Goal: Task Accomplishment & Management: Use online tool/utility

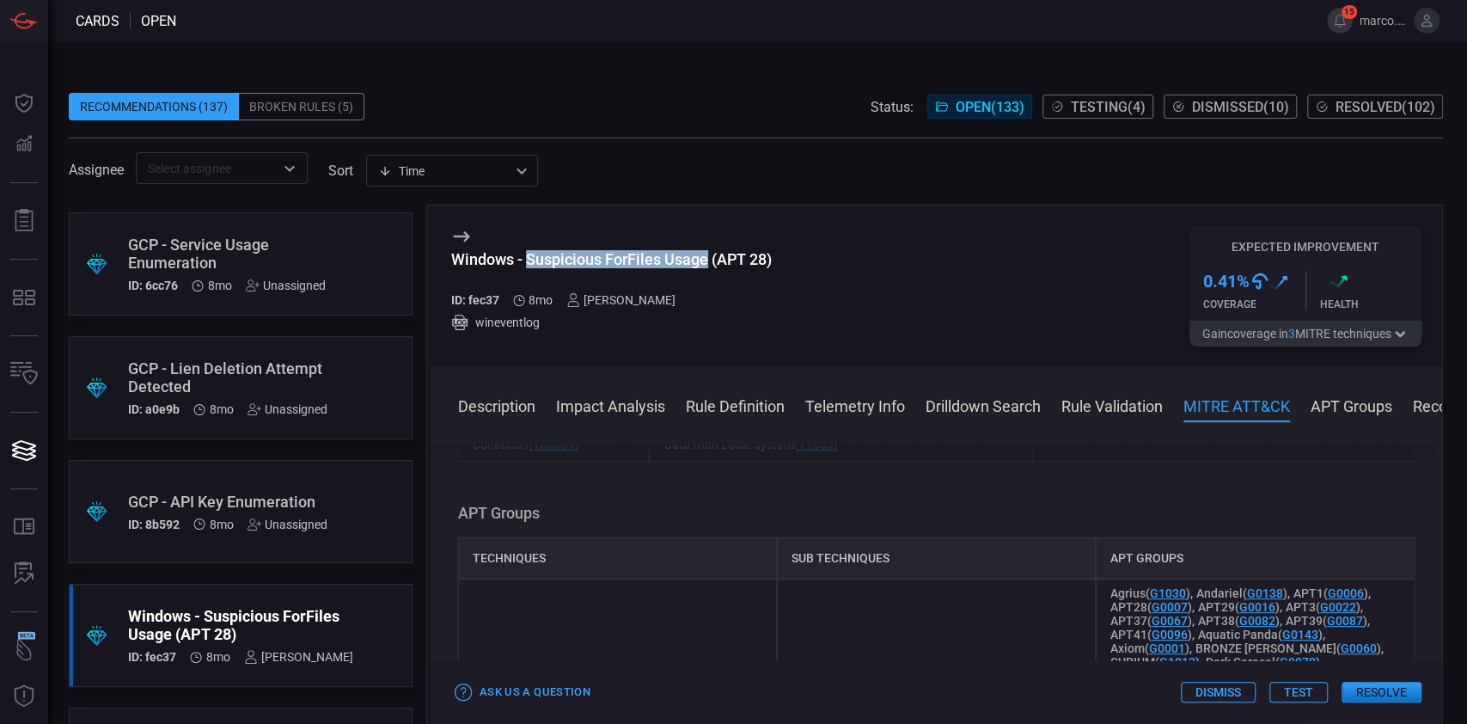
scroll to position [1893, 0]
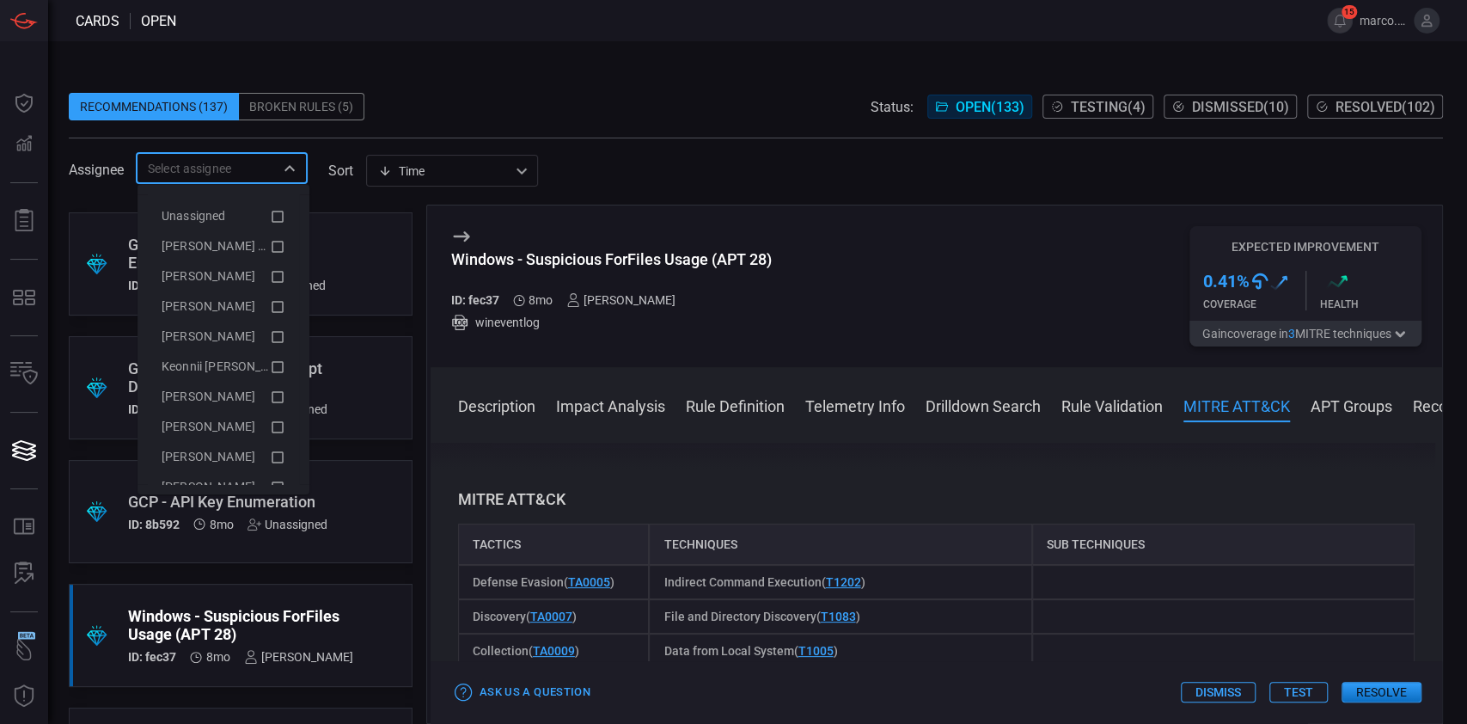
click at [254, 172] on input "text" at bounding box center [207, 167] width 133 height 21
click at [249, 240] on span "[PERSON_NAME] (Myself)" at bounding box center [232, 246] width 141 height 14
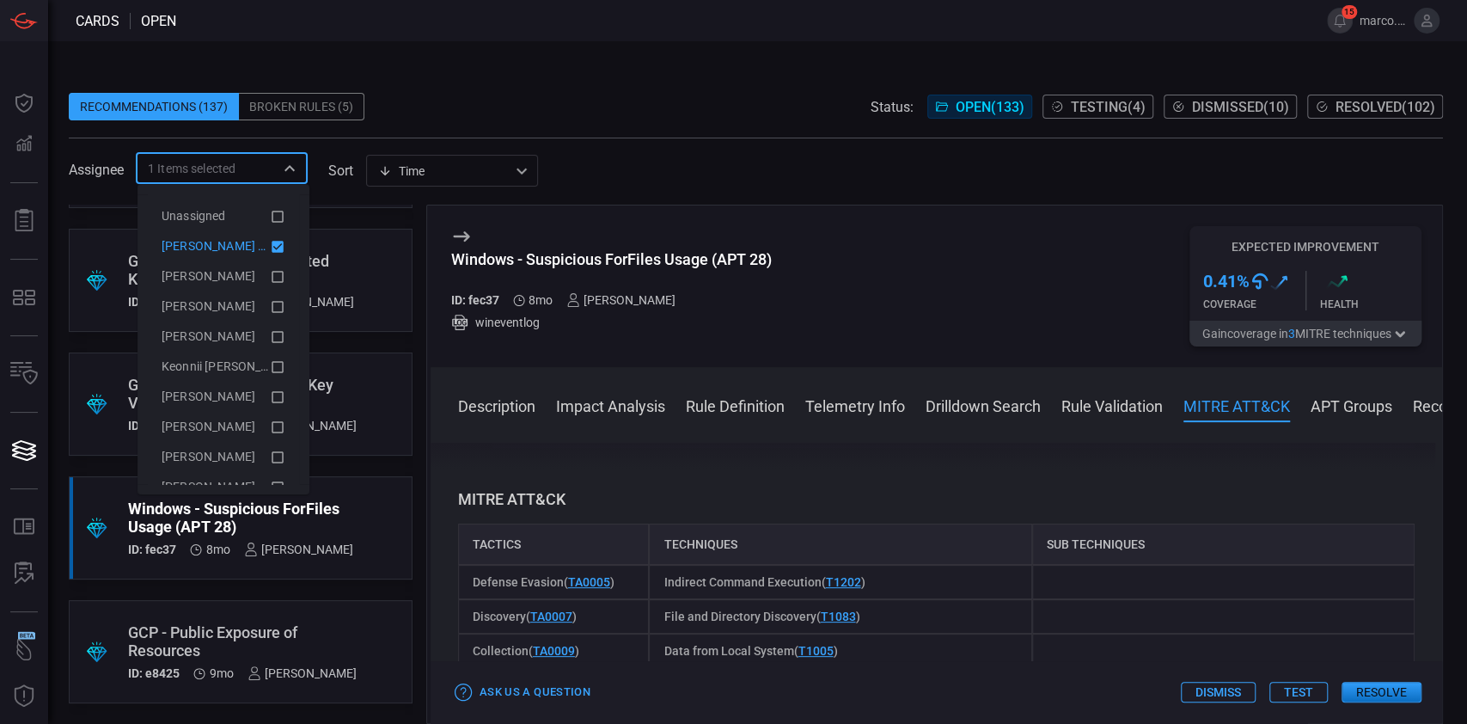
scroll to position [364, 0]
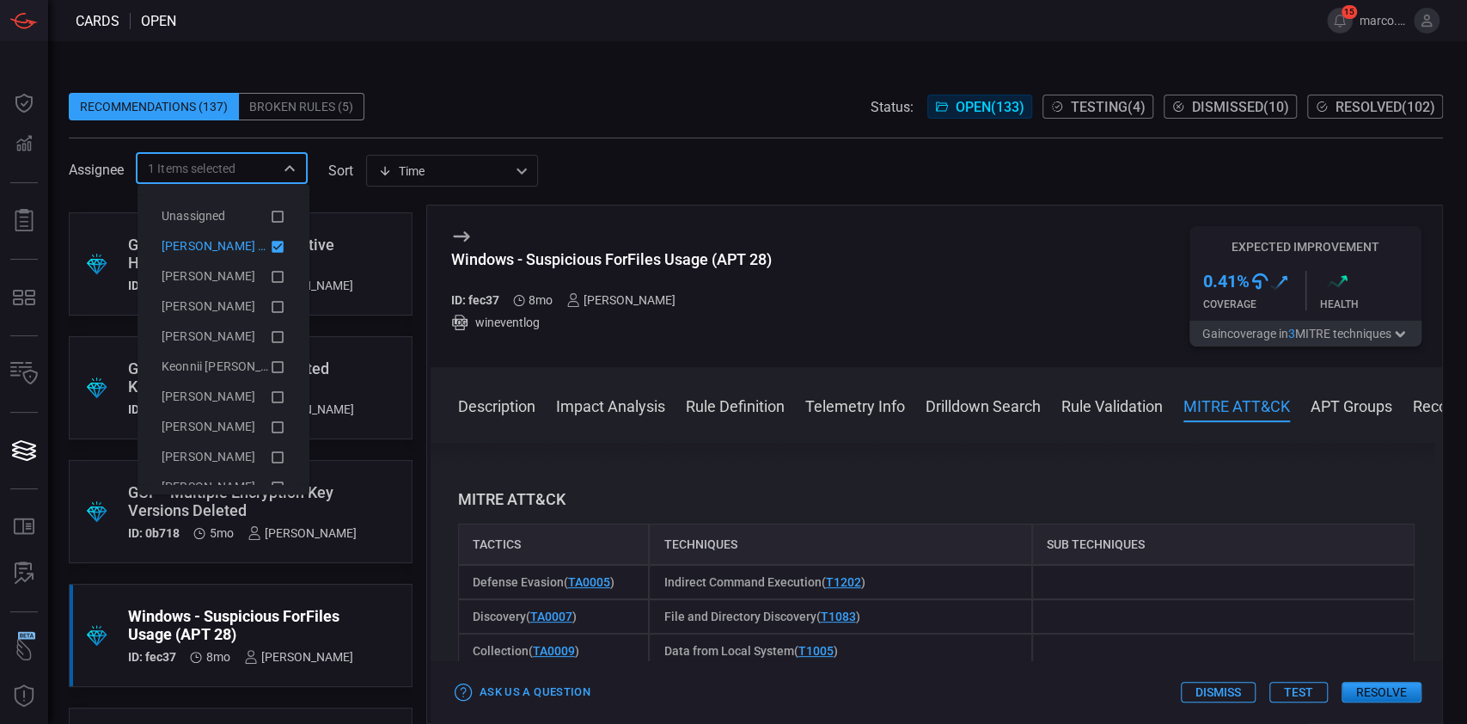
click at [456, 230] on icon at bounding box center [461, 236] width 21 height 21
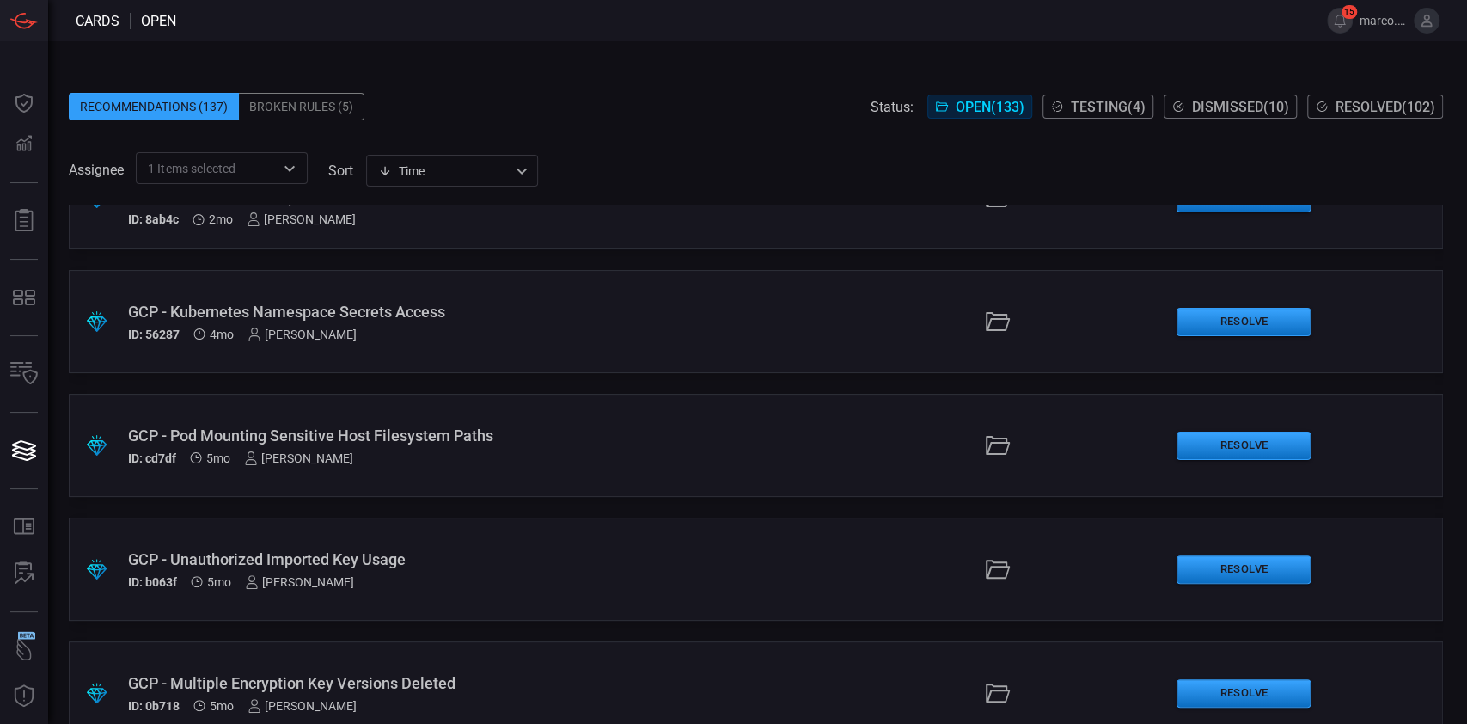
scroll to position [229, 0]
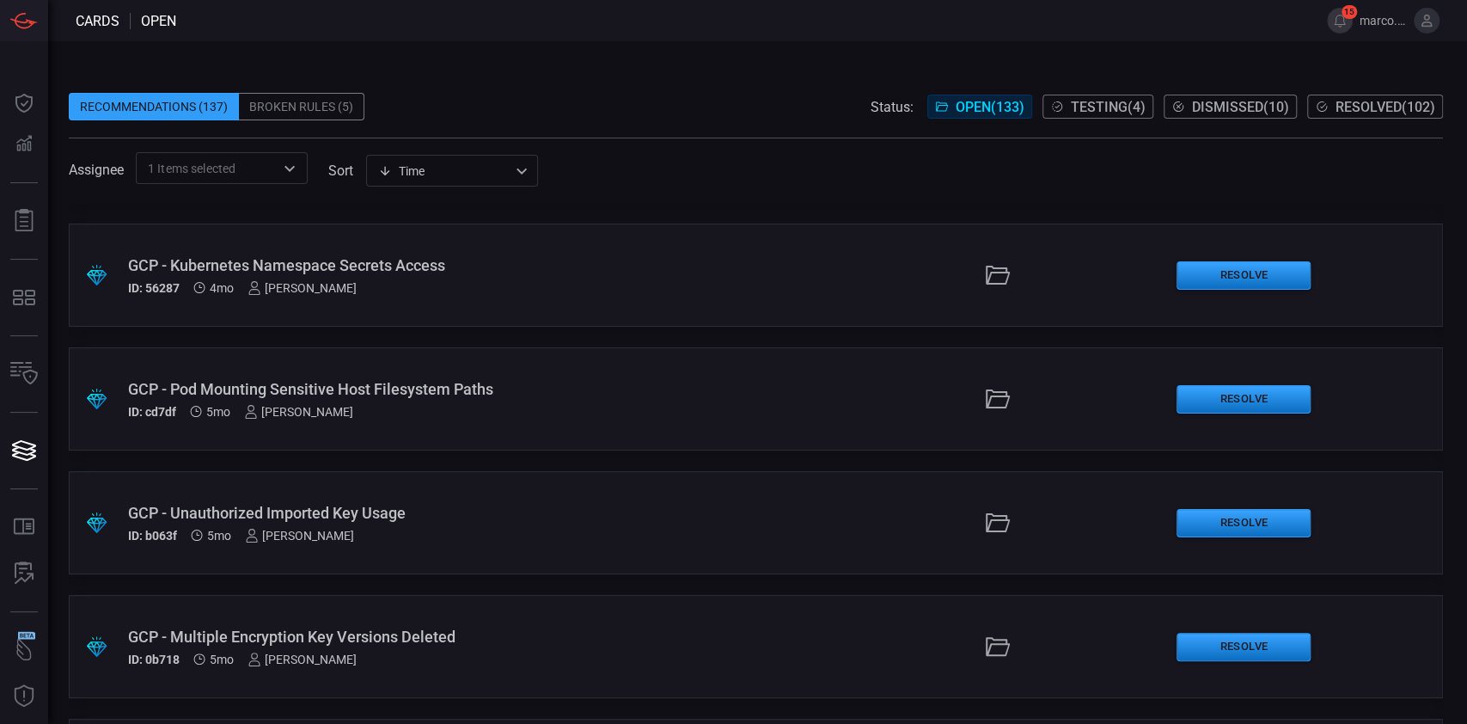
click at [437, 383] on div "GCP - Pod Mounting Sensitive Host Filesystem Paths" at bounding box center [349, 389] width 443 height 18
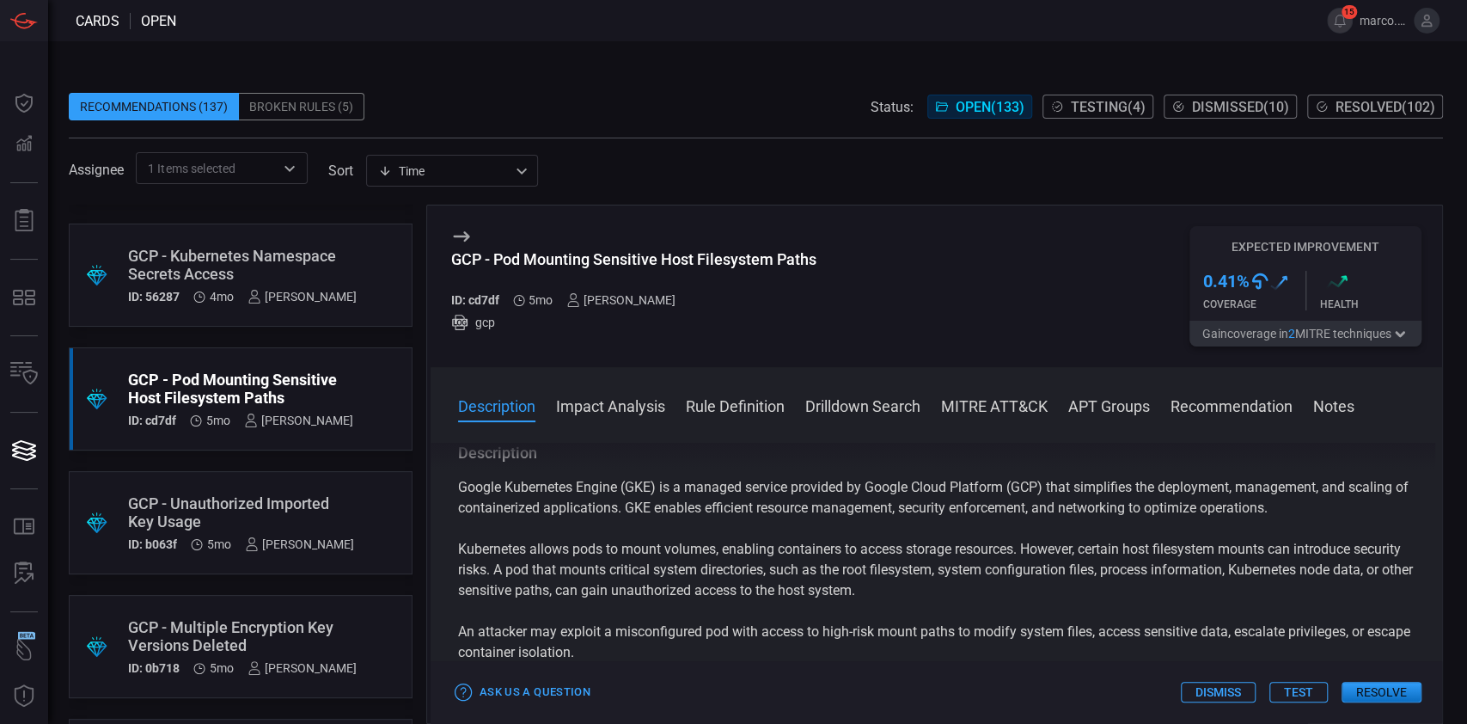
scroll to position [458, 0]
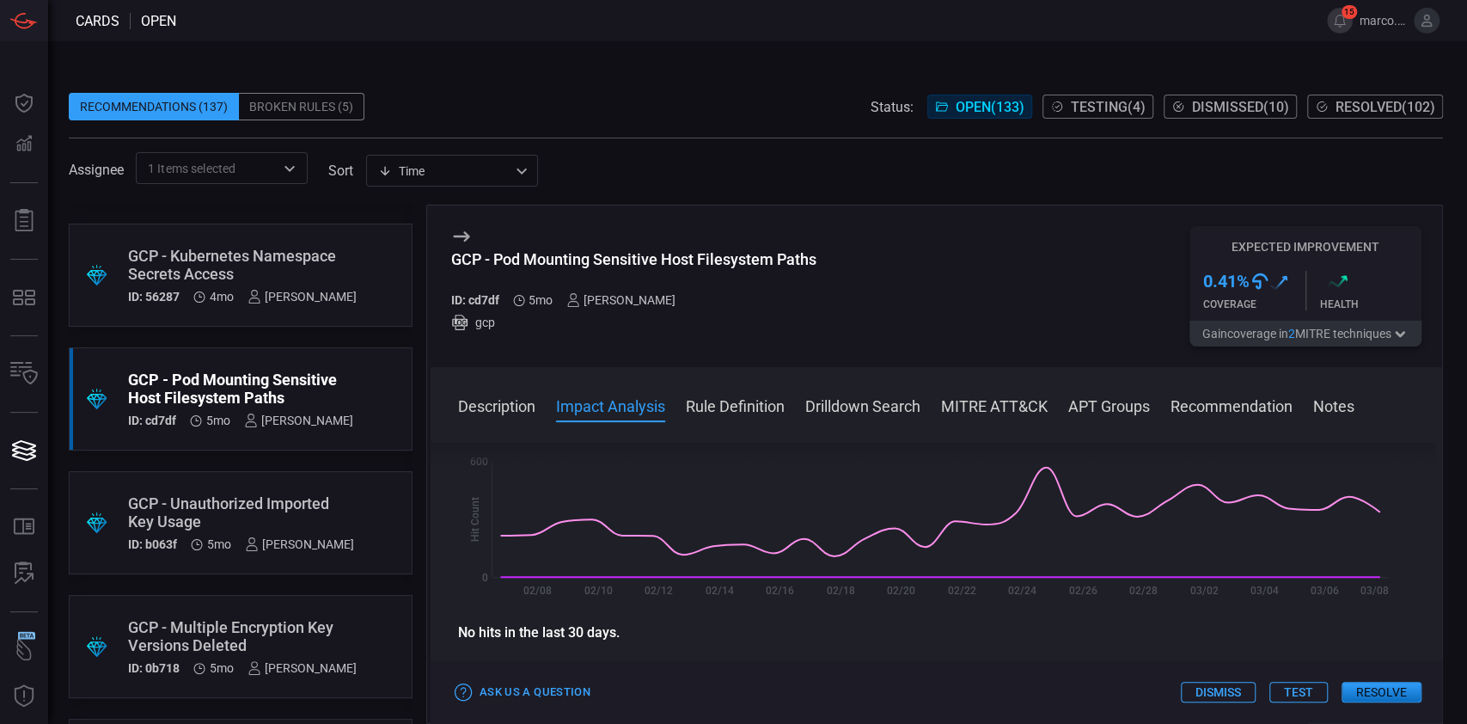
click at [1308, 687] on button "Test" at bounding box center [1299, 692] width 58 height 21
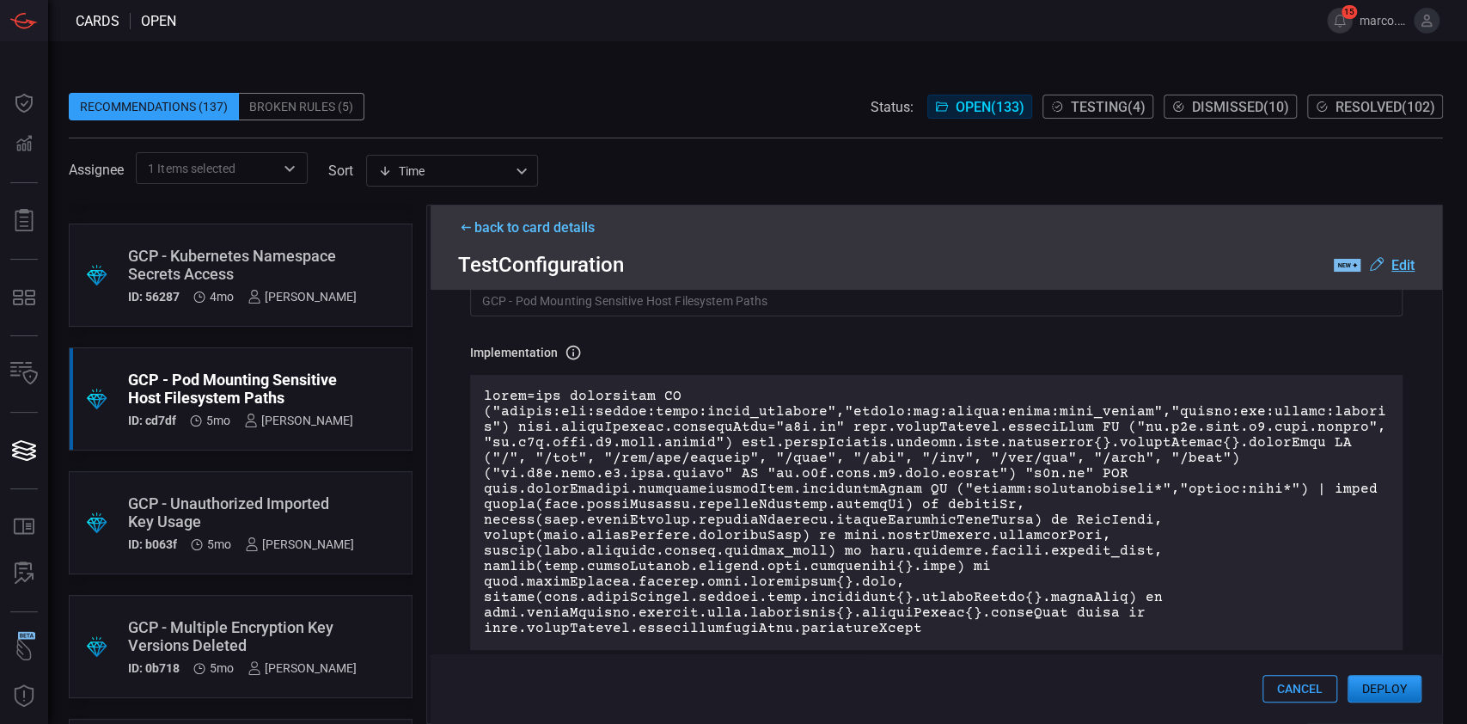
scroll to position [114, 0]
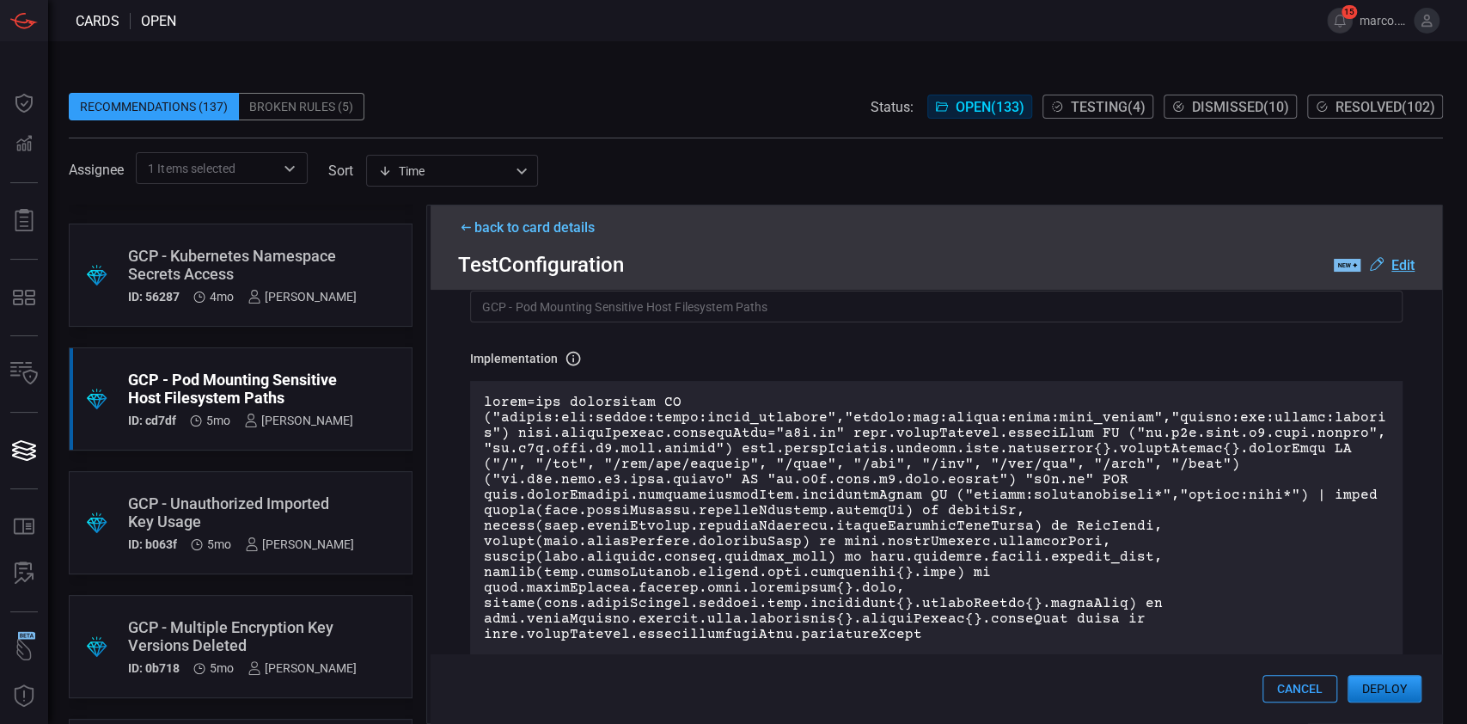
click at [928, 493] on p at bounding box center [936, 519] width 905 height 248
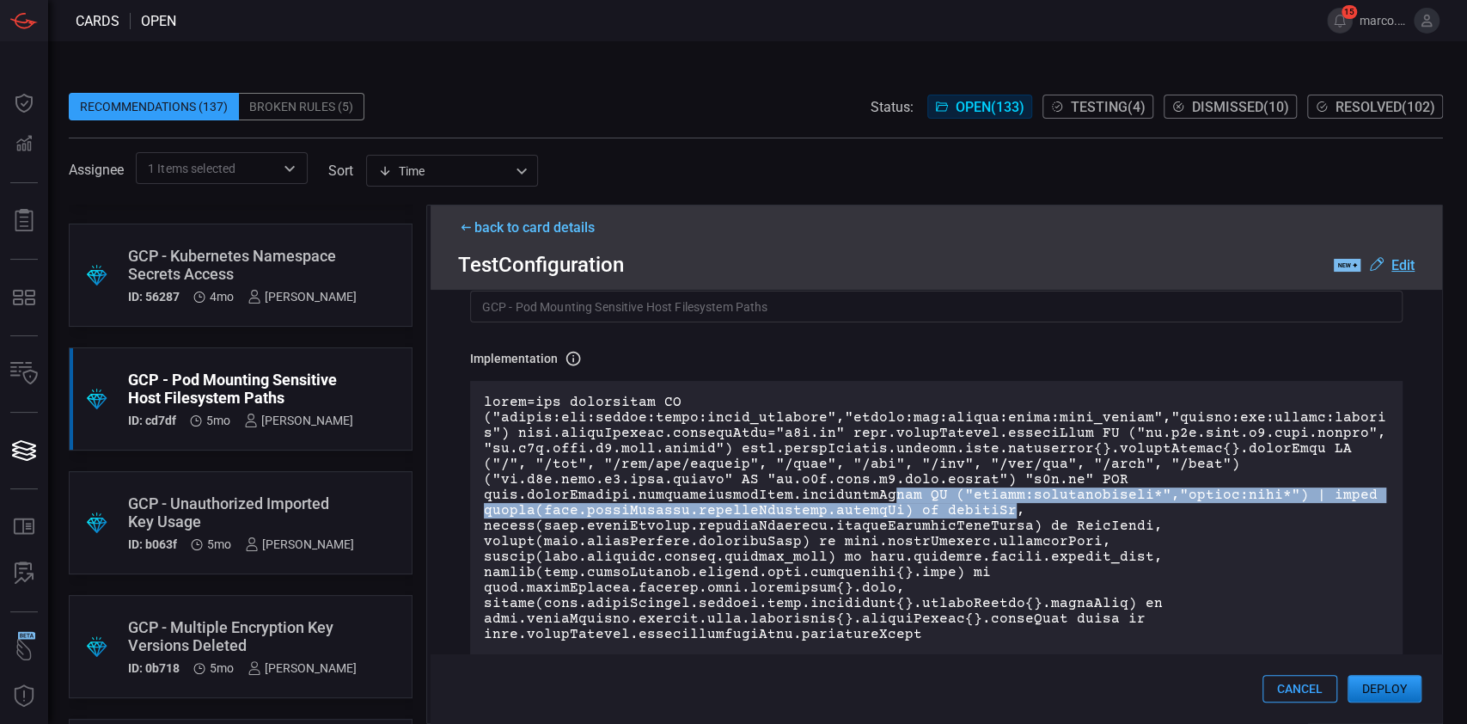
drag, startPoint x: 990, startPoint y: 506, endPoint x: 876, endPoint y: 499, distance: 114.6
click at [876, 499] on p at bounding box center [936, 519] width 905 height 248
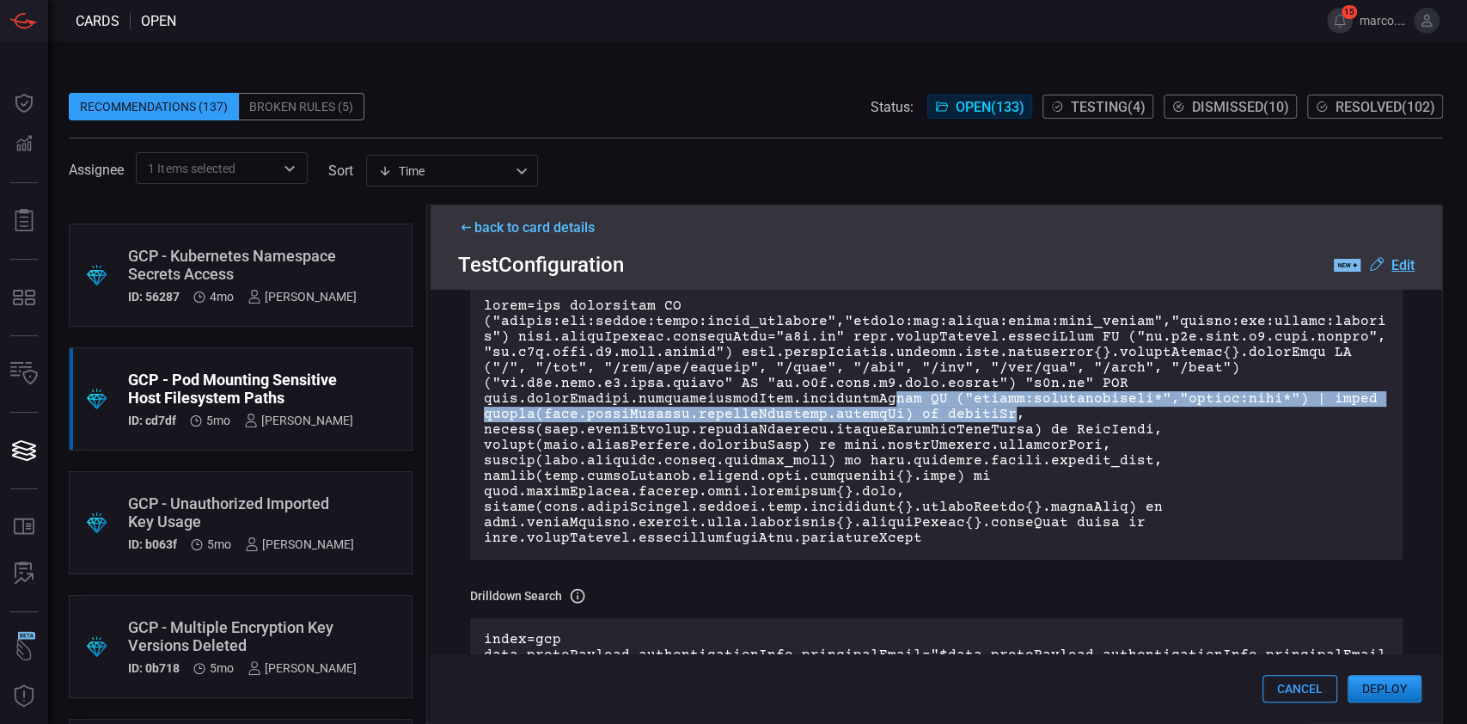
scroll to position [229, 0]
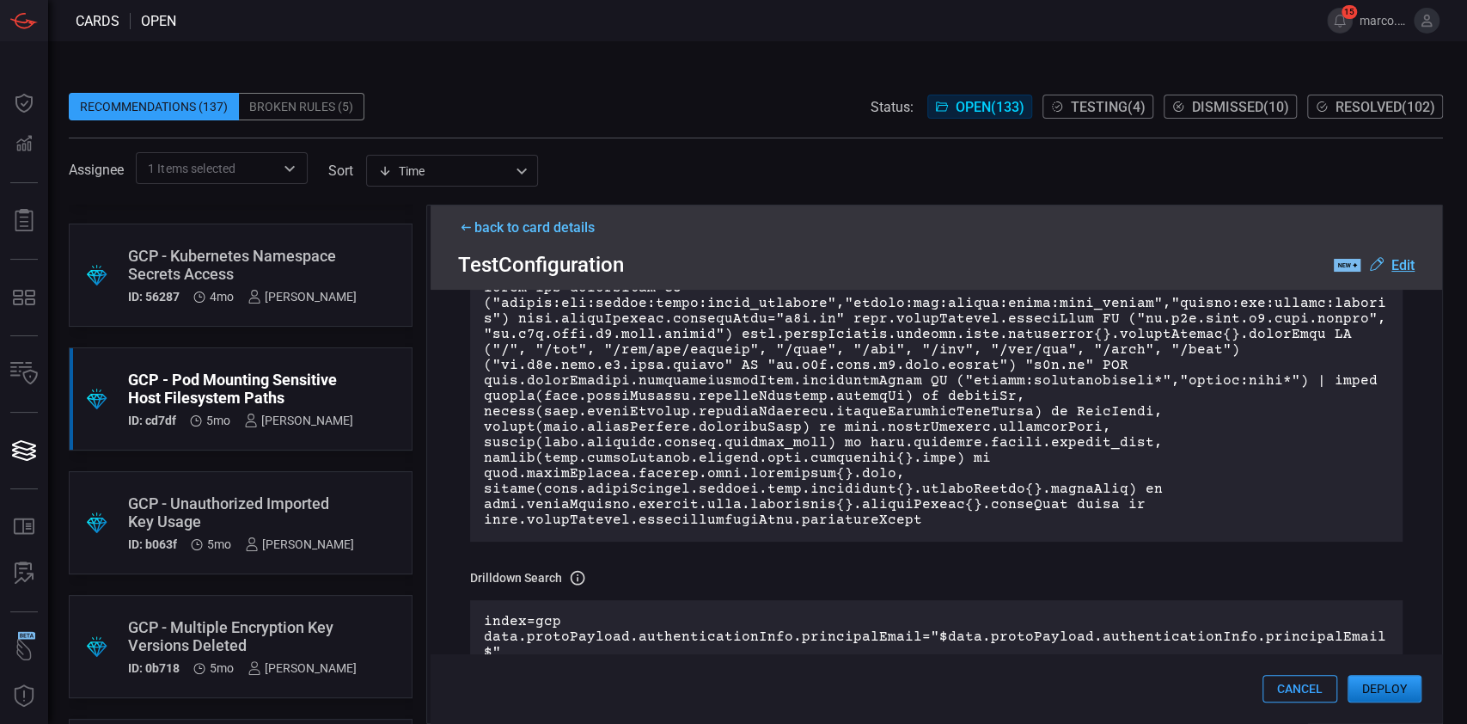
click at [701, 432] on p at bounding box center [936, 404] width 905 height 248
click at [1404, 260] on u "Edit" at bounding box center [1403, 265] width 23 height 16
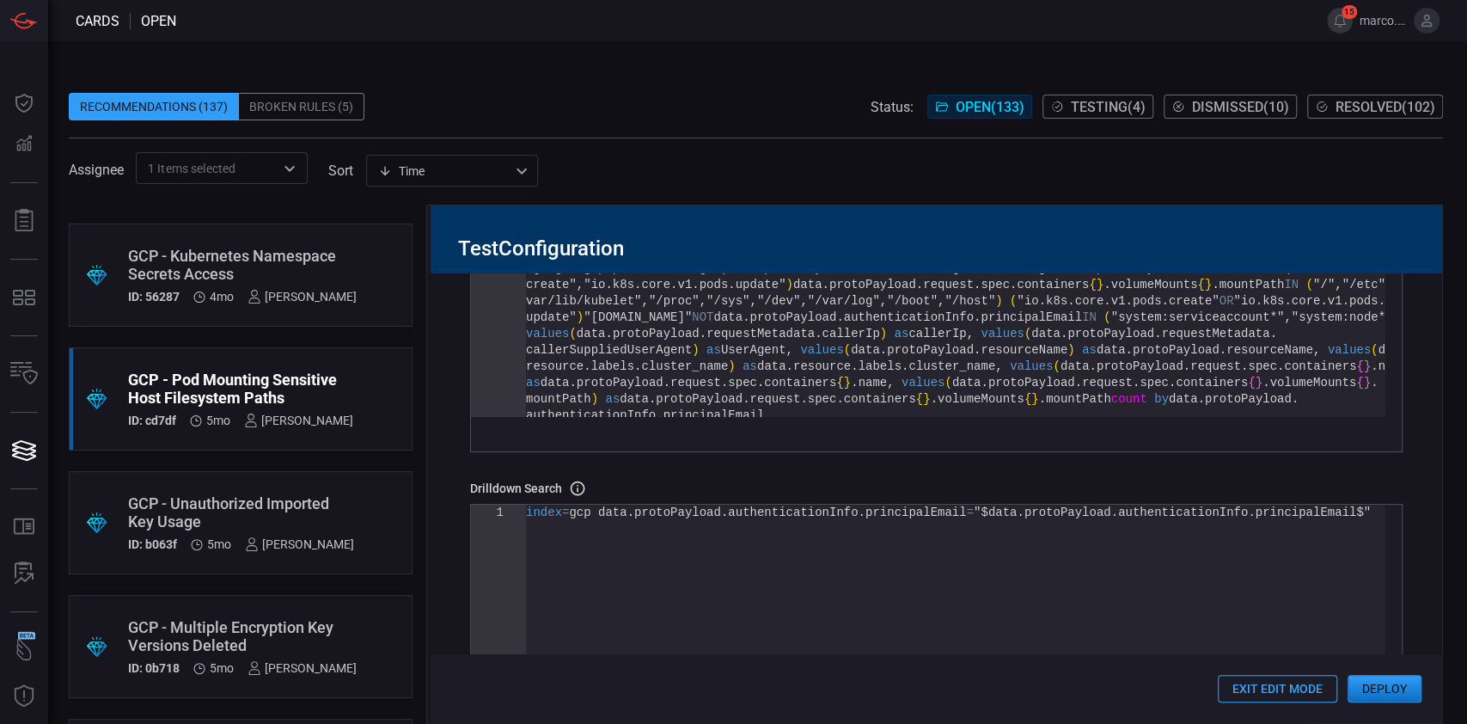
click at [1313, 396] on div "index = gcp sourcetype IN ( "google:gcp:pubsub:audit:admin_activity" , "google:…" at bounding box center [955, 411] width 859 height 335
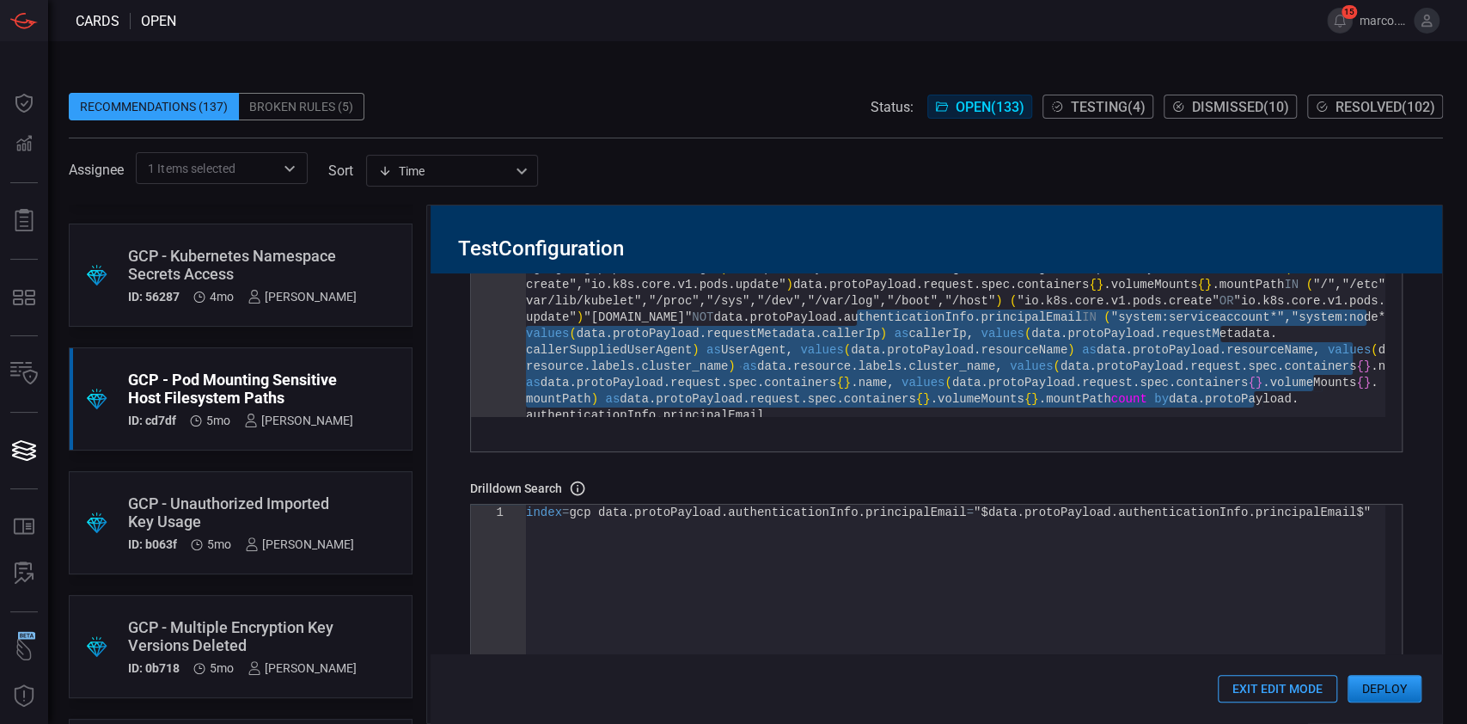
drag, startPoint x: 1288, startPoint y: 406, endPoint x: 853, endPoint y: 313, distance: 444.8
click at [853, 313] on div "index = gcp sourcetype IN ( "google:gcp:pubsub:audit:admin_activity" , "google:…" at bounding box center [955, 411] width 859 height 335
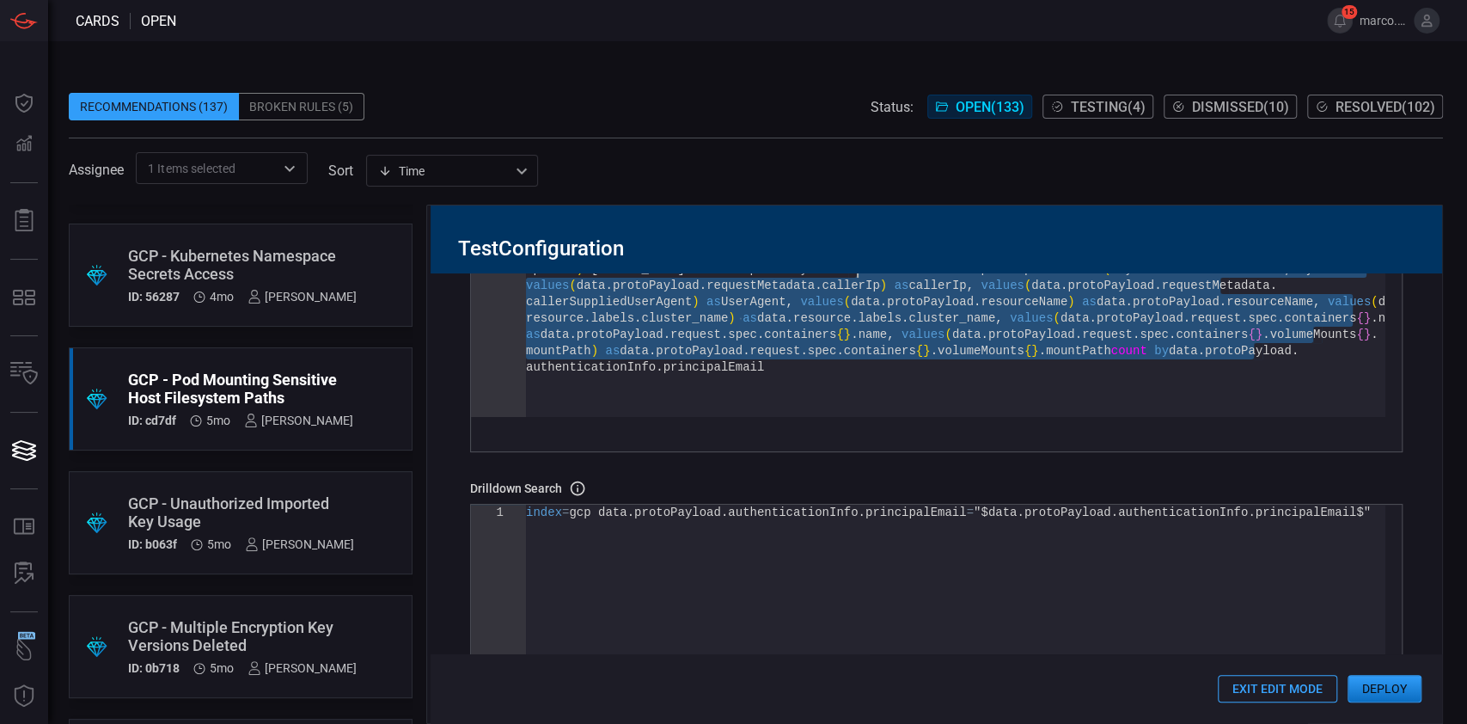
click at [983, 396] on div "authenticationInfo . principalEmail callerSuppliedUserAgent ) as UserAgent , va…" at bounding box center [955, 363] width 859 height 335
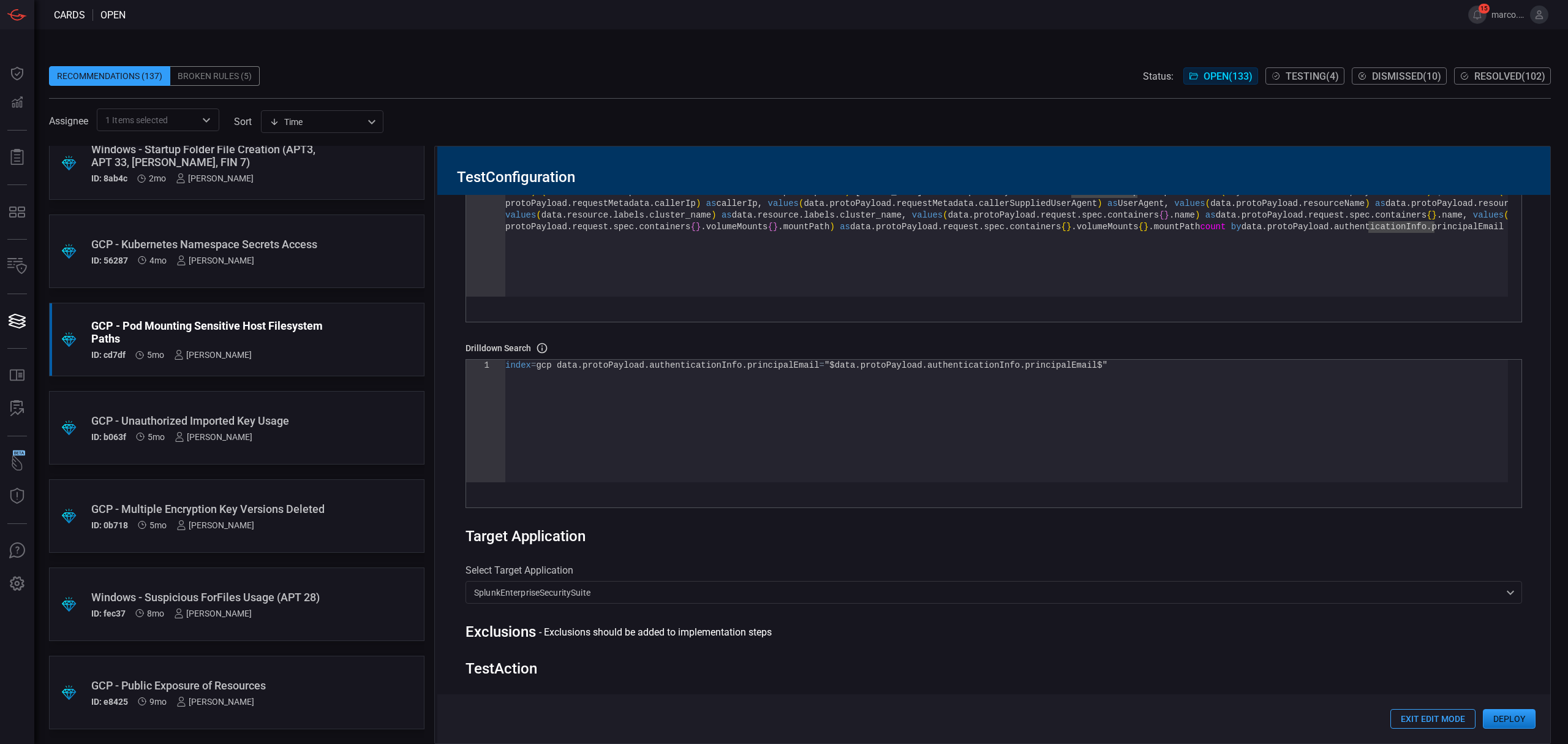
scroll to position [0, 0]
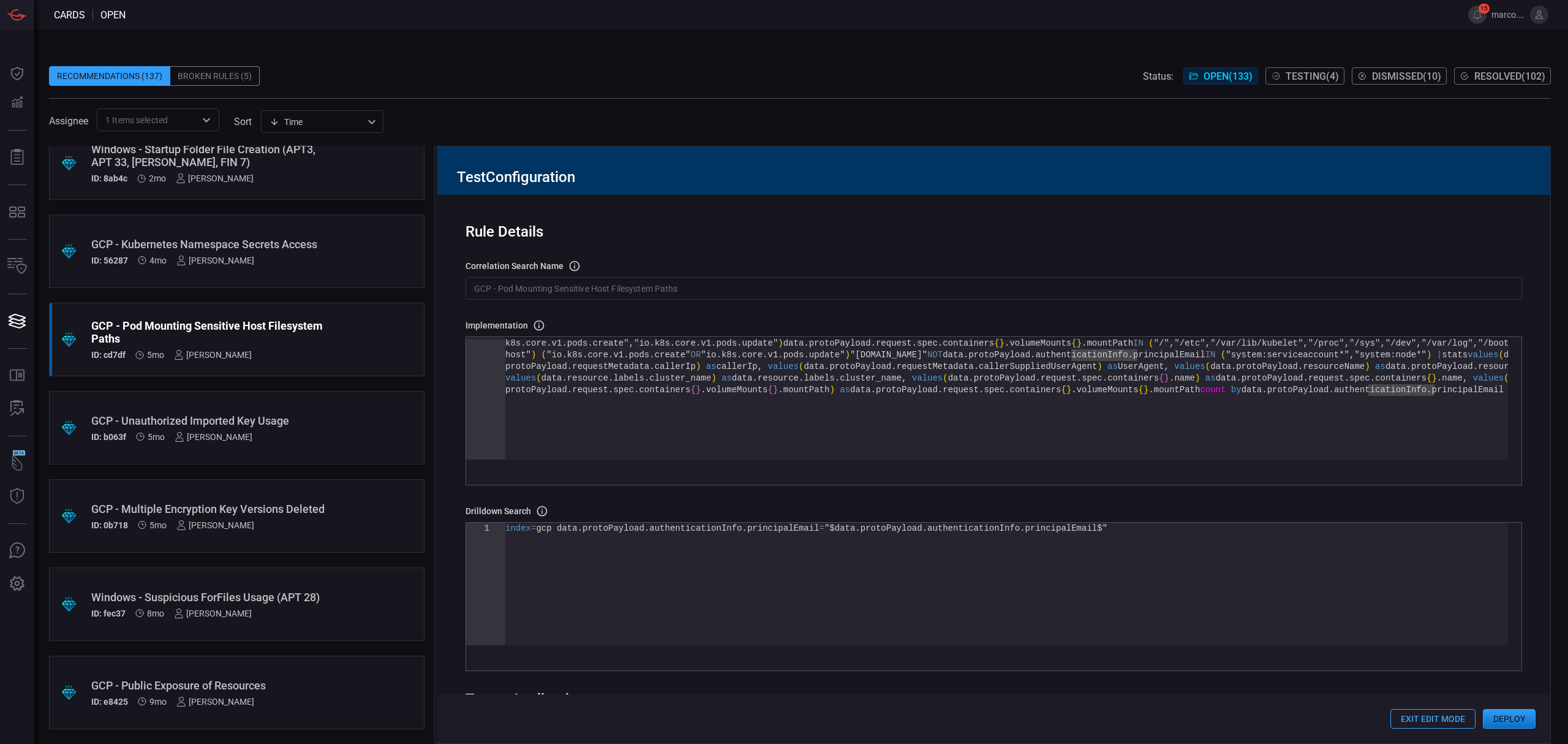
click at [1468, 393] on div "index = gcp sourcetype IN ( "google:gcp:pubsub:audit:admin_activity" , "google:…" at bounding box center [1006, 416] width 1002 height 181
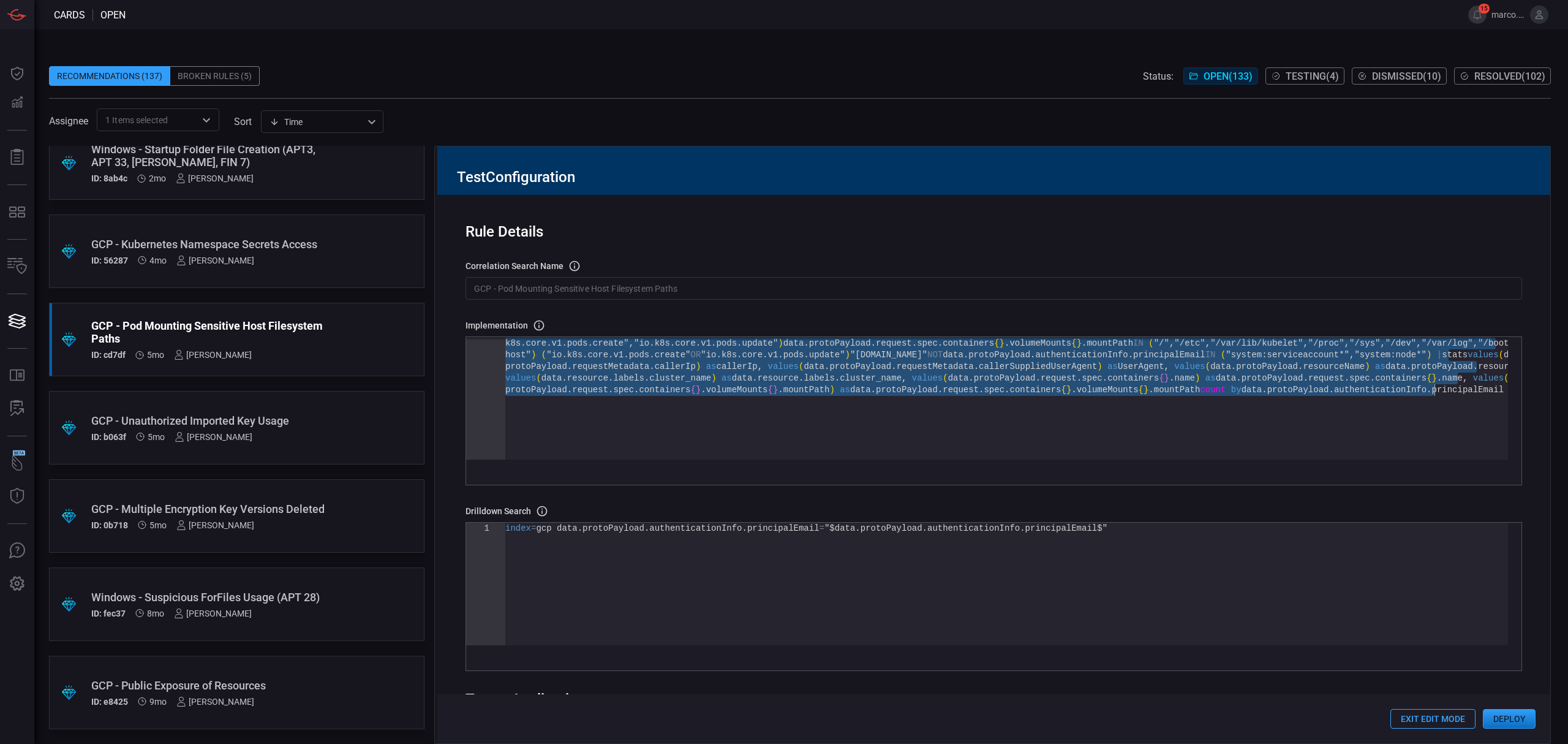
click at [960, 443] on div "index = gcp sourcetype IN ( "google:gcp:pubsub:audit:admin_activity" , "google:…" at bounding box center [1006, 416] width 1002 height 181
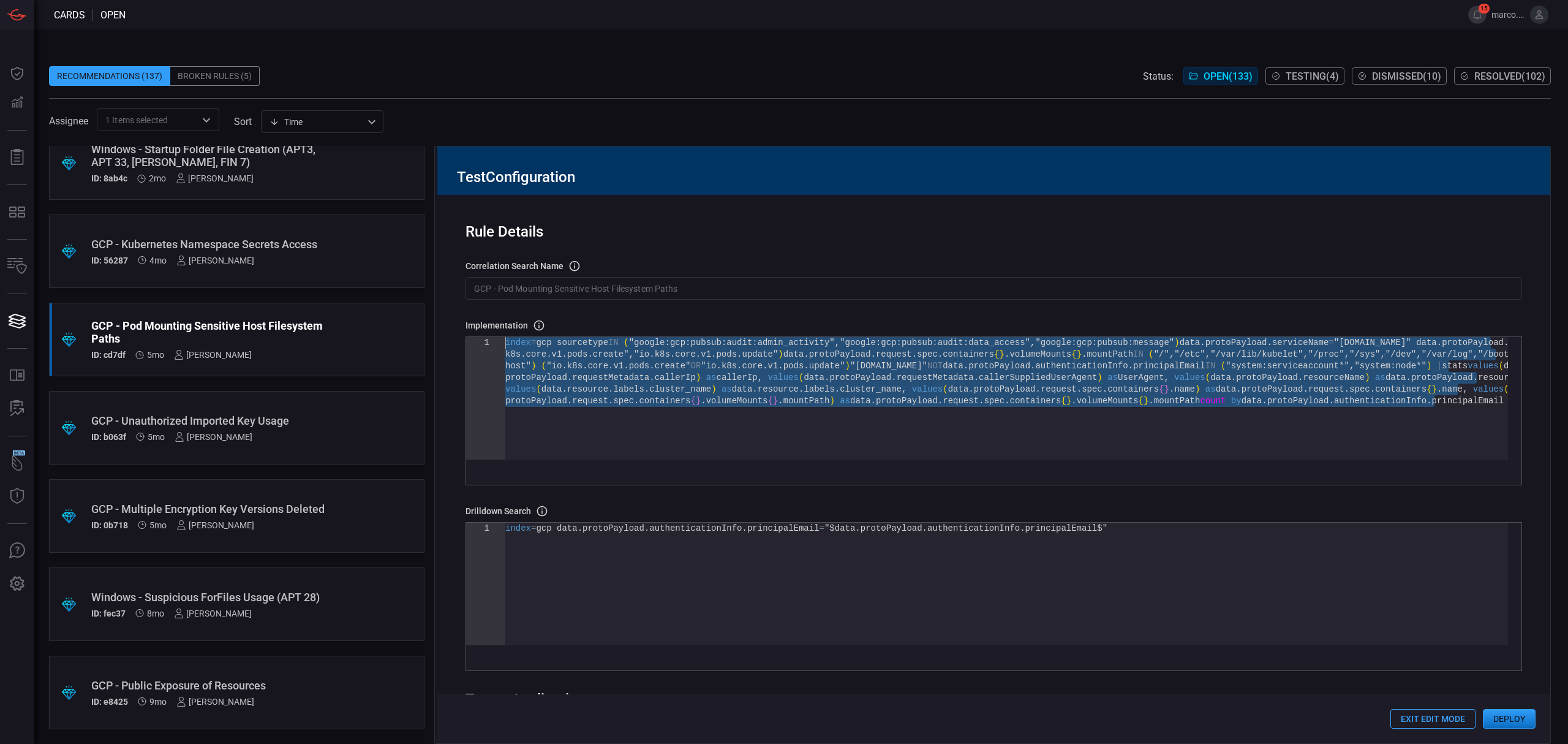
drag, startPoint x: 960, startPoint y: 443, endPoint x: 772, endPoint y: 294, distance: 239.9
click at [772, 337] on div "index = gcp sourcetype IN ( "google:gcp:pubsub:audit:admin_activity" , "google:…" at bounding box center [1006, 428] width 1002 height 181
type textarea "values(cluster_name) as cluster_names, values(containers_name) as containers_na…"
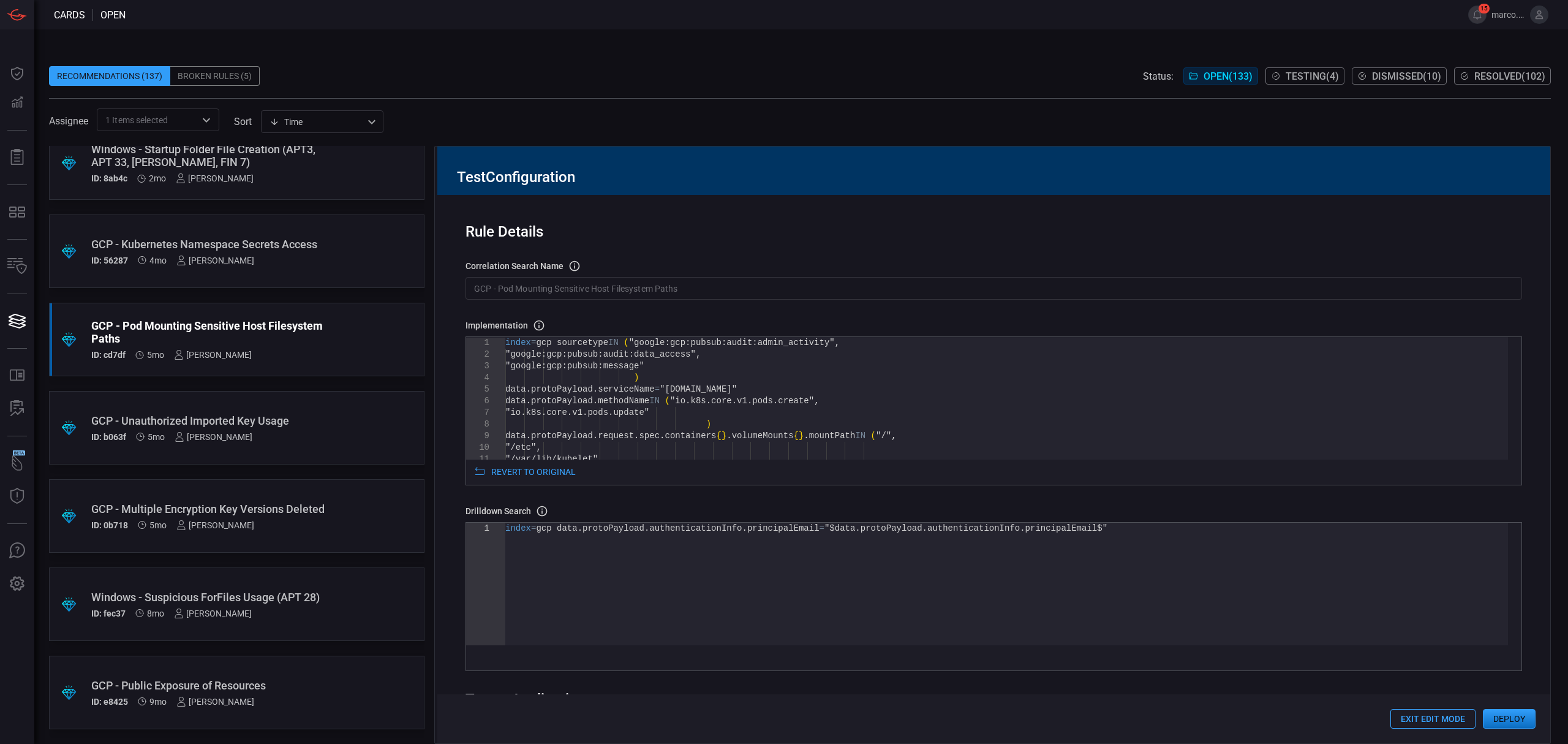
click at [711, 290] on input "GCP - Pod Mounting Sensitive Host Filesystem Paths" at bounding box center [993, 289] width 1056 height 23
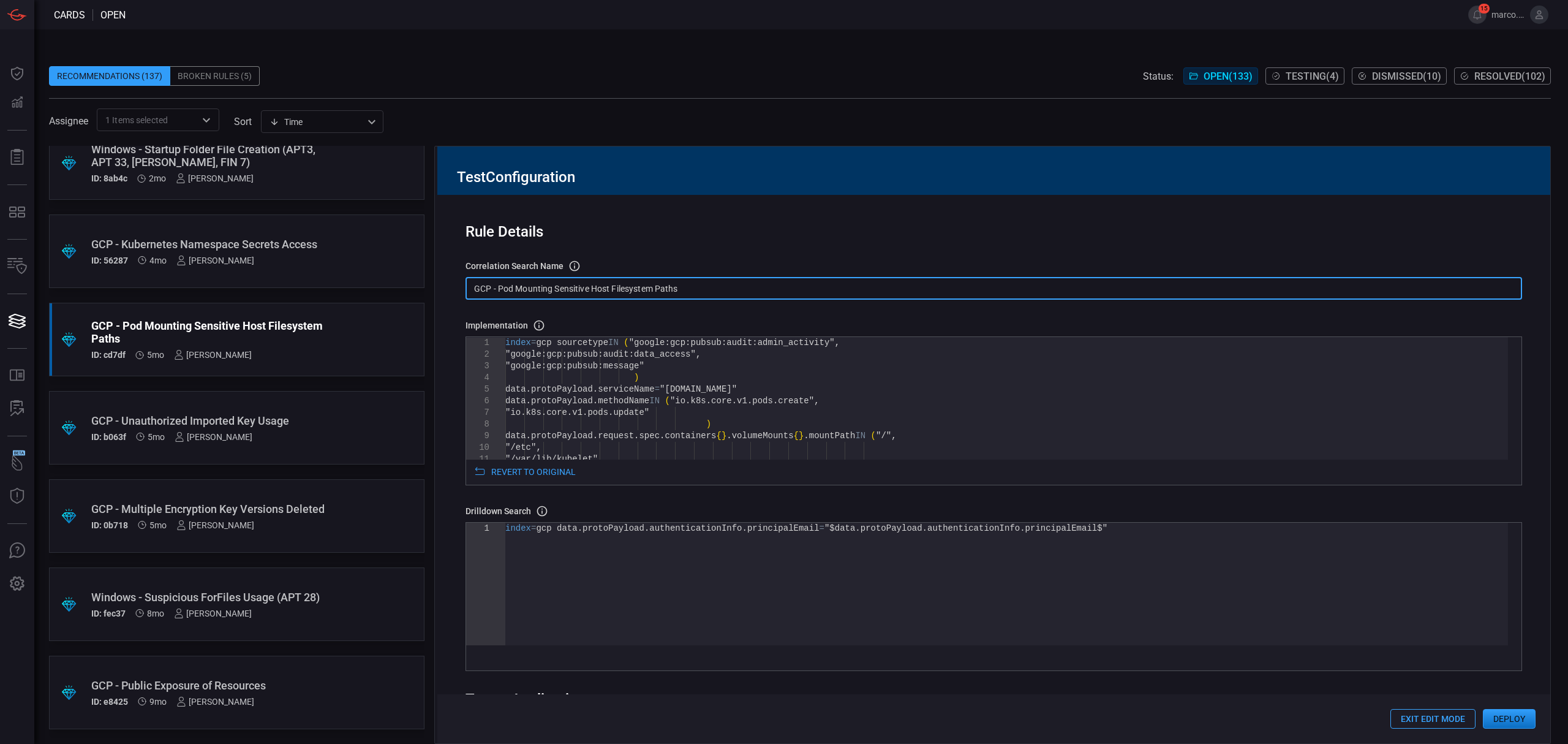
drag, startPoint x: 713, startPoint y: 290, endPoint x: 461, endPoint y: 287, distance: 252.0
click at [461, 287] on div "Rule Details correlation search Name Name of the correlation search that will b…" at bounding box center [994, 468] width 1113 height 548
paste input "T1611 -"
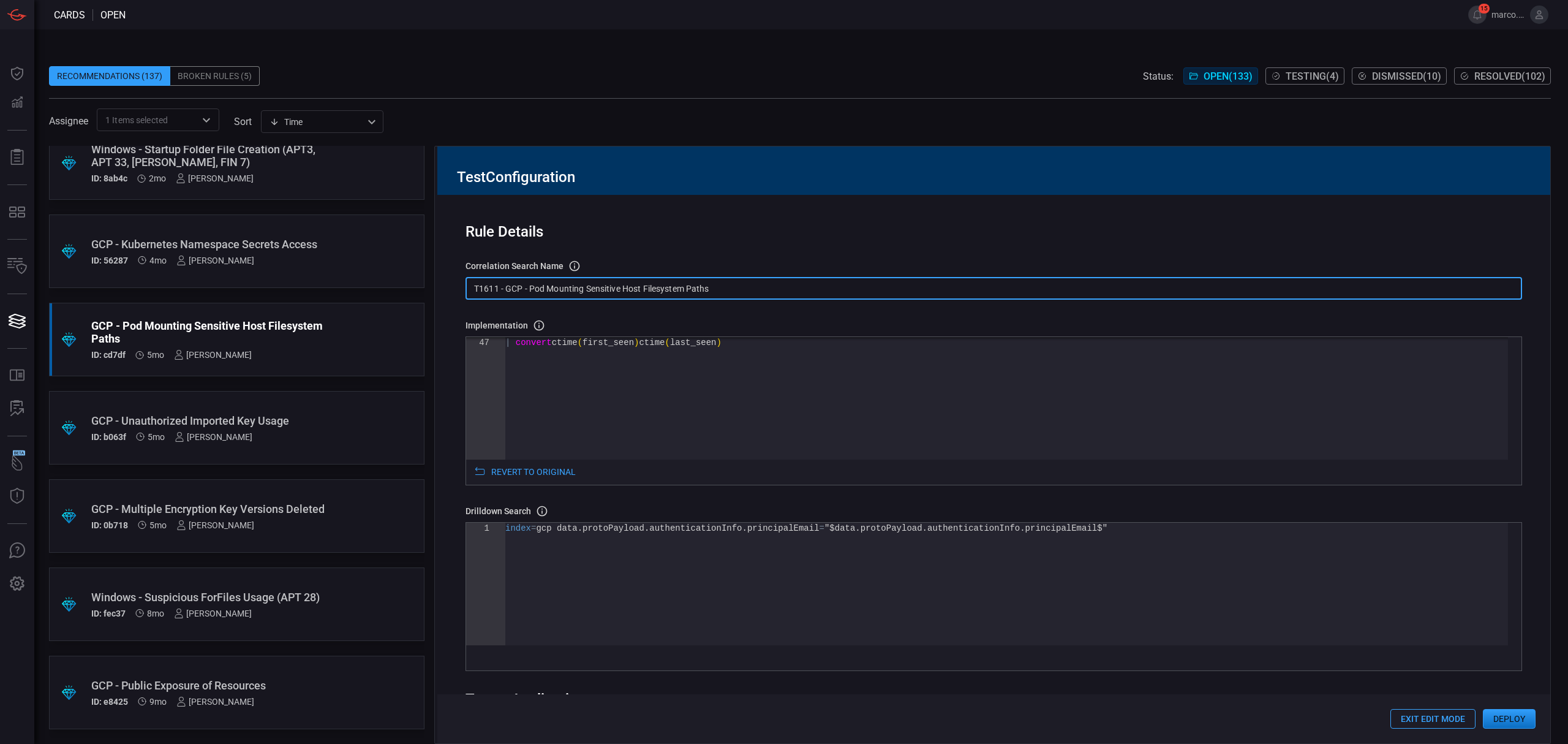
type input "T1611 - GCP - Pod Mounting Sensitive Host Filesystem Paths"
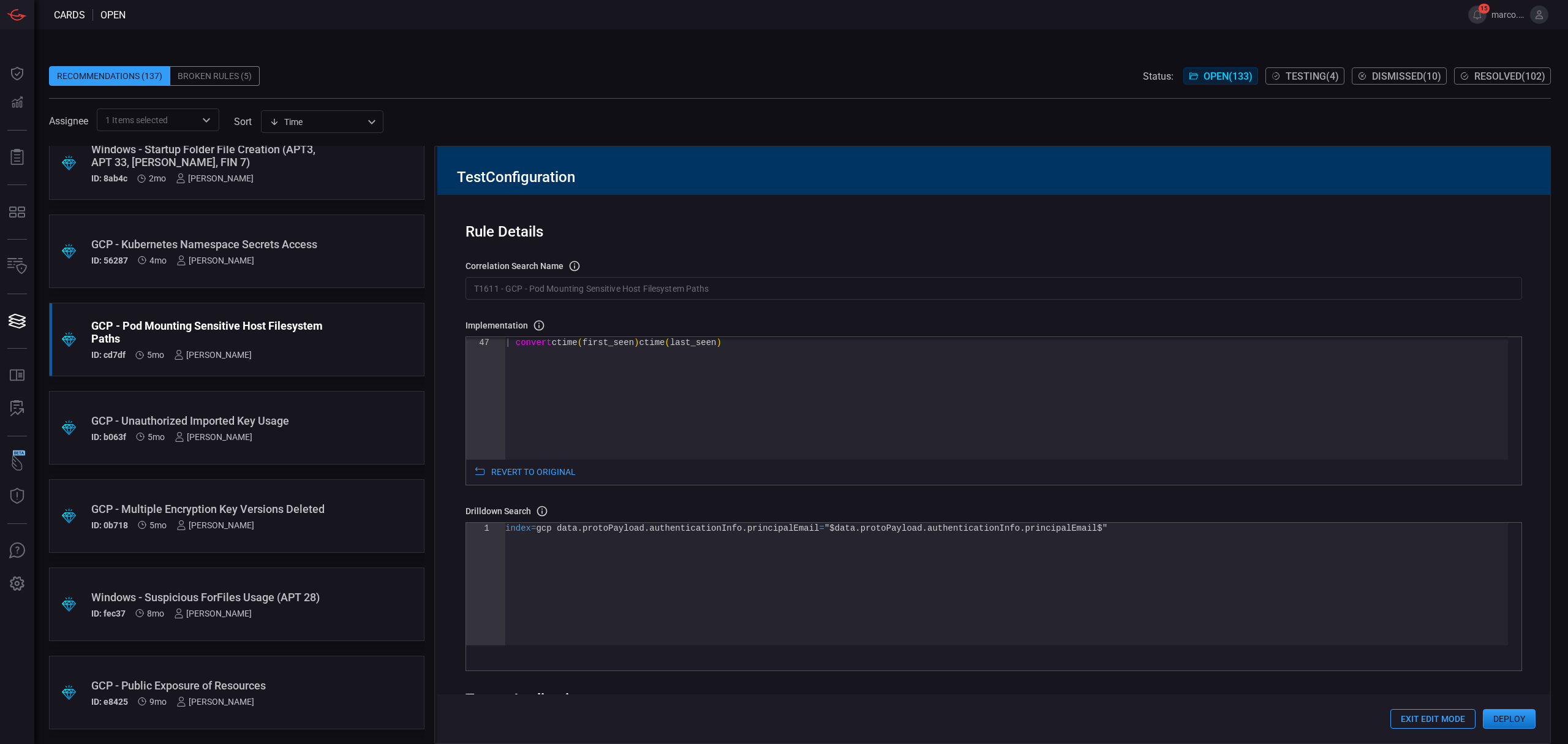
click at [1512, 722] on button "Deploy" at bounding box center [1509, 719] width 53 height 20
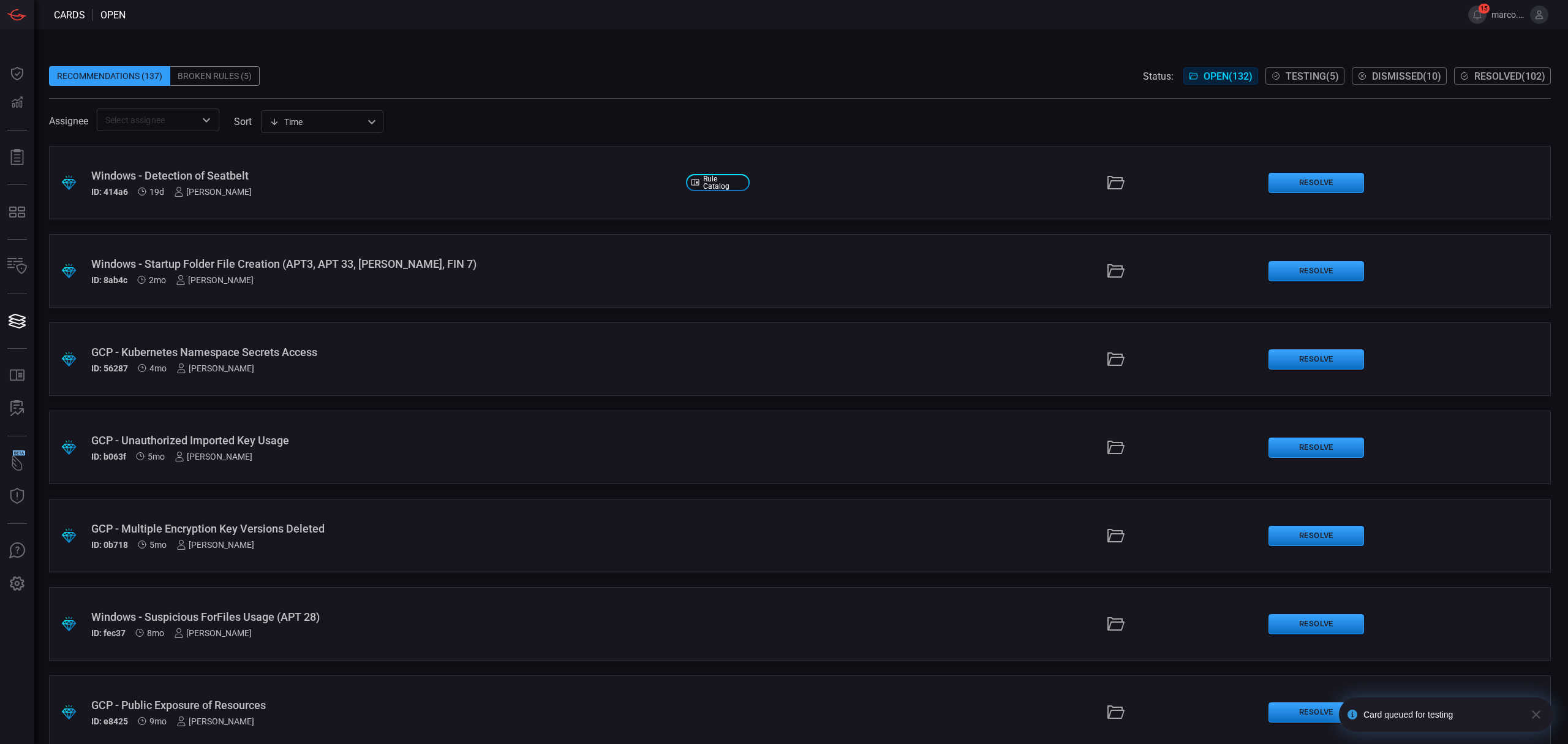
click at [147, 125] on input "text" at bounding box center [147, 119] width 95 height 15
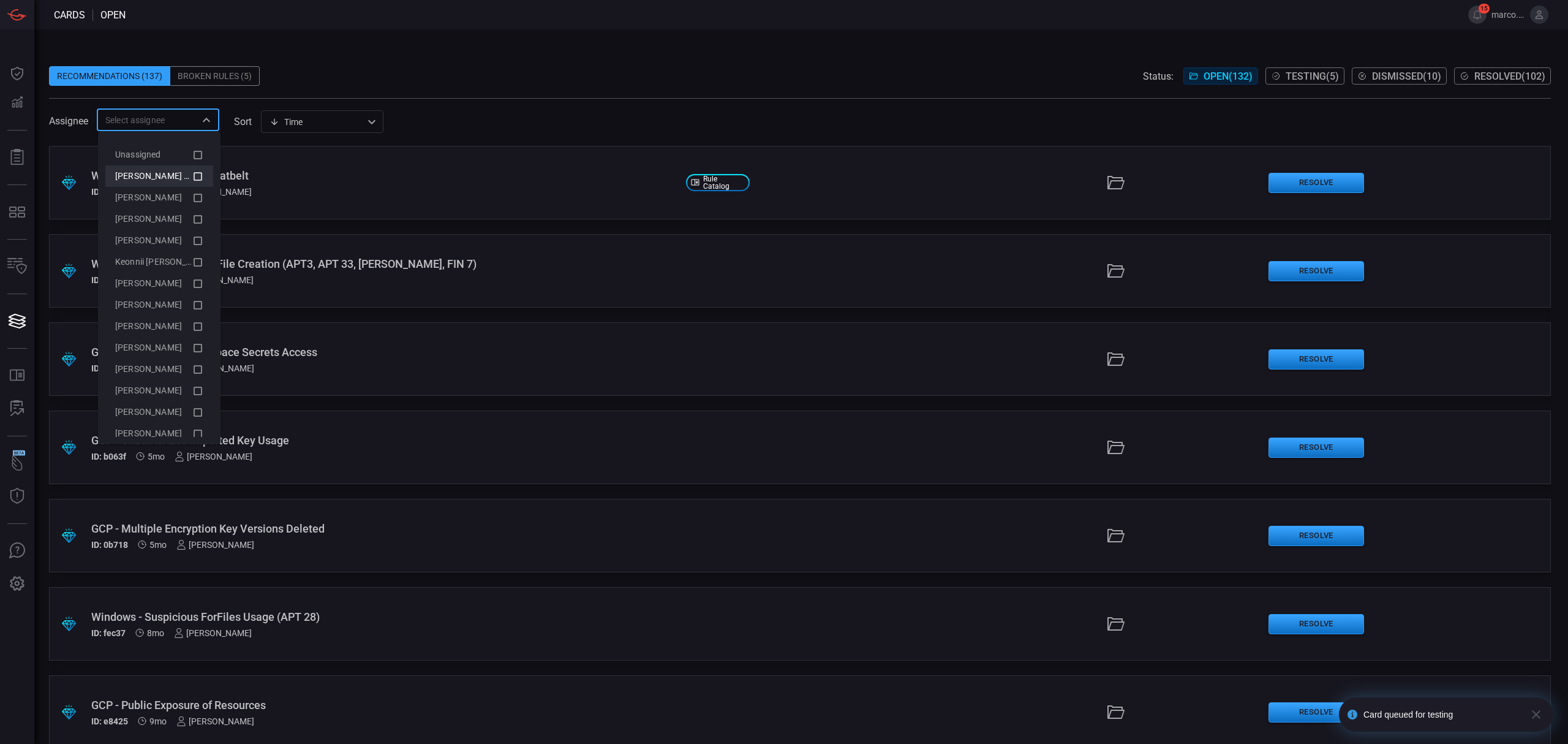
click at [197, 177] on li "[PERSON_NAME] (Myself)" at bounding box center [159, 176] width 108 height 21
click at [579, 41] on div "Recommendations (137) Broken Rules (5) Status: Open ( 132 ) Testing ( 5 ) Dismi…" at bounding box center [801, 386] width 1533 height 714
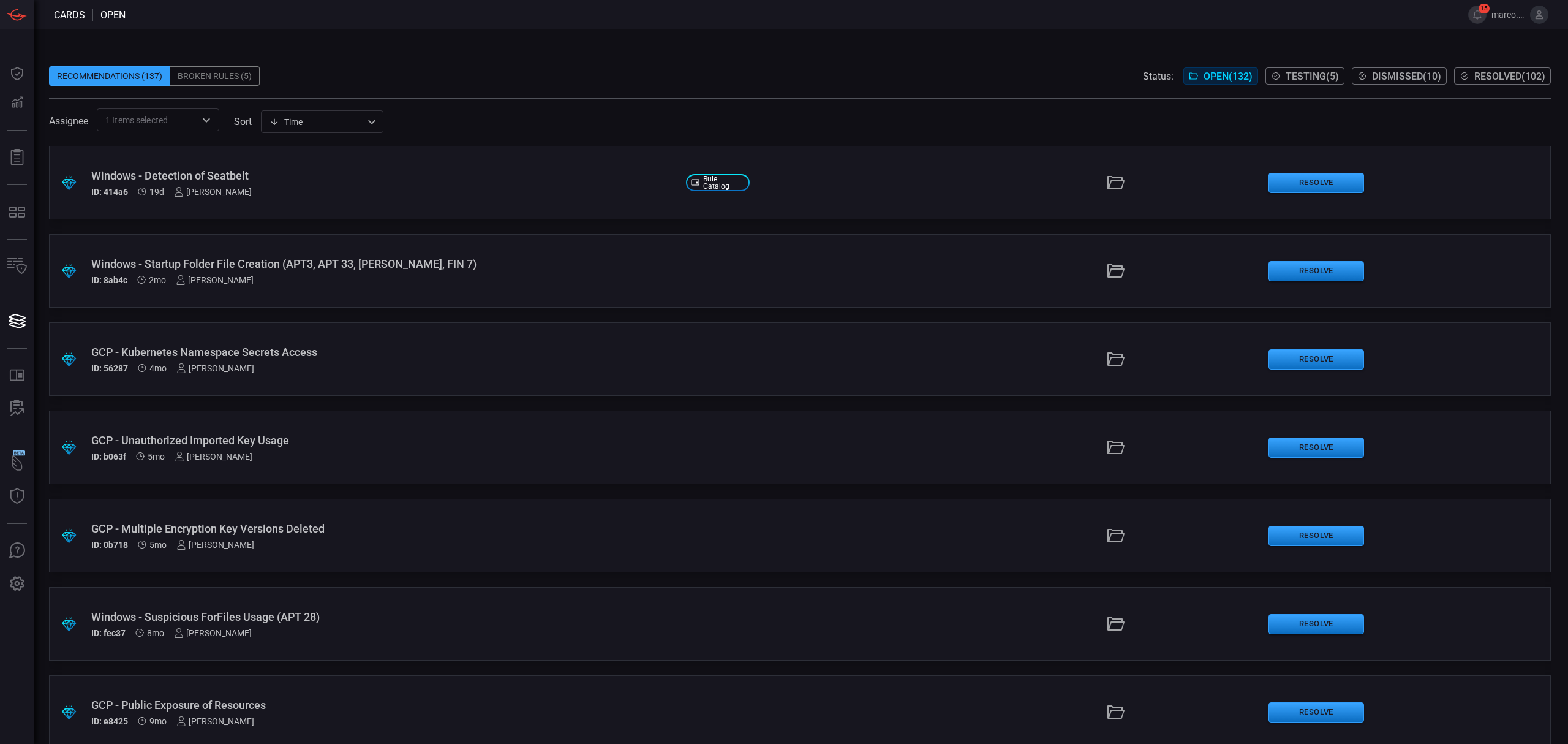
click at [271, 530] on div "GCP - Multiple Encryption Key Versions Deleted" at bounding box center [383, 528] width 585 height 13
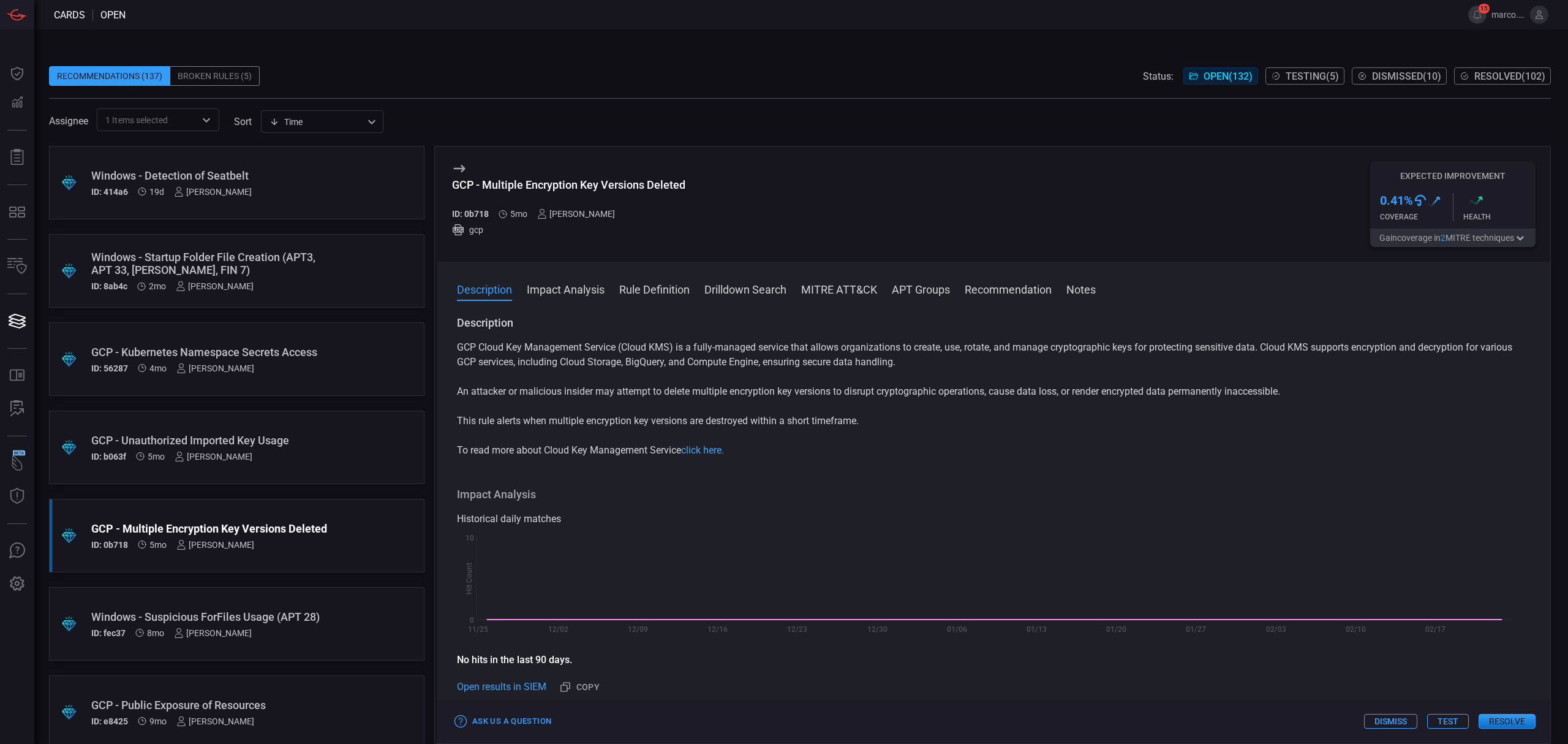
click at [1441, 722] on button "Test" at bounding box center [1448, 720] width 41 height 15
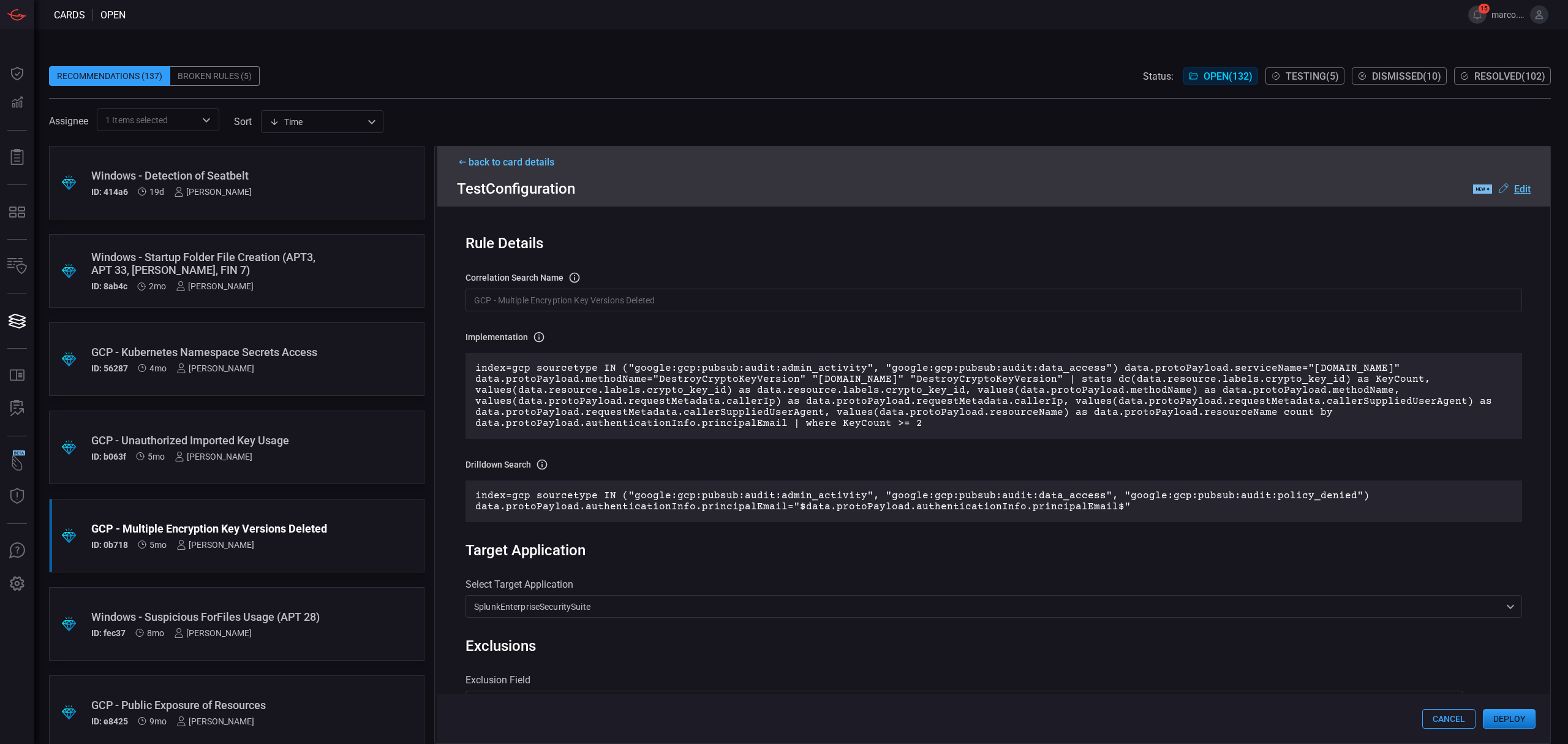
click at [700, 309] on input "GCP - Multiple Encryption Key Versions Deleted" at bounding box center [993, 300] width 1056 height 23
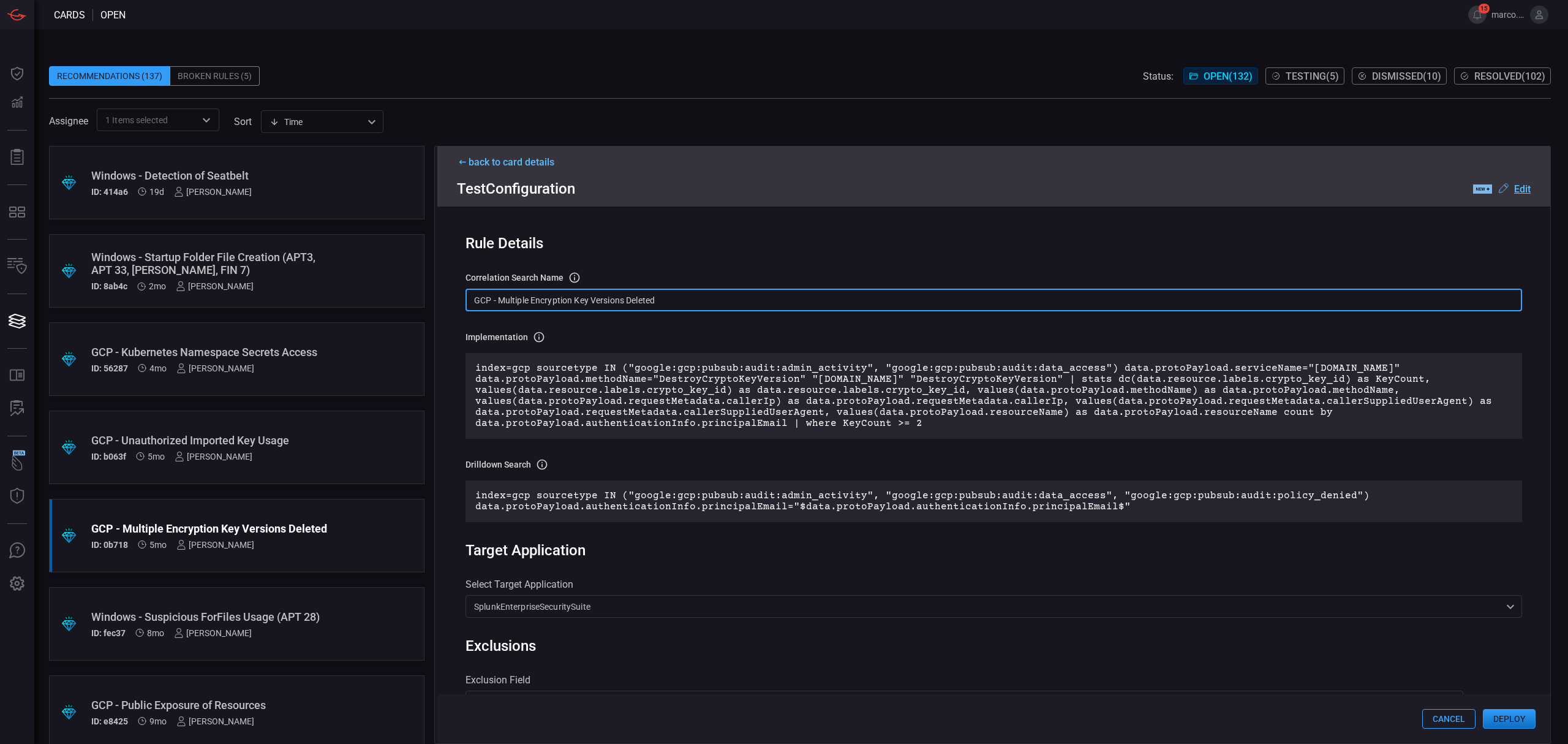
drag, startPoint x: 710, startPoint y: 300, endPoint x: 341, endPoint y: 265, distance: 370.7
click at [341, 265] on div ".suggested_cards_icon{fill:url(#suggested_cards_icon);} Windows - Detection of …" at bounding box center [800, 445] width 1502 height 598
paste input "T1485 -"
type input "T1485 - GCP - Multiple Encryption Key Versions Deleted"
click at [1515, 272] on div "Rule Details correlation search Name Name of the correlation search that will b…" at bounding box center [994, 475] width 1113 height 537
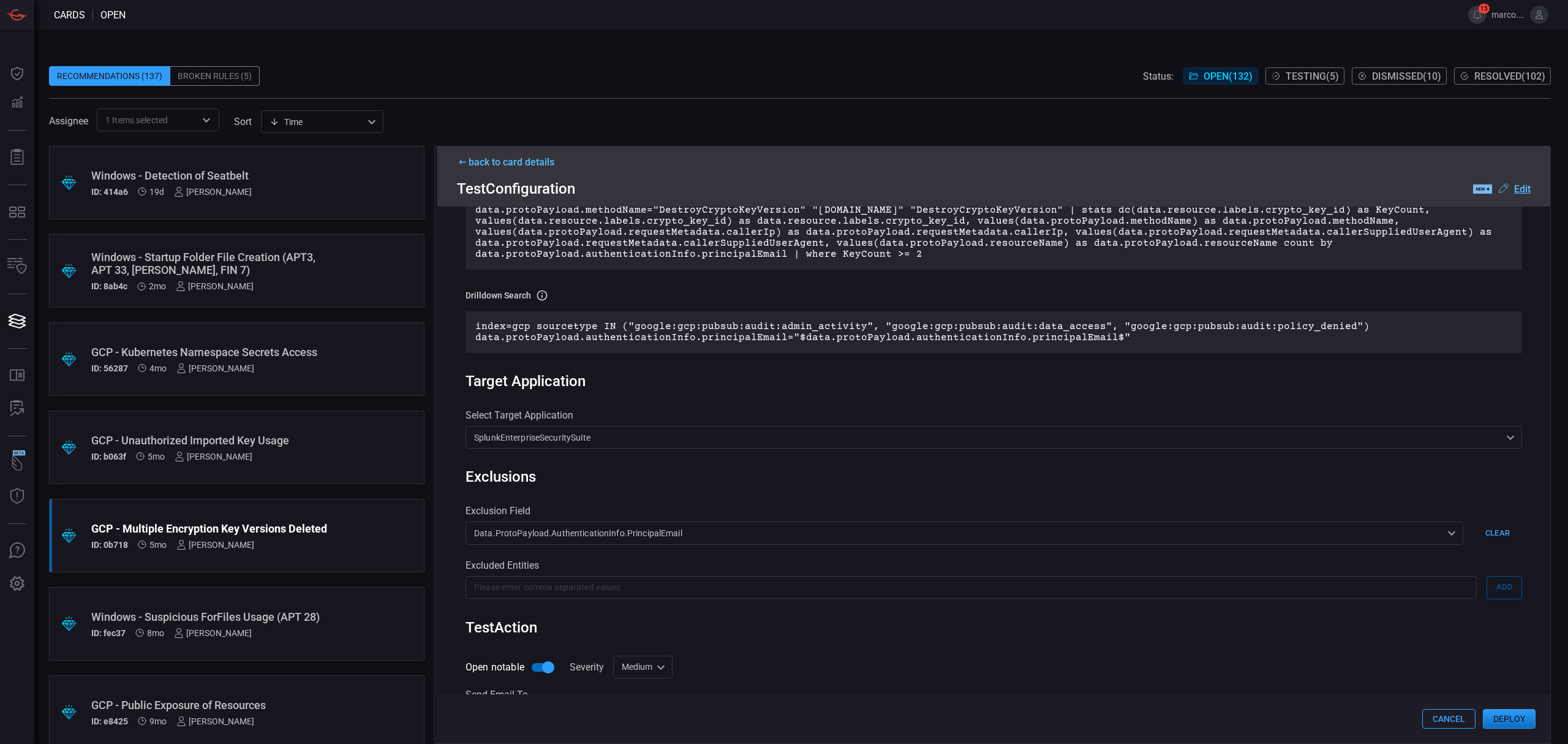
scroll to position [327, 0]
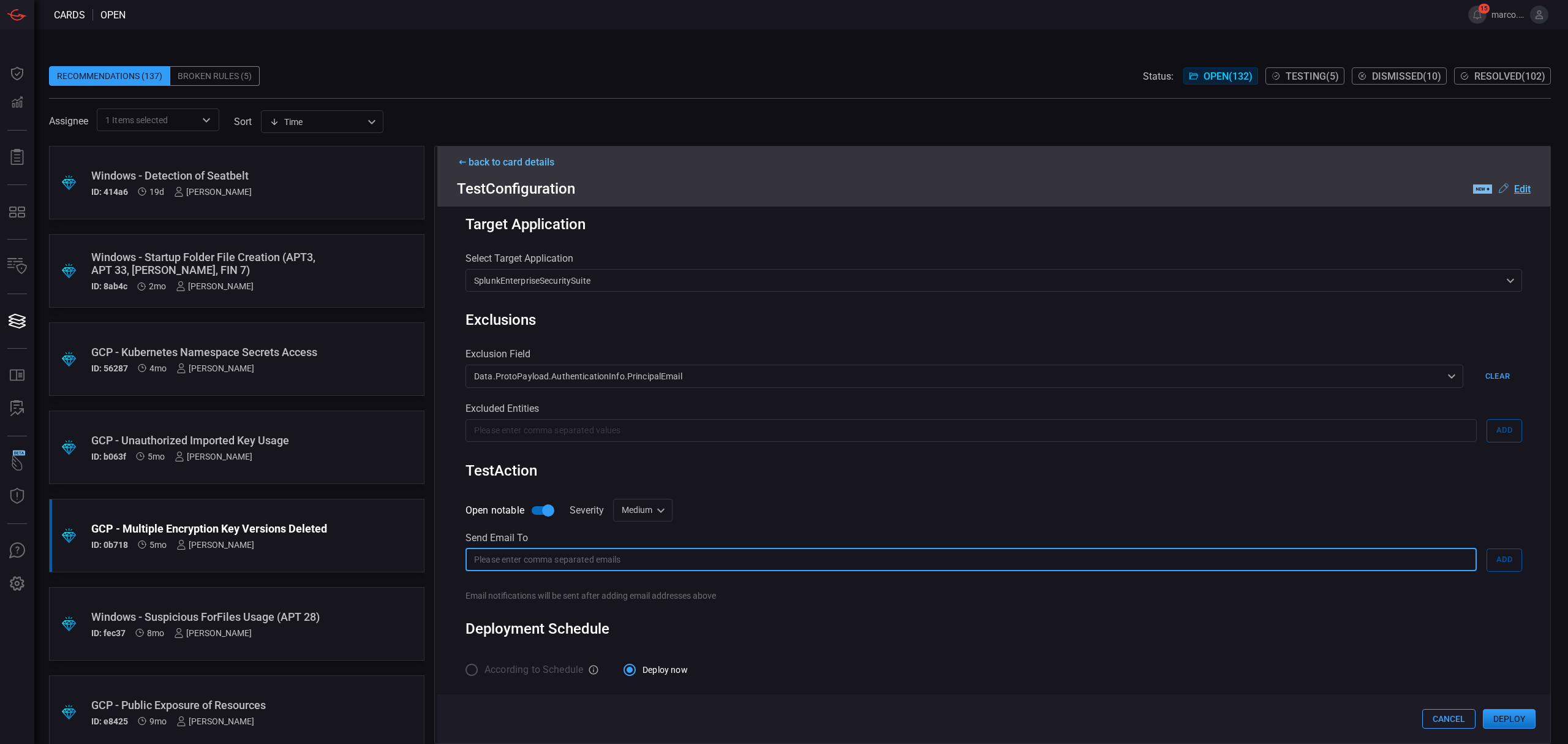
click at [649, 557] on input "text" at bounding box center [970, 559] width 1011 height 23
click at [640, 505] on div "Medium medium ​" at bounding box center [642, 510] width 59 height 23
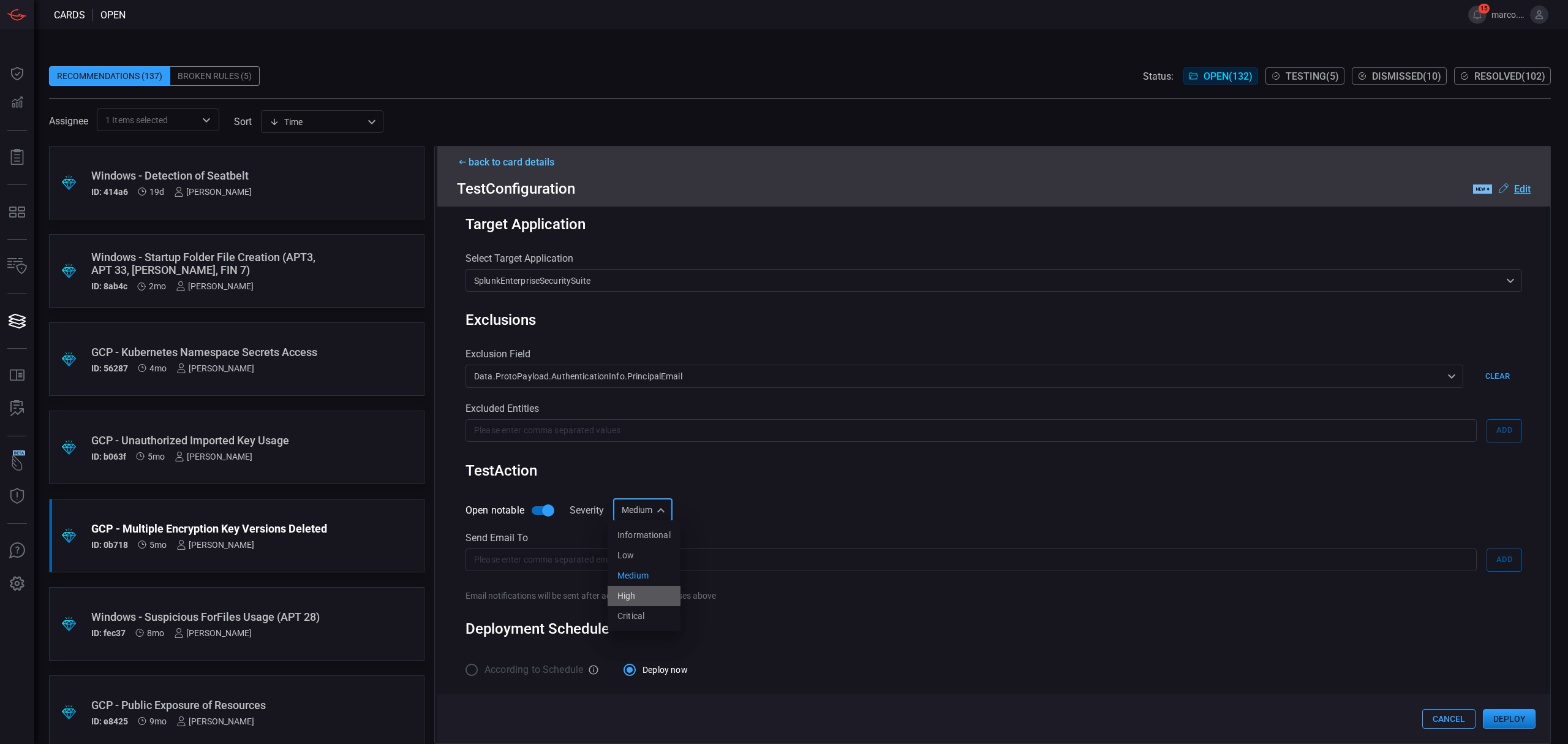
click at [643, 589] on li "High" at bounding box center [644, 596] width 73 height 20
type input "high"
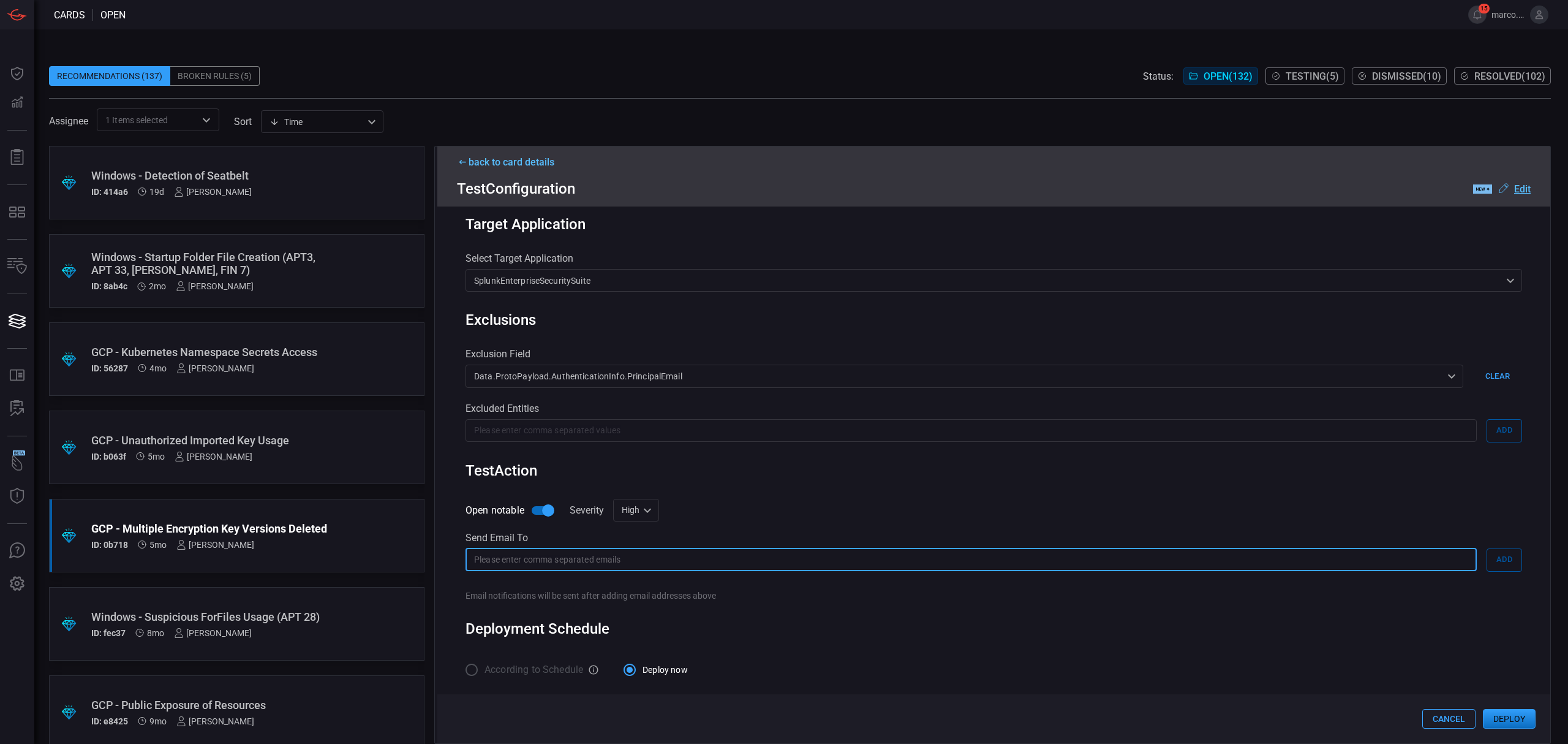
click at [644, 560] on input "text" at bounding box center [970, 559] width 1011 height 23
type input "[EMAIL_ADDRESS][DOMAIN_NAME]"
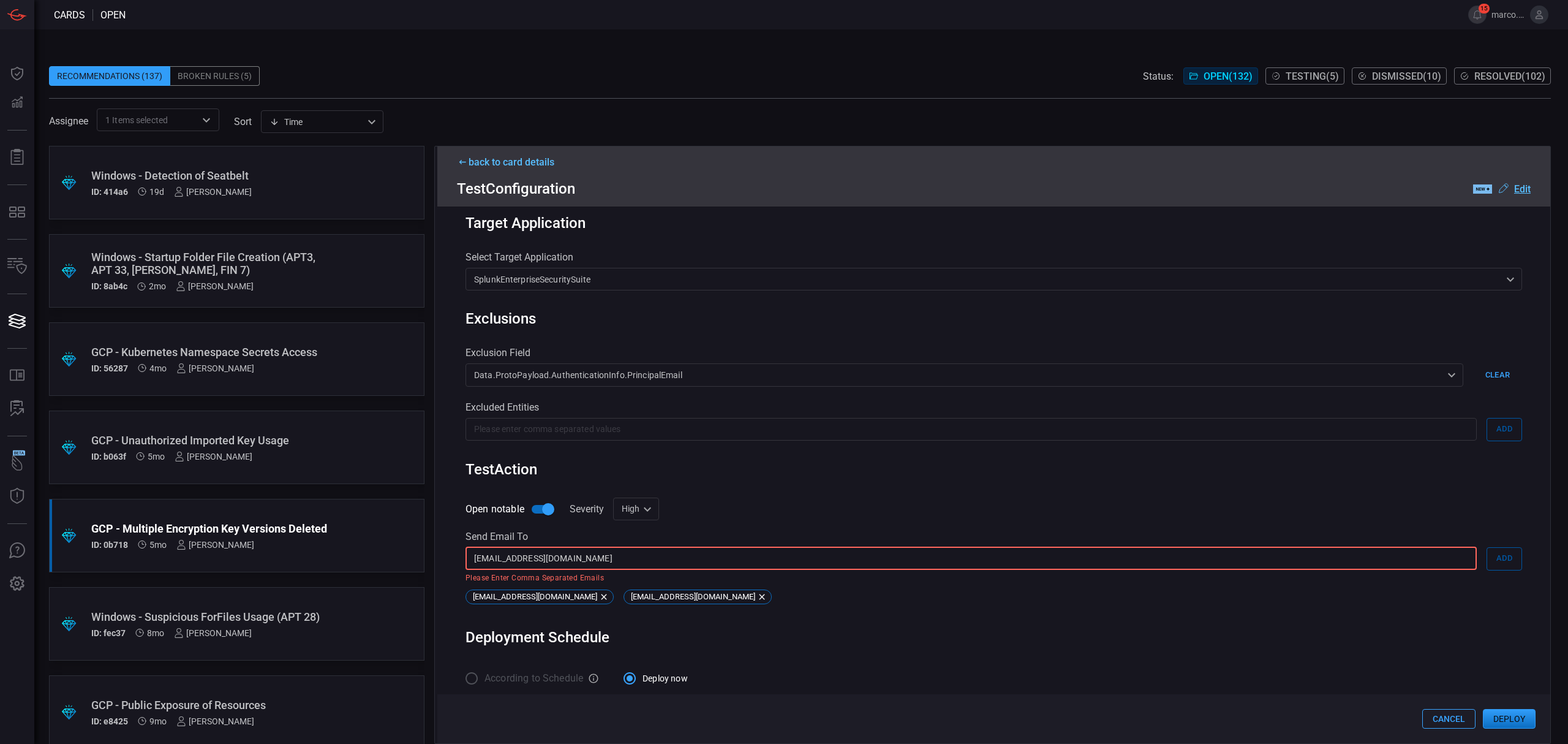
type input "[EMAIL_ADDRESS][DOMAIN_NAME]"
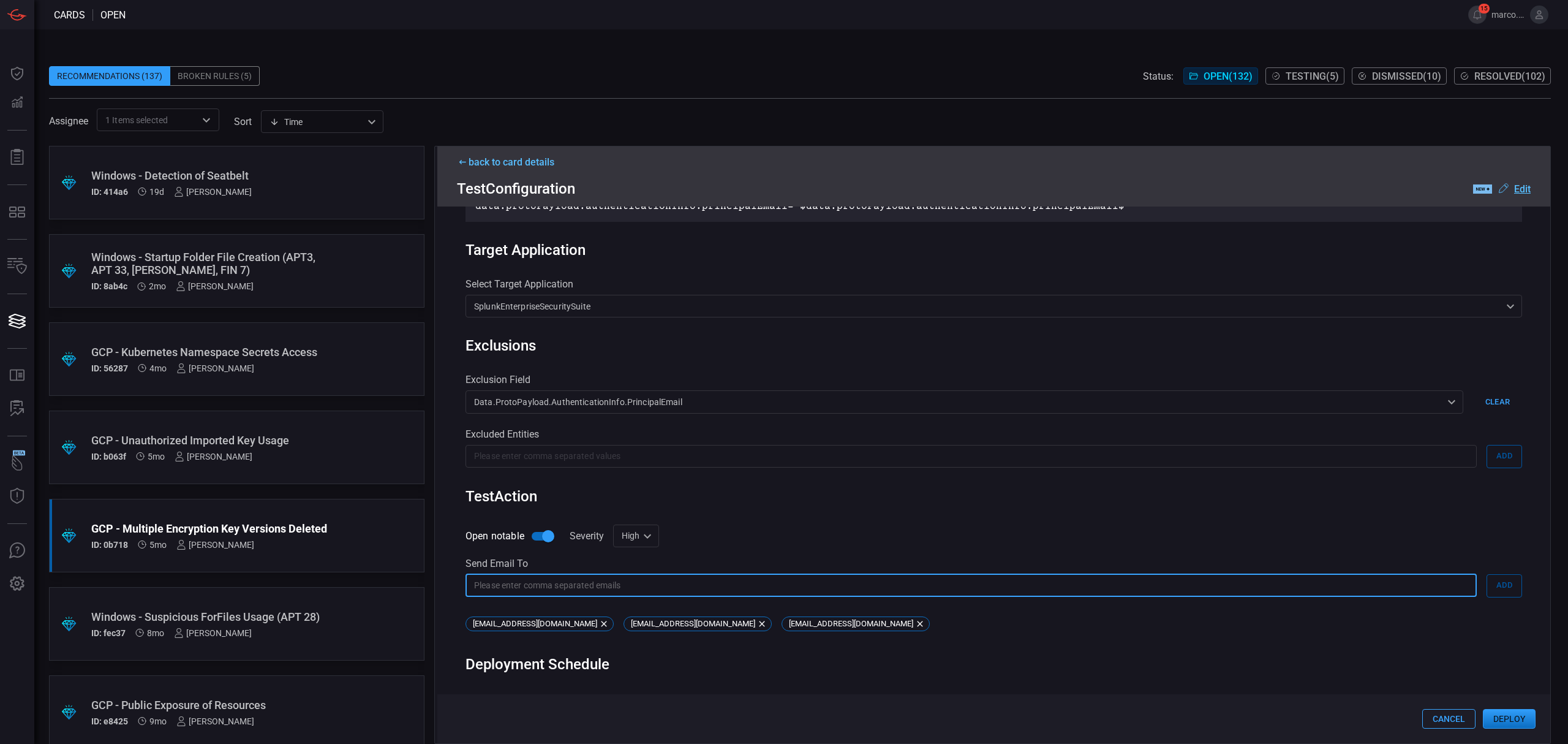
scroll to position [336, 0]
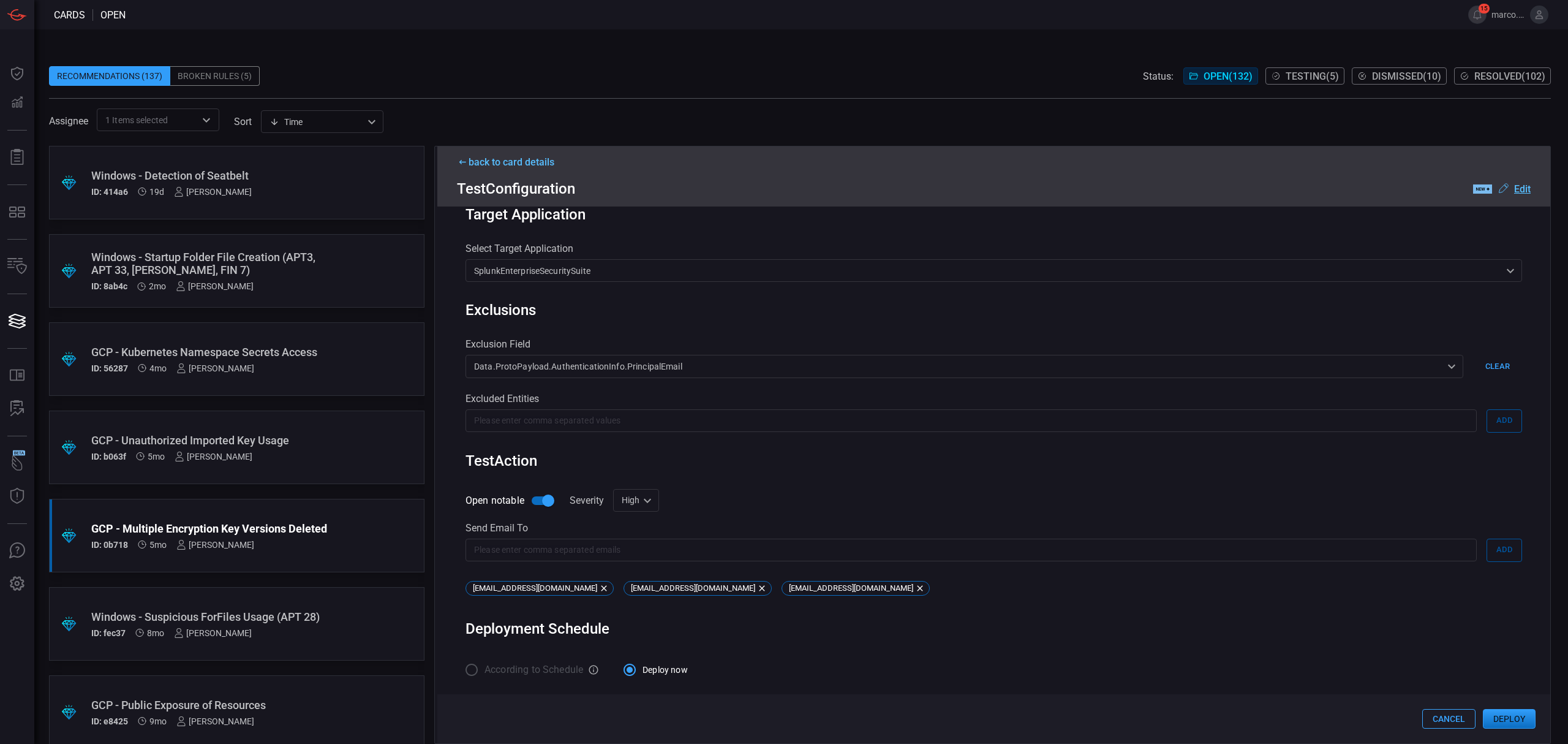
click at [940, 317] on div "Exclusions" at bounding box center [993, 310] width 1056 height 17
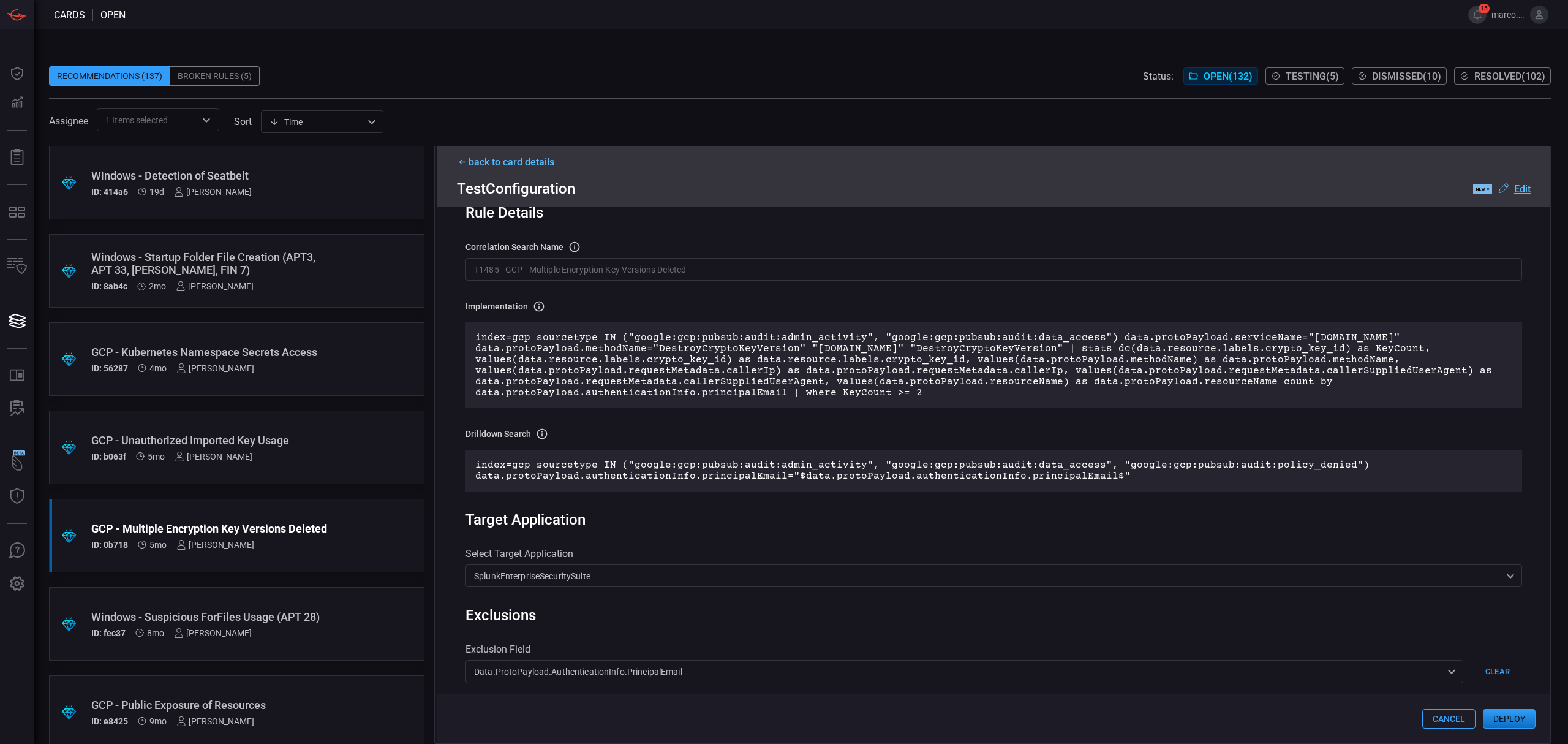
scroll to position [0, 0]
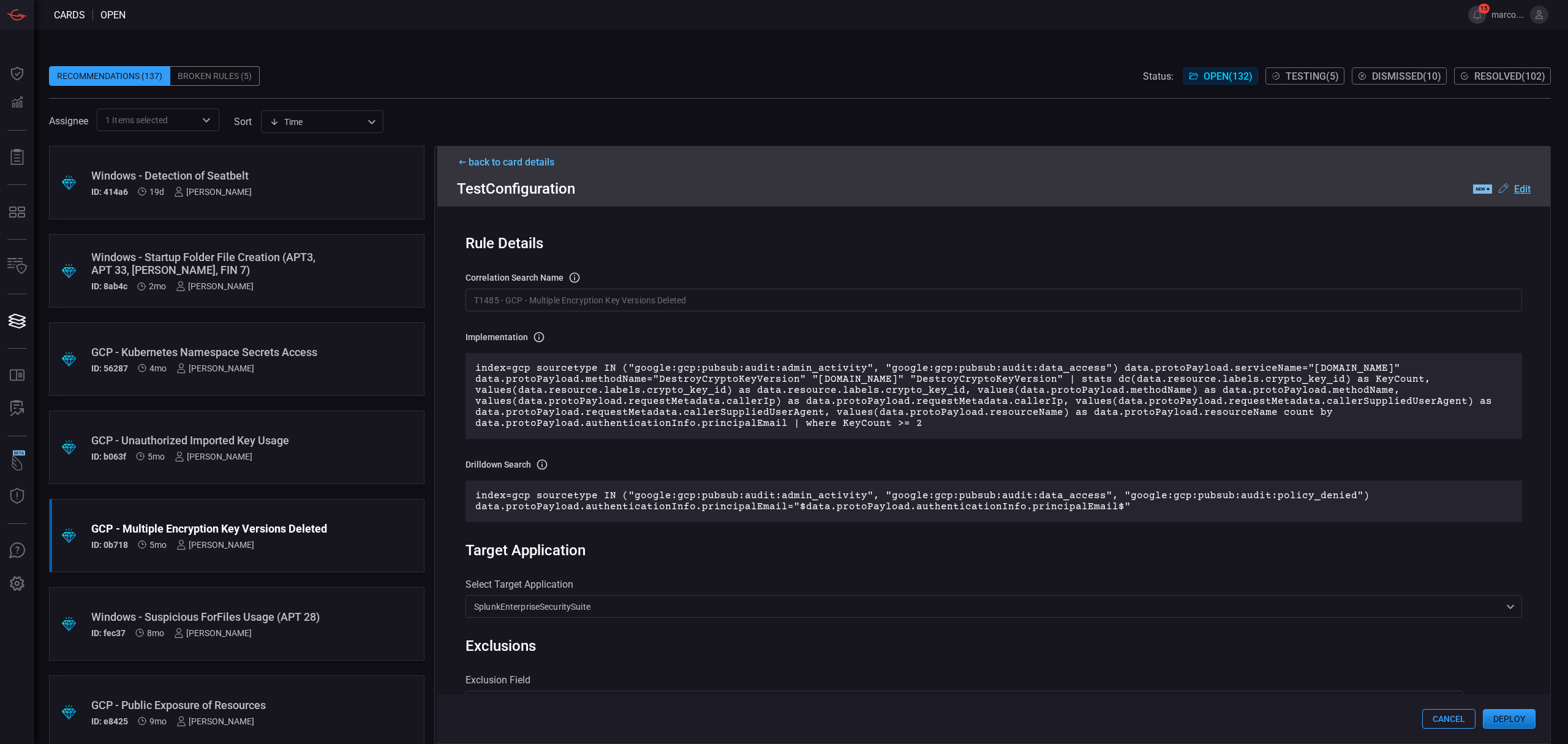
click at [1525, 181] on div ".label-new-label-new-cls-1 { fill: #09080b; } .label-new-cls-2 { fill: #7abaee;…" at bounding box center [1501, 188] width 58 height 15
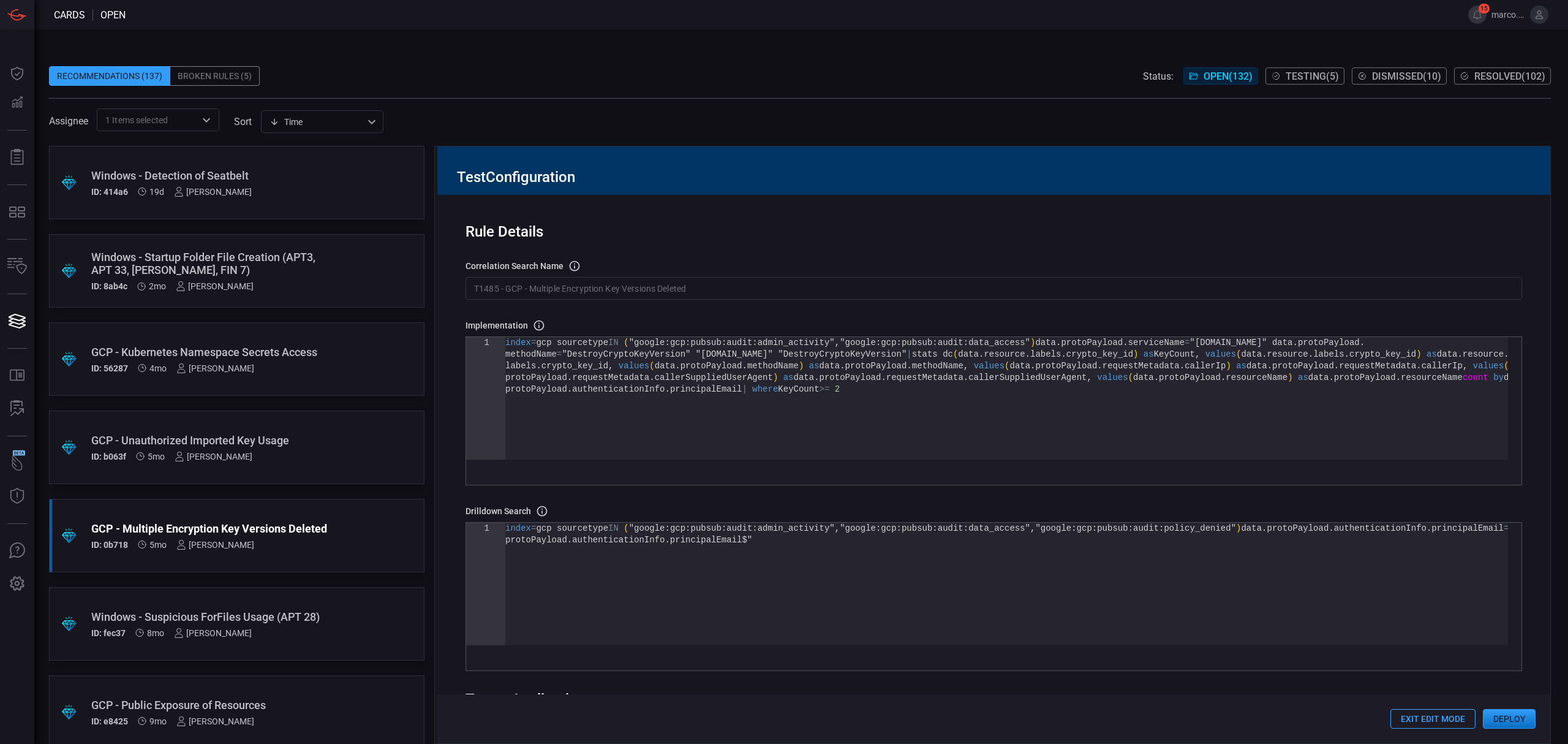
click at [648, 425] on div "index = gcp sourcetype IN ( "google:gcp:pubsub:audit:admin_activity" , "google:…" at bounding box center [1006, 421] width 1002 height 169
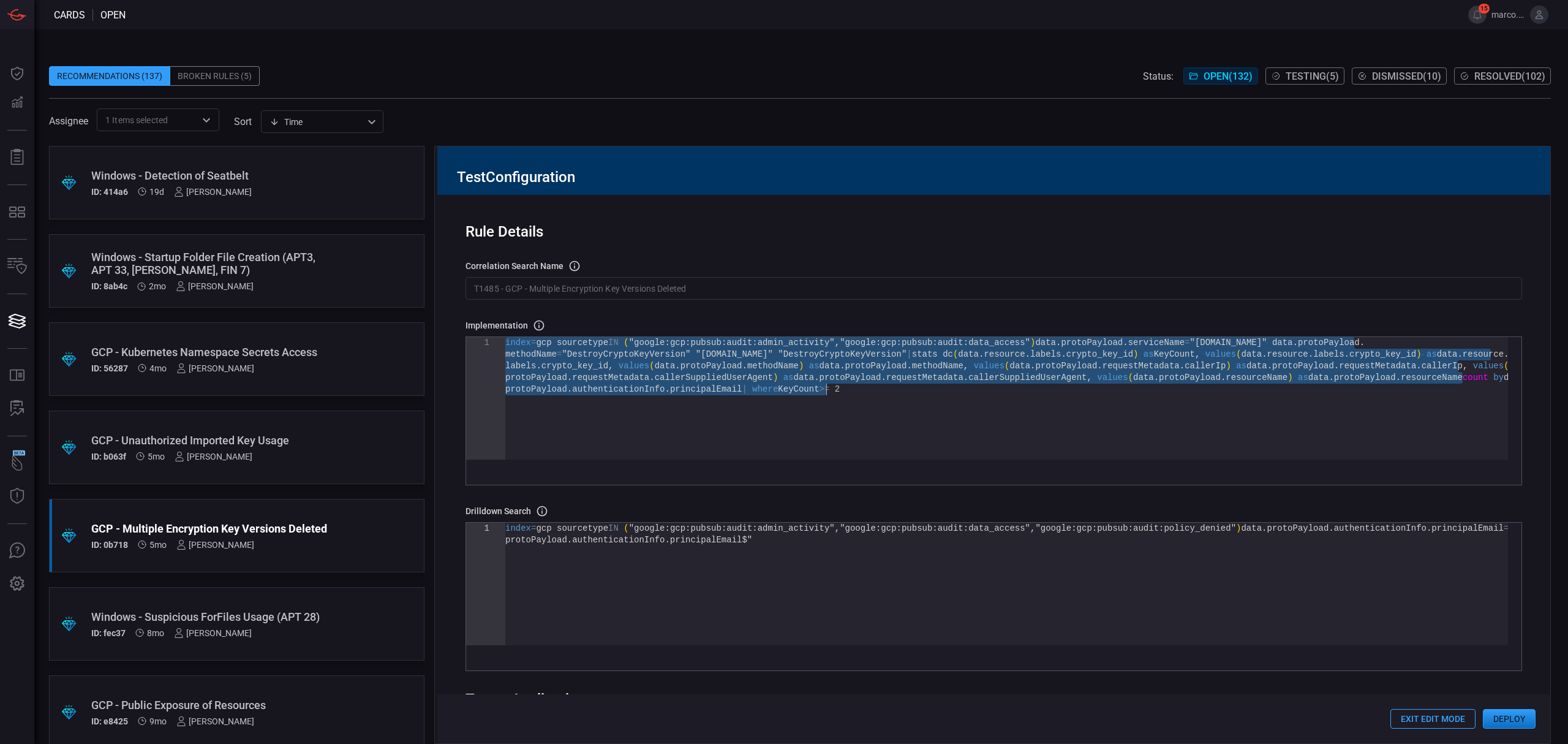
type textarea "| table first_seen last_seen principal caller_ips user_agents resources methods…"
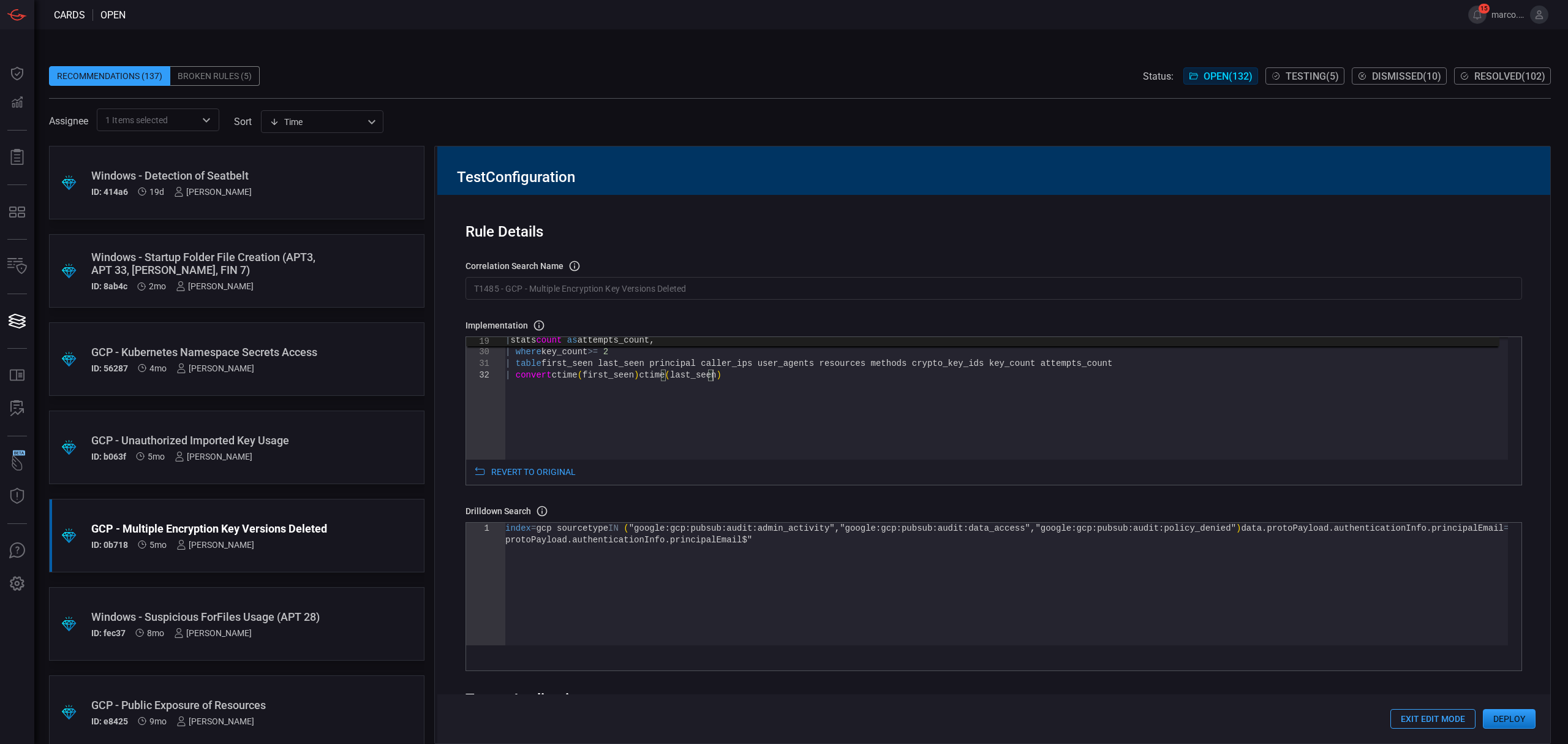
click at [1515, 718] on button "Deploy" at bounding box center [1509, 719] width 53 height 20
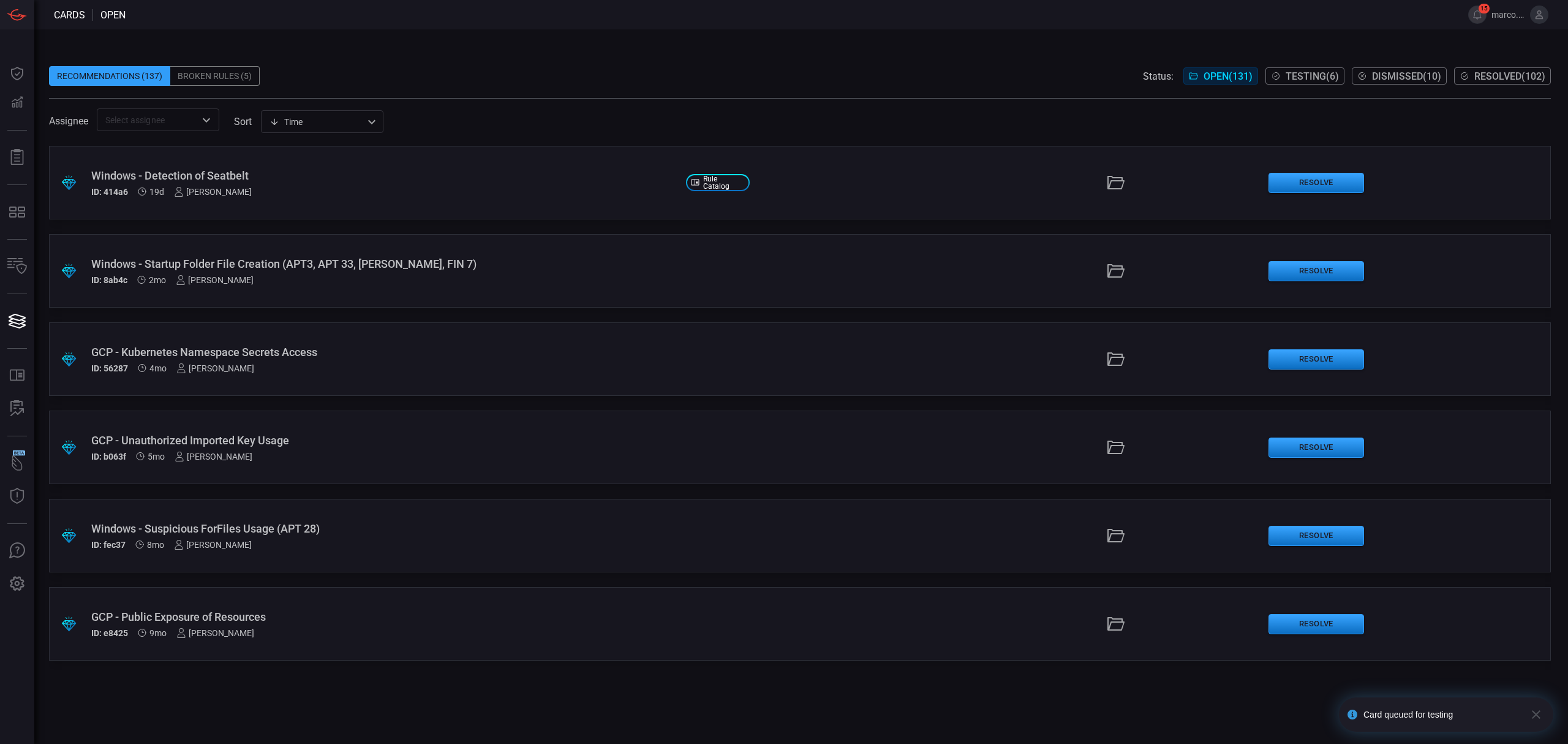
click at [270, 436] on div "GCP - Unauthorized Imported Key Usage" at bounding box center [383, 440] width 585 height 13
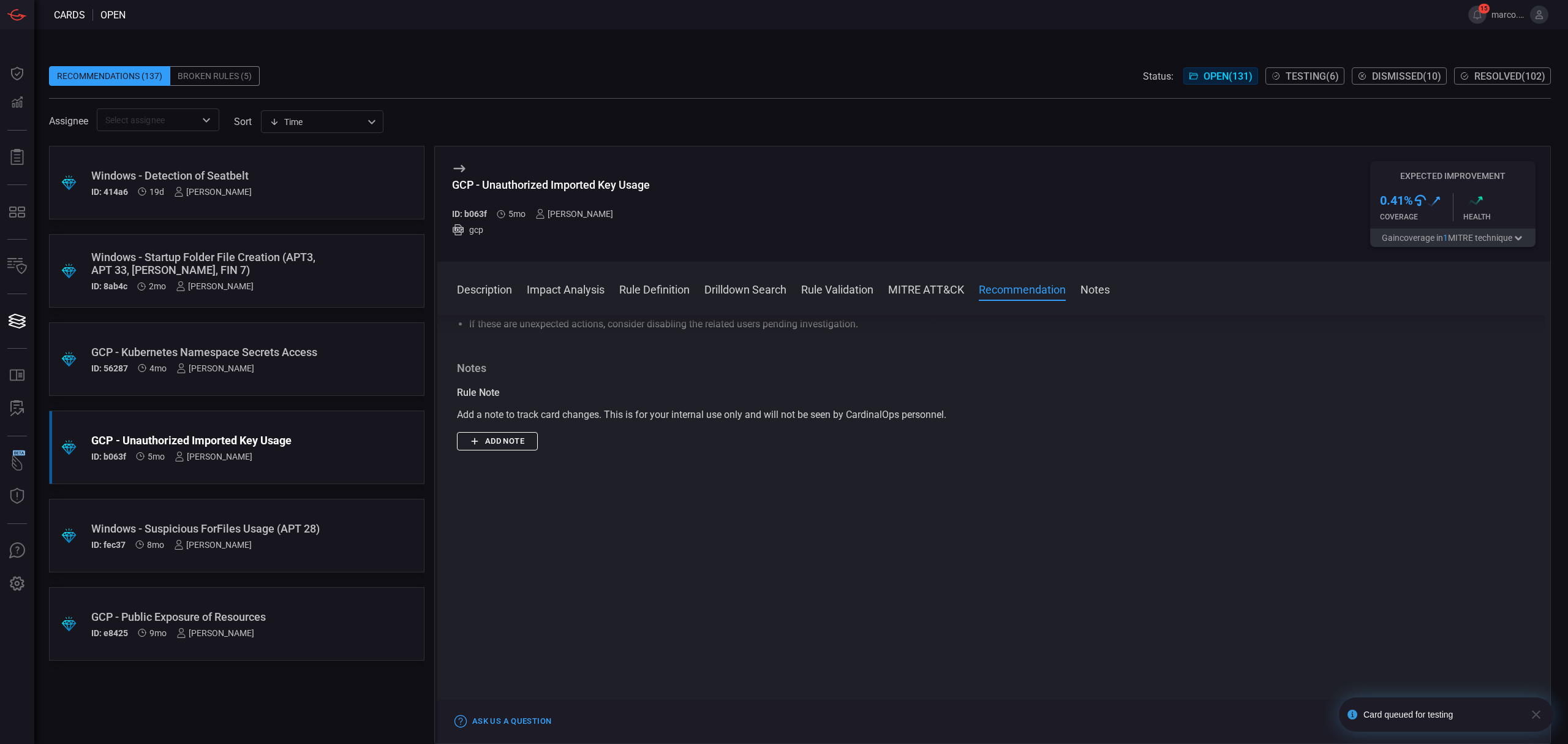
scroll to position [978, 0]
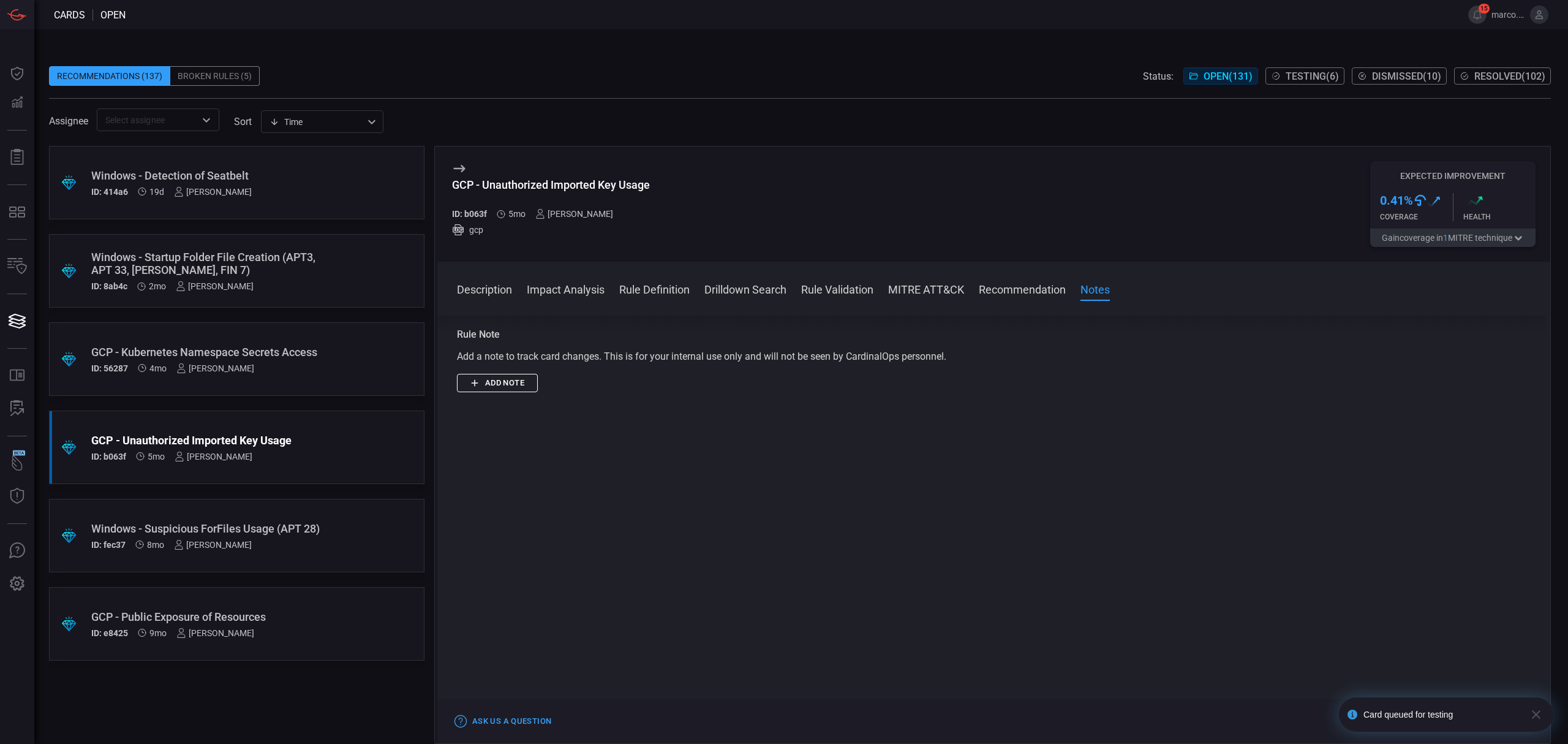
click at [1537, 716] on icon "button" at bounding box center [1536, 714] width 9 height 9
click at [1438, 719] on button "Test" at bounding box center [1448, 720] width 41 height 15
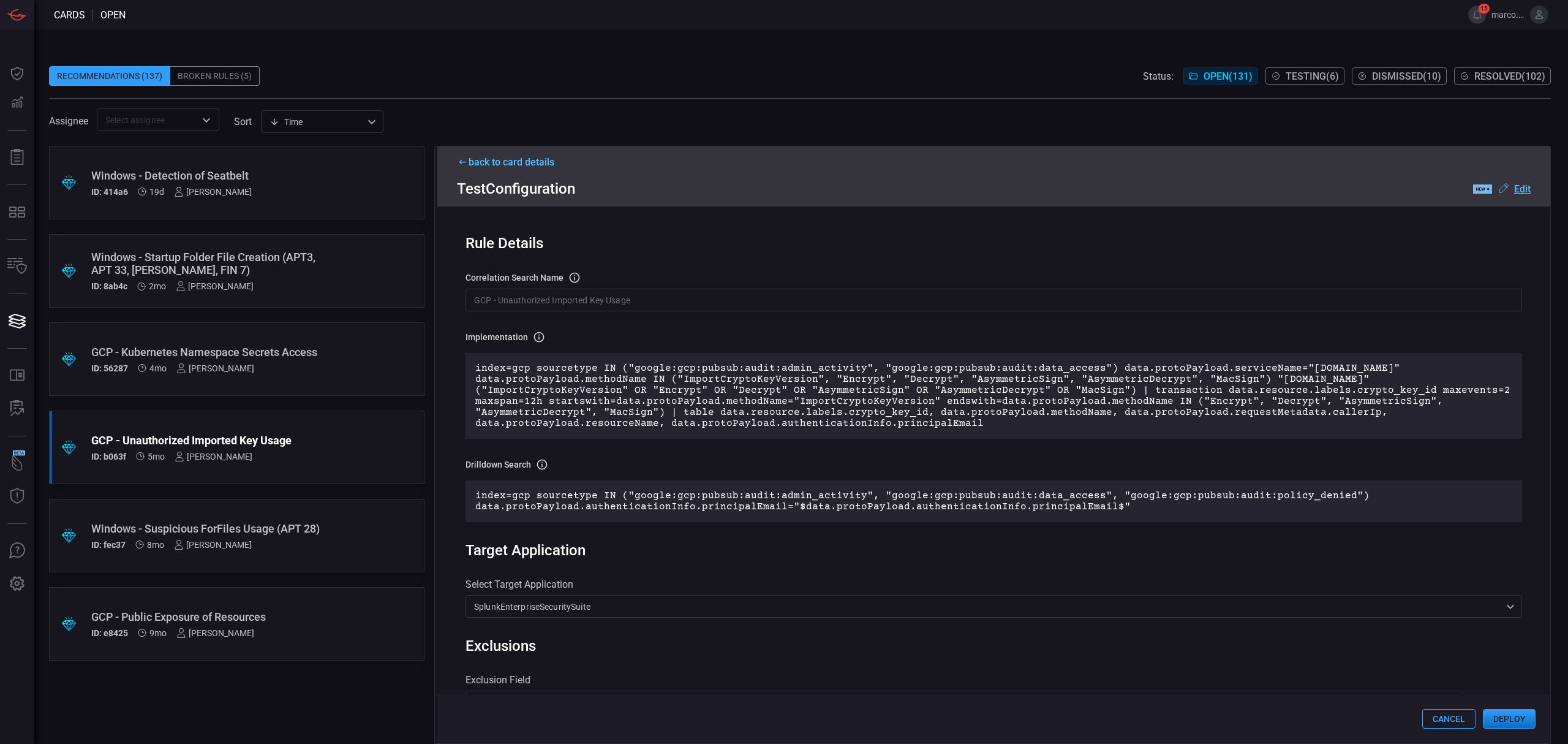
click at [667, 294] on input "GCP - Unauthorized Imported Key Usage" at bounding box center [993, 300] width 1056 height 23
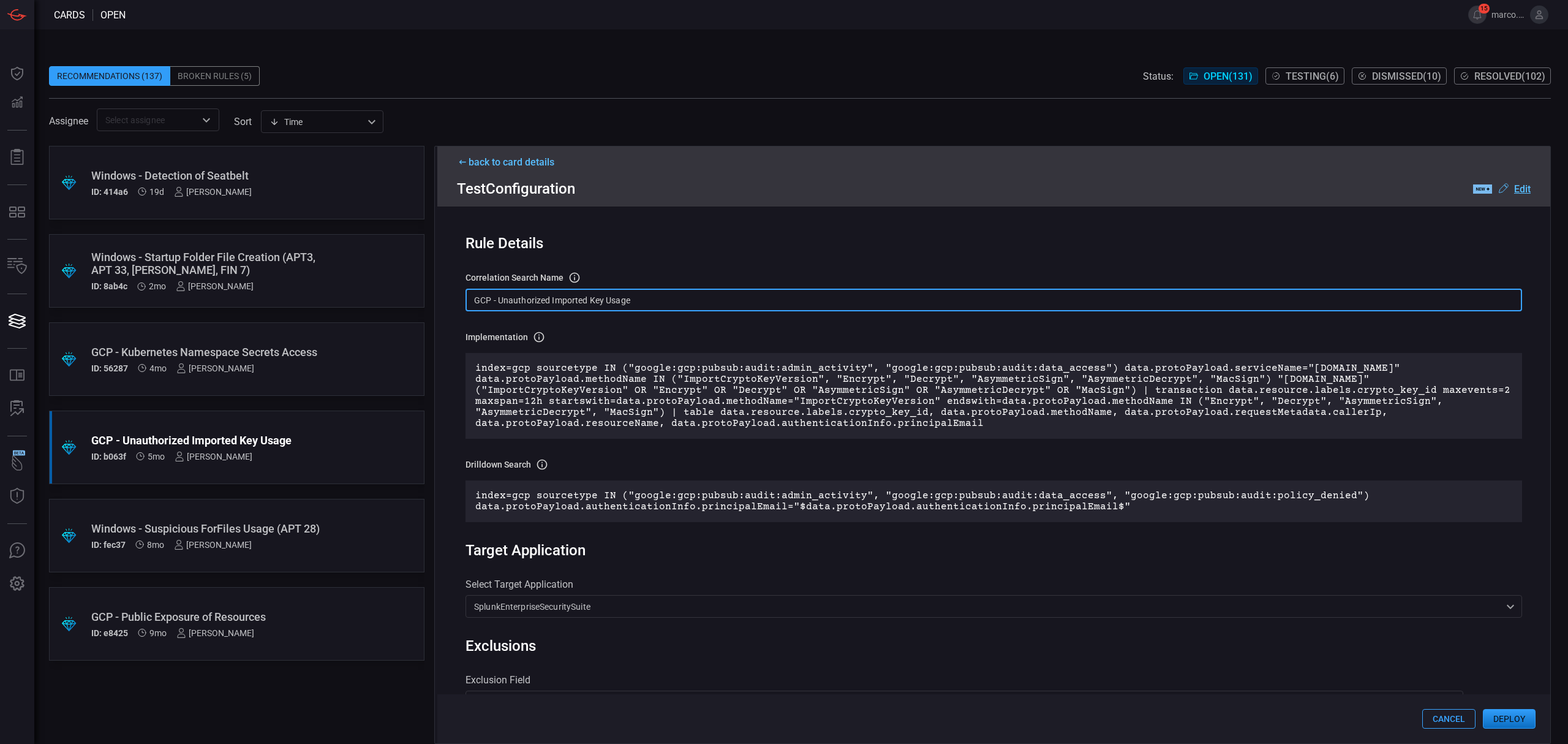
drag, startPoint x: 667, startPoint y: 294, endPoint x: 452, endPoint y: 299, distance: 215.1
click at [452, 299] on div "Rule Details correlation search Name Name of the correlation search that will b…" at bounding box center [994, 475] width 1113 height 537
paste input "T1600 -"
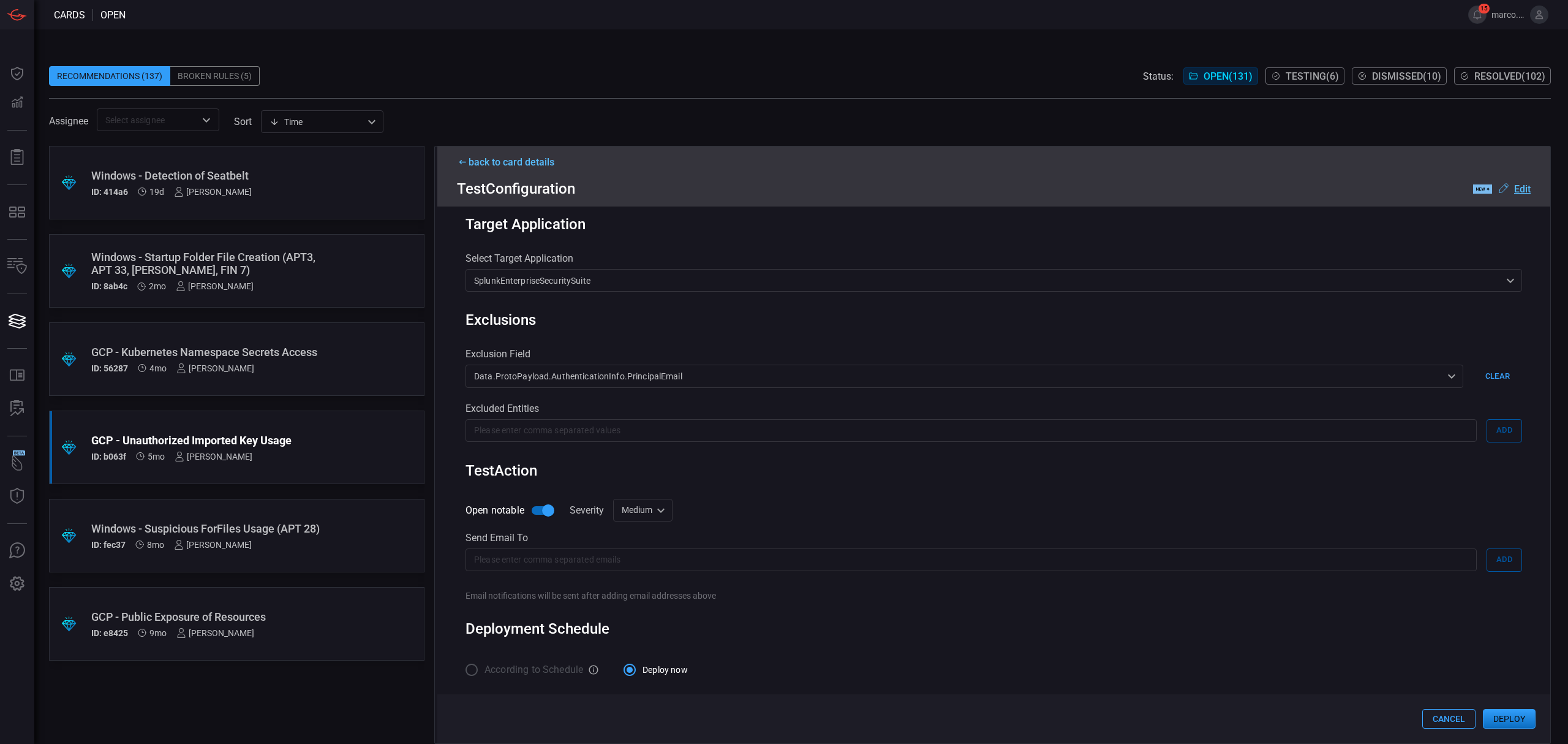
type input "T1600 - GCP - Unauthorized Imported Key Usage"
click at [735, 424] on input "text" at bounding box center [970, 430] width 1011 height 23
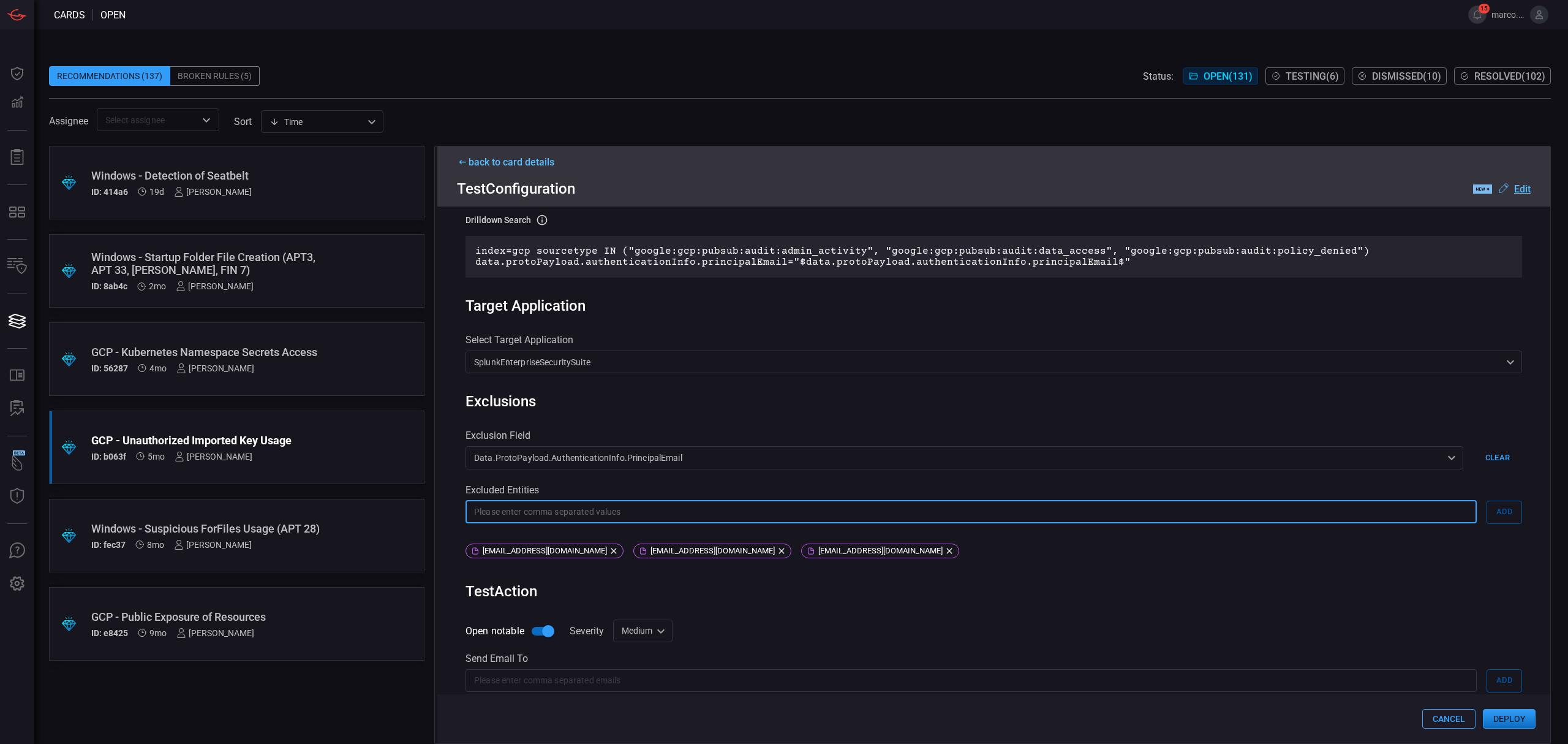
scroll to position [378, 0]
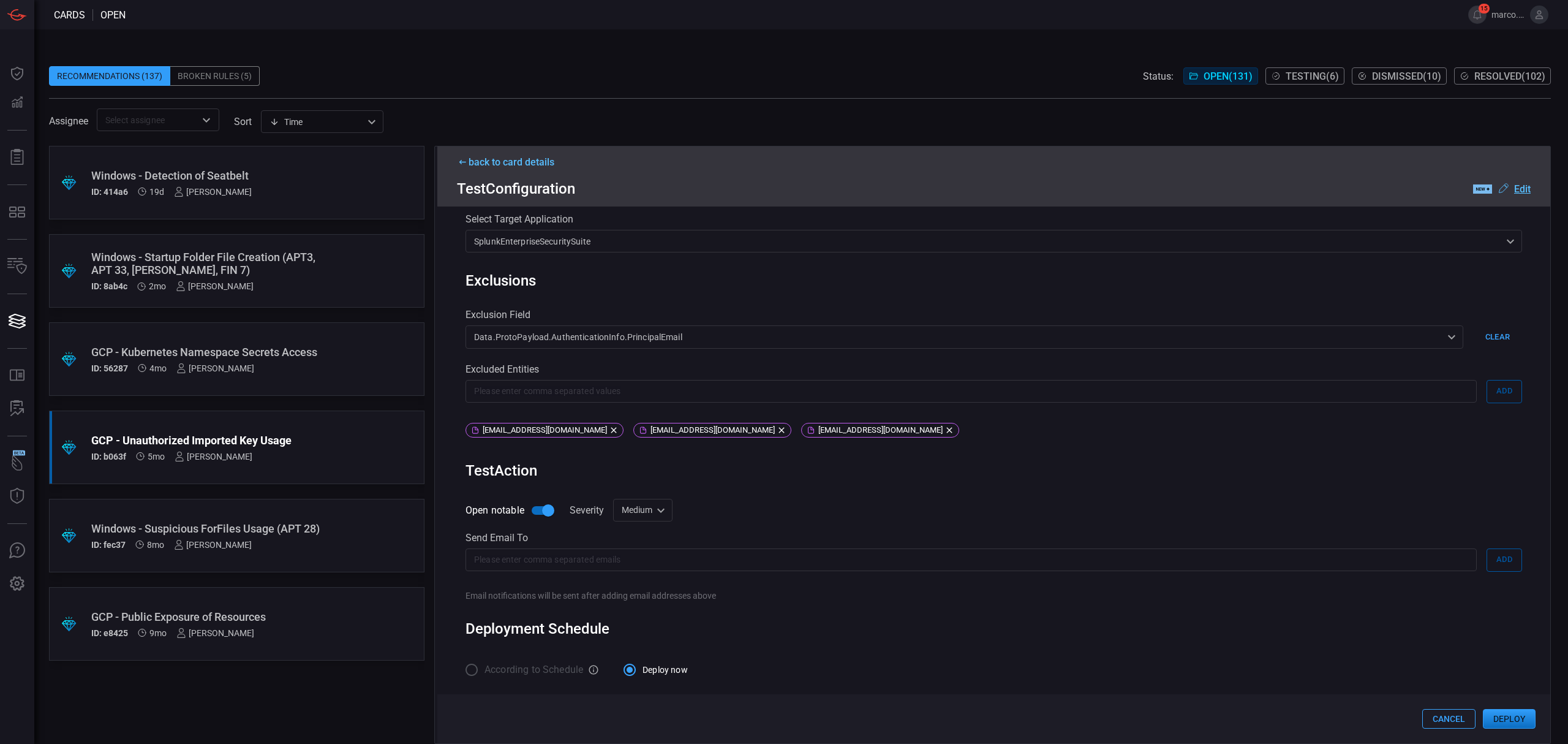
click at [643, 507] on div "Medium medium ​" at bounding box center [642, 510] width 59 height 23
click at [643, 594] on li "High" at bounding box center [644, 596] width 73 height 20
type input "high"
click at [804, 428] on div "[EMAIL_ADDRESS][DOMAIN_NAME]" at bounding box center [880, 430] width 158 height 15
click at [777, 425] on icon at bounding box center [782, 430] width 10 height 10
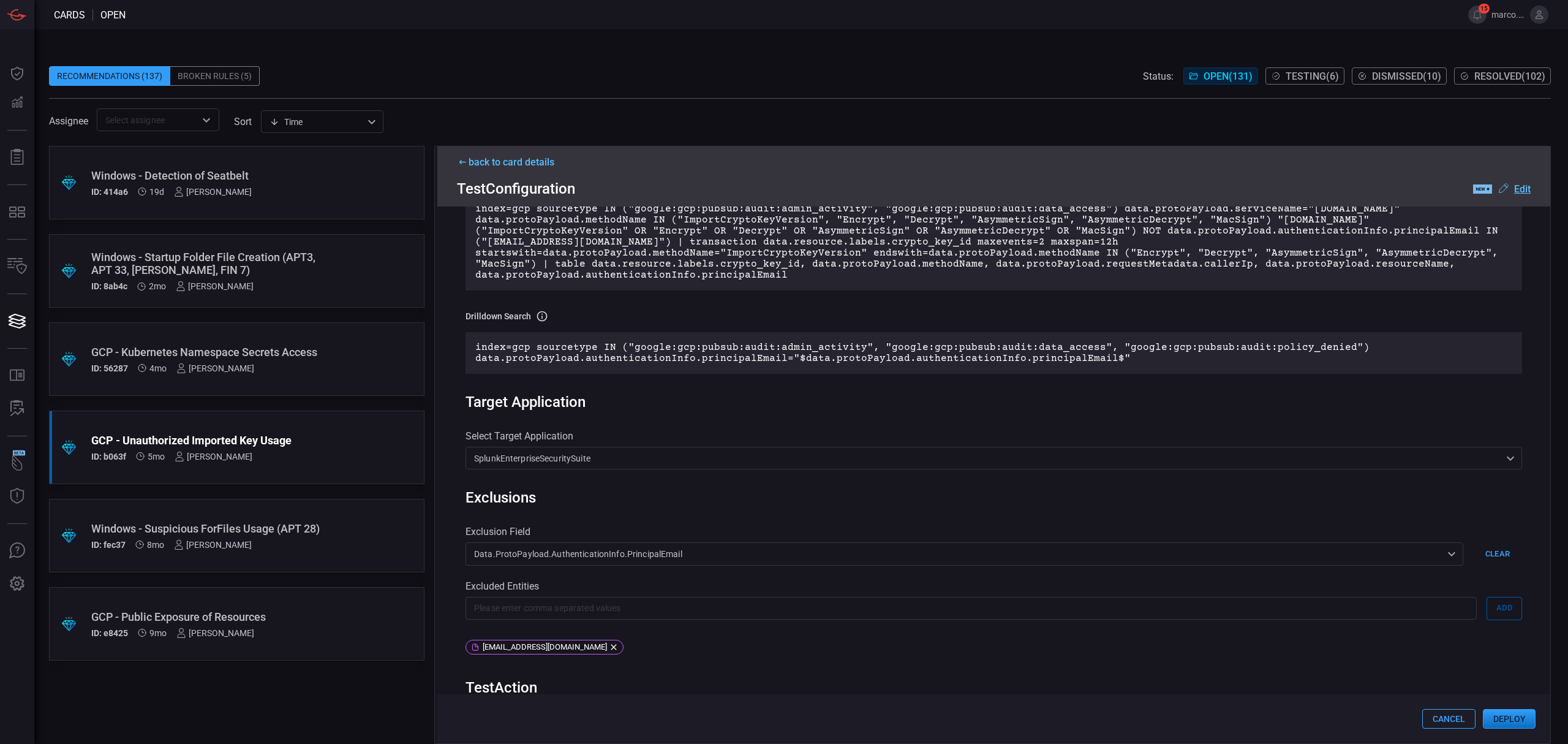
scroll to position [366, 0]
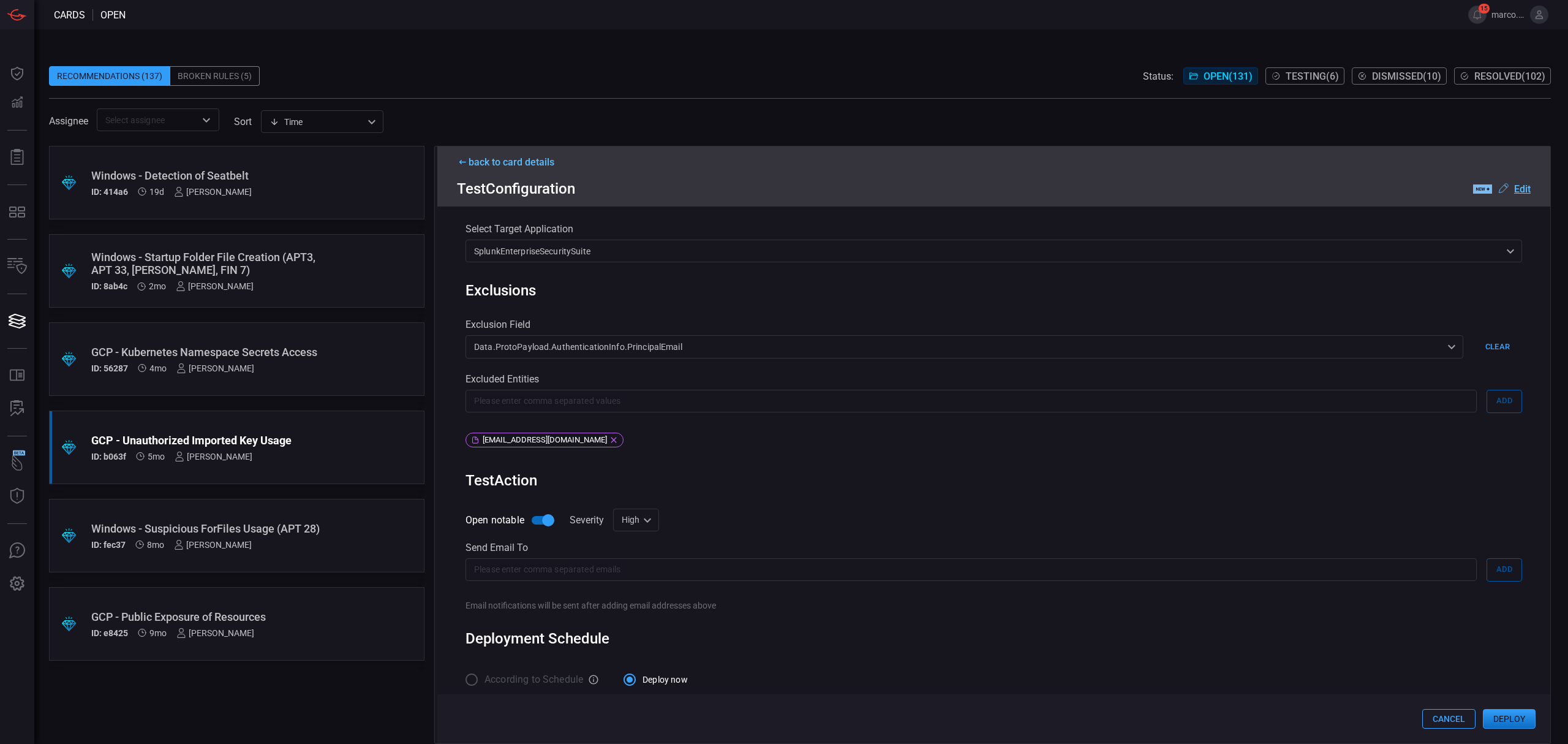
click at [559, 433] on div "[EMAIL_ADDRESS][DOMAIN_NAME]" at bounding box center [544, 440] width 158 height 15
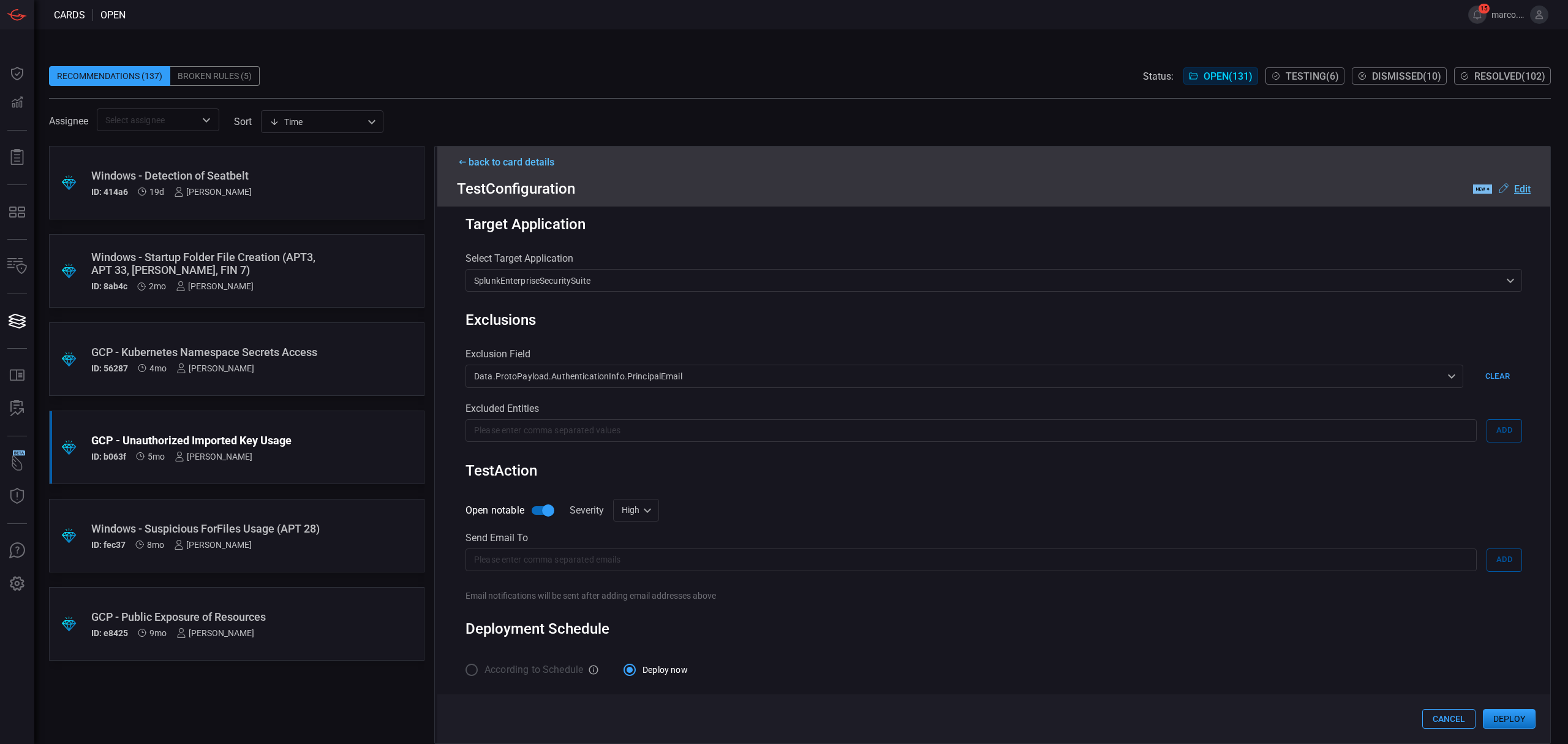
scroll to position [327, 0]
click at [633, 562] on input "text" at bounding box center [970, 559] width 1011 height 23
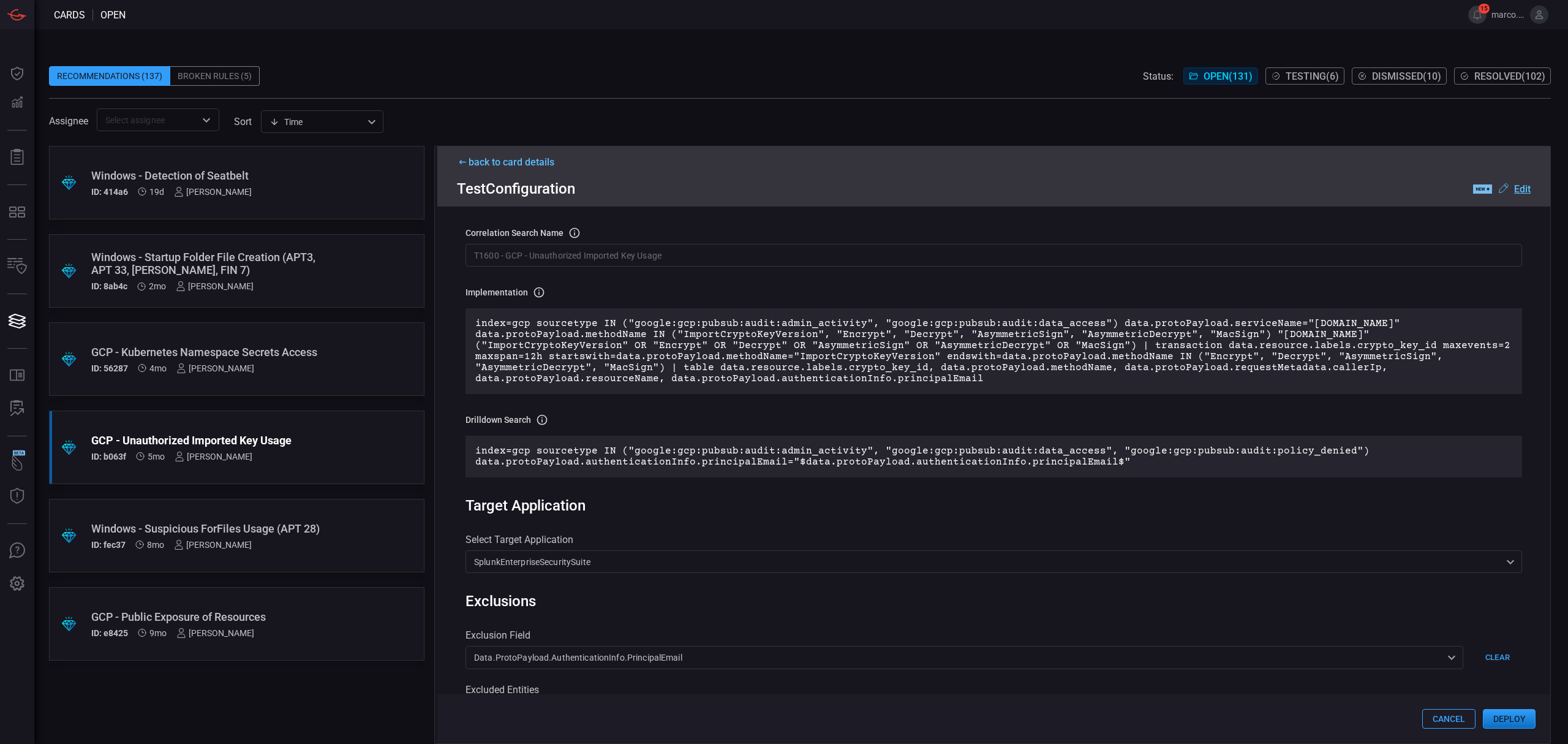
scroll to position [0, 0]
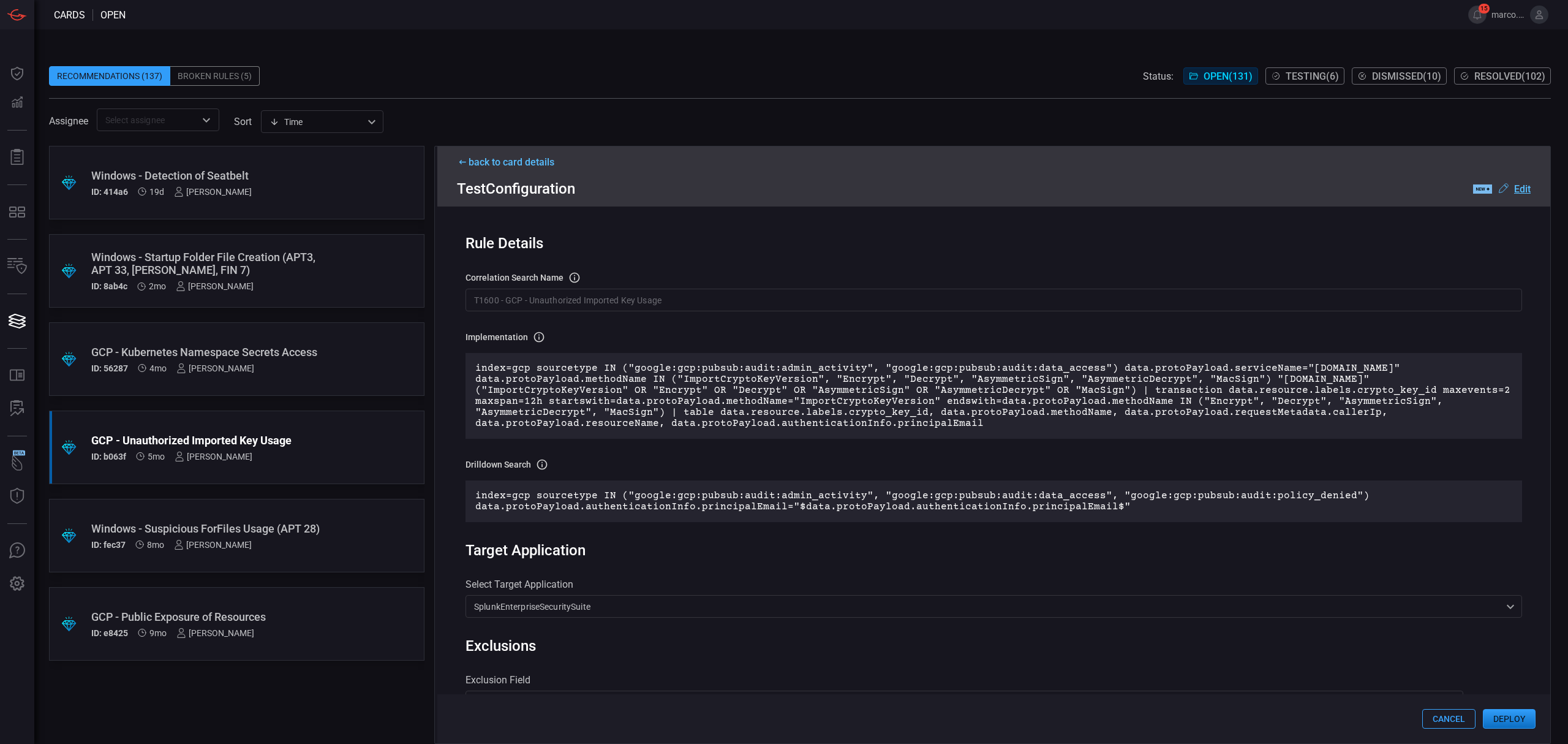
click at [1522, 181] on div ".label-new-label-new-cls-1 { fill: #09080b; } .label-new-cls-2 { fill: #7abaee;…" at bounding box center [1501, 188] width 58 height 15
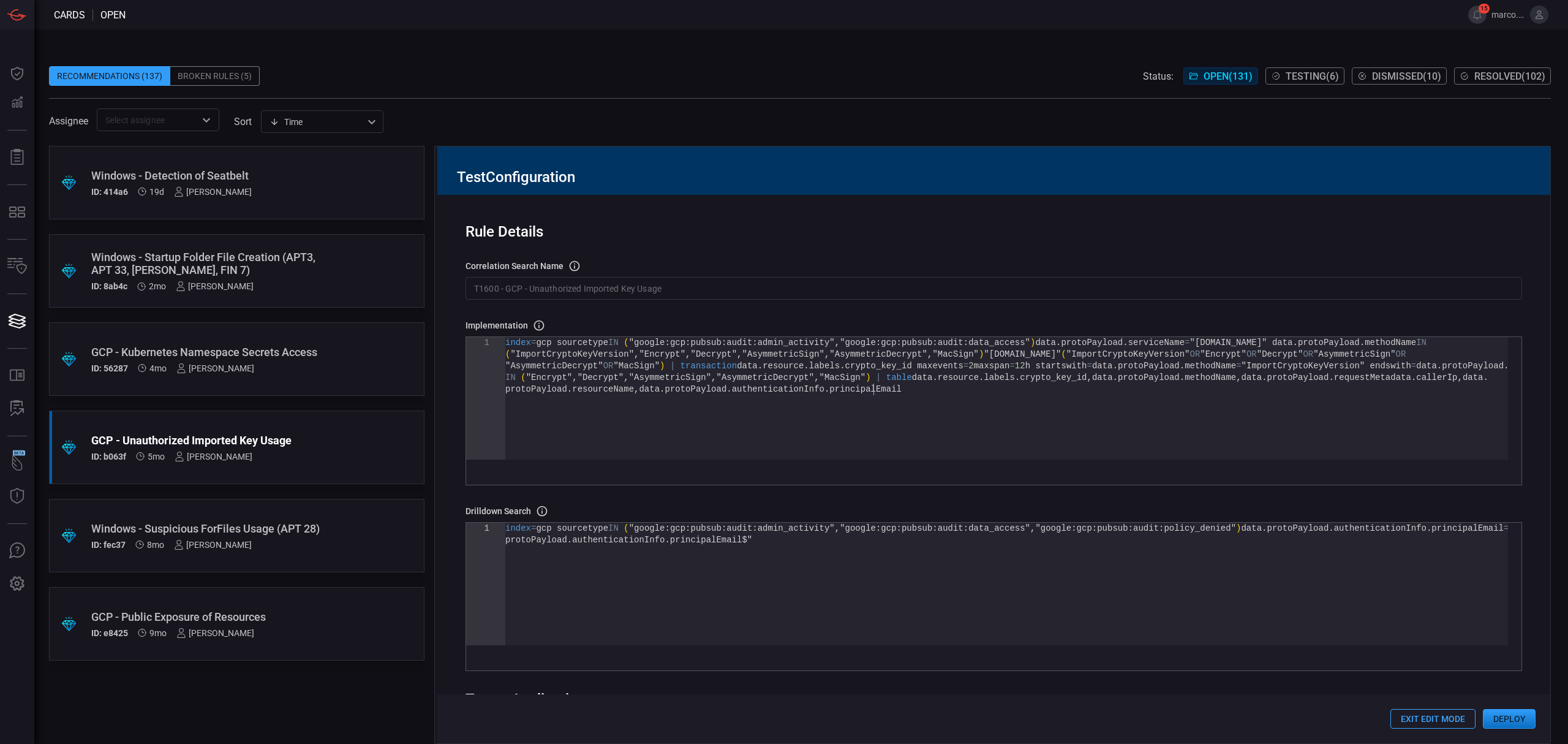
click at [1054, 410] on div "index = gcp sourcetype IN ( "google:gcp:pubsub:audit:admin_activity" , "google:…" at bounding box center [1006, 421] width 1002 height 169
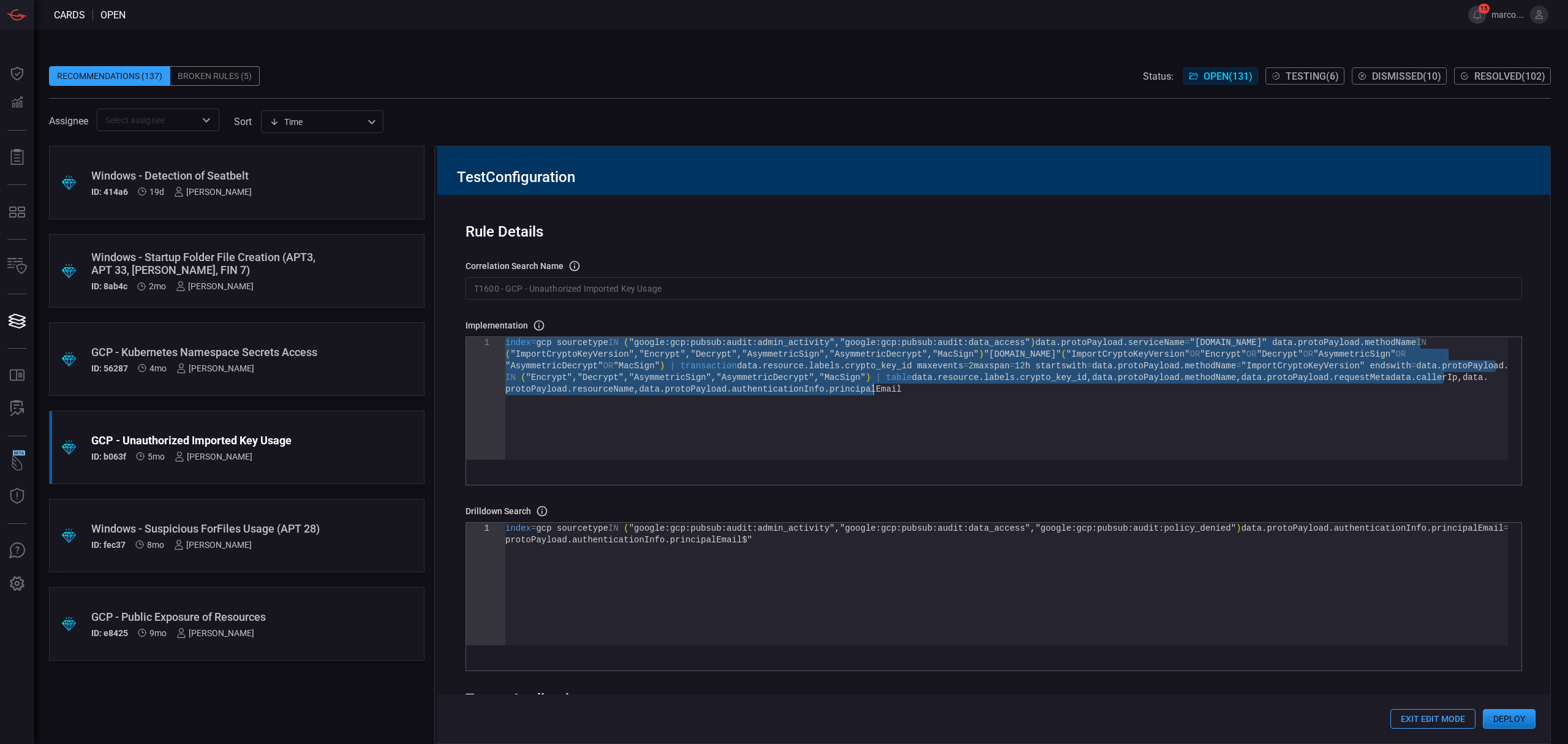
type textarea "| eval is_start=if(method=="ImportCryptoKeyVersion", 1, 0) | eval is_end=if(mat…"
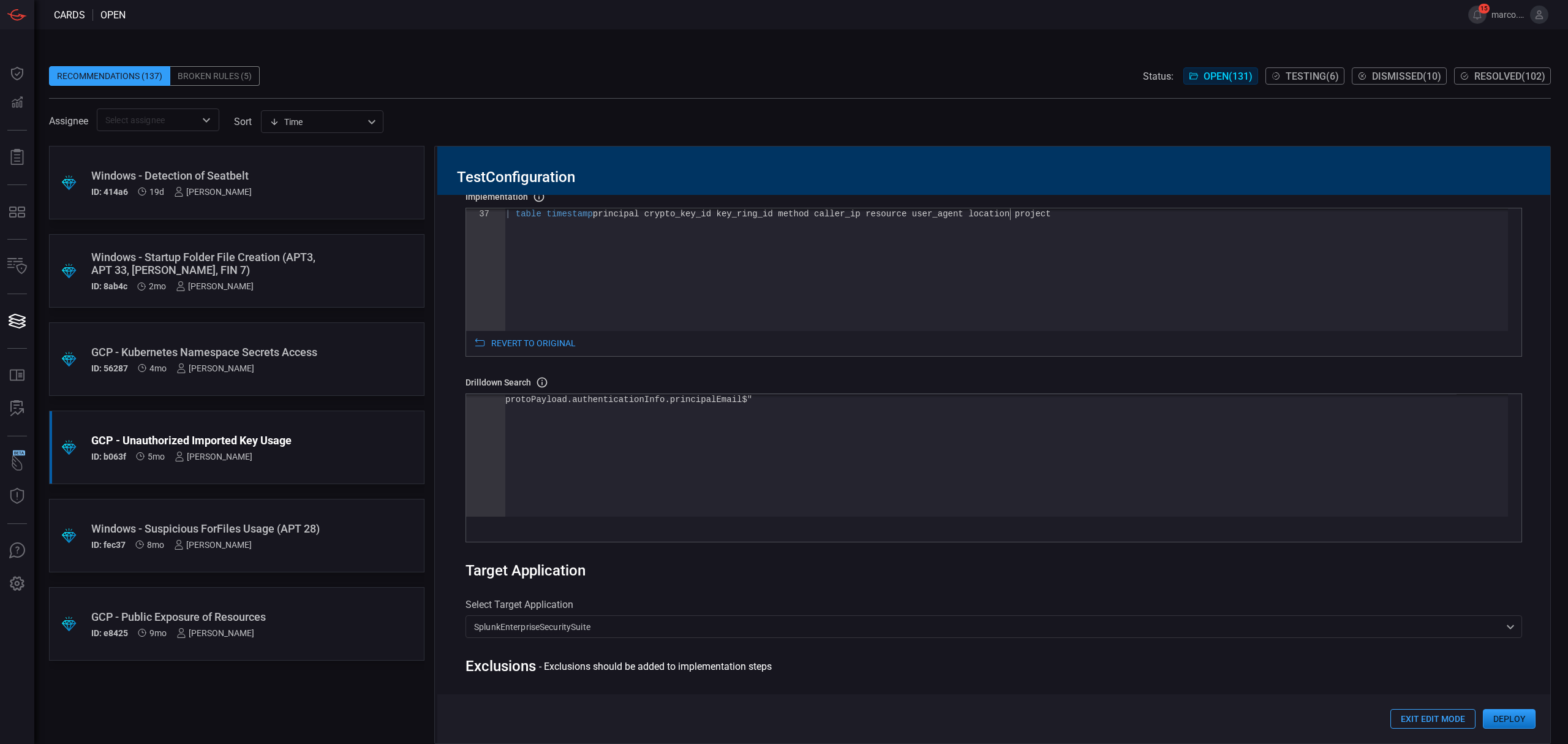
scroll to position [376, 0]
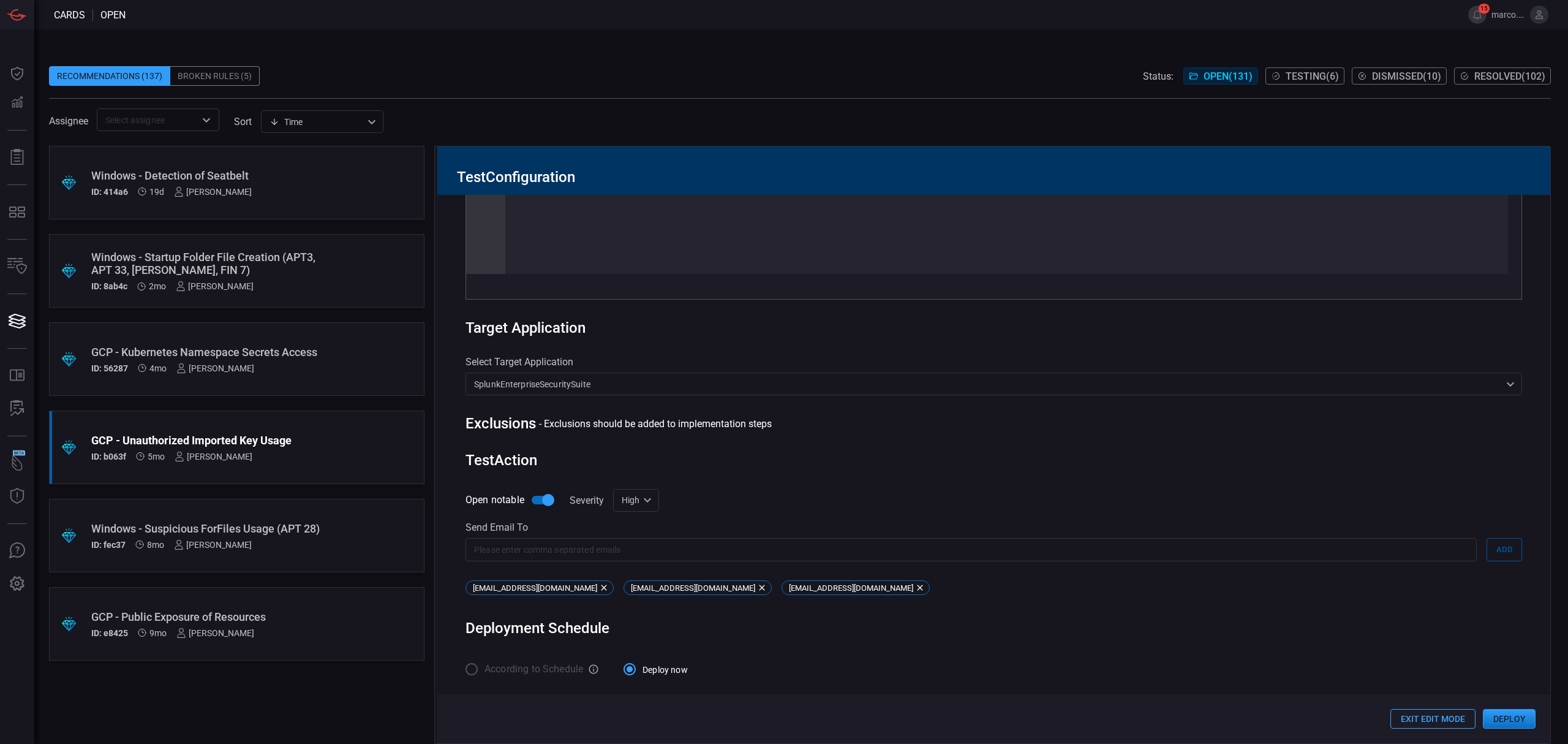
click at [1522, 721] on button "Deploy" at bounding box center [1509, 719] width 53 height 20
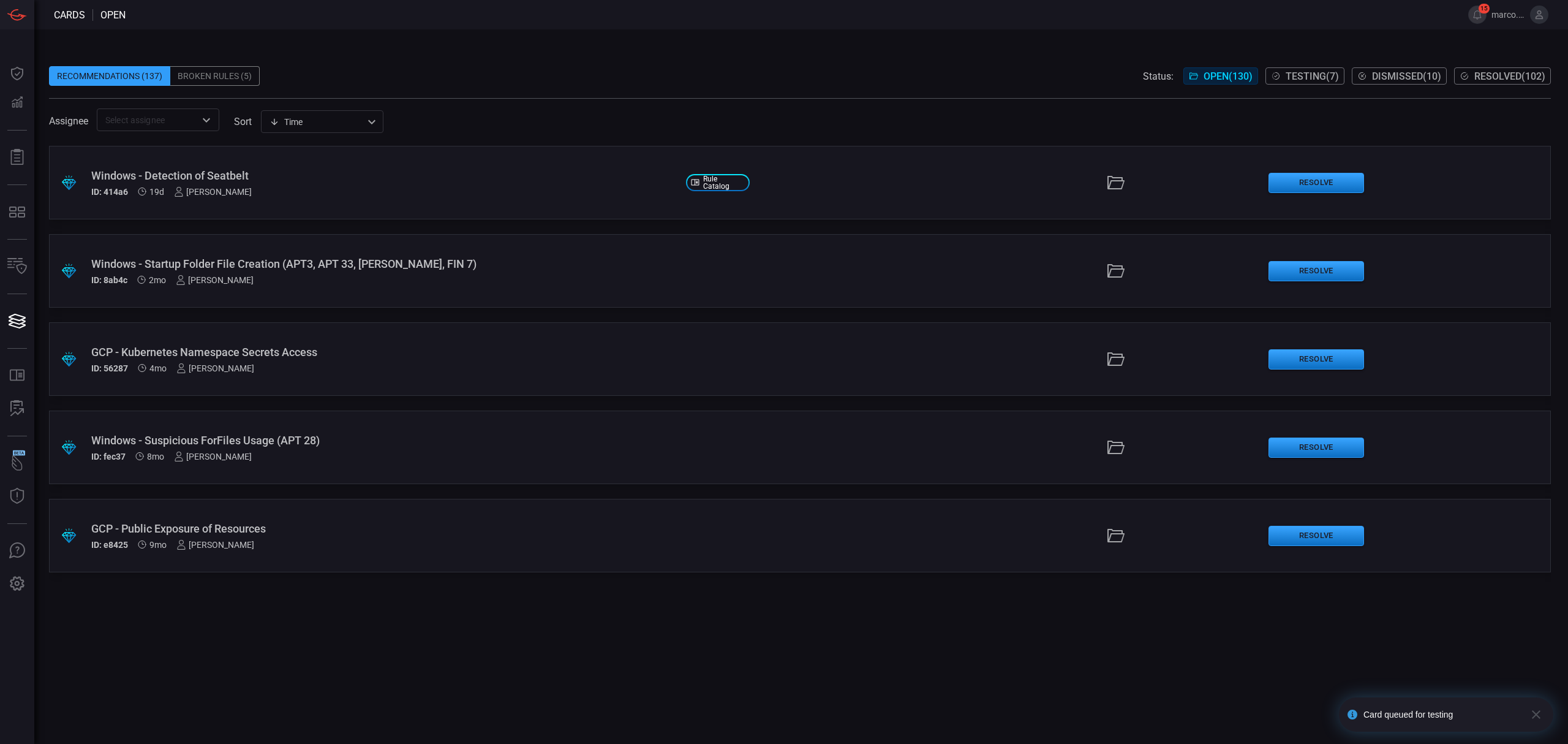
click at [211, 172] on div "Windows - Detection of Seatbelt" at bounding box center [383, 175] width 585 height 13
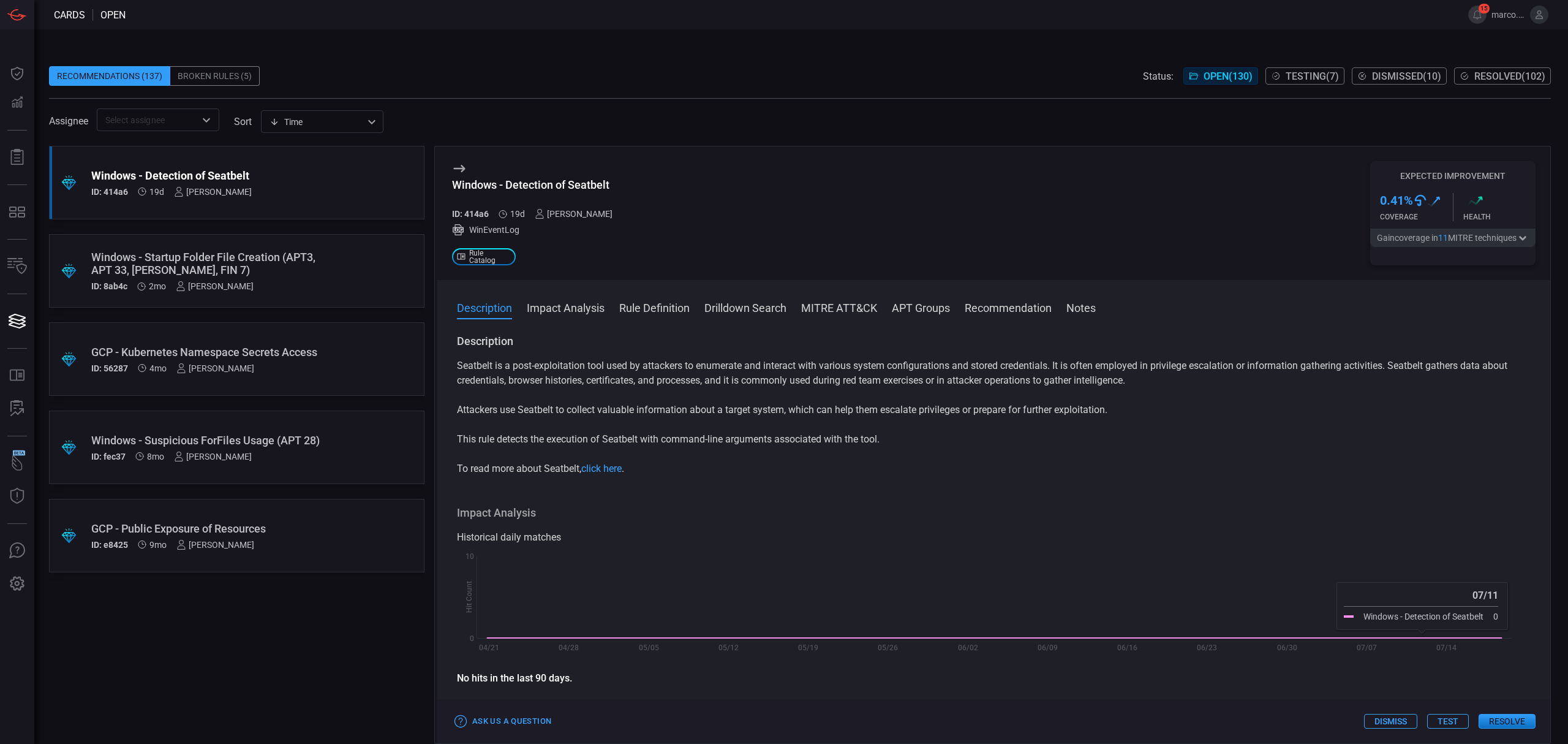
click at [1449, 718] on button "Test" at bounding box center [1448, 720] width 41 height 15
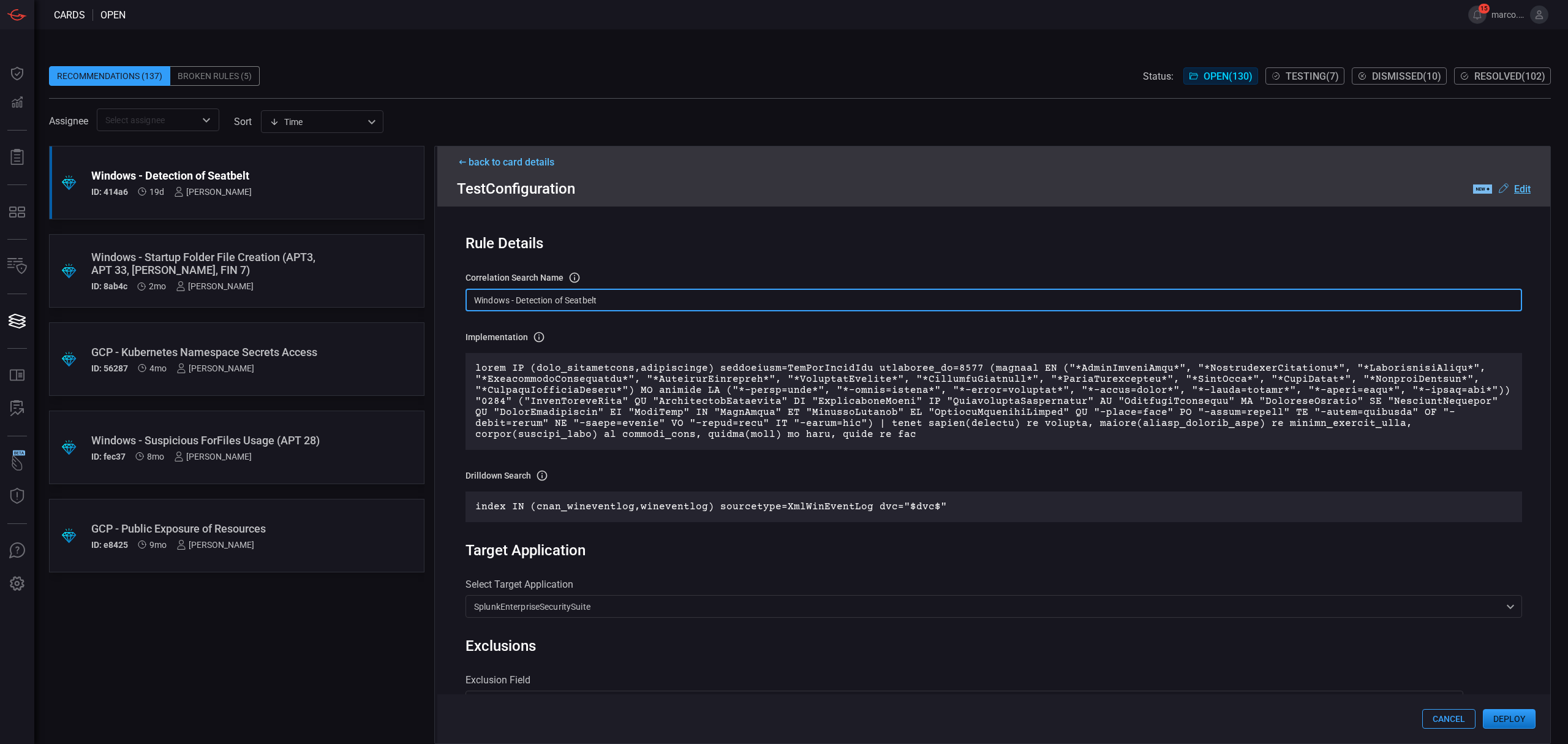
click at [613, 301] on input "Windows - Detection of Seatbelt" at bounding box center [993, 300] width 1056 height 23
drag, startPoint x: 632, startPoint y: 299, endPoint x: 625, endPoint y: 299, distance: 7.0
click at [625, 299] on input "Windows - Detection of Seatbelt" at bounding box center [993, 300] width 1056 height 23
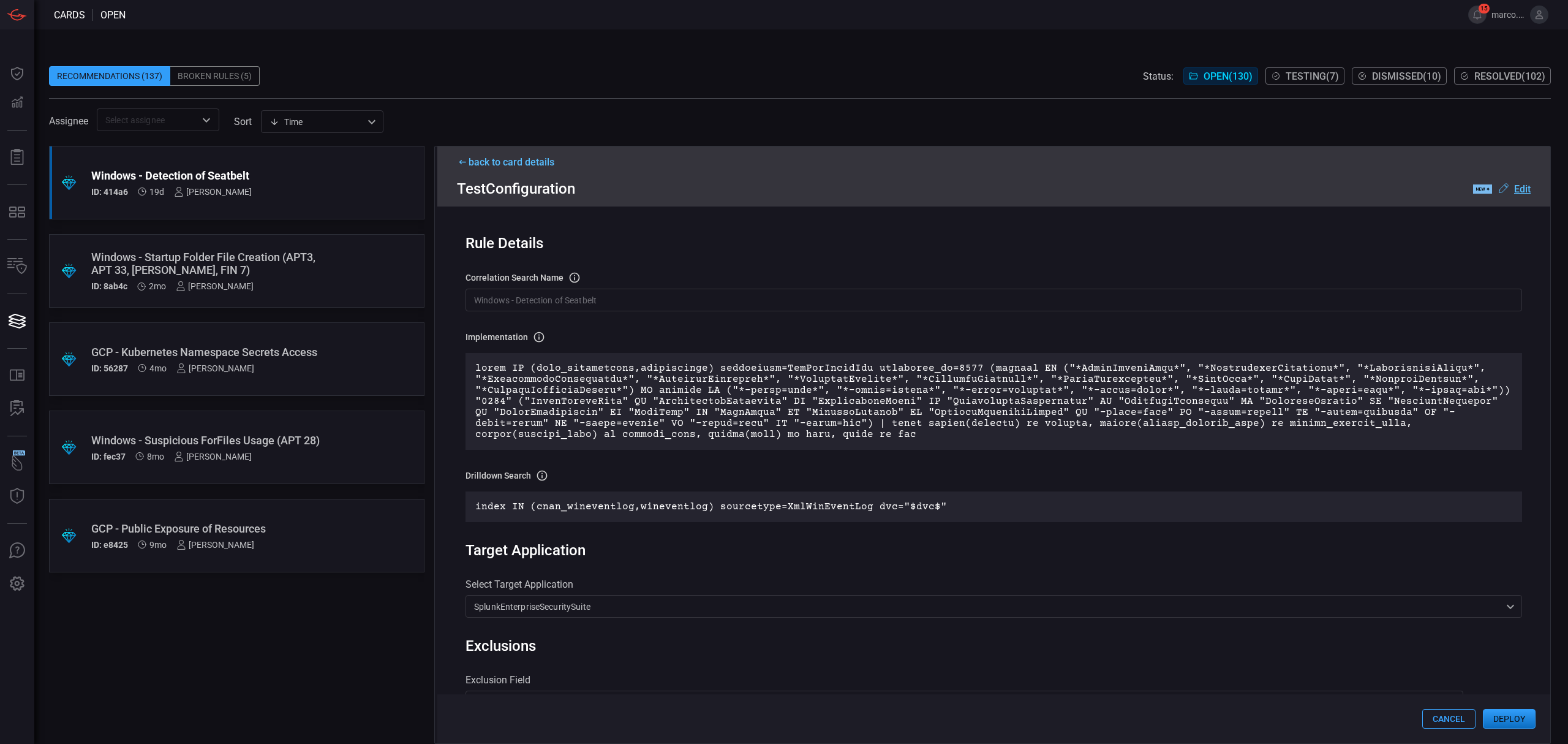
click at [1429, 713] on button "Cancel" at bounding box center [1448, 719] width 53 height 20
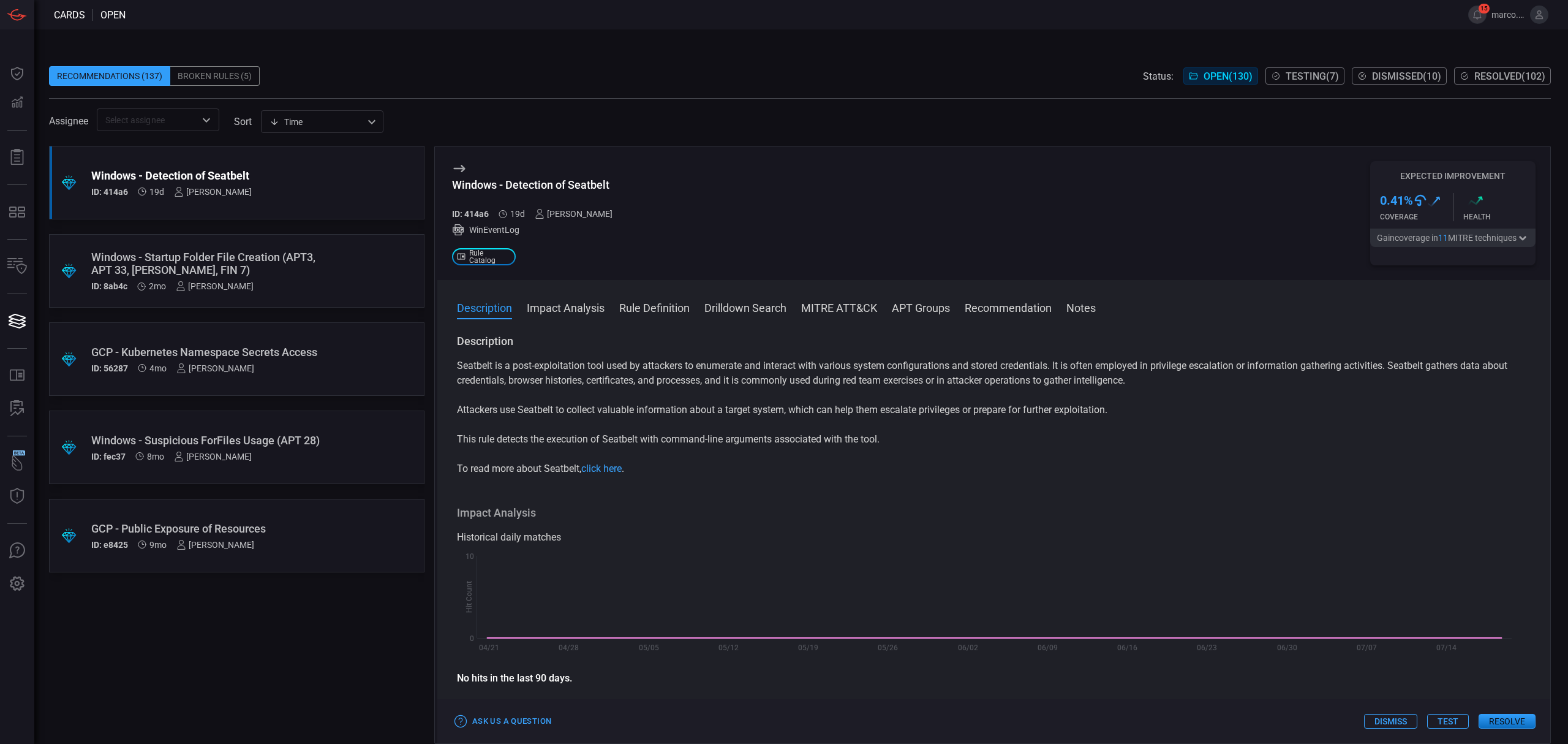
click at [270, 257] on div "Windows - Startup Folder File Creation (APT3, APT 33, [PERSON_NAME], FIN 7)" at bounding box center [213, 264] width 244 height 26
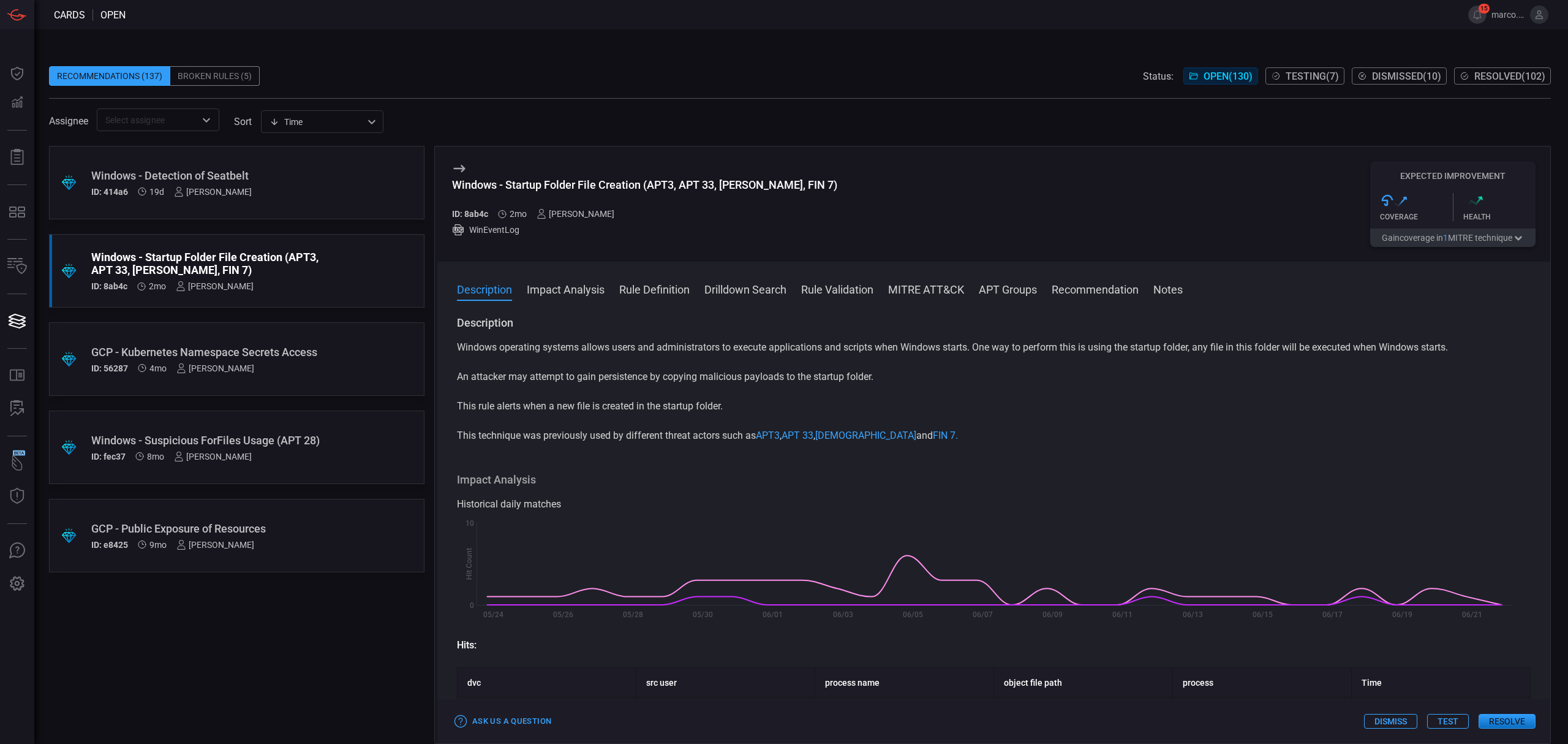
click at [1440, 717] on button "Test" at bounding box center [1448, 720] width 41 height 15
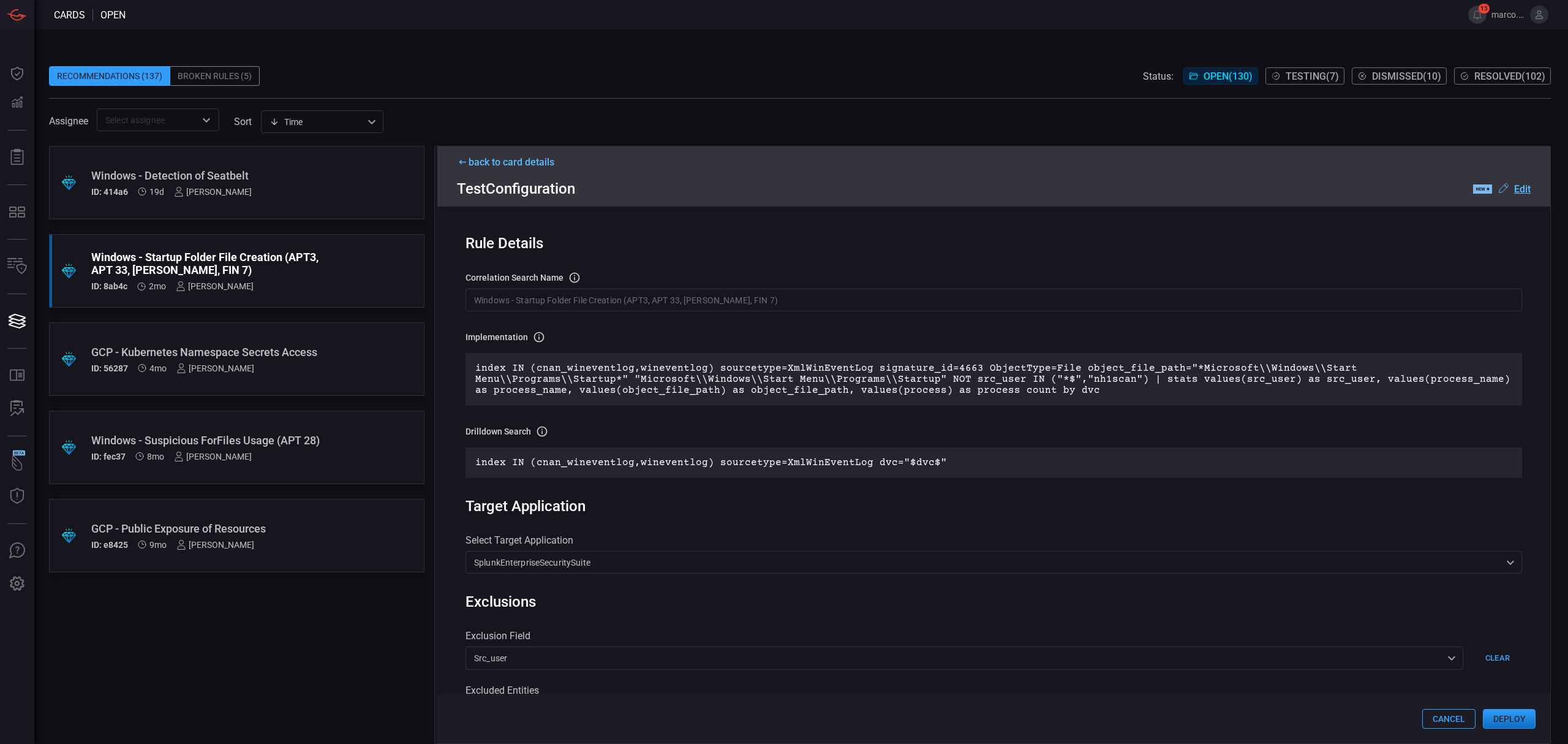
click at [782, 299] on input "Windows - Startup Folder File Creation (APT3, APT 33, [PERSON_NAME], FIN 7)" at bounding box center [993, 300] width 1056 height 23
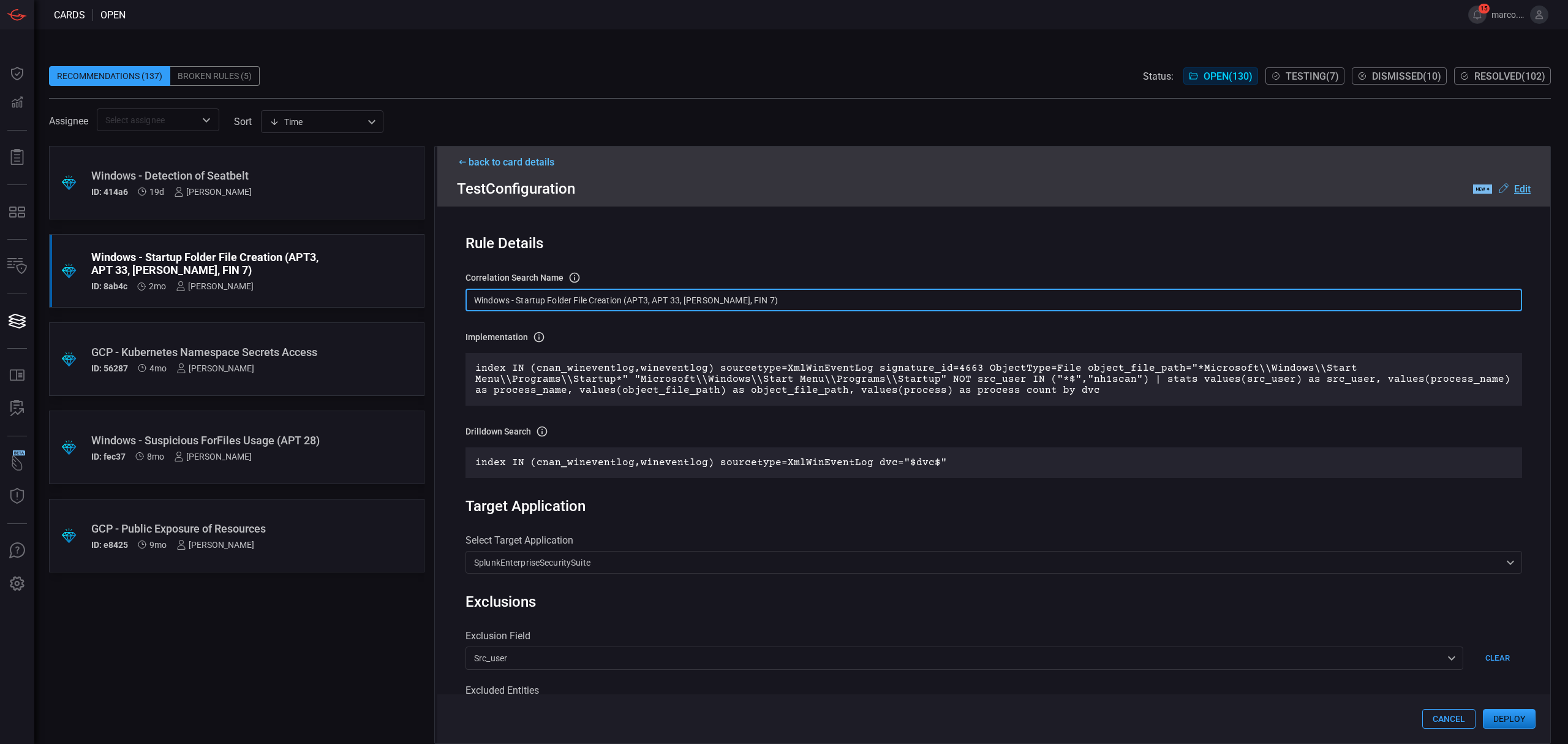
drag, startPoint x: 784, startPoint y: 299, endPoint x: 319, endPoint y: 288, distance: 465.1
click at [319, 288] on div ".suggested_cards_icon{fill:url(#suggested_cards_icon);} Windows - Detection of …" at bounding box center [800, 445] width 1502 height 598
paste input "T1547.001 - Windows - Startup Folder File Creation"
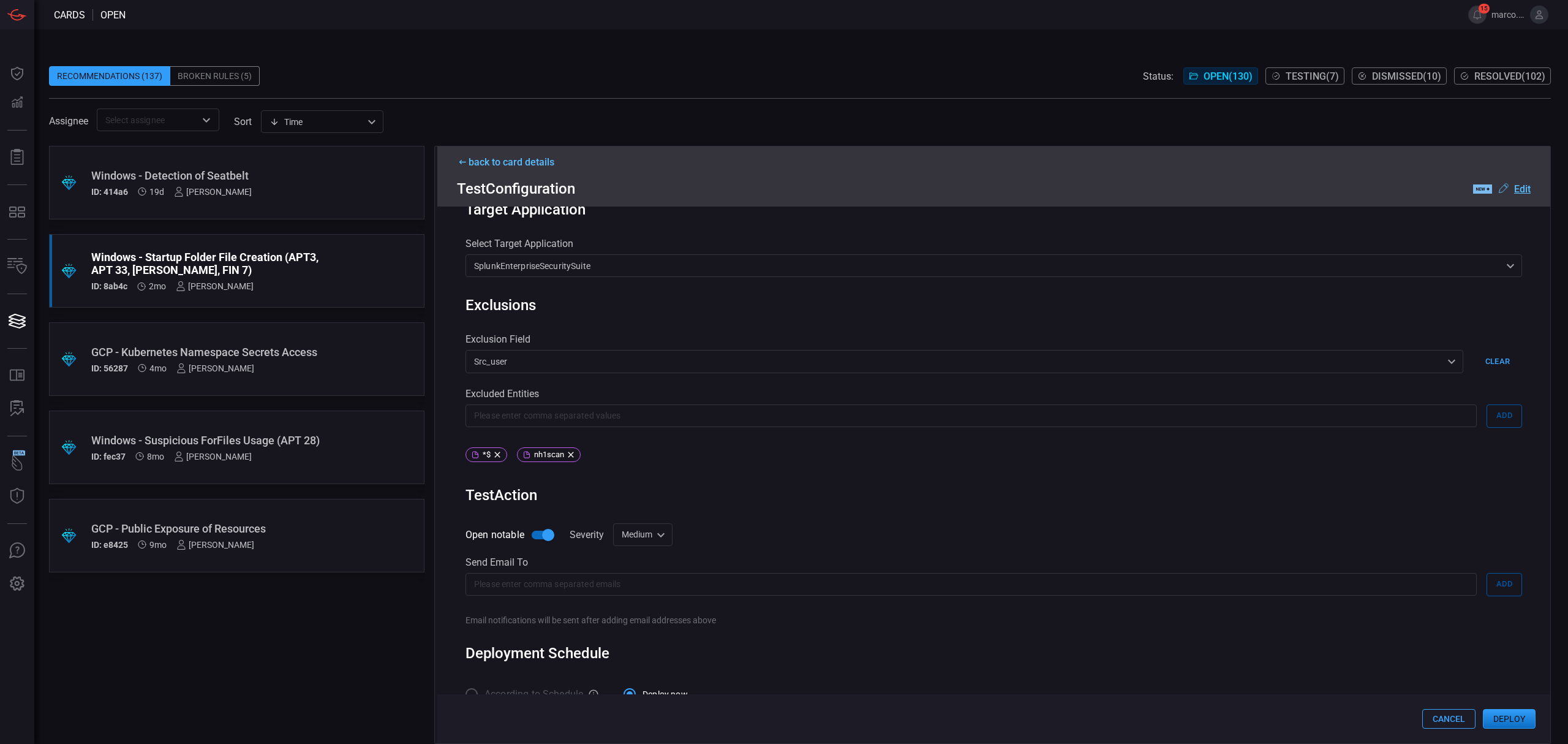
scroll to position [324, 0]
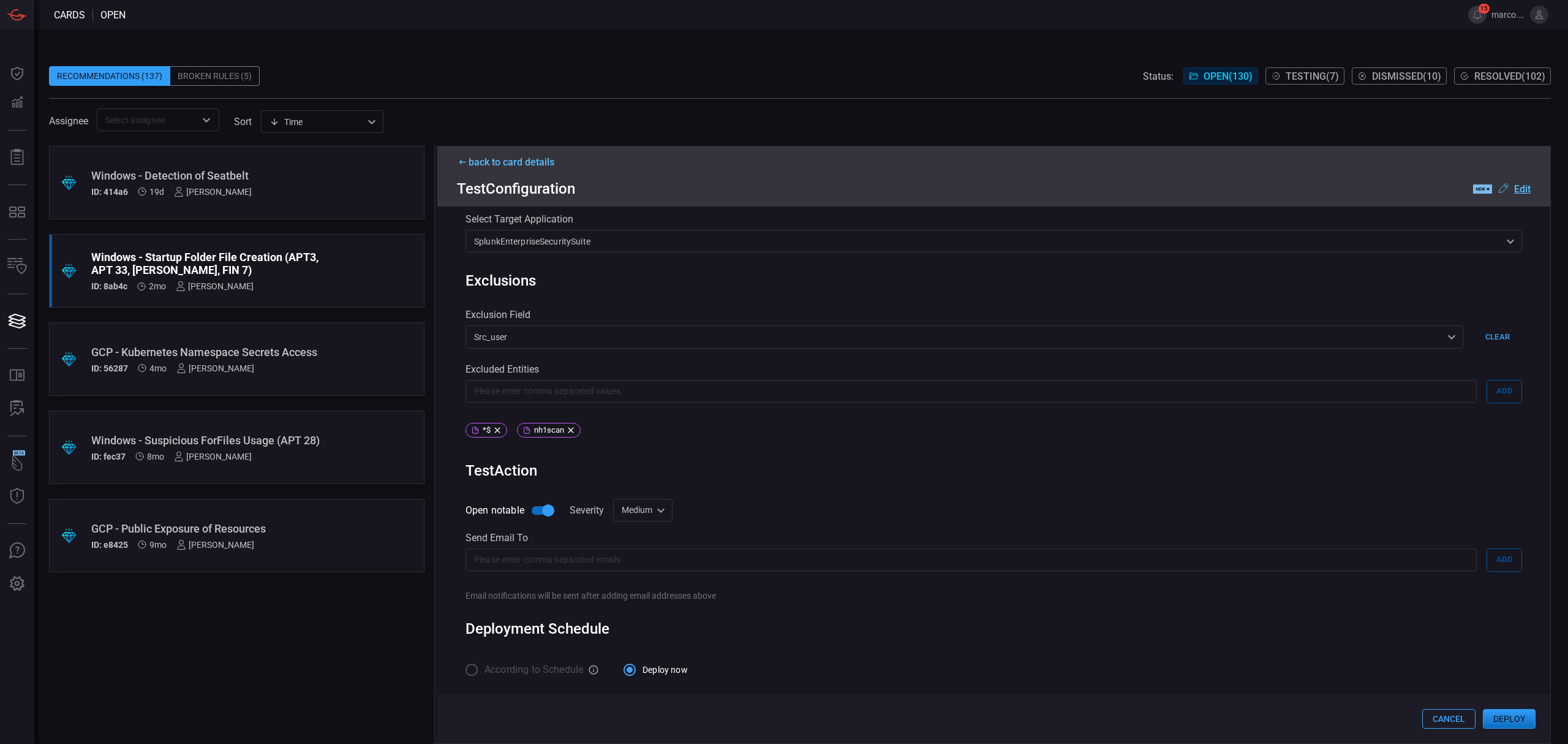
type input "T1547.001 - Windows - Startup Folder File Creation"
click at [576, 567] on input "text" at bounding box center [970, 559] width 1011 height 23
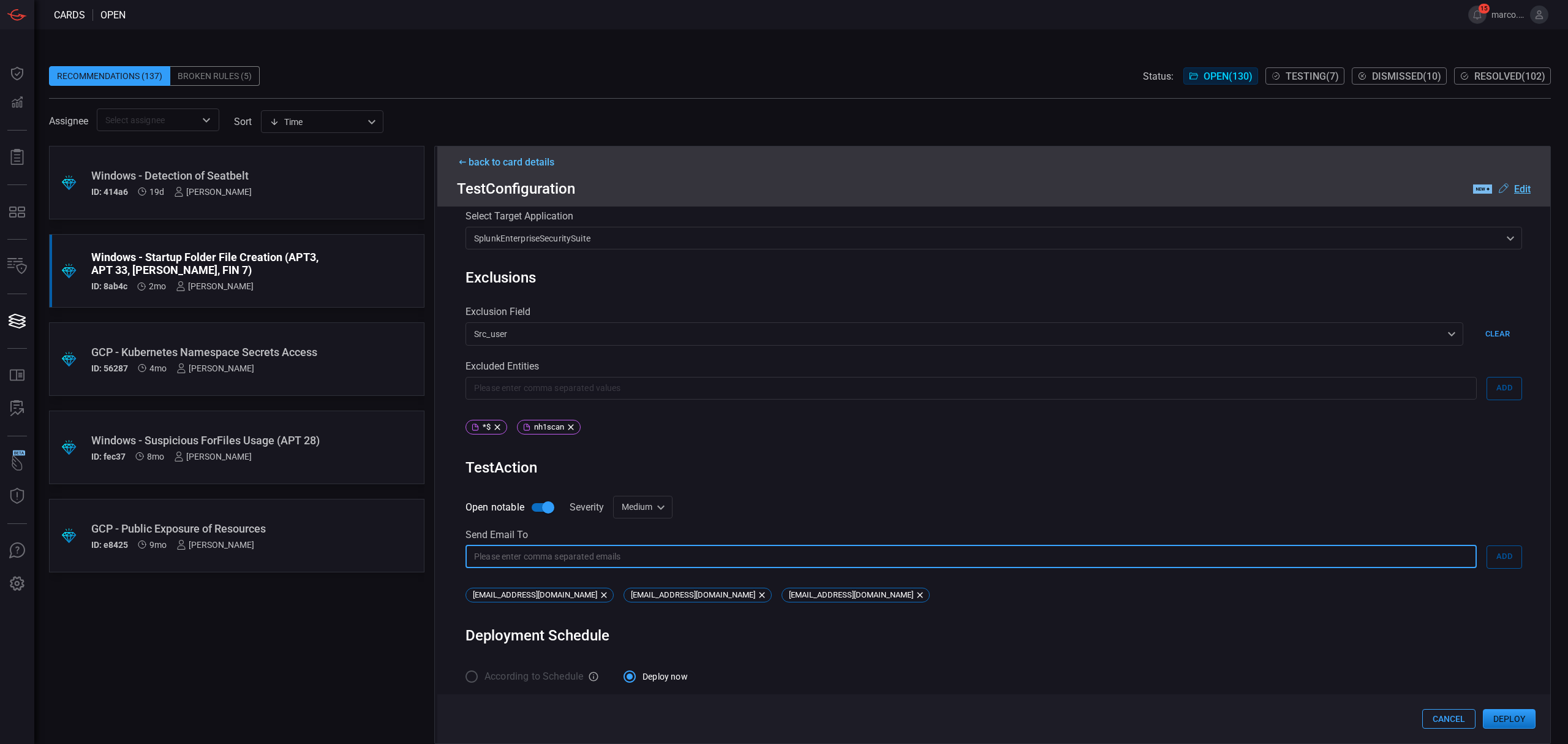
click at [647, 516] on div "Medium medium ​" at bounding box center [642, 507] width 59 height 23
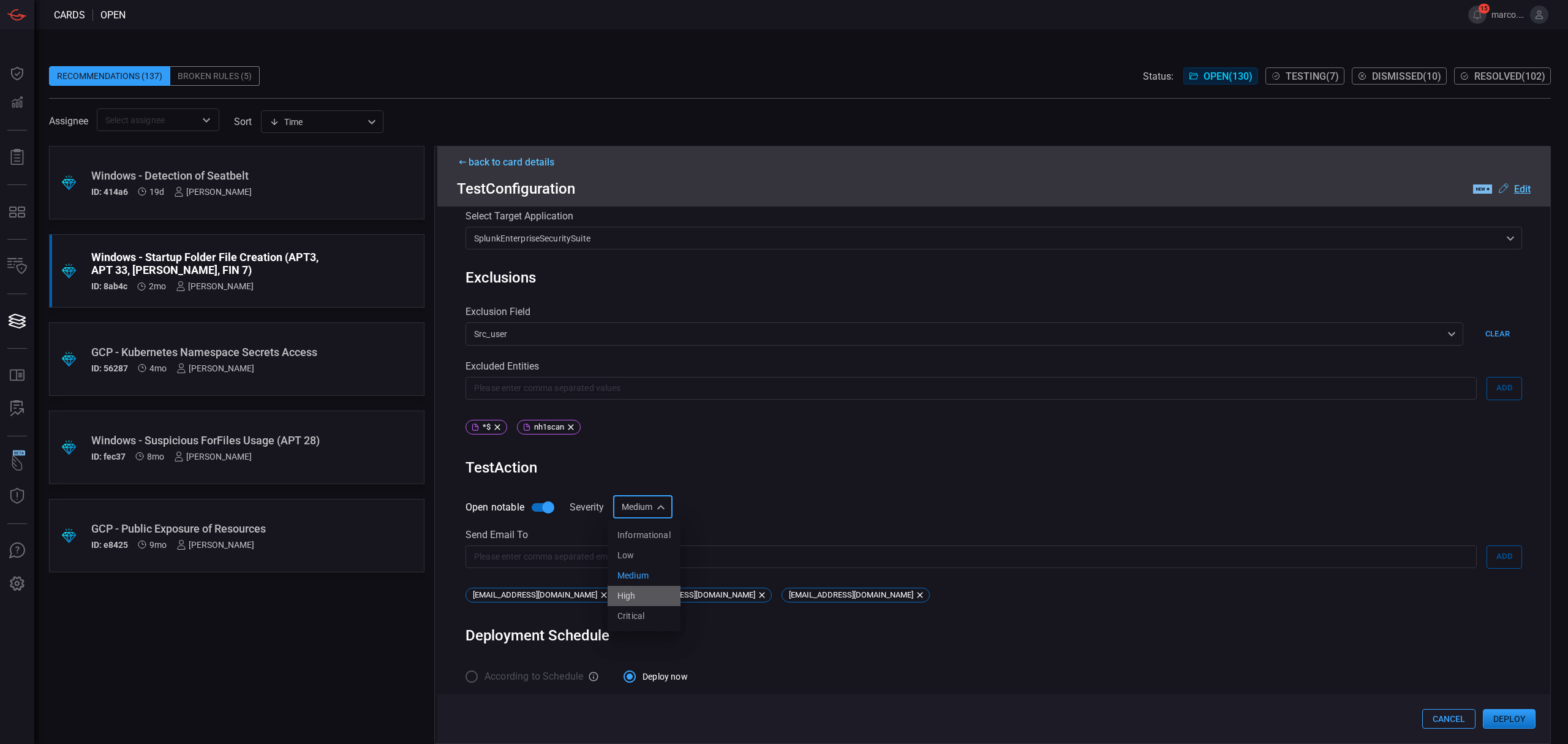
click at [645, 600] on li "High" at bounding box center [644, 596] width 73 height 20
type input "high"
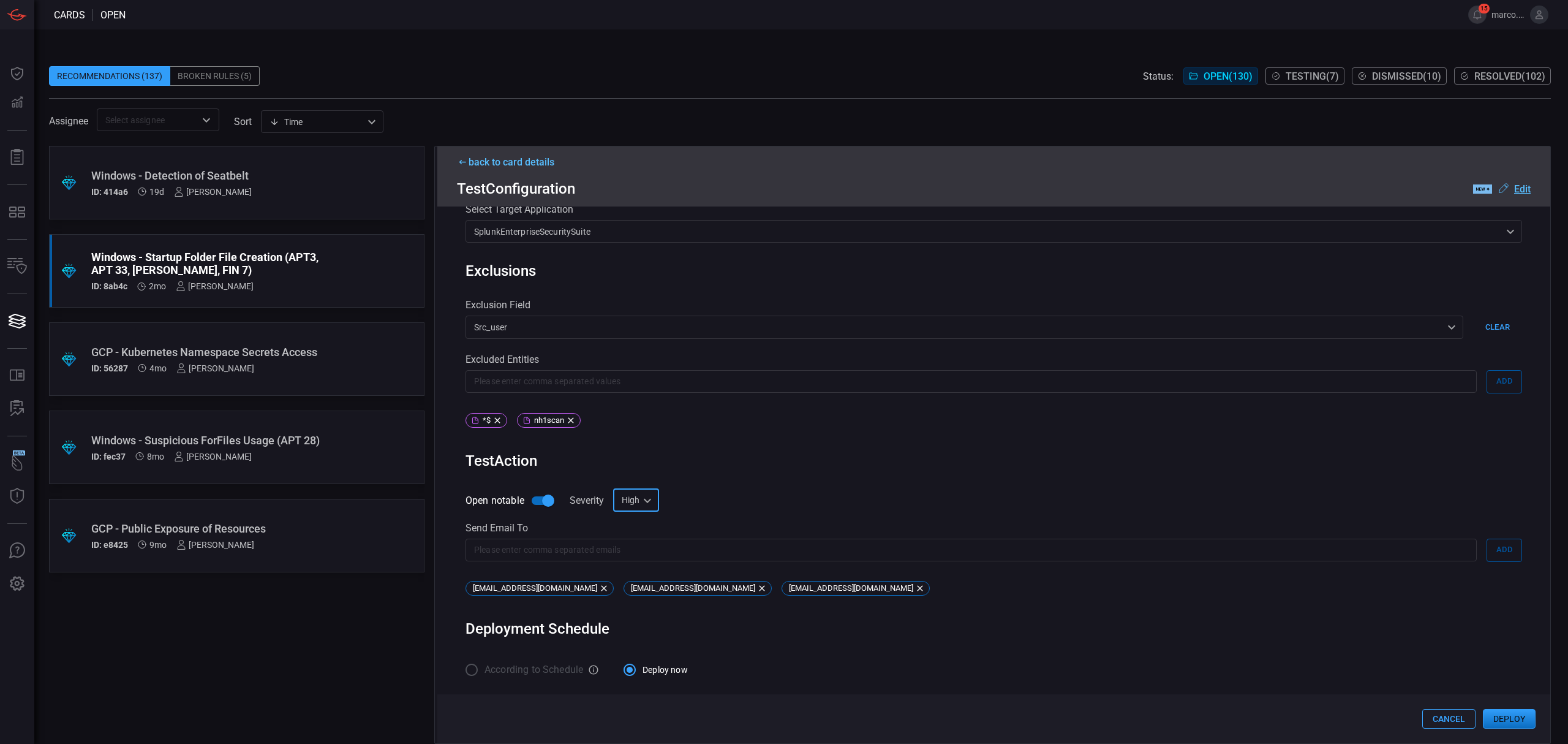
scroll to position [0, 0]
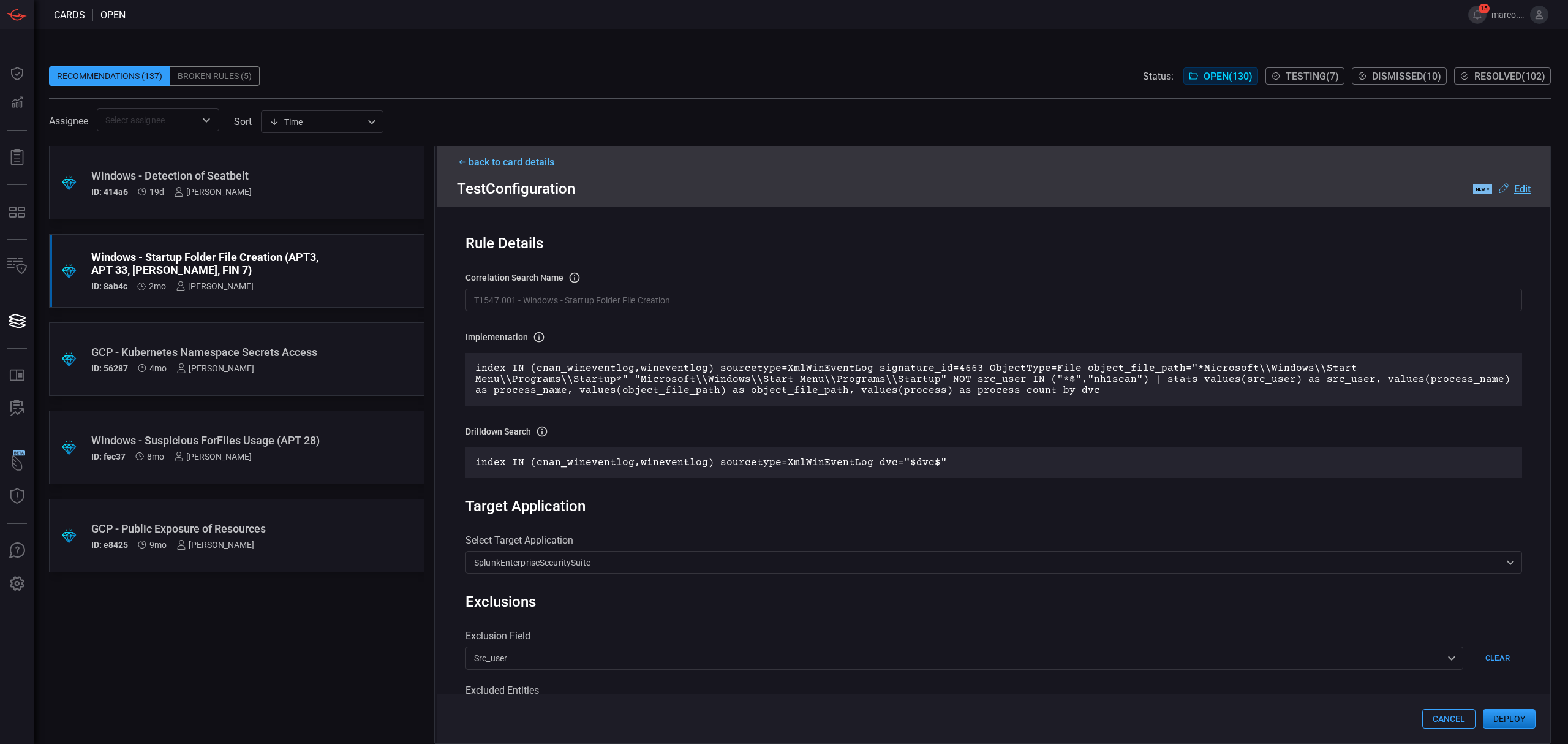
click at [1517, 185] on u "Edit" at bounding box center [1522, 189] width 16 height 11
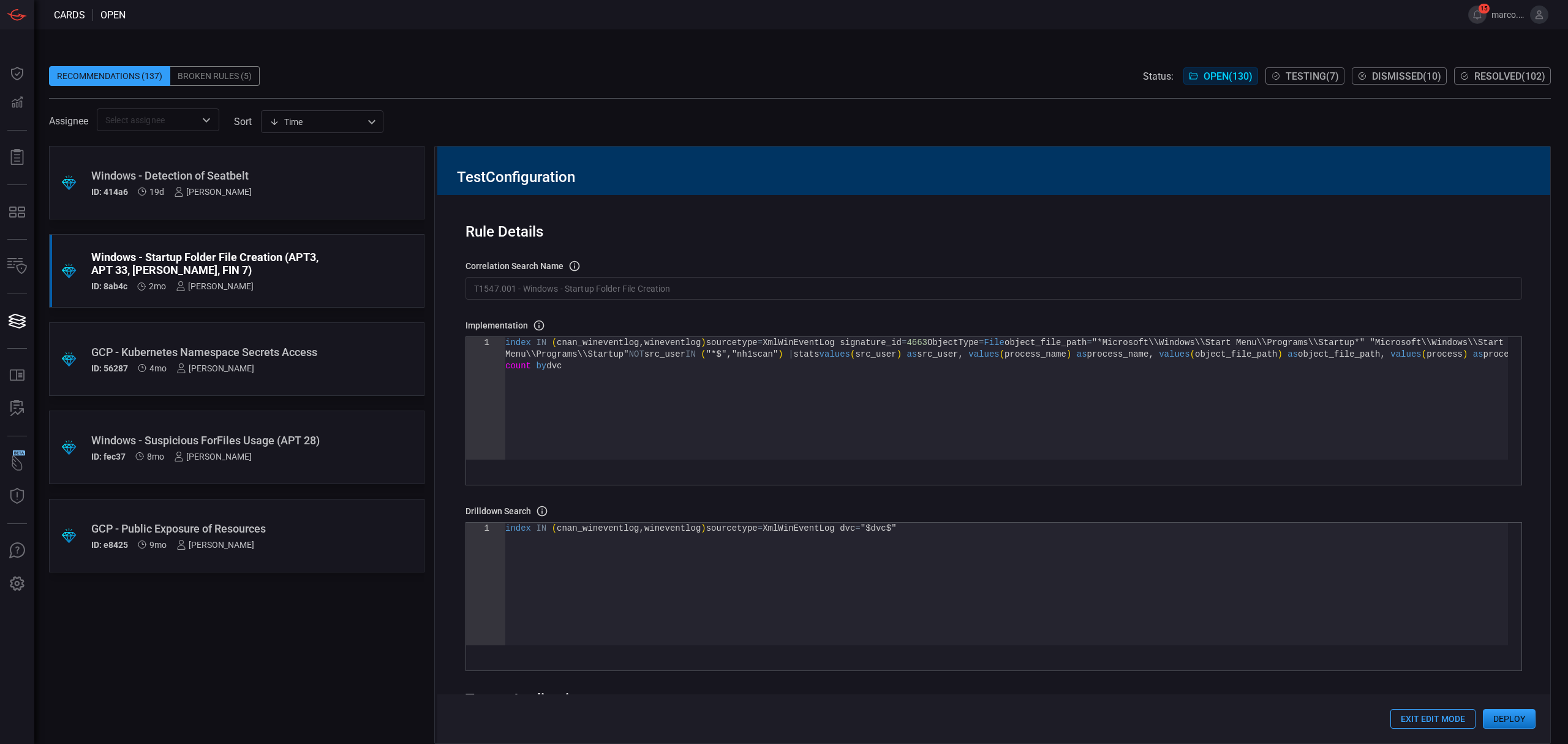
click at [561, 378] on div "index IN ( cnan_wineventlog , wineventlog ) sourcetype = XmlWinEventLog signatu…" at bounding box center [1006, 410] width 1002 height 146
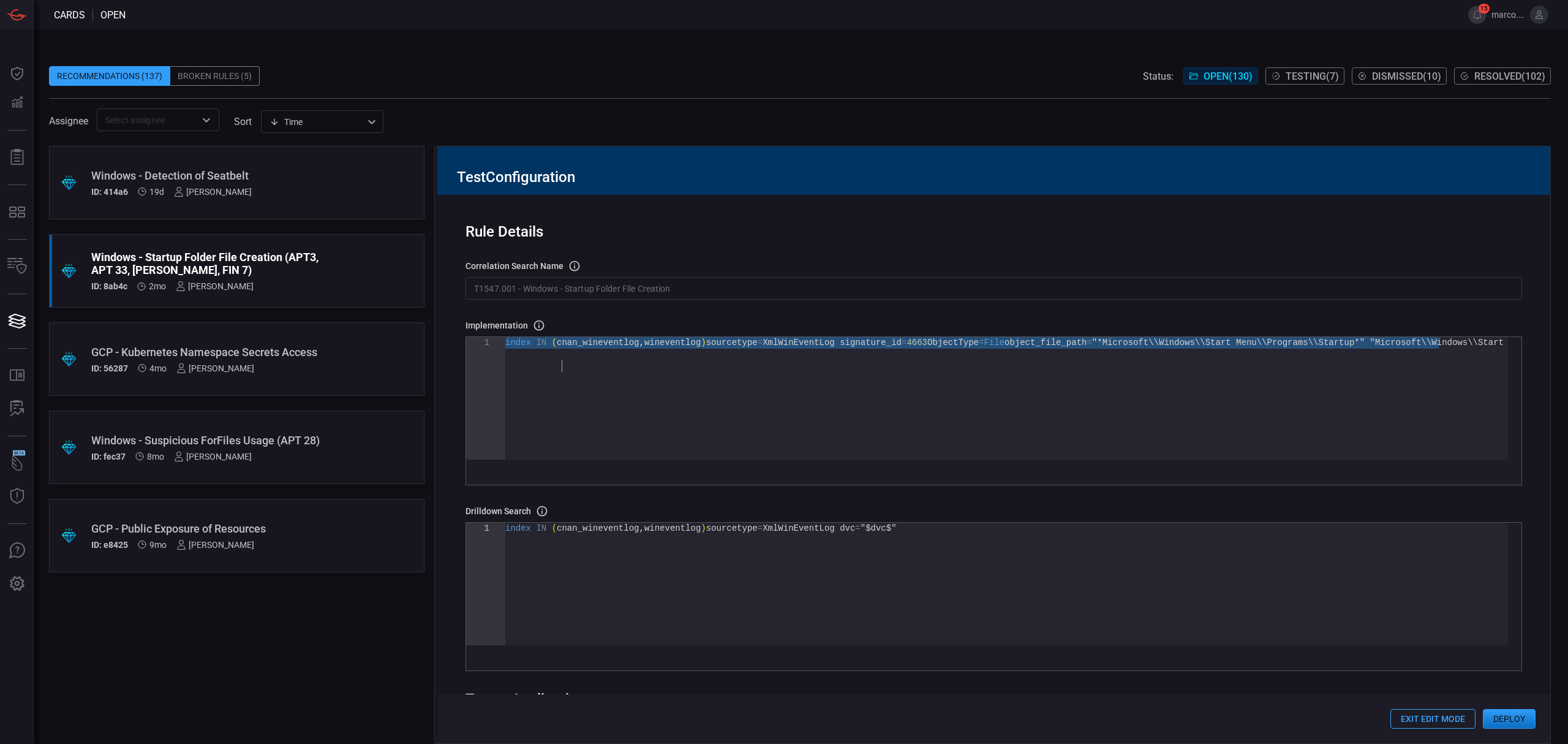
type textarea "values(process_name) as process_name, values(object_file_path) as object_file_p…"
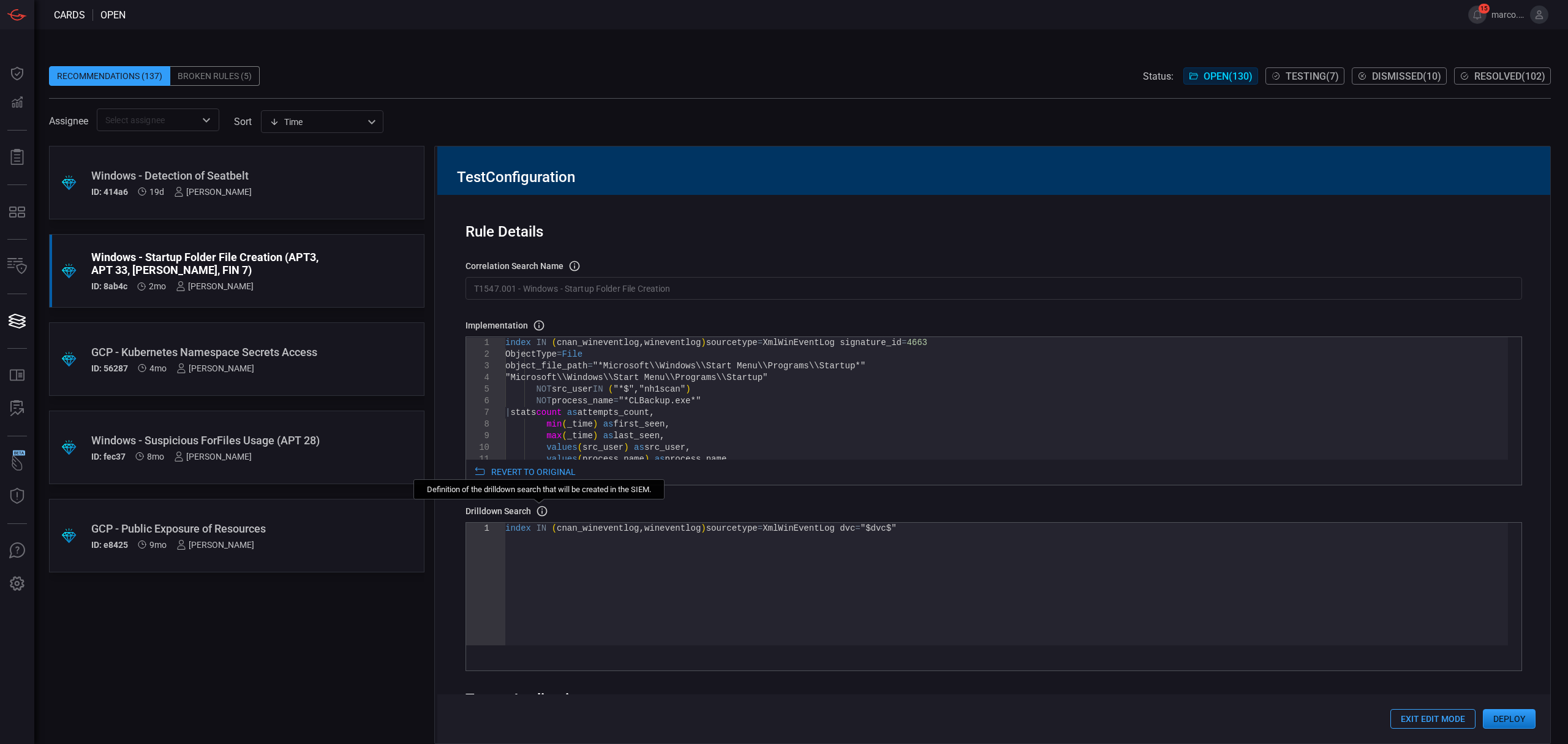
click at [540, 511] on icon at bounding box center [541, 510] width 12 height 12
click at [724, 511] on div "Drilldown search Definition of the drilldown search that will be created in the…" at bounding box center [993, 510] width 1056 height 12
click at [1504, 716] on button "Deploy" at bounding box center [1509, 719] width 53 height 20
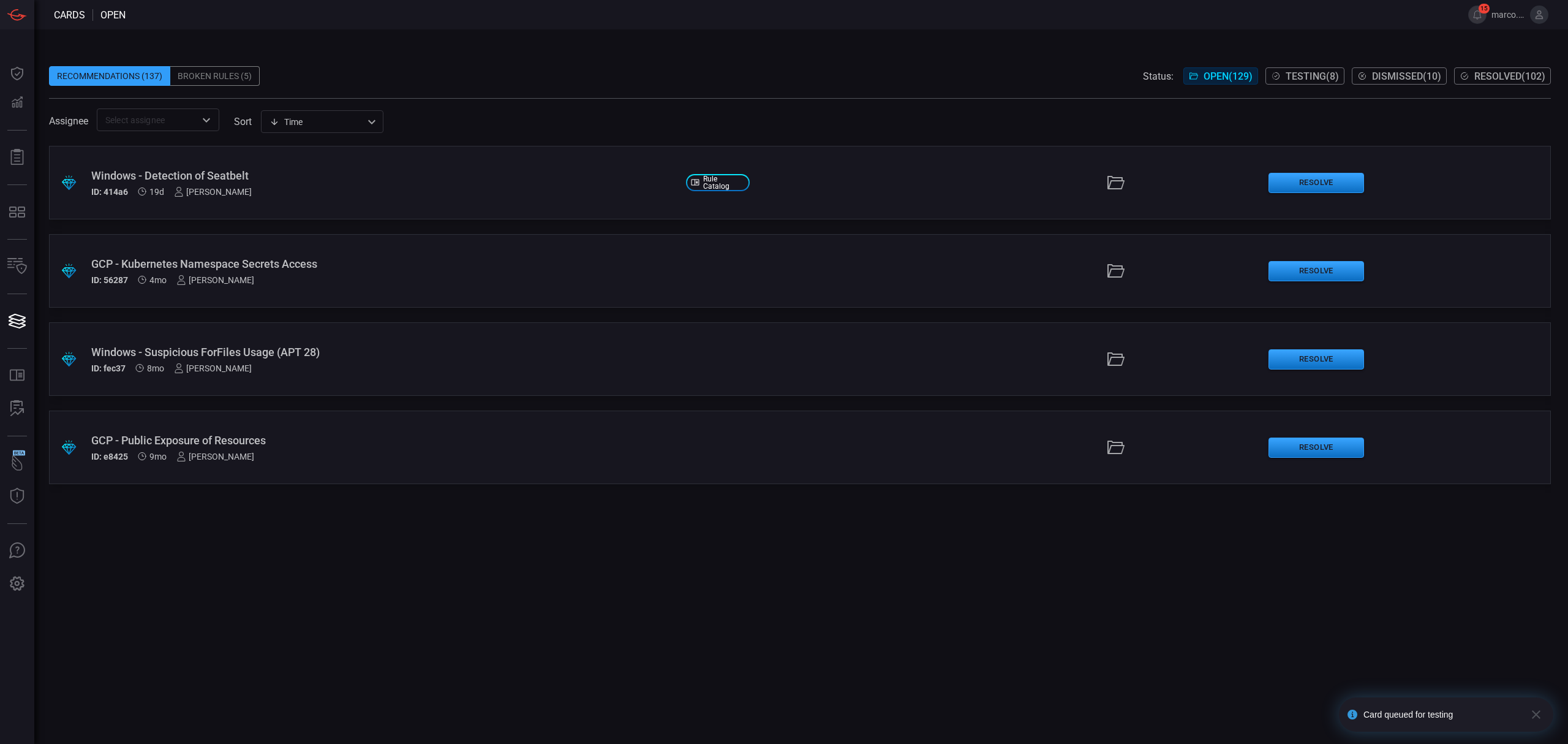
click at [289, 170] on div "Windows - Detection of Seatbelt" at bounding box center [383, 175] width 585 height 13
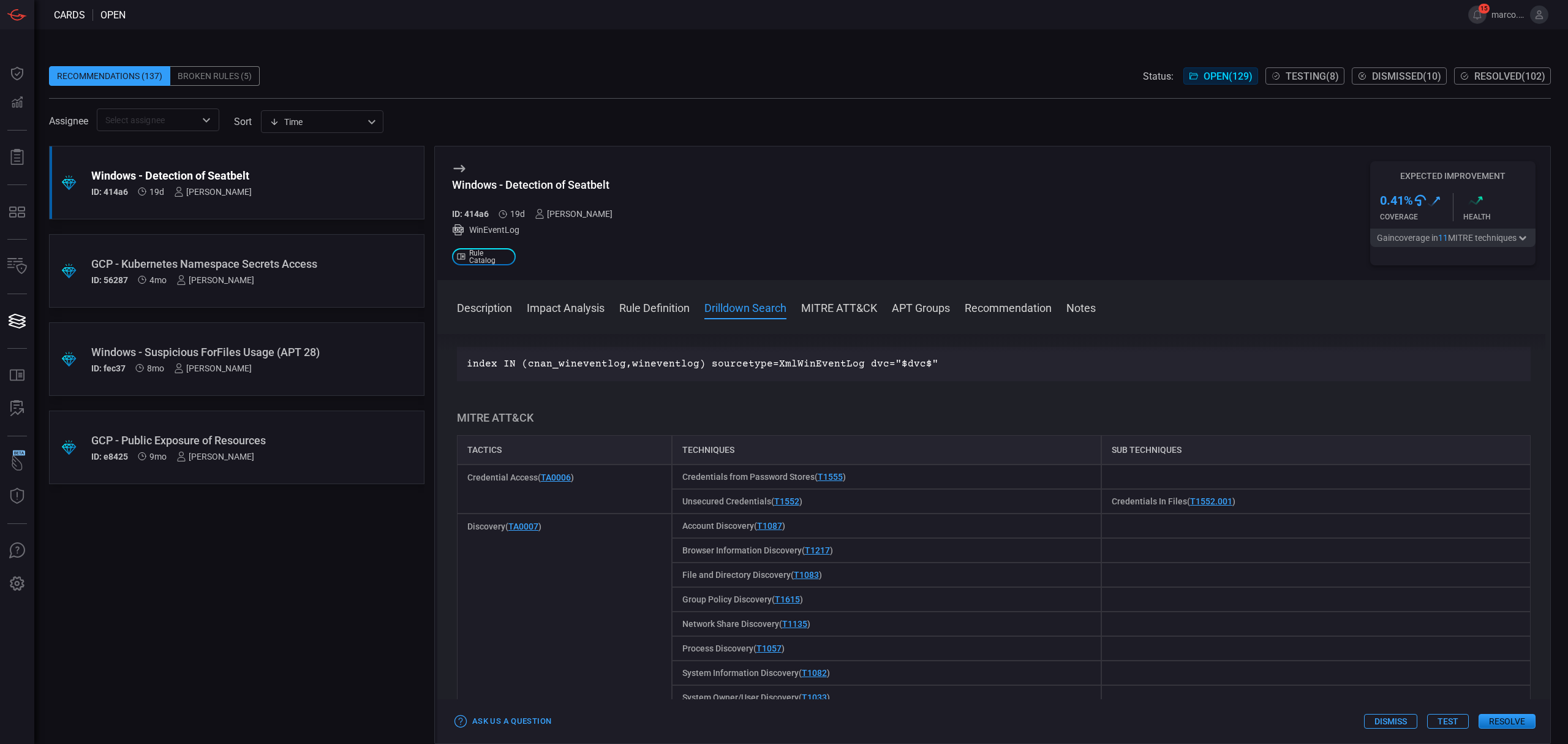
scroll to position [356, 0]
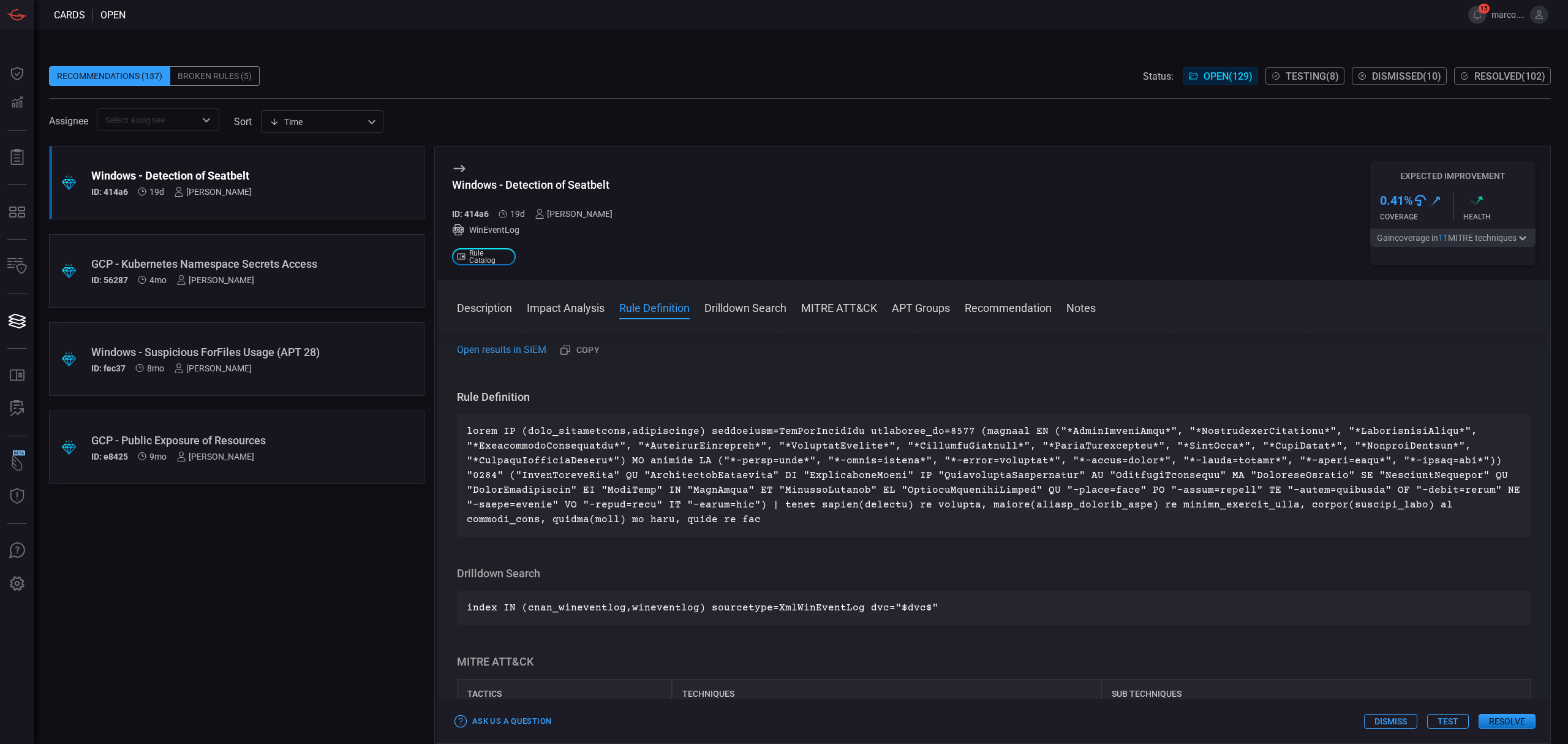
click at [1446, 713] on button "Test" at bounding box center [1448, 720] width 41 height 15
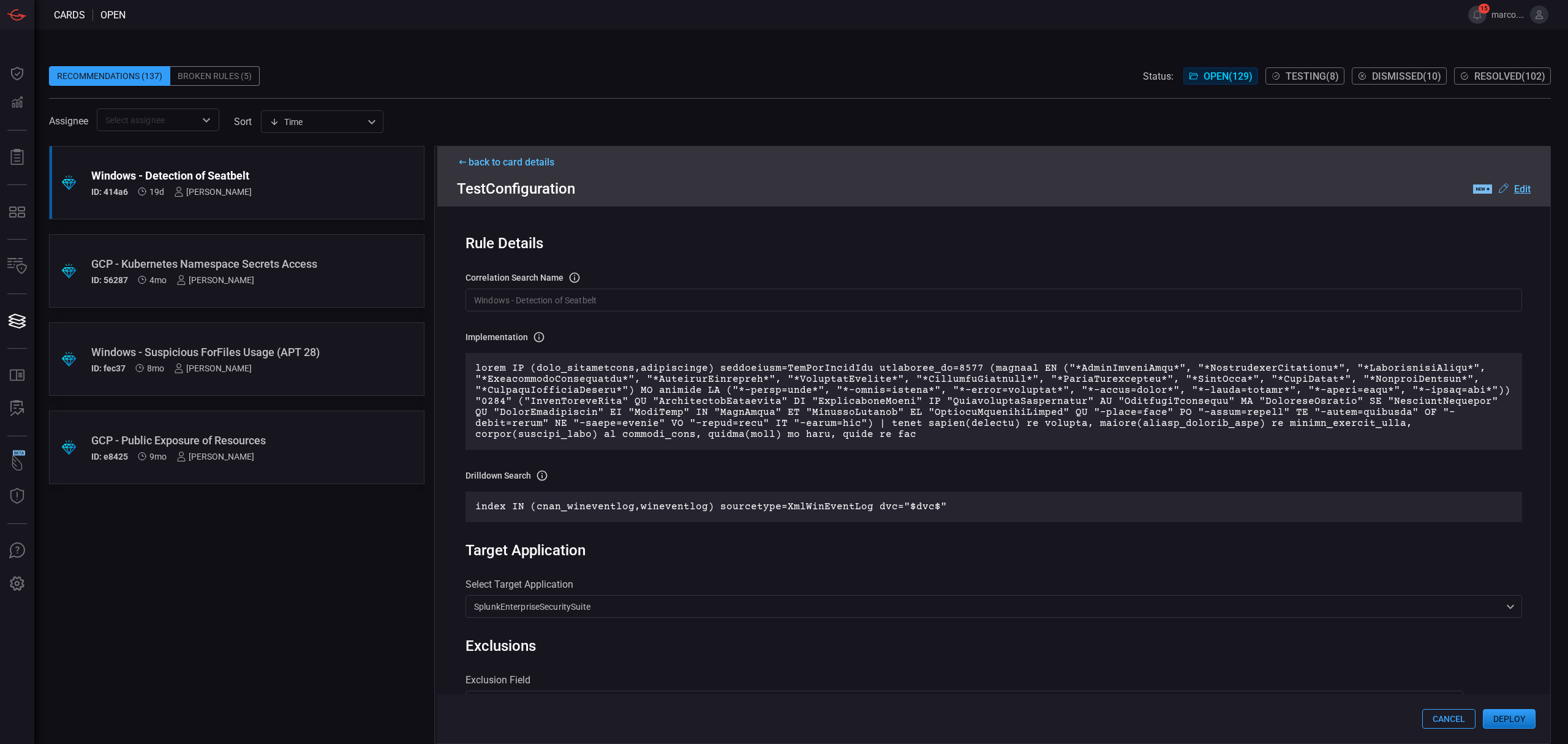
click at [621, 299] on input "Windows - Detection of Seatbelt" at bounding box center [993, 300] width 1056 height 23
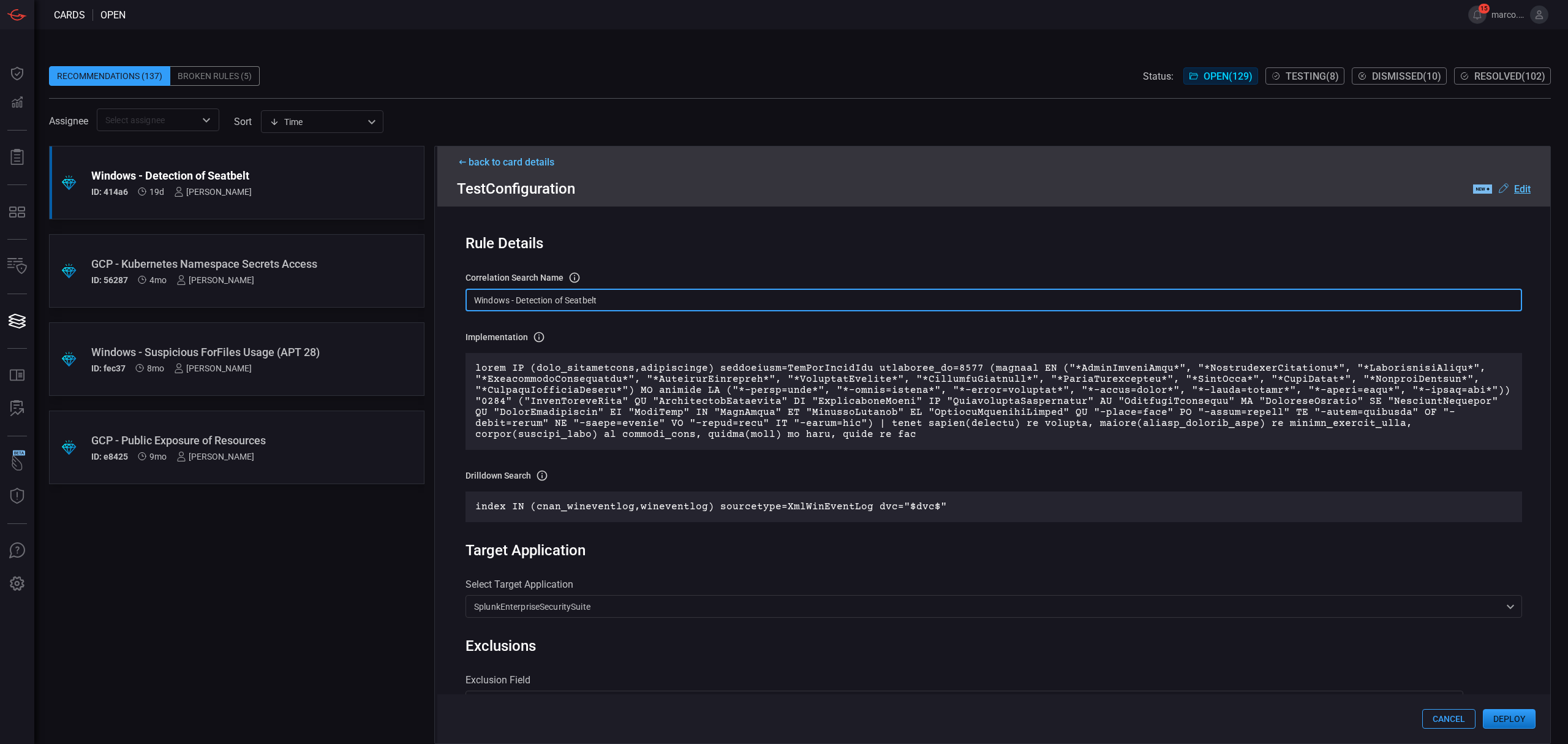
drag, startPoint x: 623, startPoint y: 299, endPoint x: 263, endPoint y: 297, distance: 360.0
click at [263, 297] on div ".suggested_cards_icon{fill:url(#suggested_cards_icon);} Windows - Detection of …" at bounding box center [800, 445] width 1502 height 598
paste input "T1552.001 -"
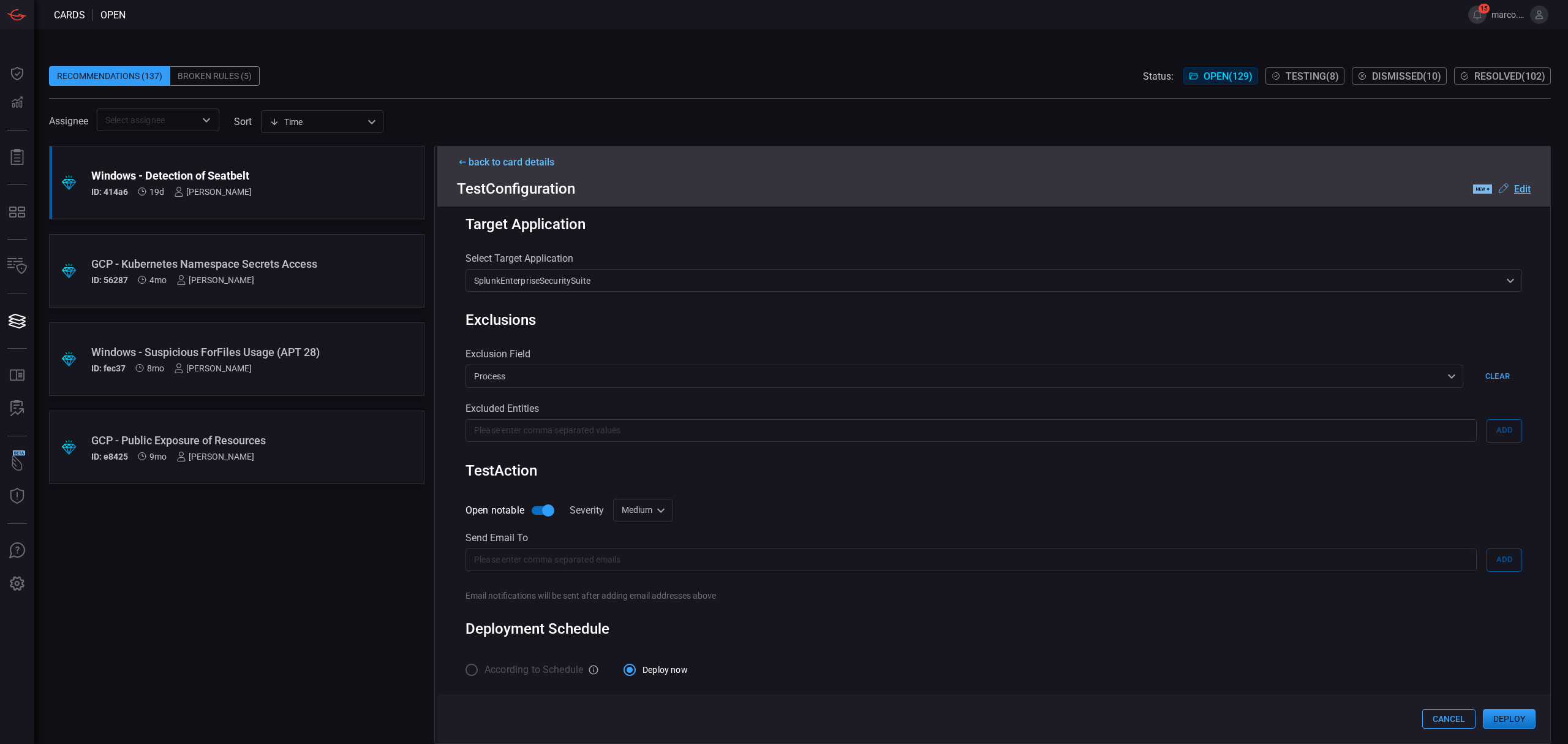
scroll to position [327, 0]
type input "T1552.001 - Windows - Detection of Seatbelt"
click at [664, 510] on div "Medium medium ​" at bounding box center [642, 510] width 59 height 23
click at [647, 591] on li "High" at bounding box center [644, 596] width 73 height 20
type input "high"
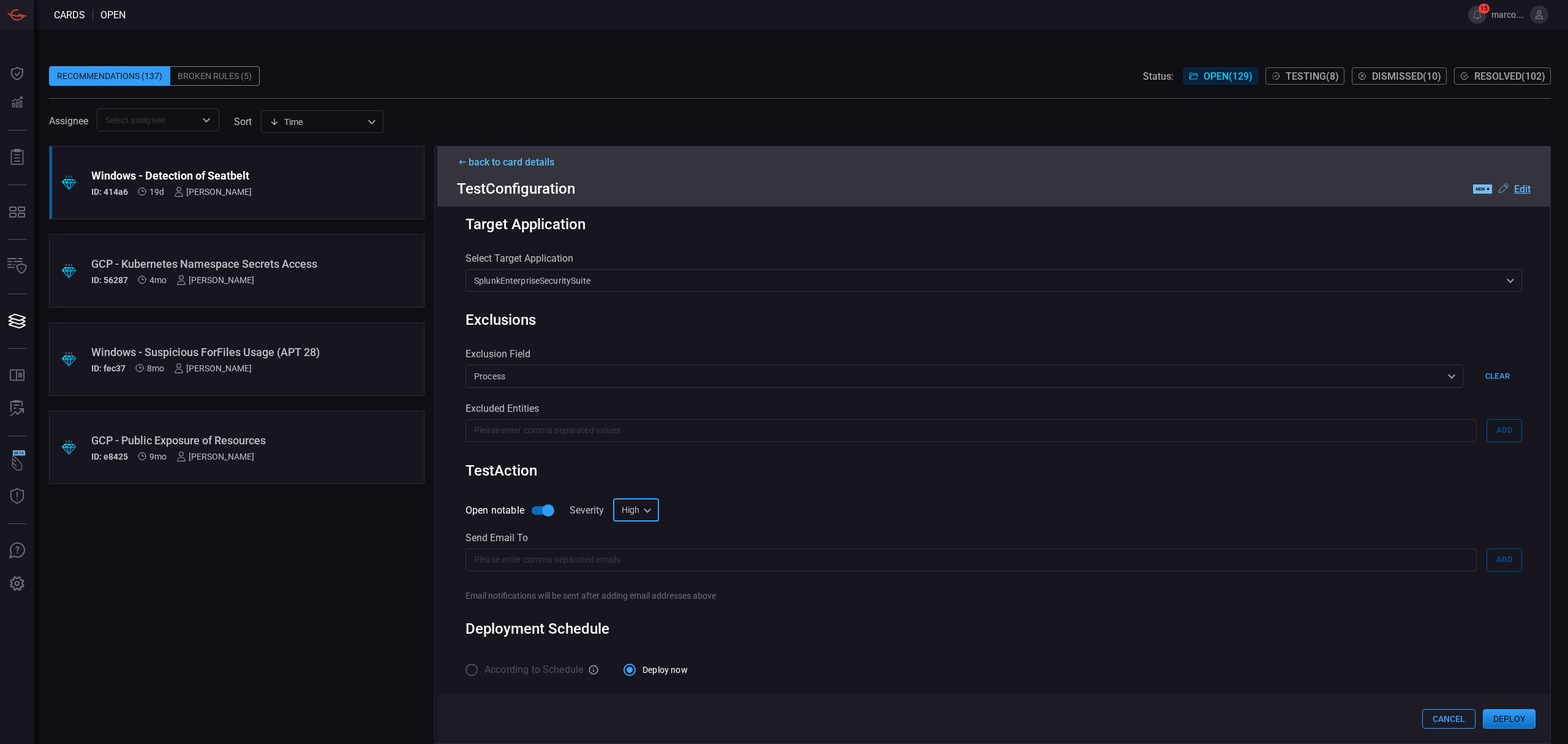
scroll to position [0, 0]
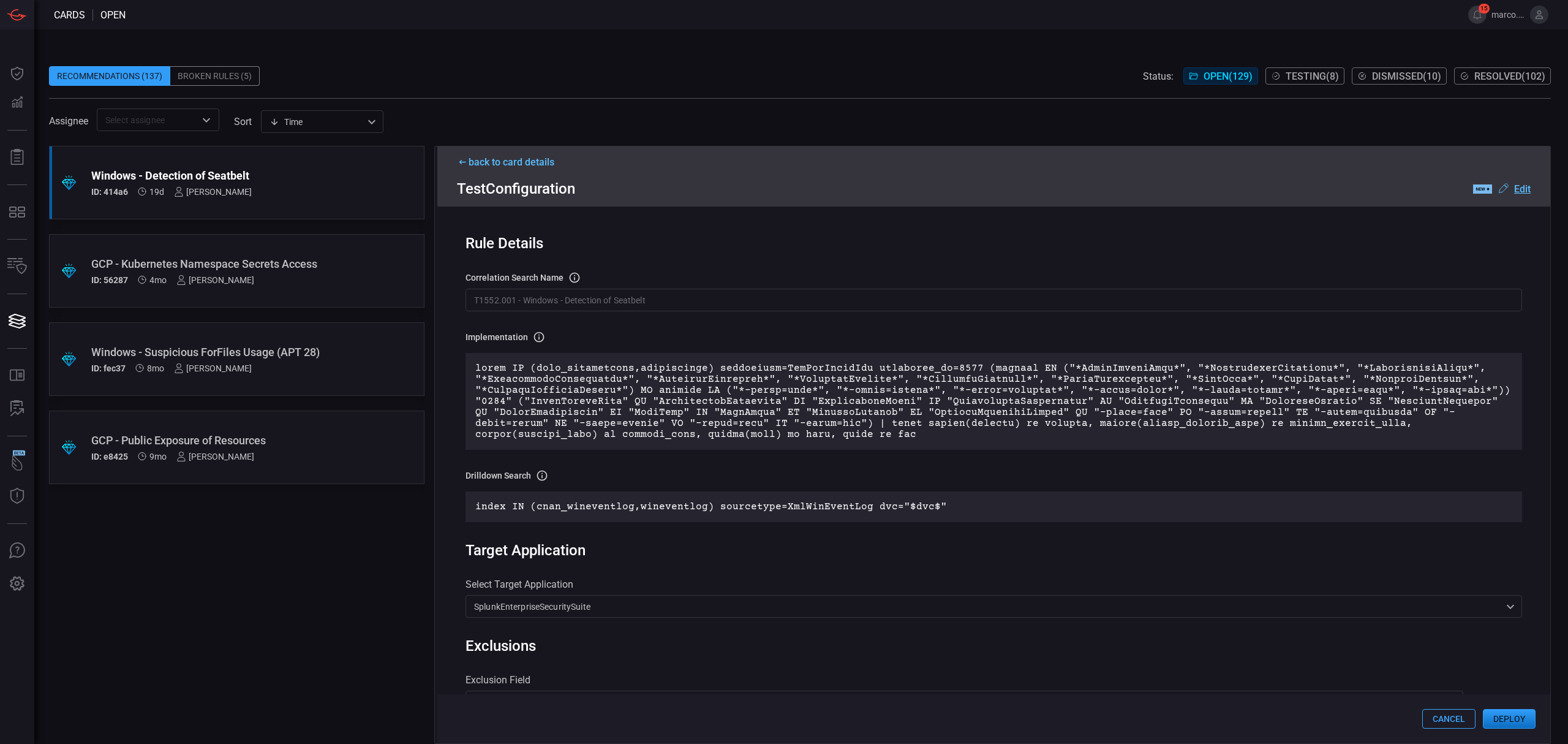
click at [1529, 189] on u "Edit" at bounding box center [1522, 189] width 16 height 11
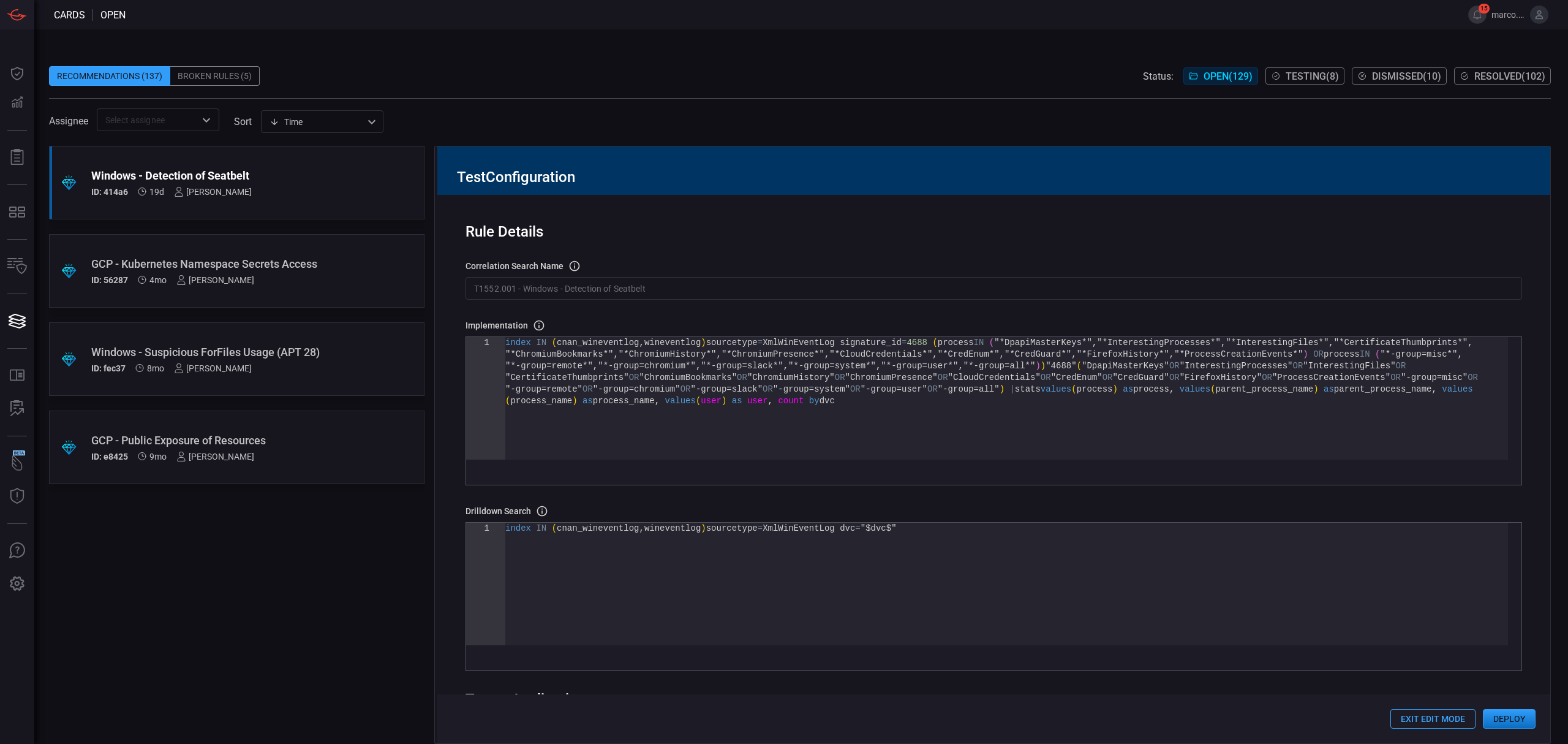
click at [1049, 419] on div "index IN ( cnan_wineventlog , wineventlog ) sourcetype = XmlWinEventLog signatu…" at bounding box center [1006, 428] width 1002 height 181
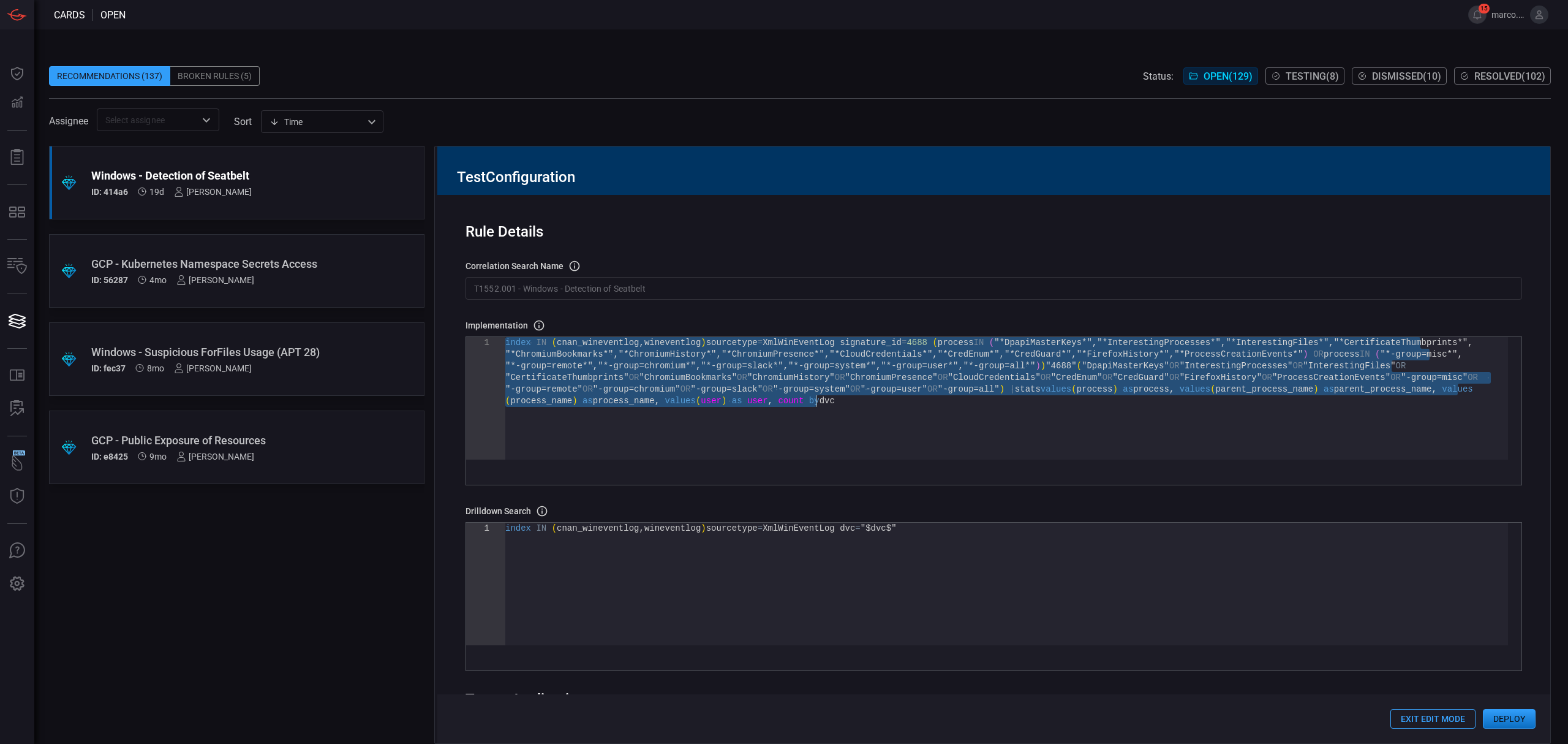
type textarea "values(user) as user, by dvc | table first_seen last_seen user dvc process pare…"
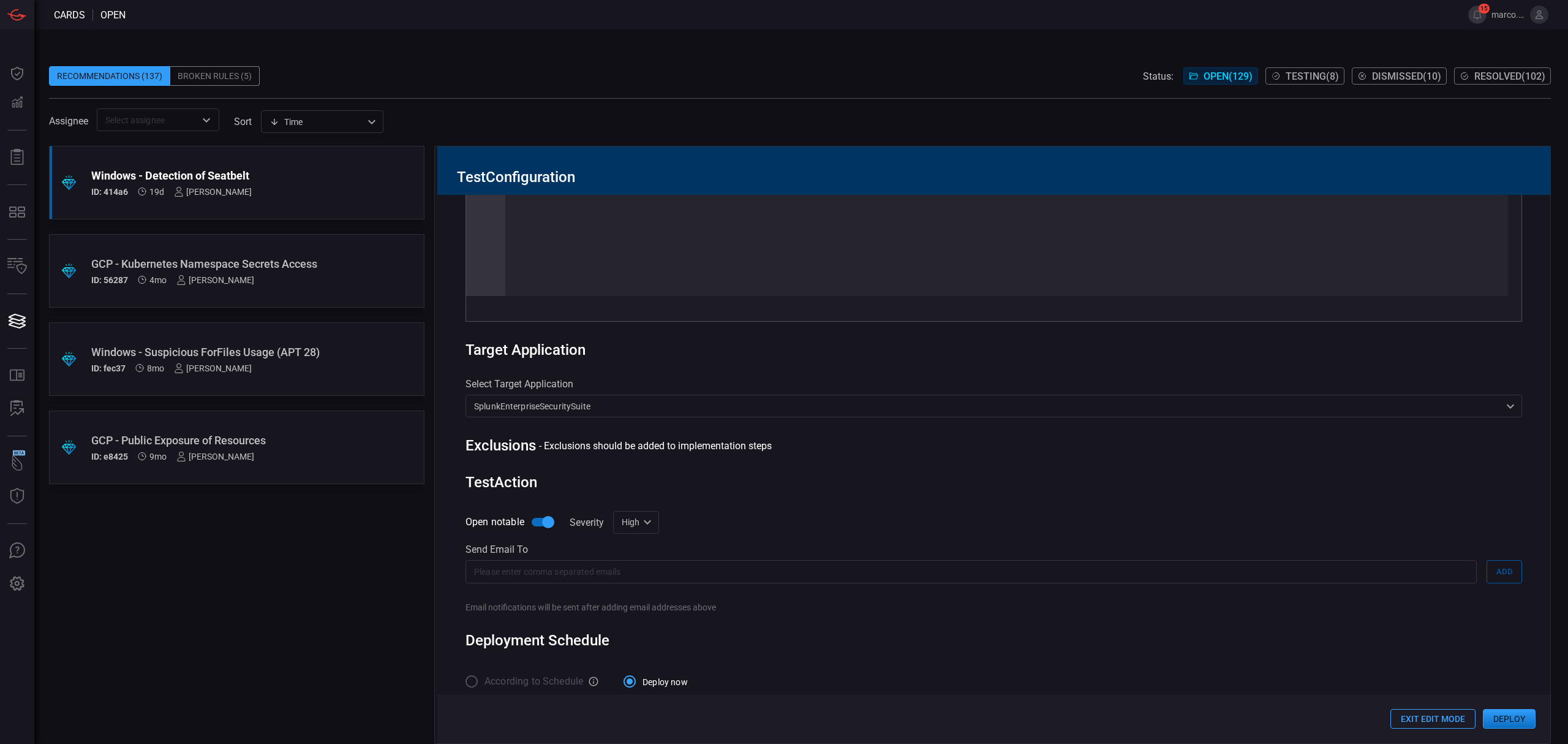
scroll to position [368, 0]
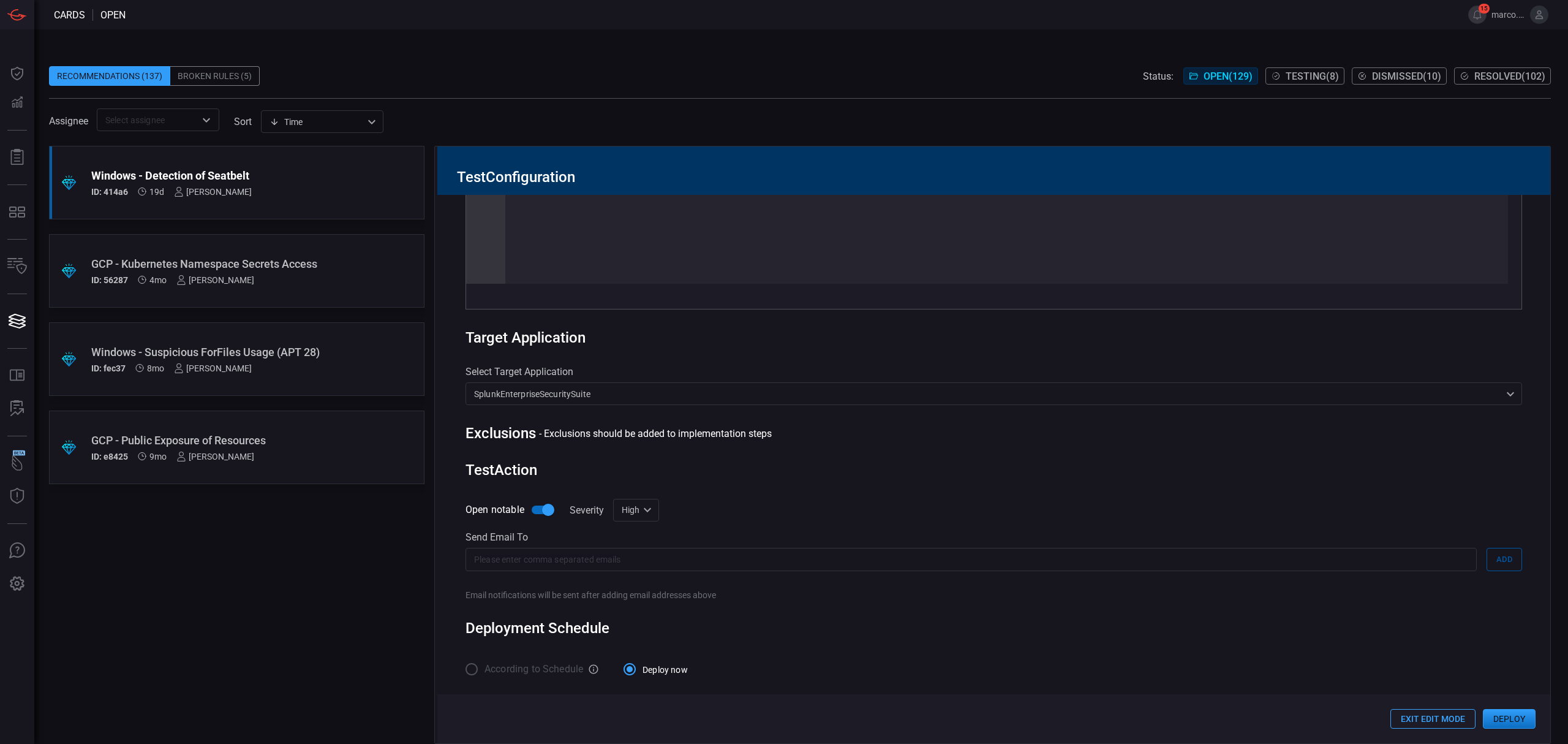
click at [858, 554] on input "text" at bounding box center [970, 559] width 1011 height 23
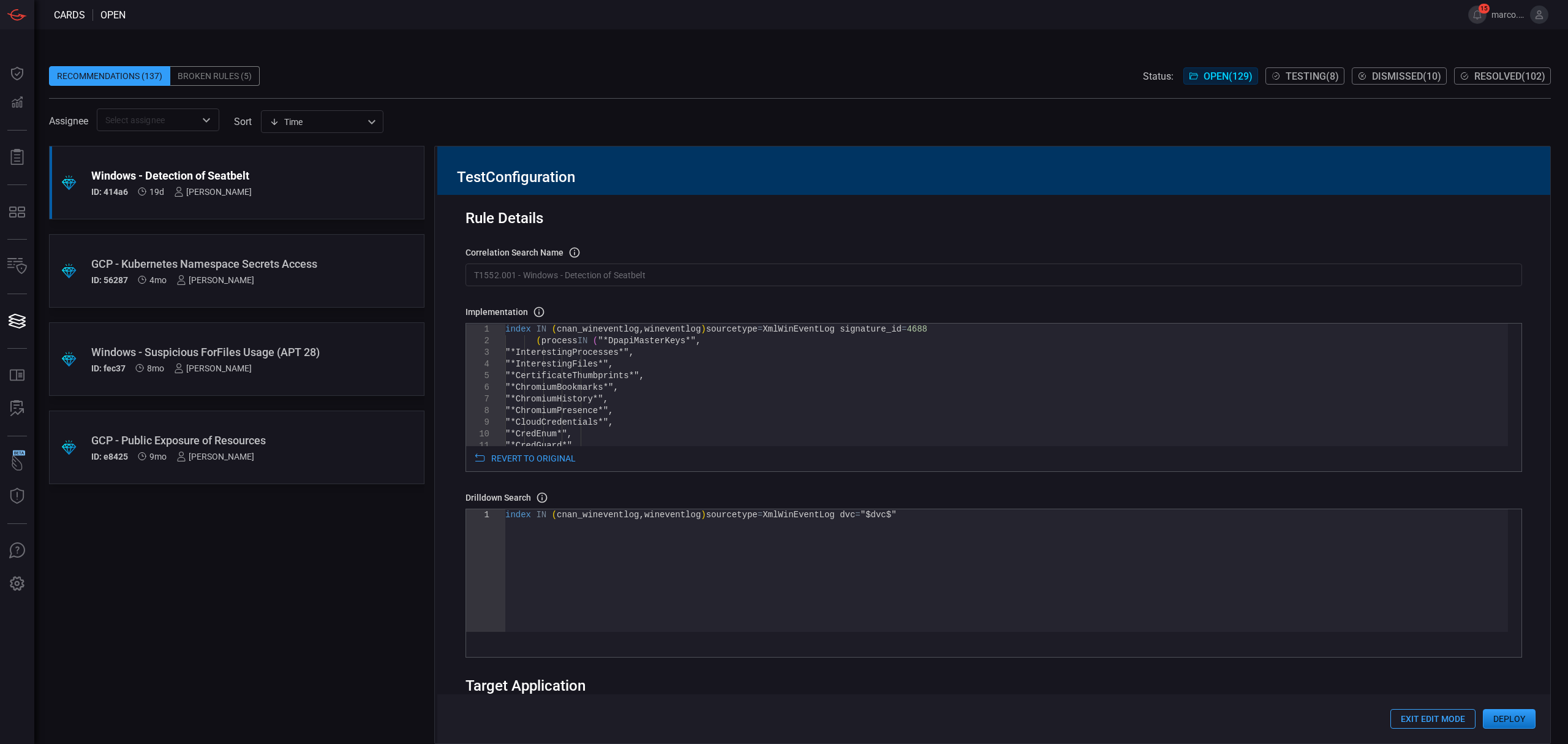
scroll to position [0, 0]
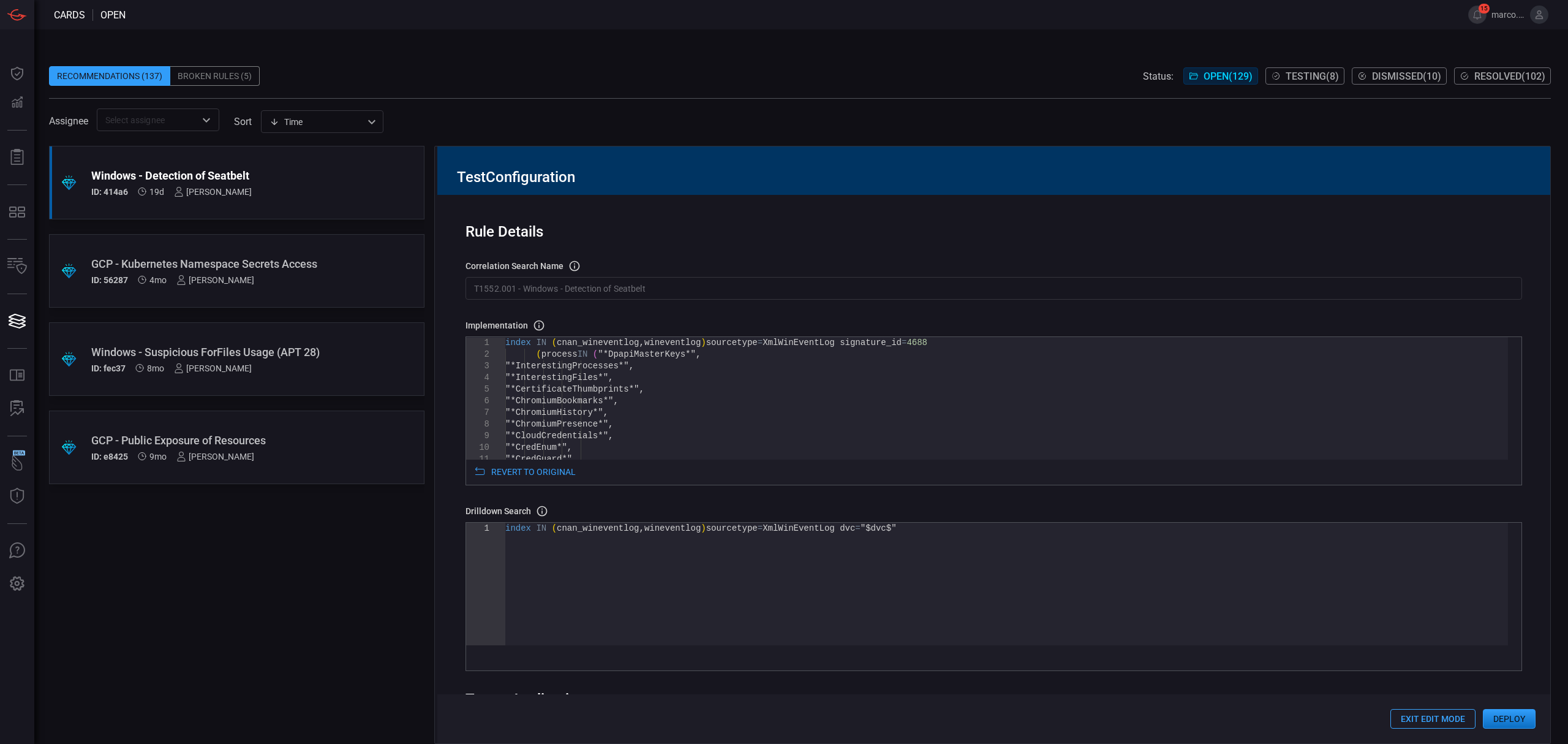
click at [1510, 717] on button "Deploy" at bounding box center [1509, 719] width 53 height 20
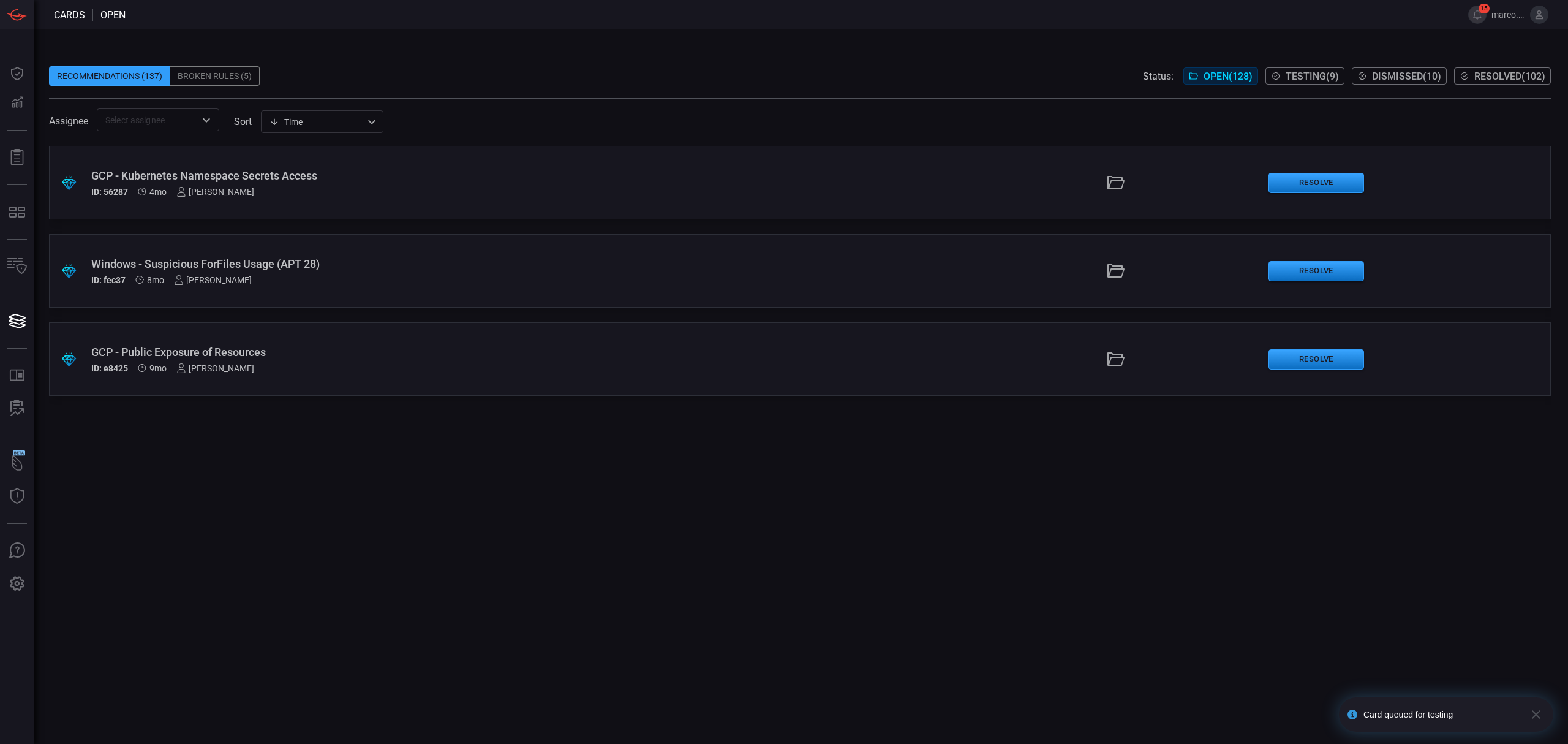
click at [123, 262] on div "Windows - Suspicious ForFiles Usage (APT 28)" at bounding box center [383, 264] width 585 height 13
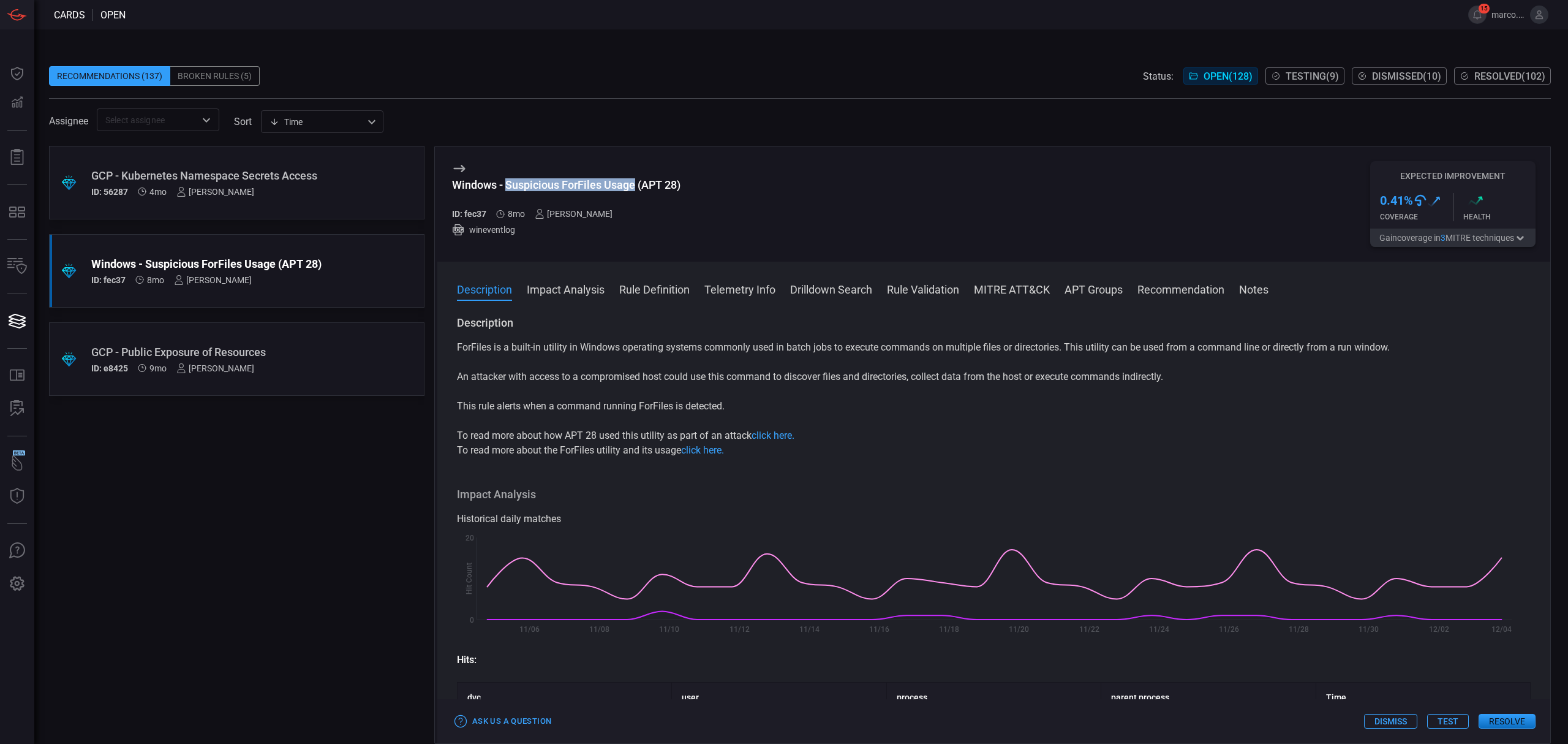
drag, startPoint x: 508, startPoint y: 192, endPoint x: 635, endPoint y: 185, distance: 127.2
click at [635, 185] on h3 "Windows - Suspicious ForFiles Usage (APT 28)" at bounding box center [566, 191] width 229 height 26
copy div "Suspicious ForFiles Usage"
click at [1443, 719] on button "Test" at bounding box center [1448, 720] width 41 height 15
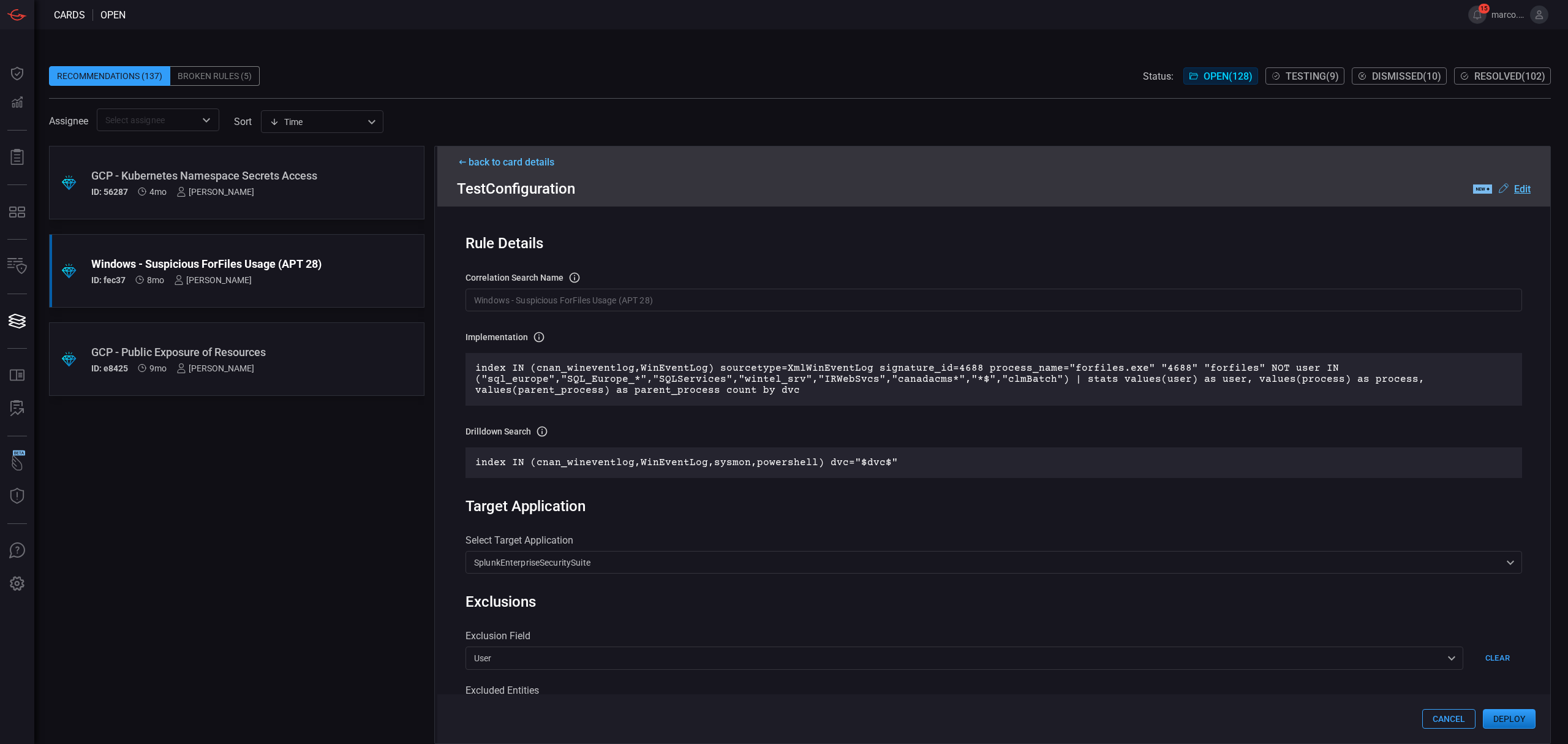
click at [1520, 189] on u "Edit" at bounding box center [1522, 189] width 16 height 11
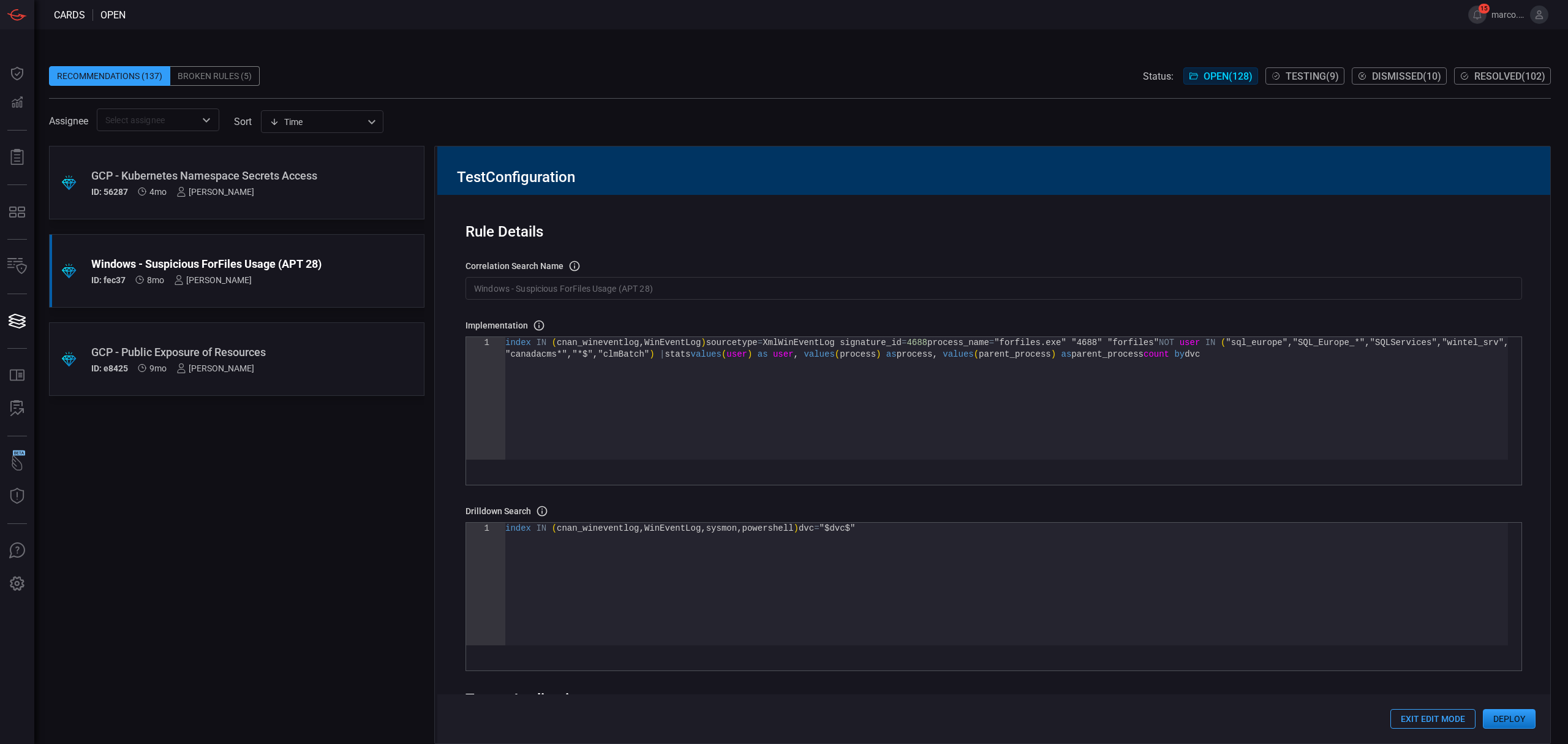
click at [796, 288] on input "Windows - Suspicious ForFiles Usage (APT 28)" at bounding box center [993, 289] width 1056 height 23
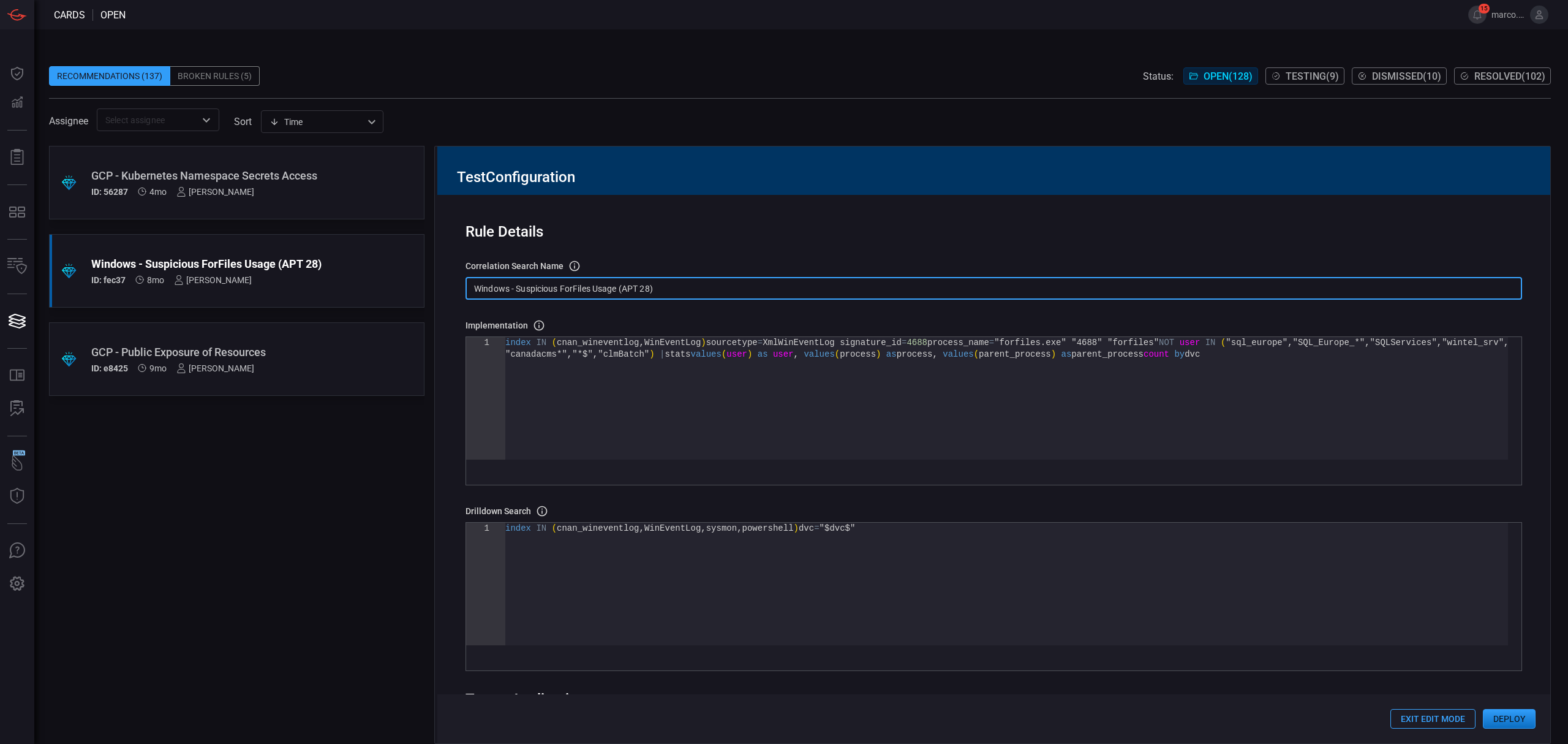
drag, startPoint x: 772, startPoint y: 299, endPoint x: 290, endPoint y: 279, distance: 482.4
click at [290, 279] on div ".suggested_cards_icon{fill:url(#suggested_cards_icon);} GCP - Kubernetes Namesp…" at bounding box center [800, 445] width 1502 height 598
paste input "T1202 - CNAN_Wineventlog - Suspicious Forfiles Usage"
type input "T1202 - CNAN_Wineventlog - Suspicious Forfiles Usage"
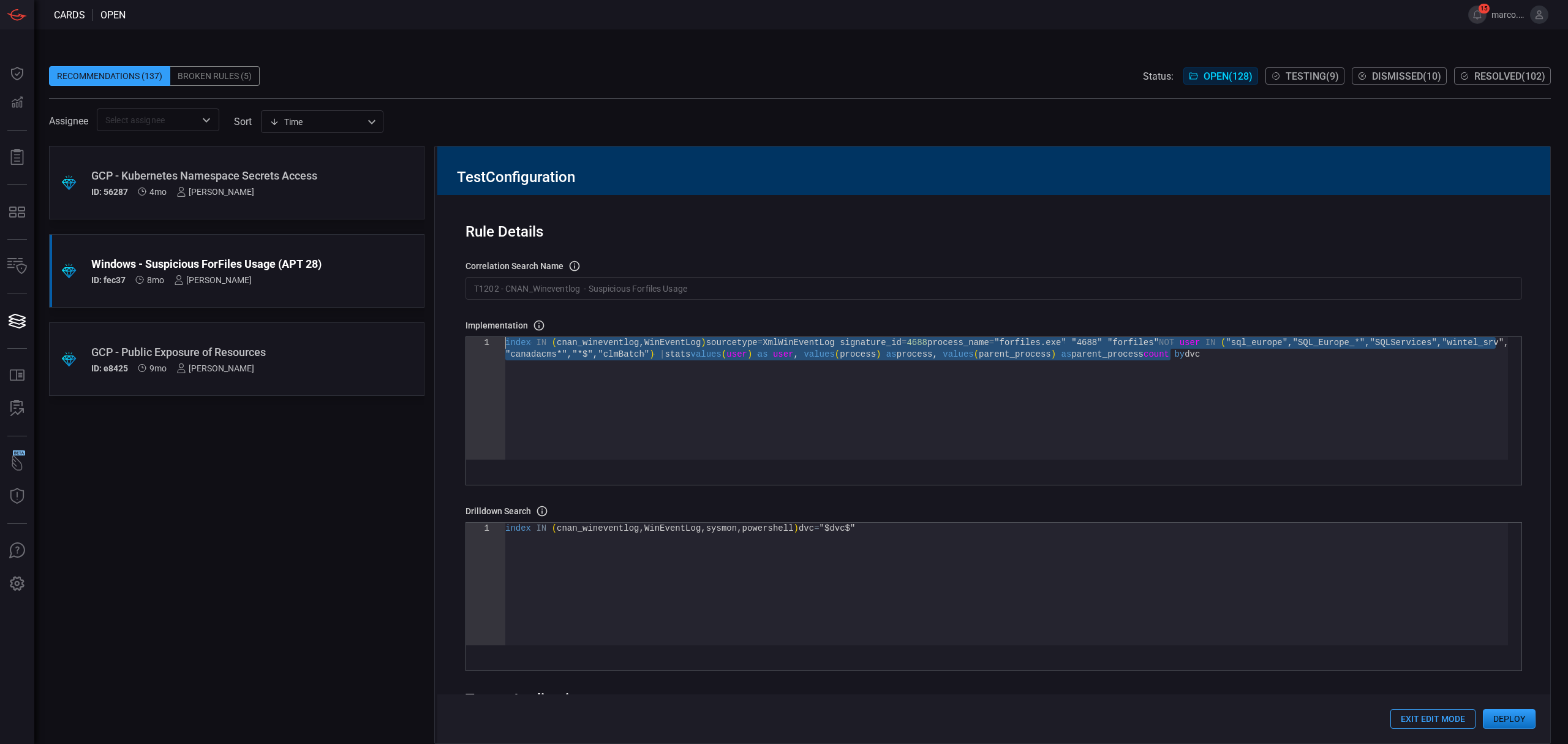
drag, startPoint x: 1331, startPoint y: 381, endPoint x: 581, endPoint y: 297, distance: 754.7
click at [581, 337] on div "index IN ( cnan_wineventlog , WinEventLog ) sourcetype = XmlWinEventLog signatu…" at bounding box center [1006, 404] width 1002 height 134
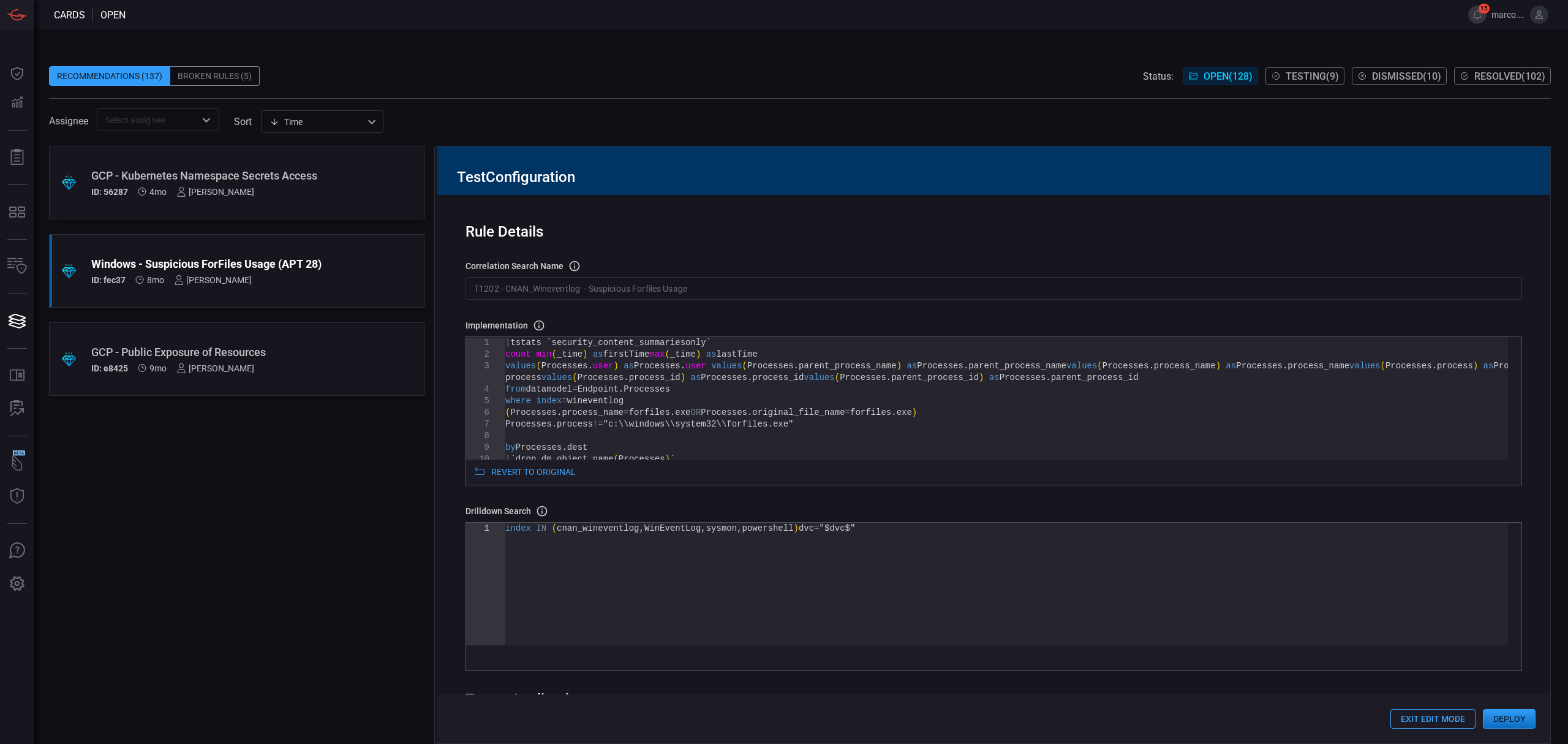
click at [671, 438] on div "Processes . process != "c:\\windows\\system32\\forfiles.exe" by Processes . des…" at bounding box center [1006, 468] width 1002 height 262
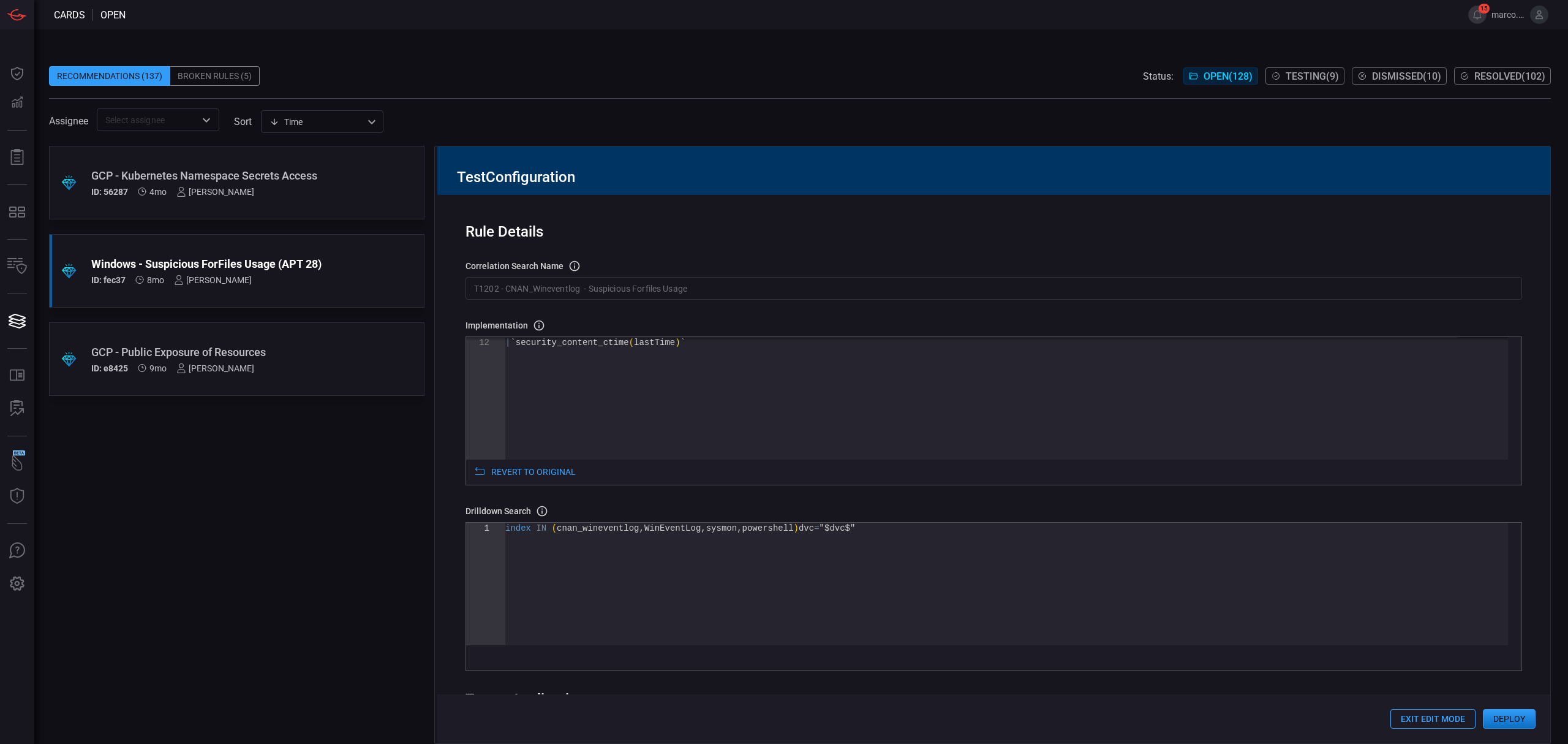
click at [691, 388] on div "| `security_content_ctime ( lastTime ) `" at bounding box center [1006, 329] width 1002 height 262
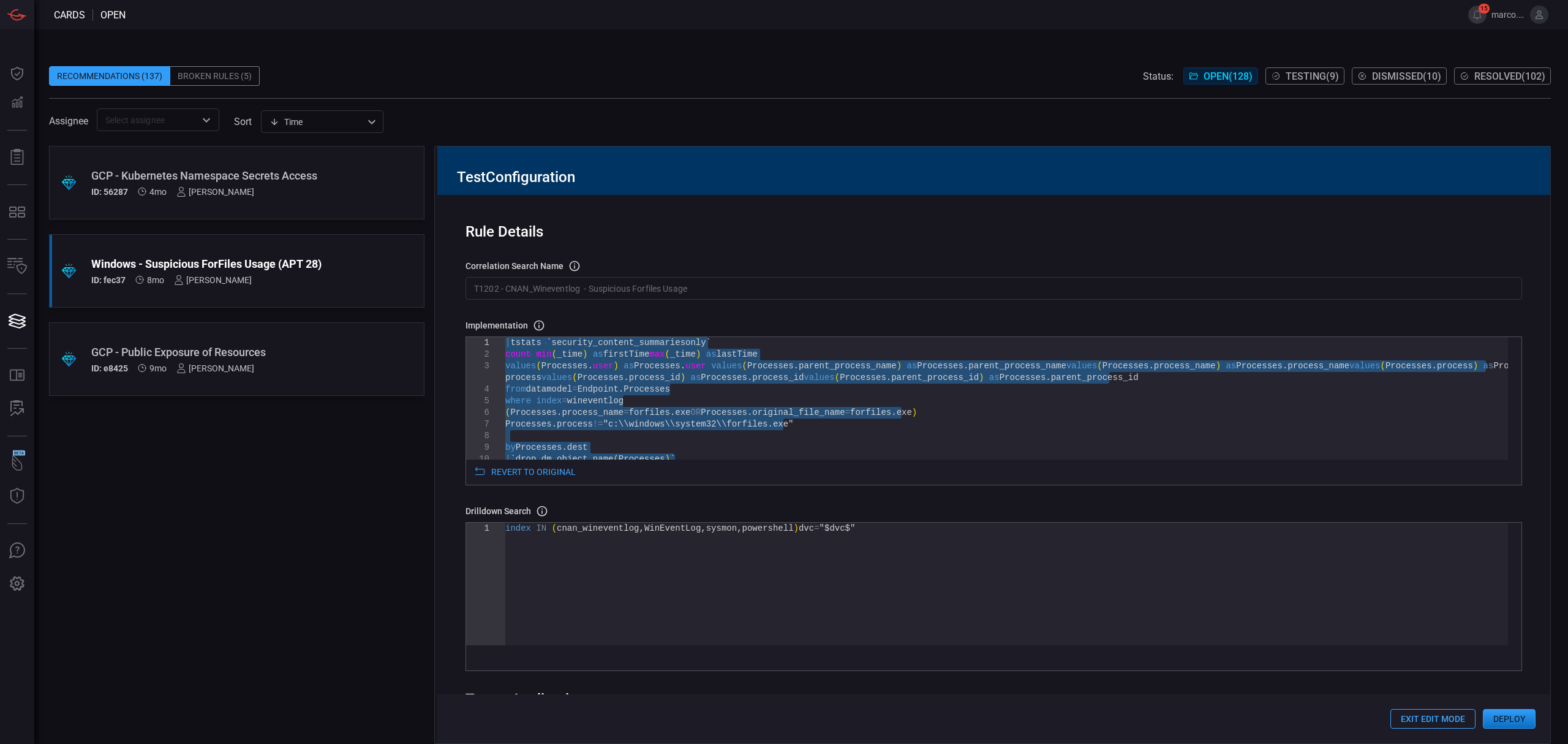
drag, startPoint x: 673, startPoint y: 383, endPoint x: 497, endPoint y: 339, distance: 181.4
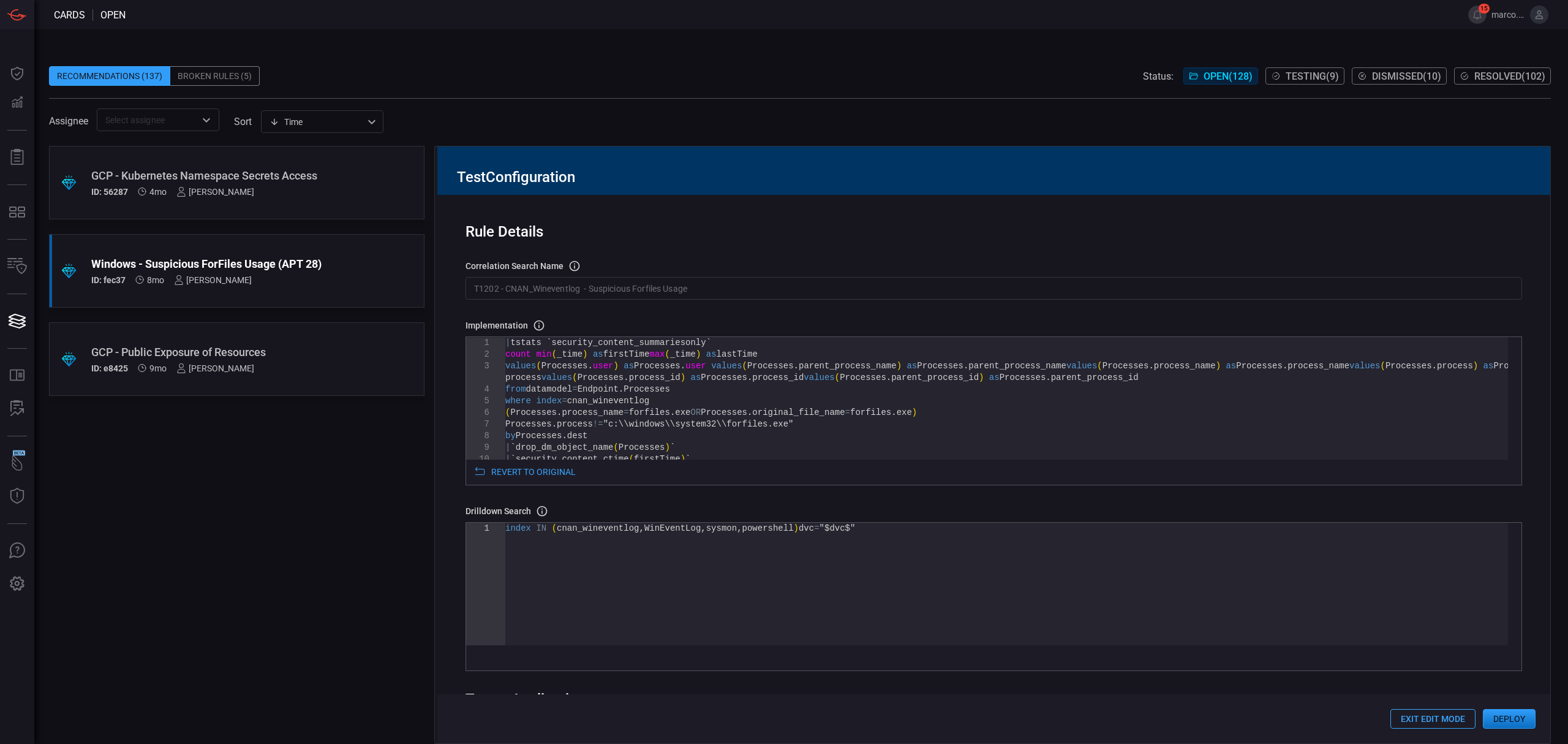
click at [945, 408] on div "by Processes . dest | `drop_dm_object_name ( Processes ) ` | `security_content_…" at bounding box center [1006, 463] width 1002 height 251
click at [941, 413] on div "by Processes . dest | `drop_dm_object_name ( Processes ) ` | `security_content_…" at bounding box center [1006, 463] width 1002 height 251
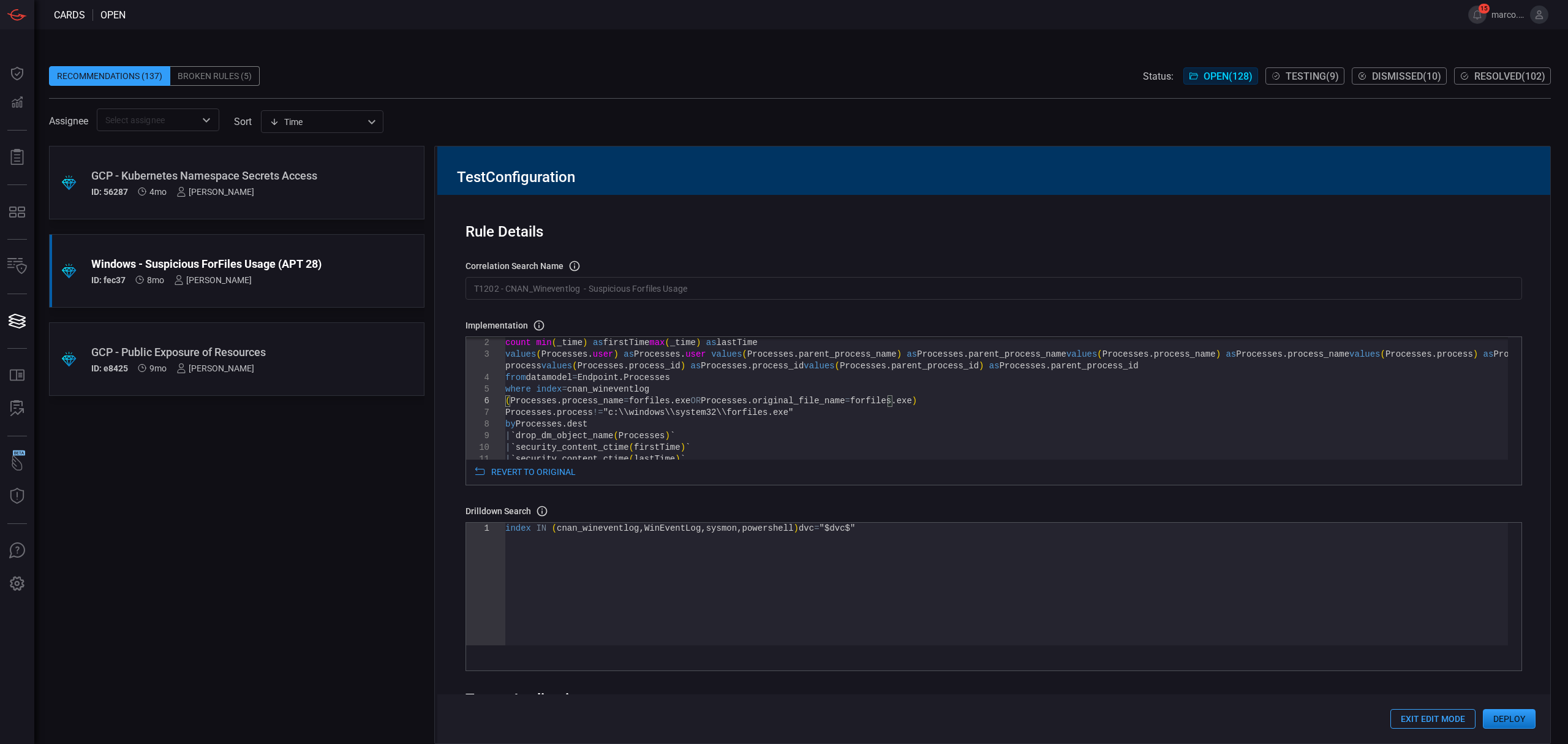
click at [814, 415] on div "by Processes . dest | `drop_dm_object_name ( Processes ) ` | `security_content_…" at bounding box center [1006, 450] width 1002 height 251
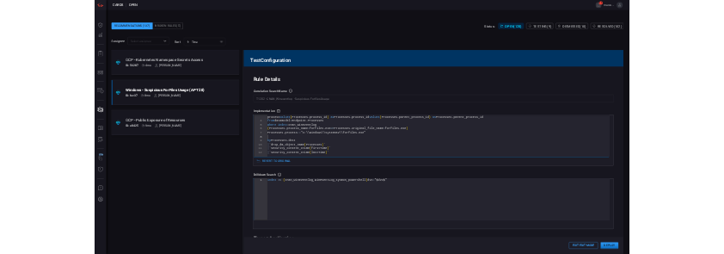
scroll to position [97, 0]
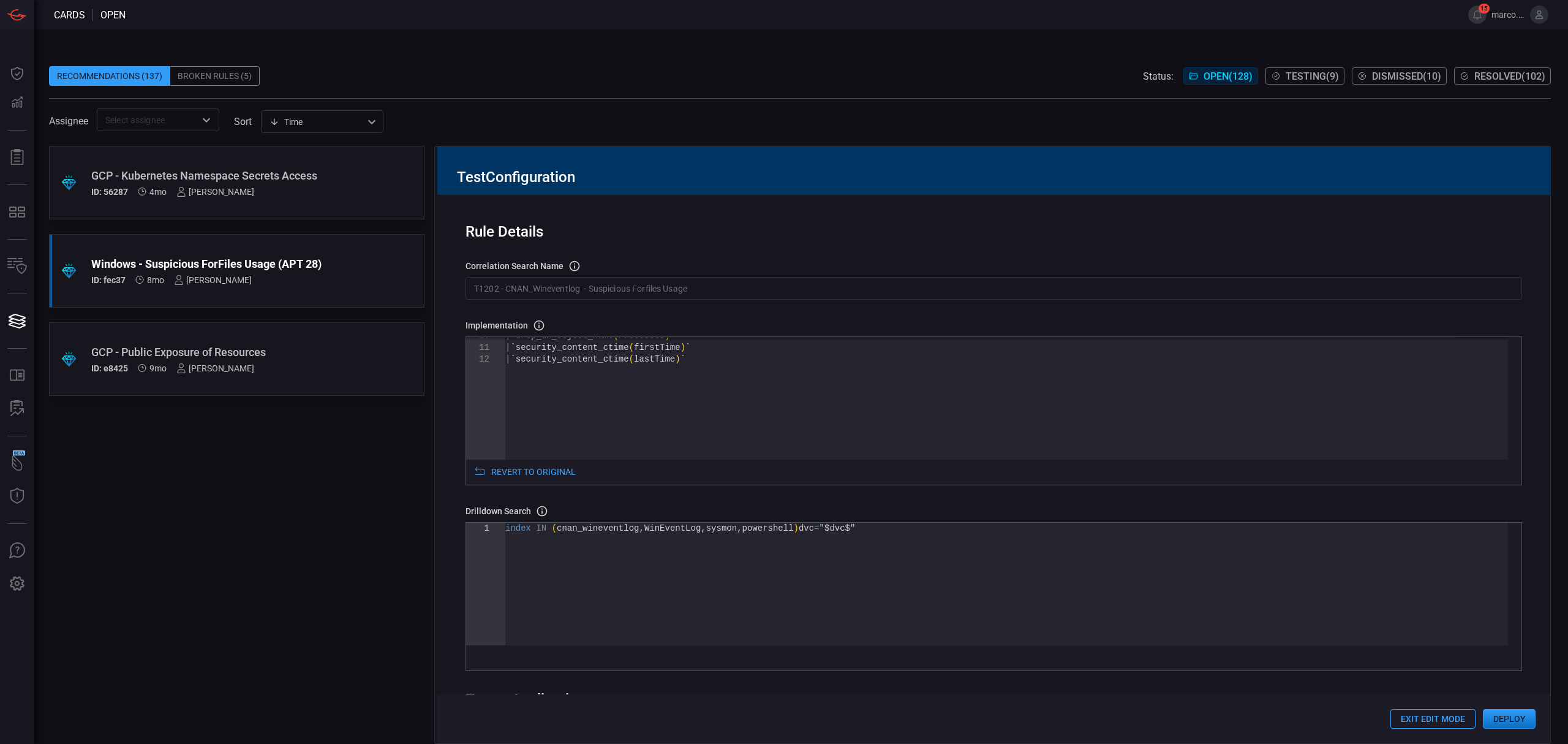
type textarea "Processes.parent_process_name) as Processes.parent_process_name values(Processe…"
click at [661, 533] on div "index IN ( cnan_wineventlog , WinEventLog , sysmon , powershell ) dvc = "$dvc$"" at bounding box center [1006, 584] width 1002 height 123
click at [750, 527] on div "index IN ( cnan_wineventlog , WinEventLog , sysmon , powershell ) dvc = "$dvc$"" at bounding box center [1006, 584] width 1002 height 123
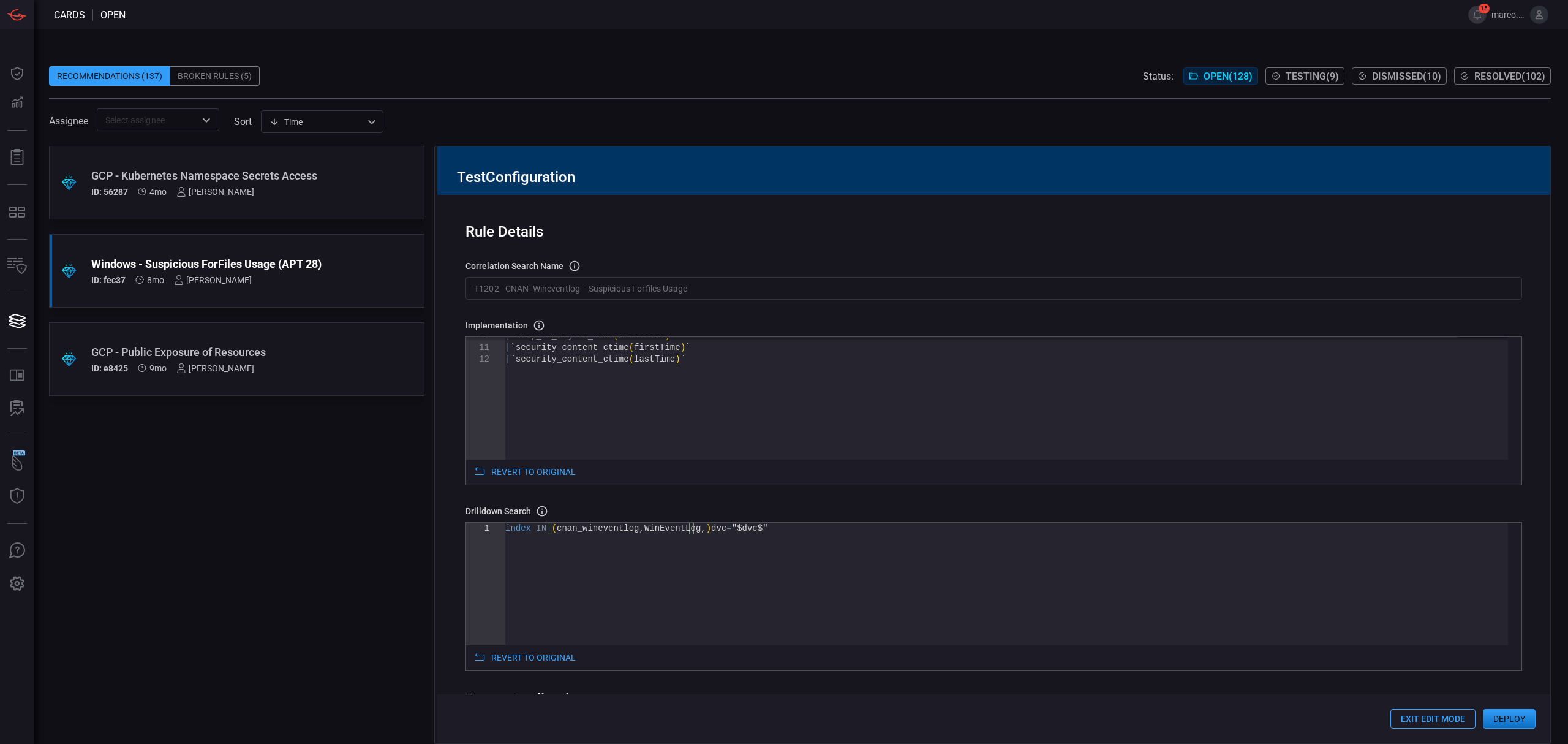
type textarea "index IN (cnan_wineventlog,WinEventLog) dvc="$dvc$""
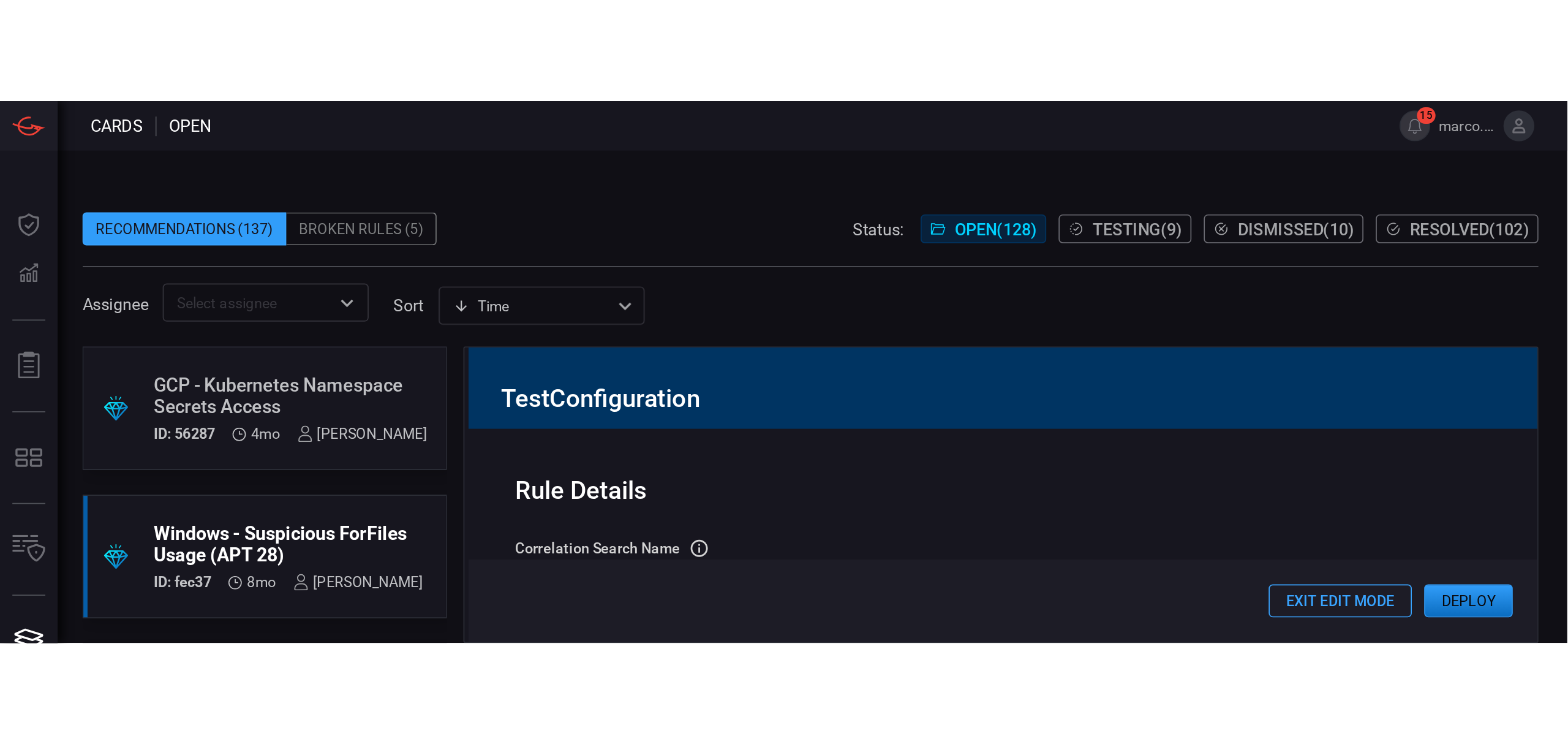
scroll to position [57, 0]
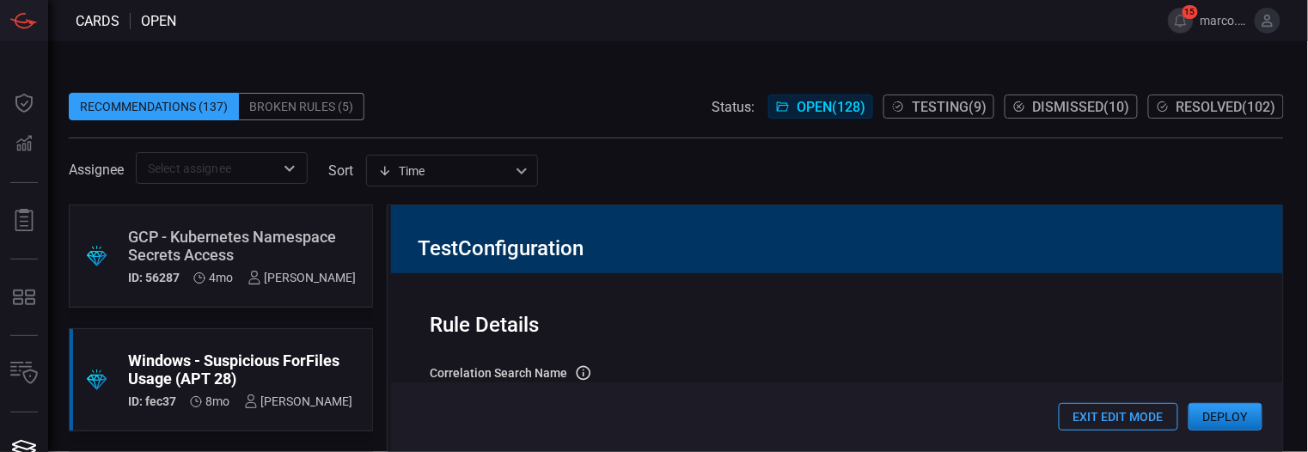
type textarea "Processes.parent_process_name) as Processes.parent_process_name values(Processe…"
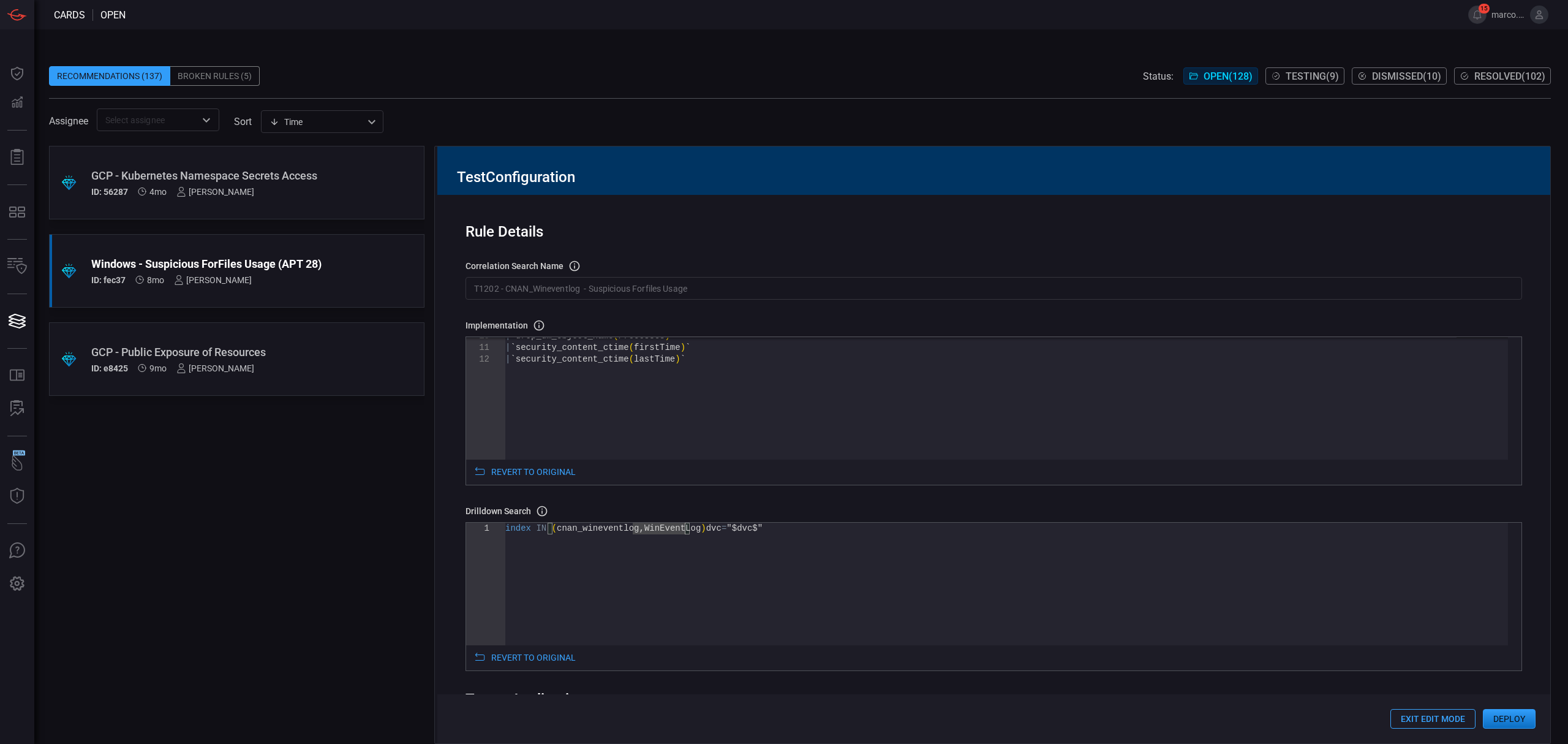
click at [858, 555] on div "index IN ( cnan_wineventlog , WinEventLog ) dvc = "$dvc$"" at bounding box center [1006, 584] width 1002 height 123
click at [883, 530] on div "index IN ( cnan_wineventlog , WinEventLog , sysmon , powershell ) dvc = "$dvc$"" at bounding box center [1006, 584] width 1002 height 123
click at [659, 529] on div "index IN ( cnan_wineventlog , WinEventLog , sysmon , powershell ) dvc = "$dvc$"" at bounding box center [1006, 584] width 1002 height 123
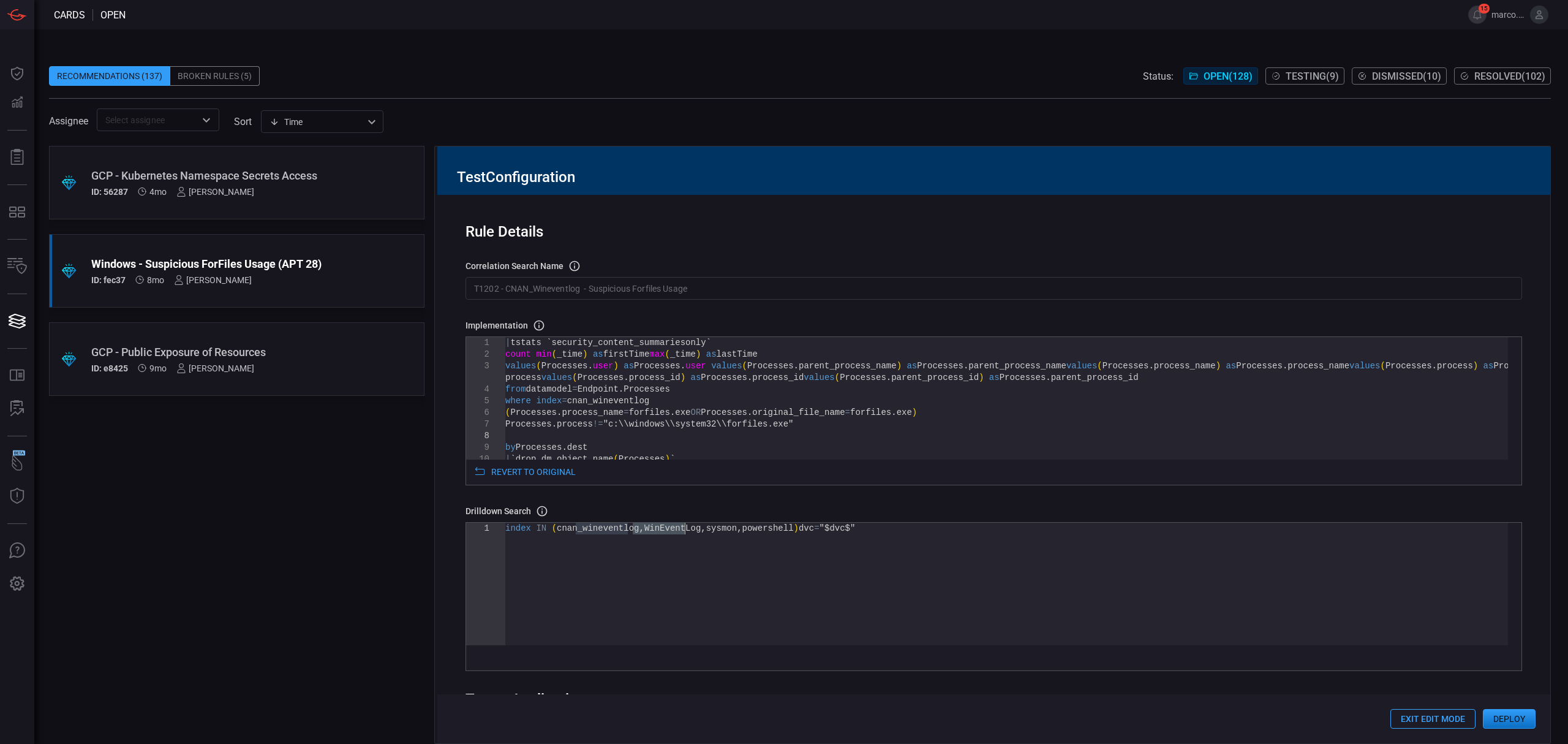
click at [654, 537] on div "index IN ( cnan_wineventlog , WinEventLog , sysmon , powershell ) dvc = "$dvc$"" at bounding box center [1006, 584] width 1002 height 123
click at [655, 527] on div "index IN ( cnan_wineventlog , WinEventLog , sysmon , powershell ) dvc = "$dvc$"" at bounding box center [1006, 584] width 1002 height 123
click at [655, 554] on div "index IN ( cnan_wineventlog , WinEventLog , sysmon , powershell ) dvc = "$dvc$"" at bounding box center [1006, 584] width 1002 height 123
click at [642, 527] on div "index IN ( cnan_wineventlog , WinEventLog , sysmon , powershell ) dvc = "$dvc$"" at bounding box center [1006, 584] width 1002 height 123
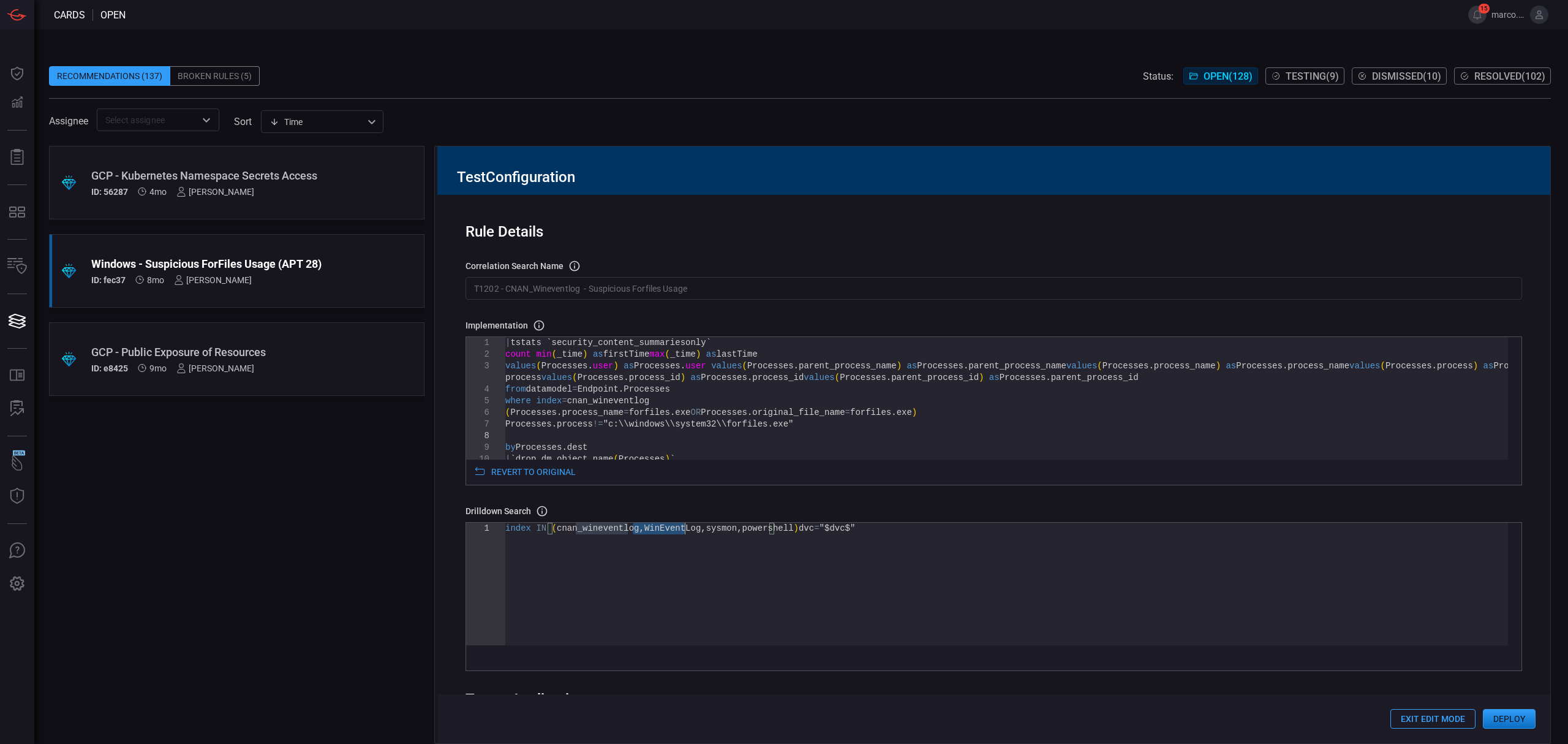
click at [642, 527] on div "index IN ( cnan_wineventlog , WinEventLog , sysmon , powershell ) dvc = "$dvc$"" at bounding box center [1006, 584] width 1002 height 123
type textarea "index IN (cnan_wineventlog,sysmon,powershell) dvc="$dvc$""
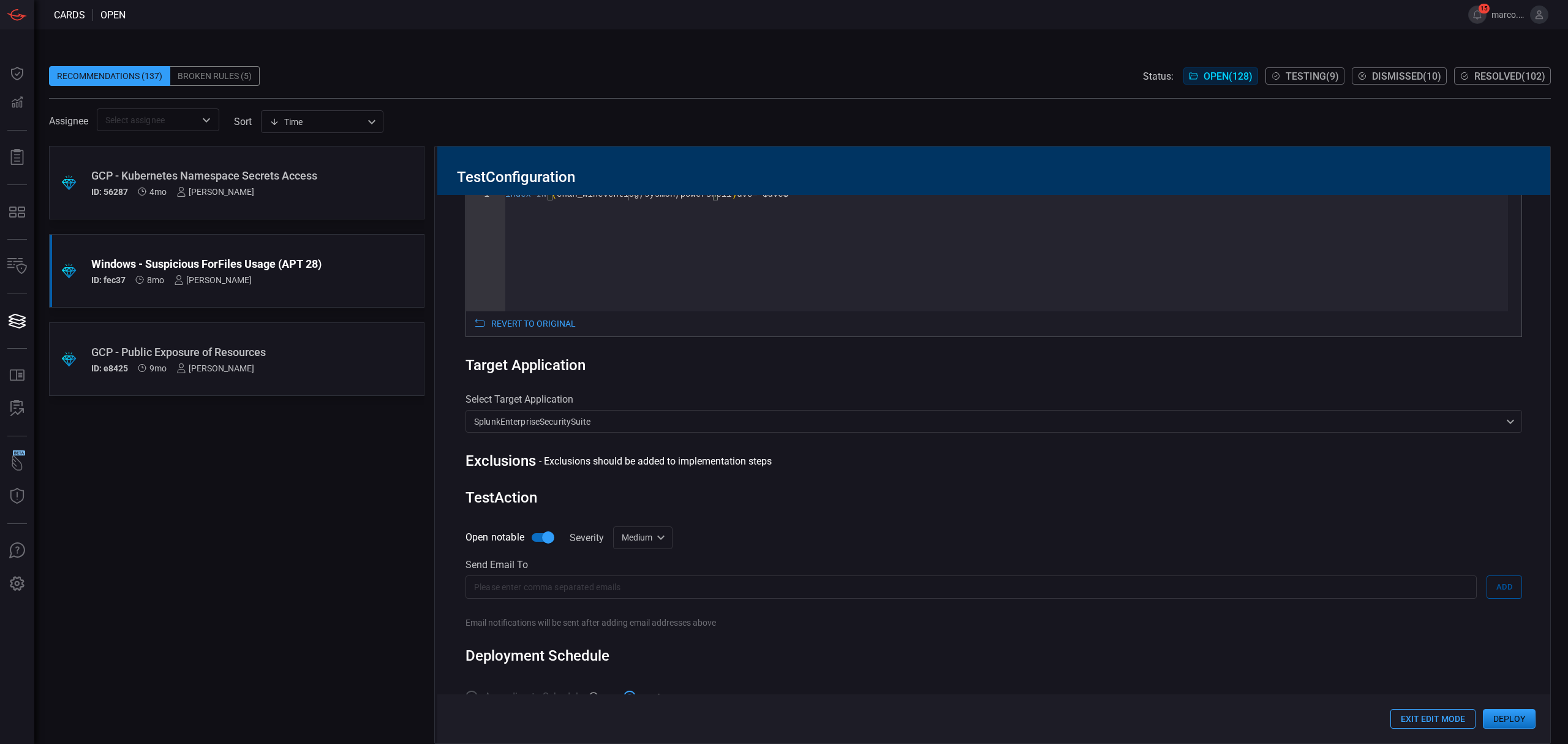
scroll to position [368, 0]
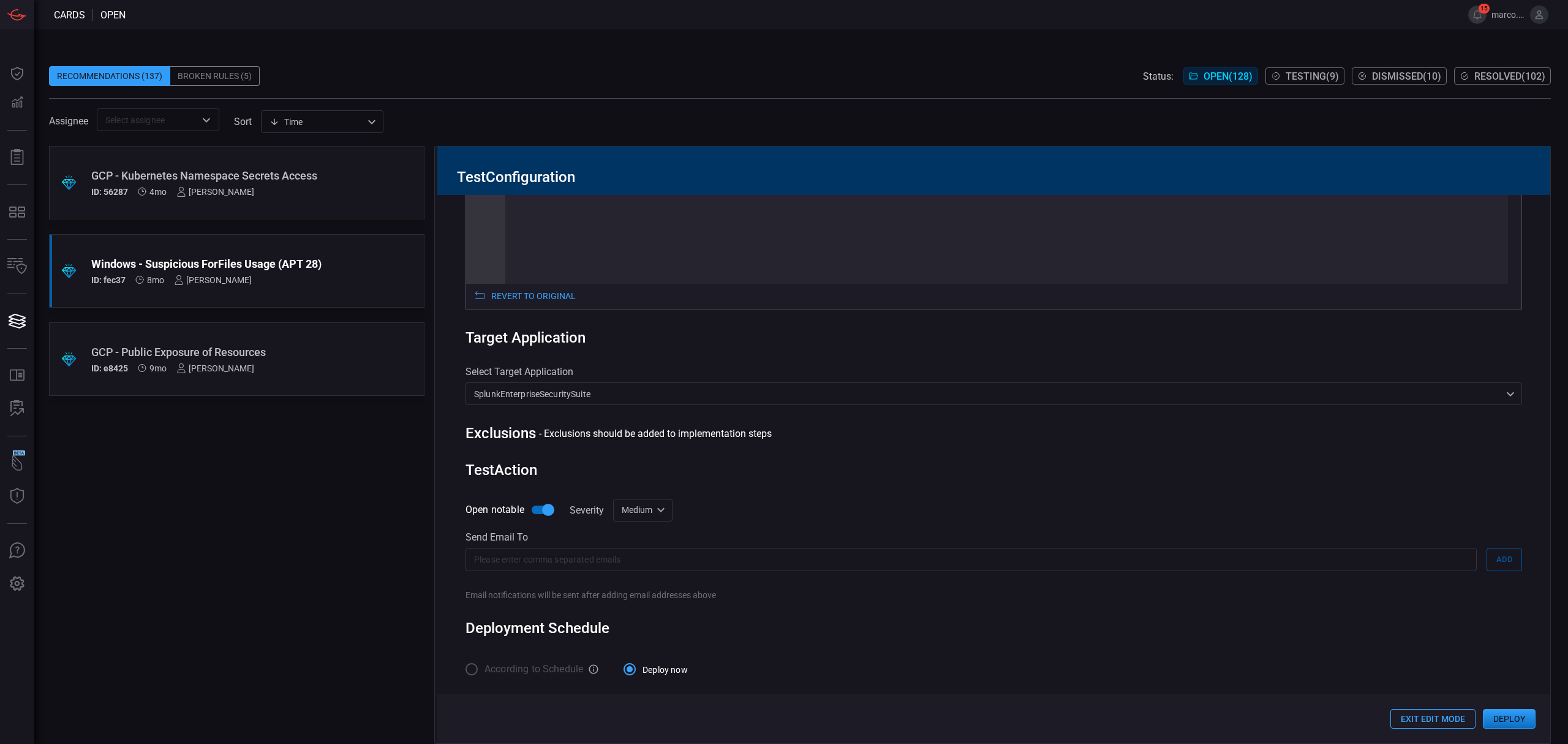
click at [643, 513] on div "Medium medium ​" at bounding box center [642, 510] width 59 height 23
click at [661, 555] on li "Low" at bounding box center [644, 555] width 73 height 20
type input "low"
click at [507, 534] on div "Send email to" at bounding box center [993, 537] width 1056 height 11
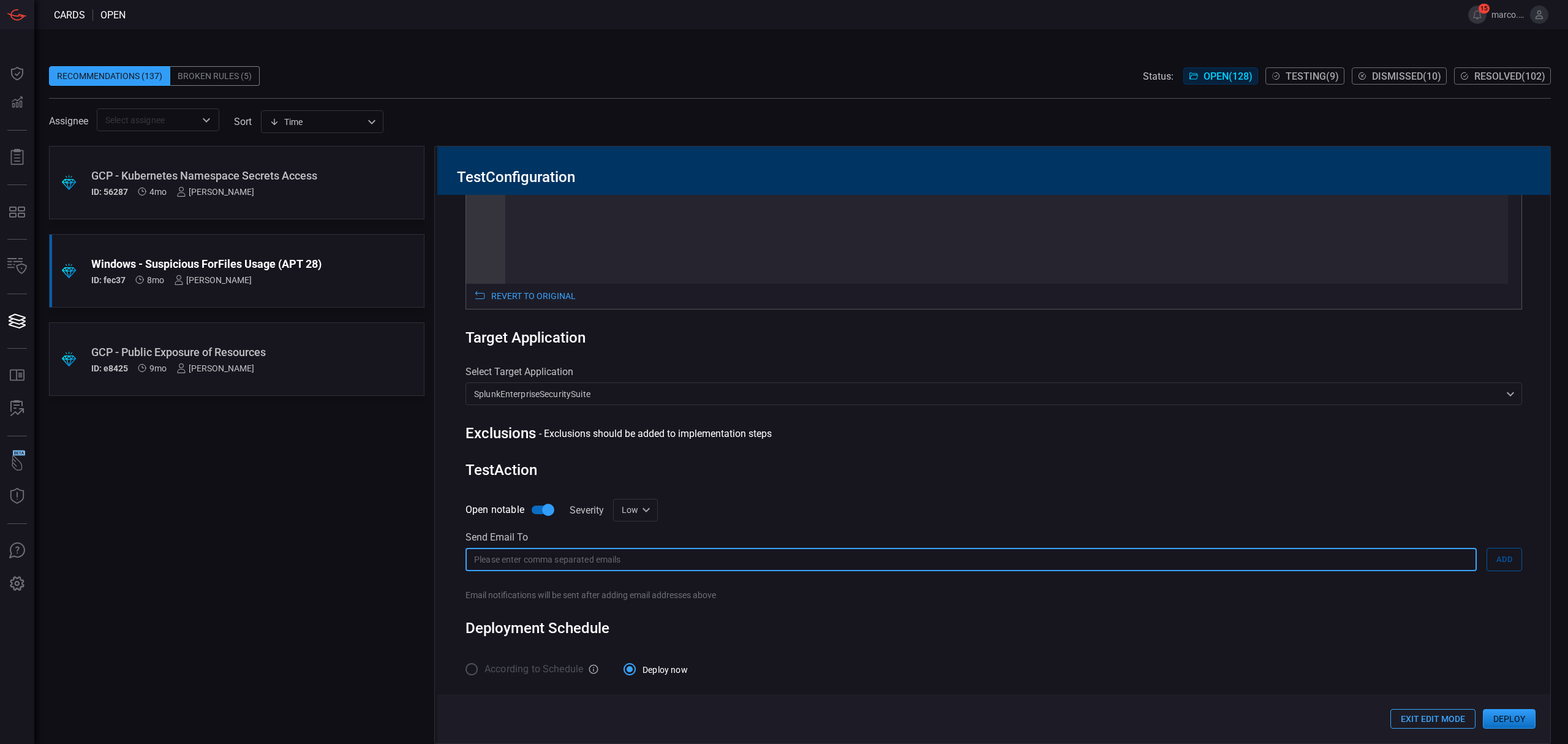
click at [510, 554] on input "text" at bounding box center [970, 559] width 1011 height 23
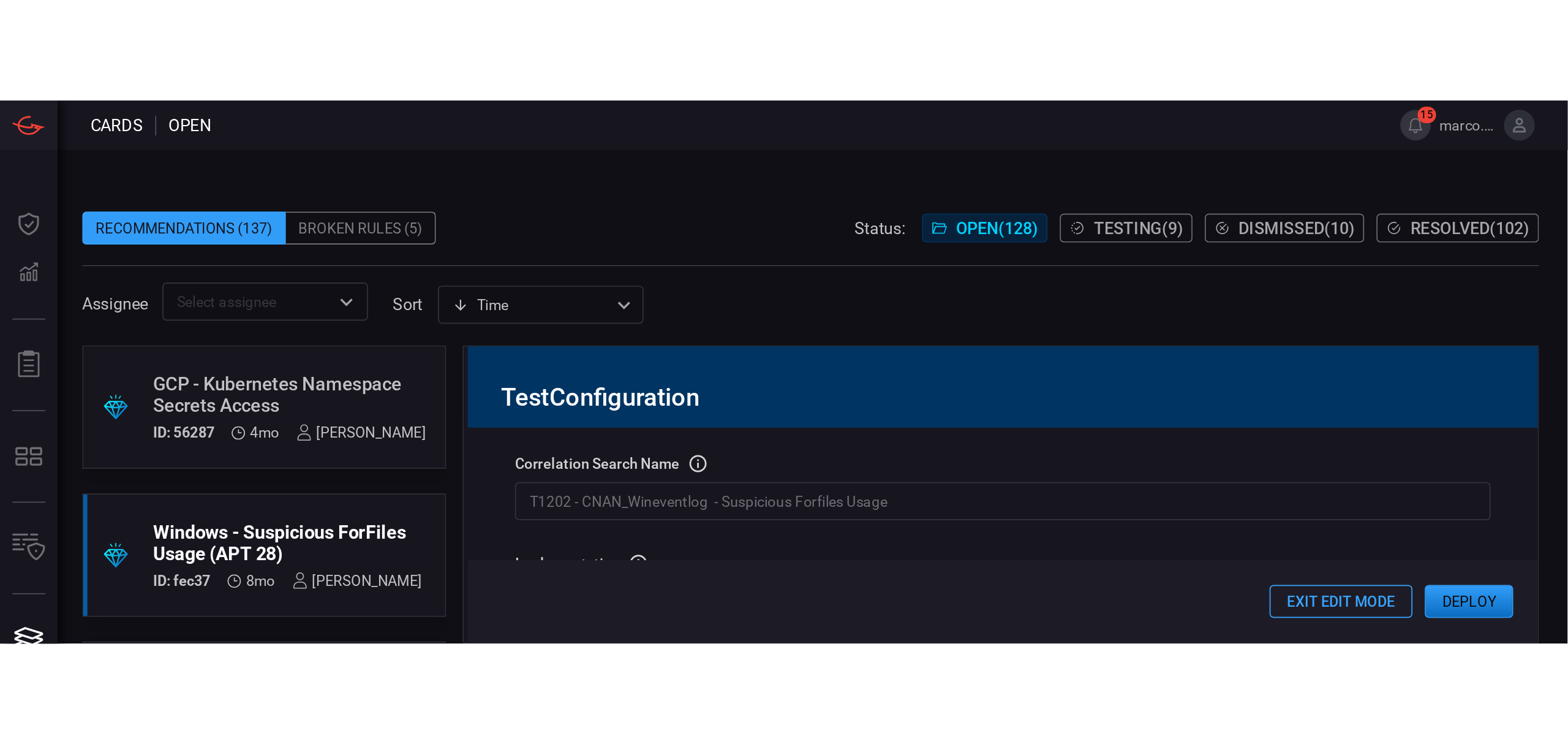
scroll to position [57, 0]
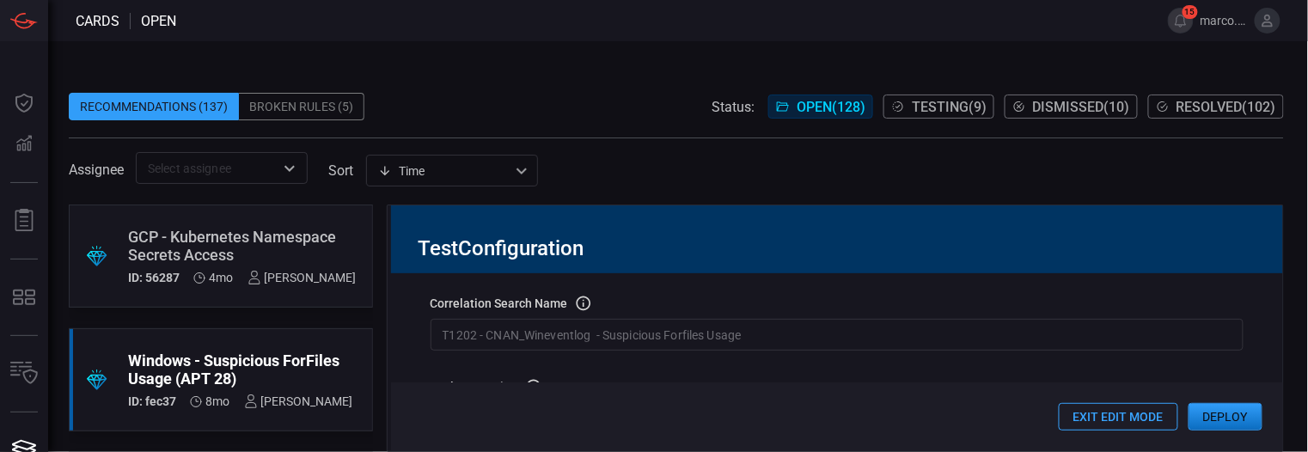
type textarea "Processes.parent_process_name) as Processes.parent_process_name values(Processe…"
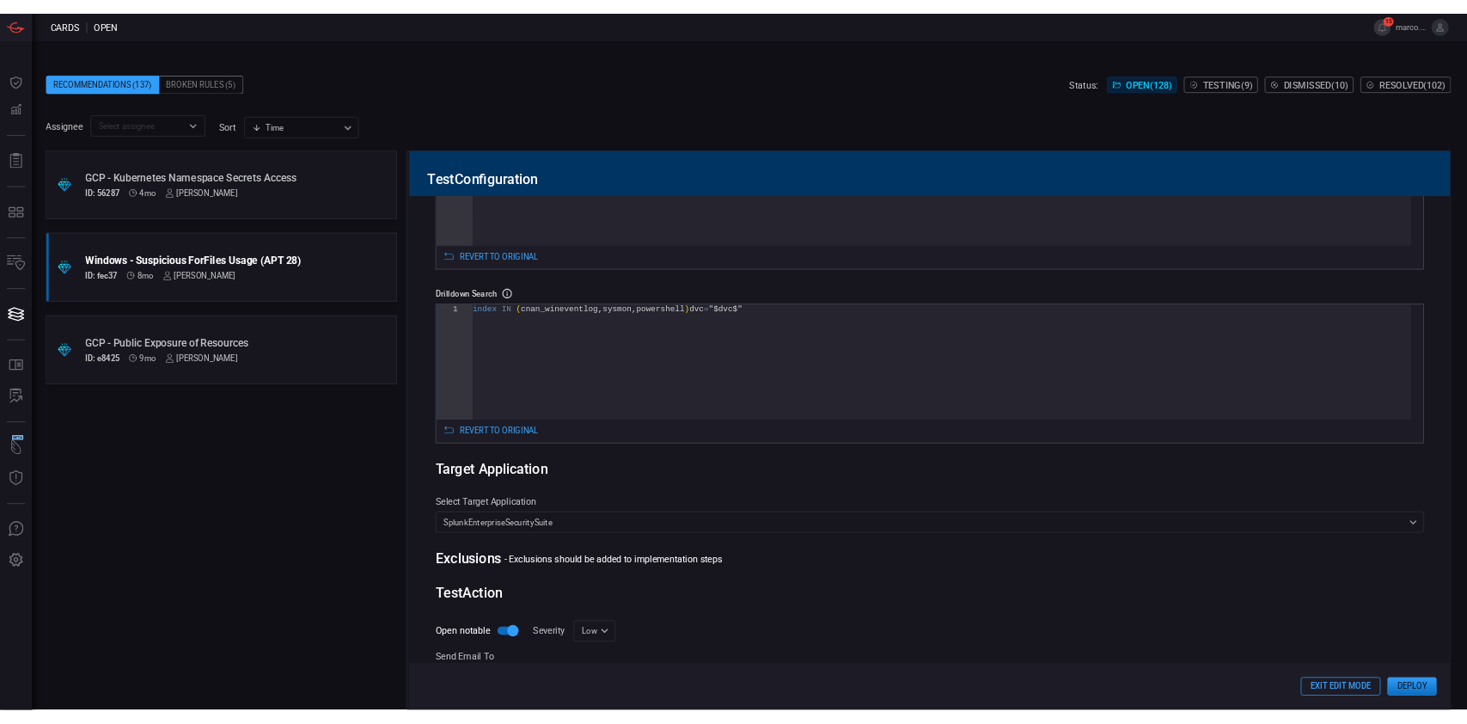
scroll to position [0, 0]
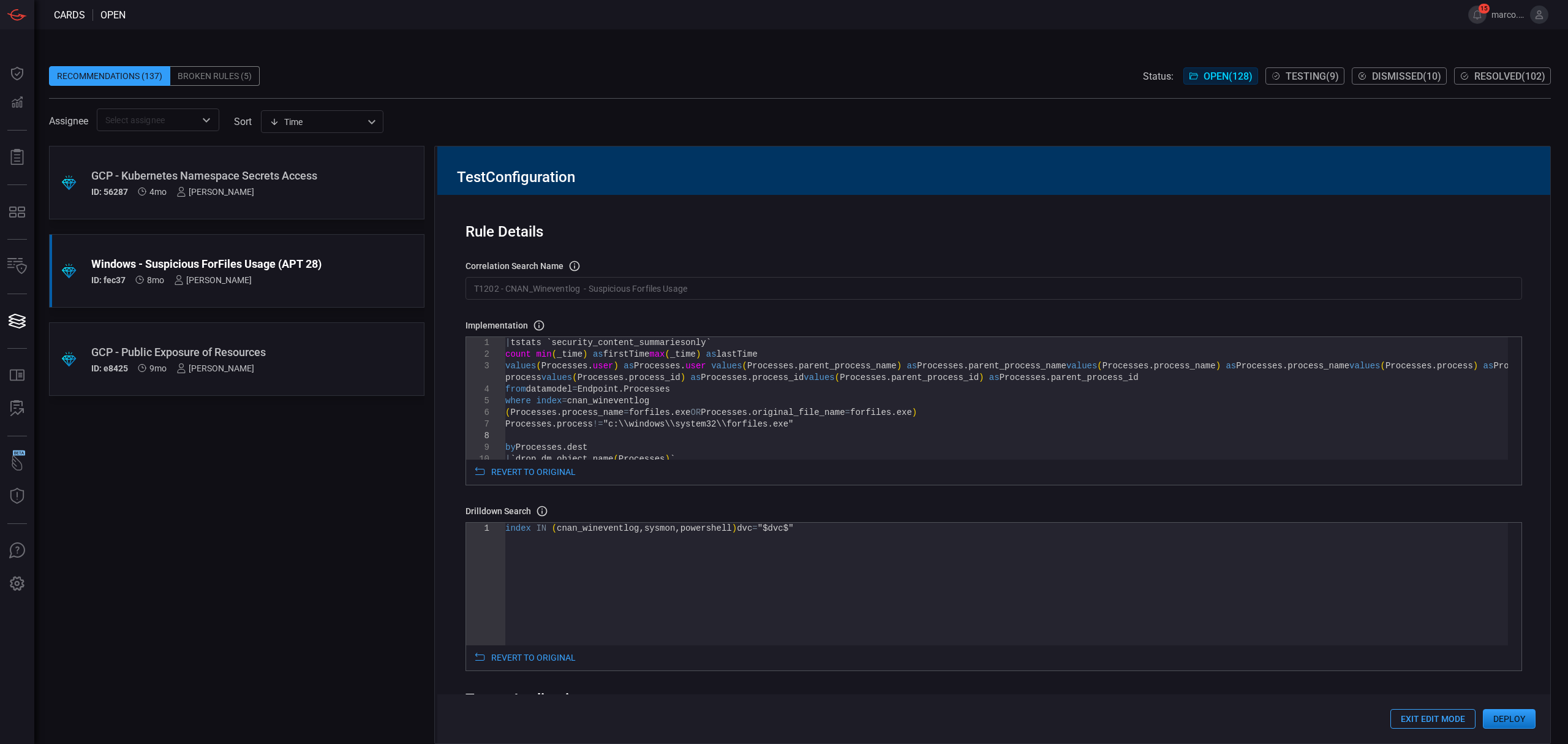
click at [1514, 717] on button "Deploy" at bounding box center [1509, 719] width 53 height 20
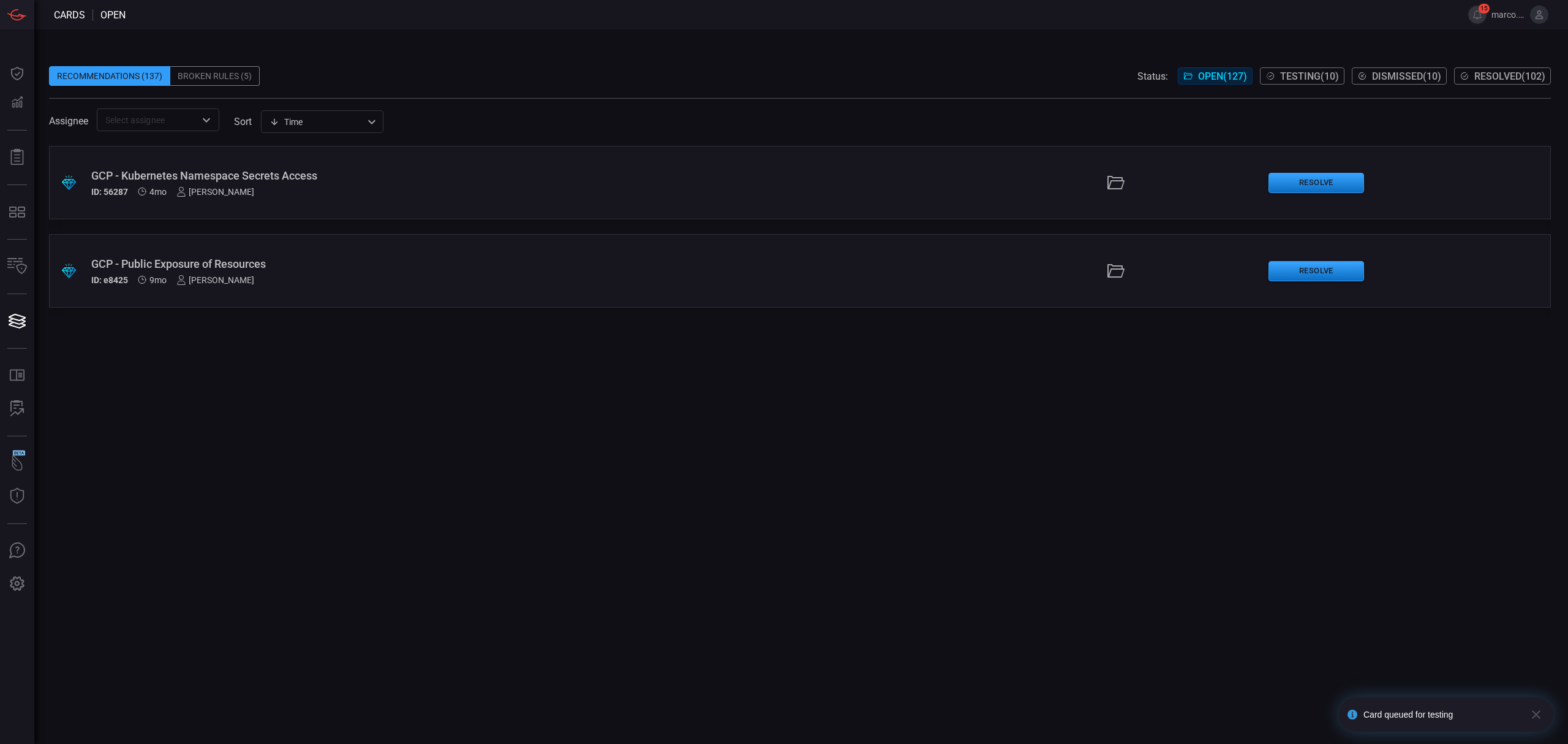
click at [185, 255] on div ".suggested_cards_icon{fill:url(#suggested_cards_icon);} GCP - Public Exposure o…" at bounding box center [800, 270] width 1502 height 73
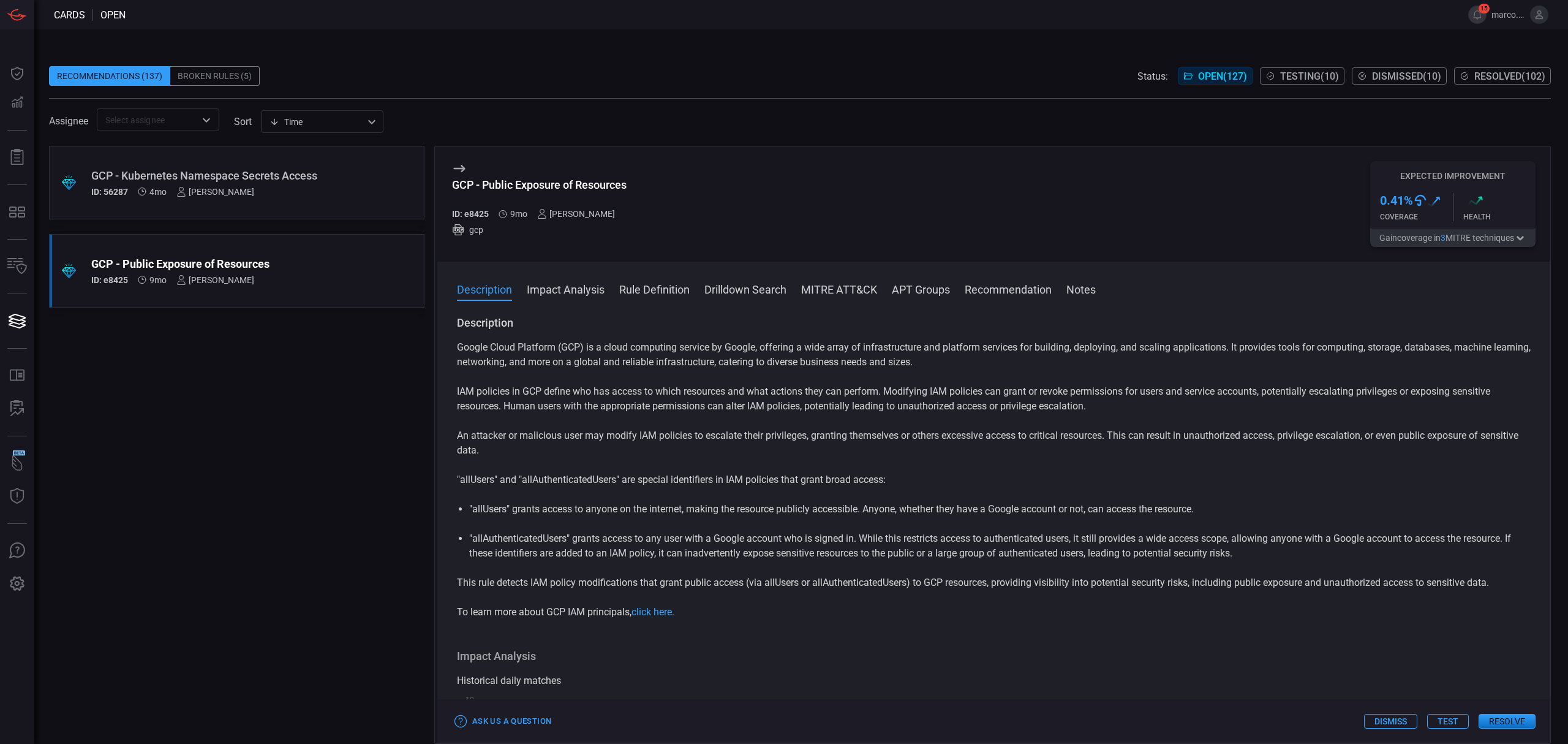
click at [315, 172] on div "GCP - Kubernetes Namespace Secrets Access" at bounding box center [213, 175] width 244 height 13
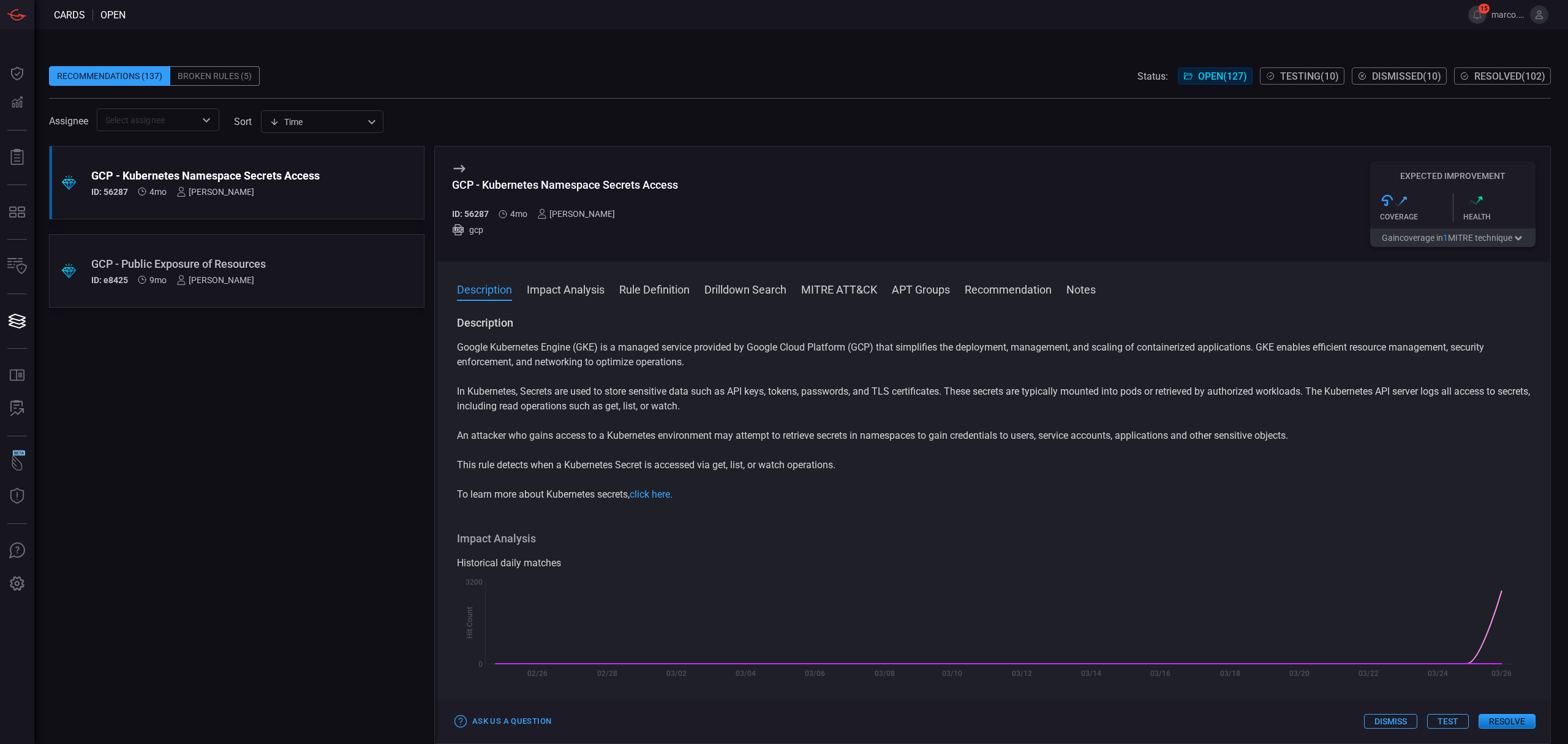
click at [308, 275] on div "ID: e8425 9mo [PERSON_NAME]" at bounding box center [213, 280] width 244 height 10
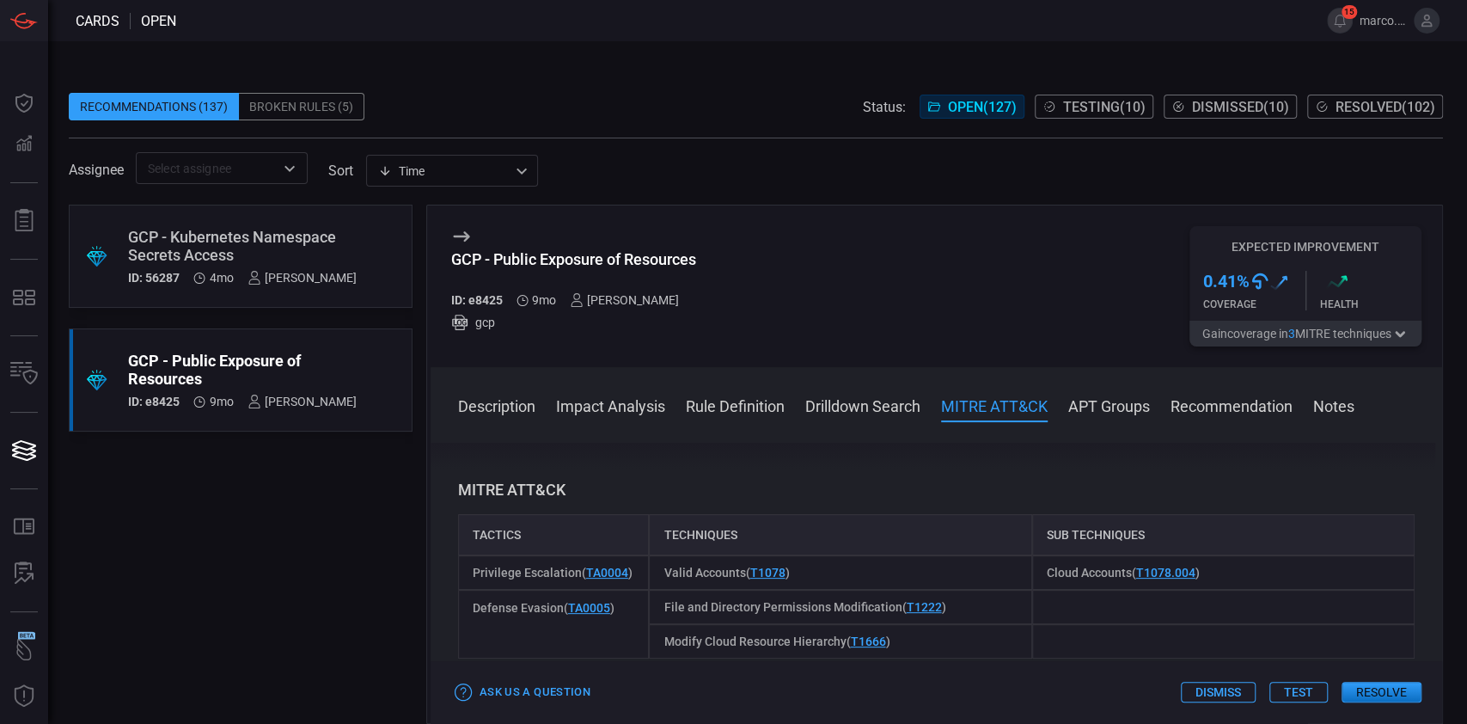
scroll to position [1375, 0]
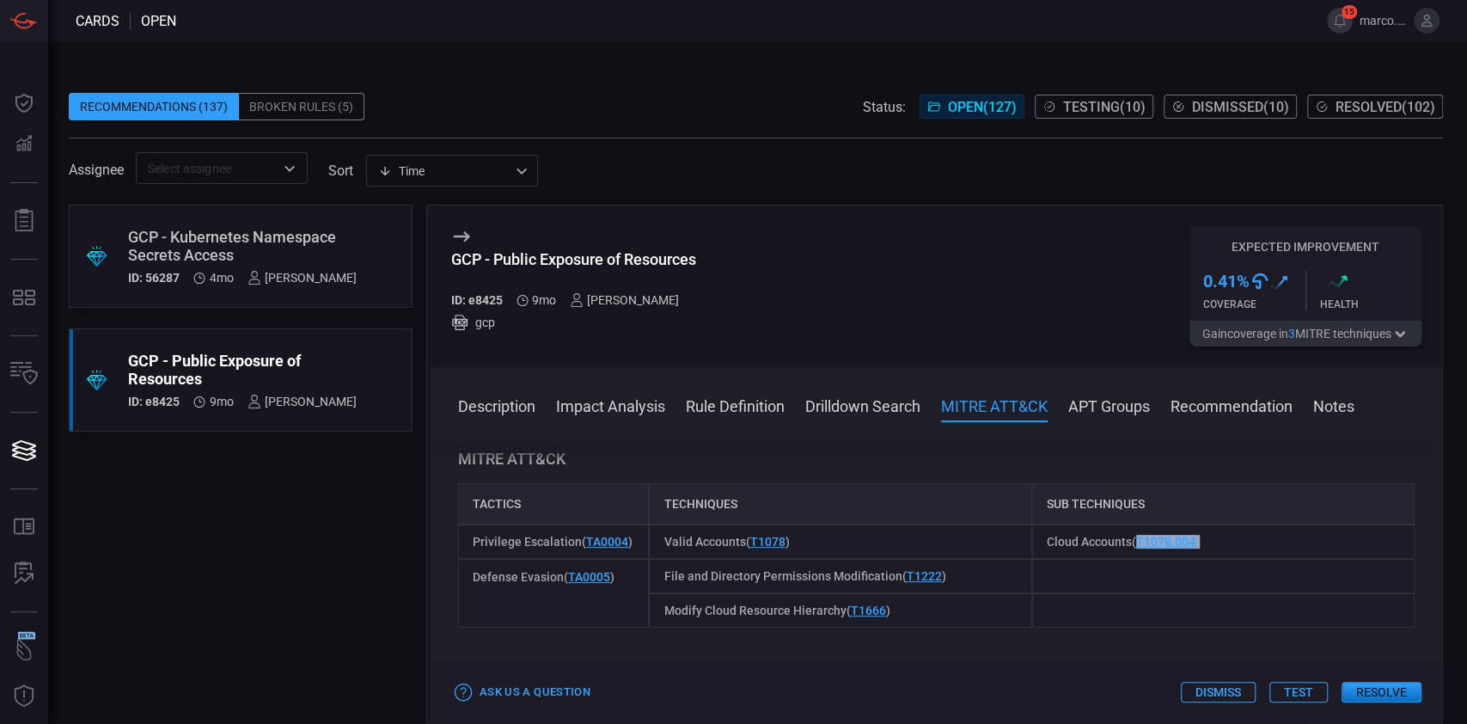
drag, startPoint x: 1201, startPoint y: 536, endPoint x: 1129, endPoint y: 543, distance: 72.6
click at [1129, 543] on div "Cloud Accounts ( T1078.004 )" at bounding box center [1223, 541] width 383 height 34
copy span "T1078.004 )"
drag, startPoint x: 703, startPoint y: 258, endPoint x: 443, endPoint y: 265, distance: 260.5
click at [443, 265] on div "GCP - Public Exposure of Resources ID: e8425 9mo [PERSON_NAME] gcp Expected Imp…" at bounding box center [937, 286] width 1012 height 162
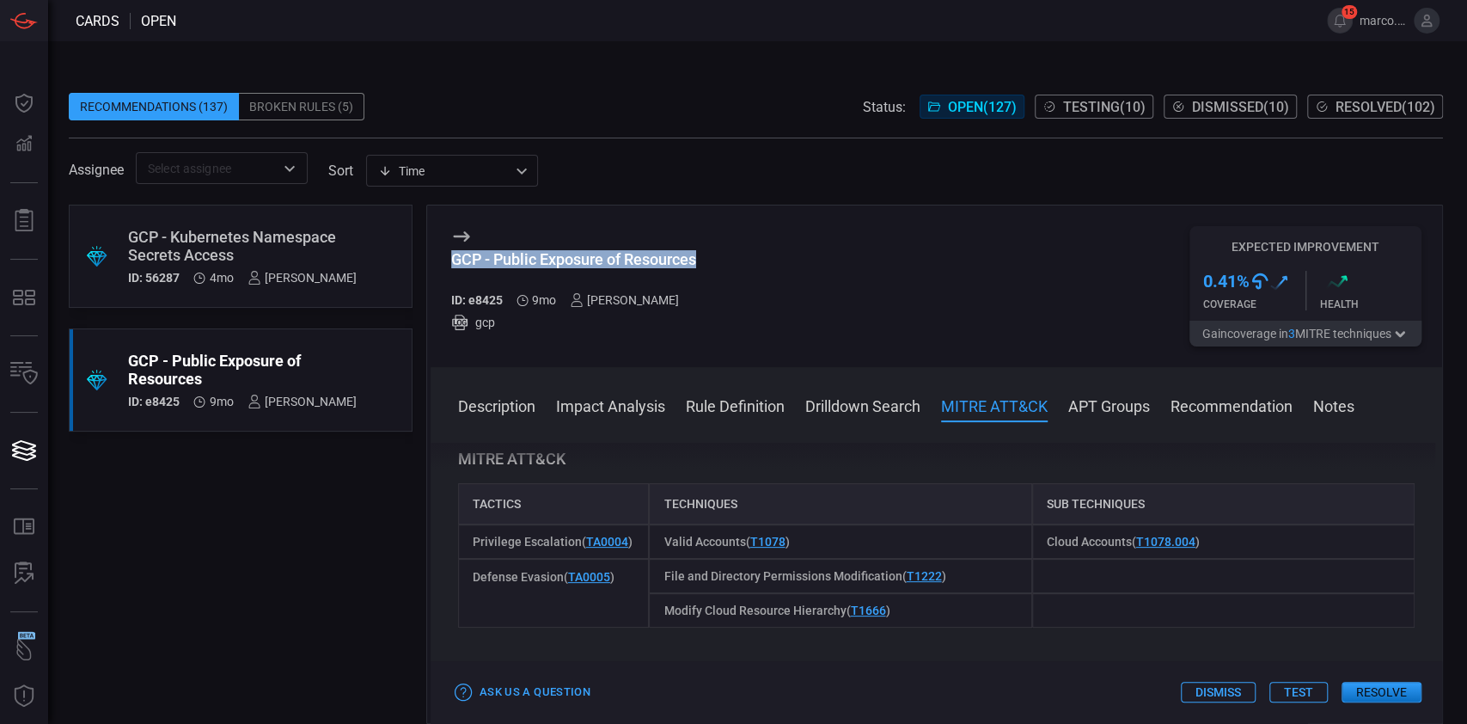
copy div "GCP - Public Exposure of Resources"
click at [712, 274] on div "GCP - Public Exposure of Resources ID: e8425 9mo [PERSON_NAME] gcp Expected Imp…" at bounding box center [937, 286] width 1012 height 162
drag, startPoint x: 653, startPoint y: 266, endPoint x: 447, endPoint y: 265, distance: 206.3
click at [447, 265] on div "GCP - Public Exposure of Resources ID: e8425 9mo [PERSON_NAME] gcp Expected Imp…" at bounding box center [937, 286] width 1012 height 162
copy div "GCP - Public Exposure of Resources"
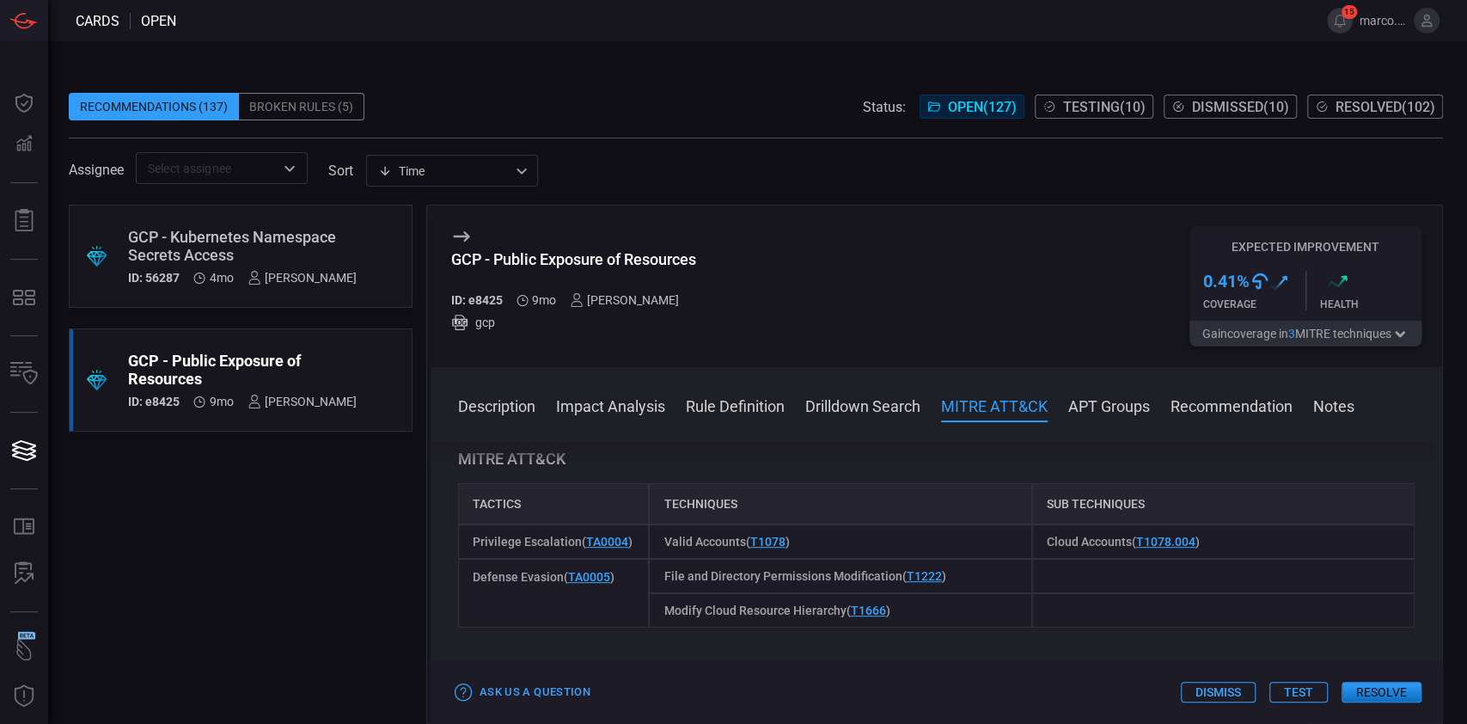
click at [497, 363] on div "GCP - Public Exposure of Resources ID: e8425 9mo [PERSON_NAME] gcp Expected Imp…" at bounding box center [937, 286] width 1012 height 162
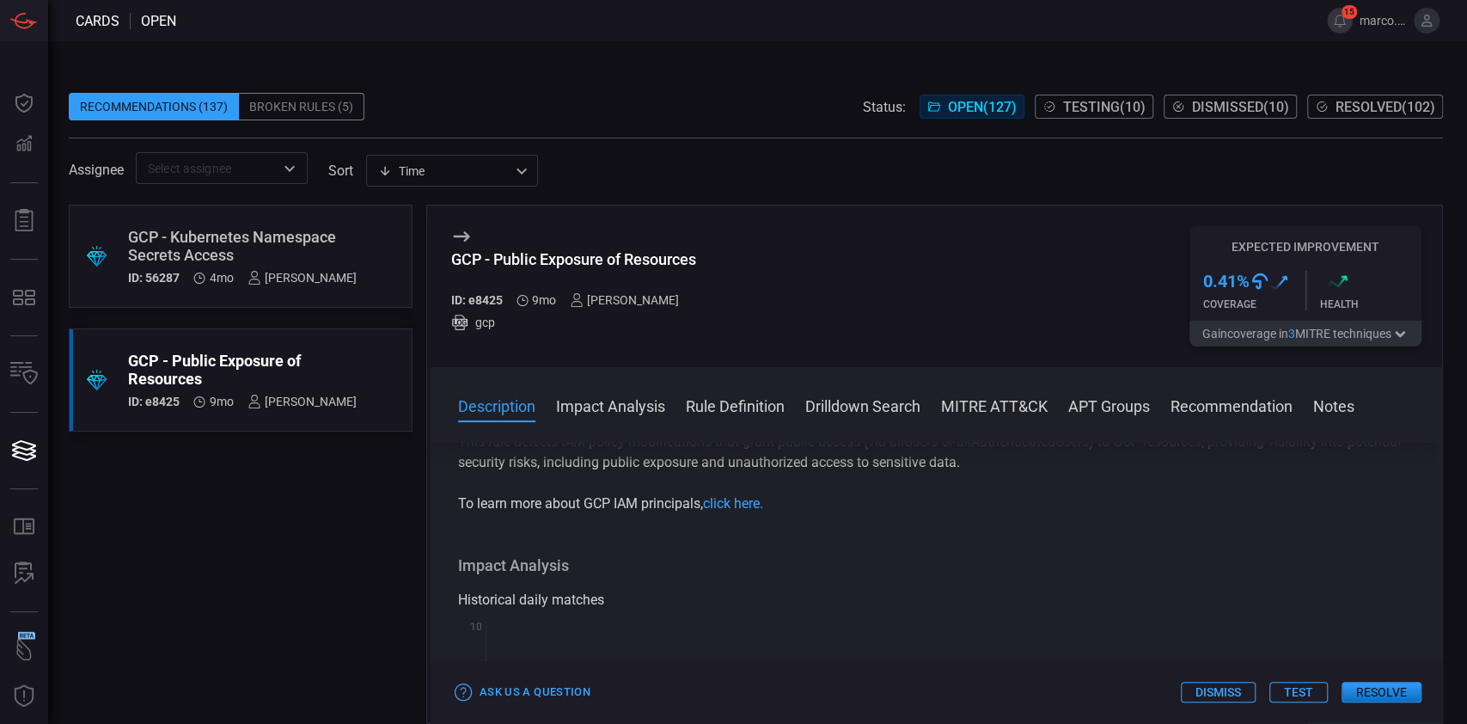
scroll to position [0, 0]
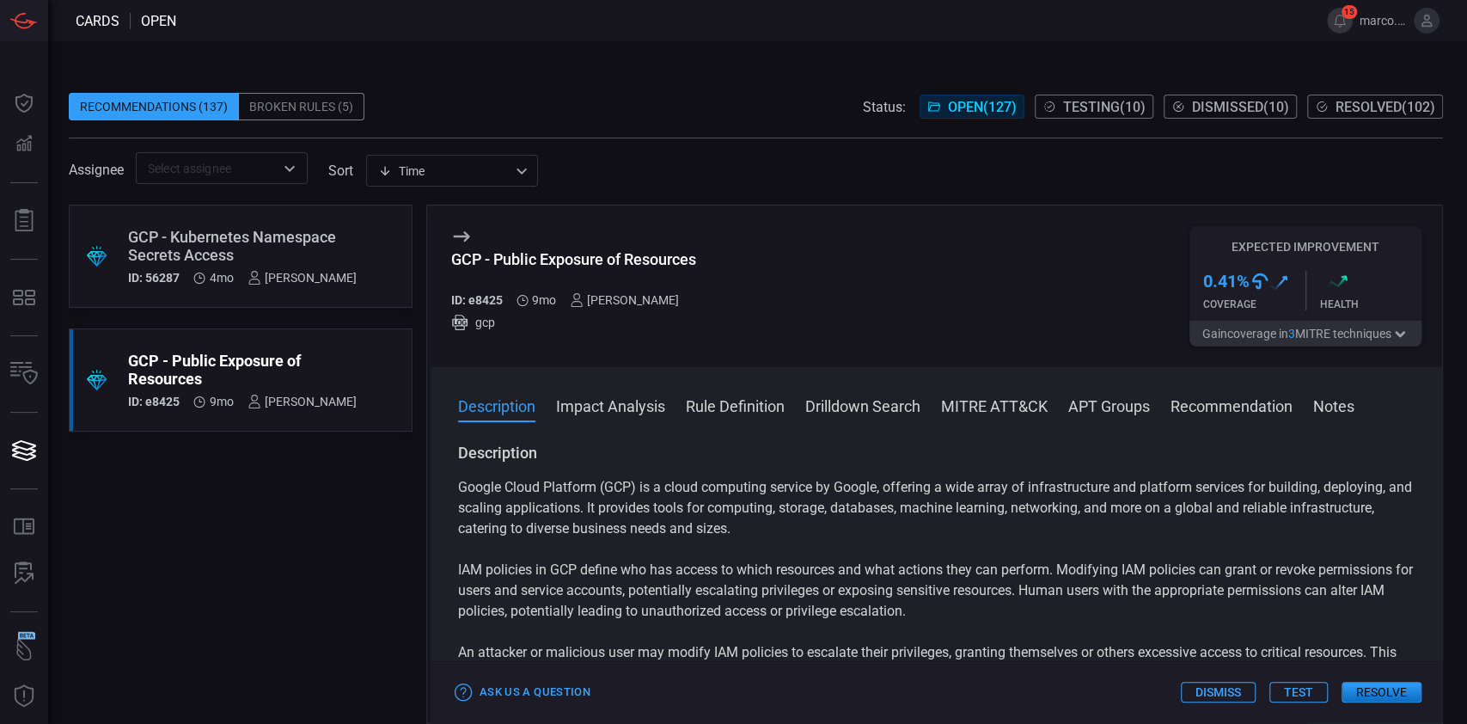
drag, startPoint x: 616, startPoint y: 540, endPoint x: 578, endPoint y: 549, distance: 39.8
click at [614, 541] on div "Google Cloud Platform (GCP) is a cloud computing service by Google, offering a …" at bounding box center [936, 724] width 957 height 495
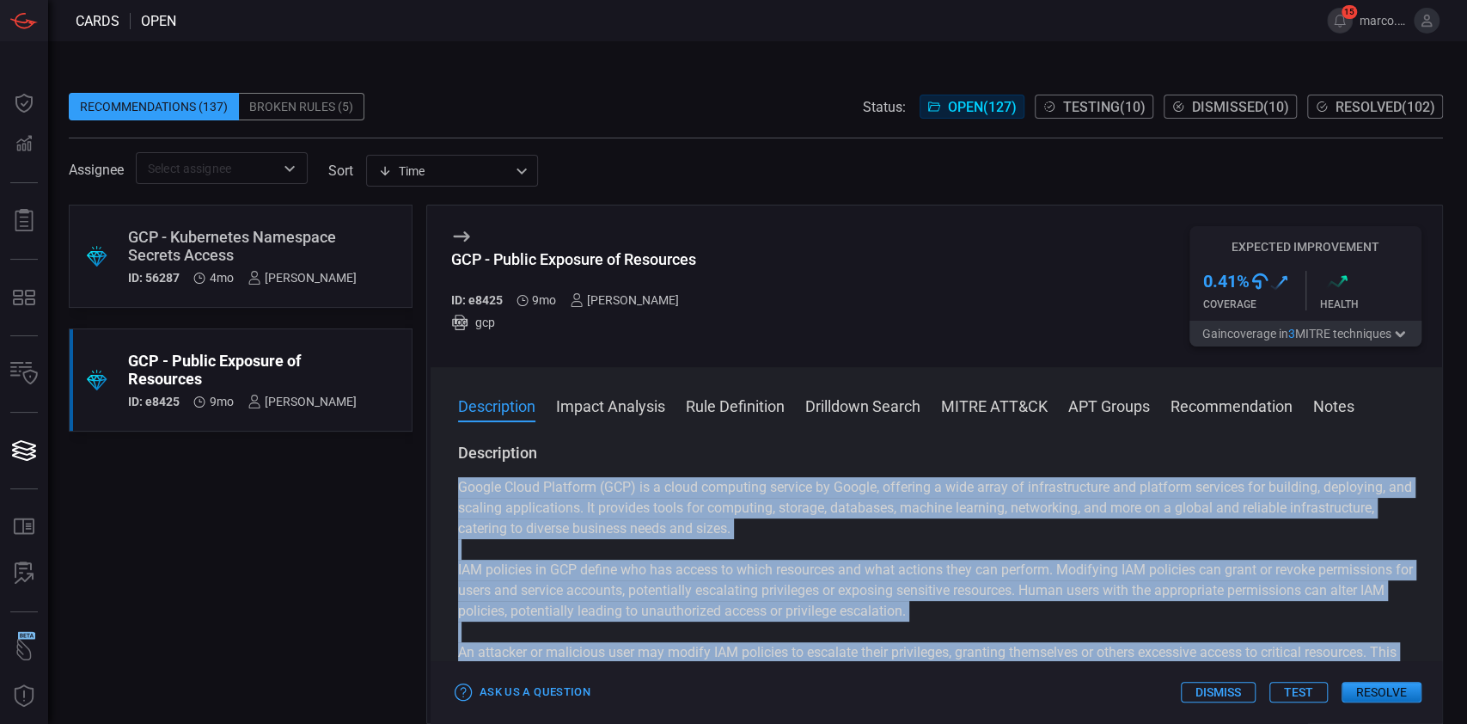
drag, startPoint x: 770, startPoint y: 621, endPoint x: 456, endPoint y: 476, distance: 345.8
click at [456, 476] on div "Description Google Cloud Platform (GCP) is a cloud computing service by Google,…" at bounding box center [937, 580] width 1012 height 274
copy div "Google Cloud Platform (GCP) is a cloud computing service by Google, offering a …"
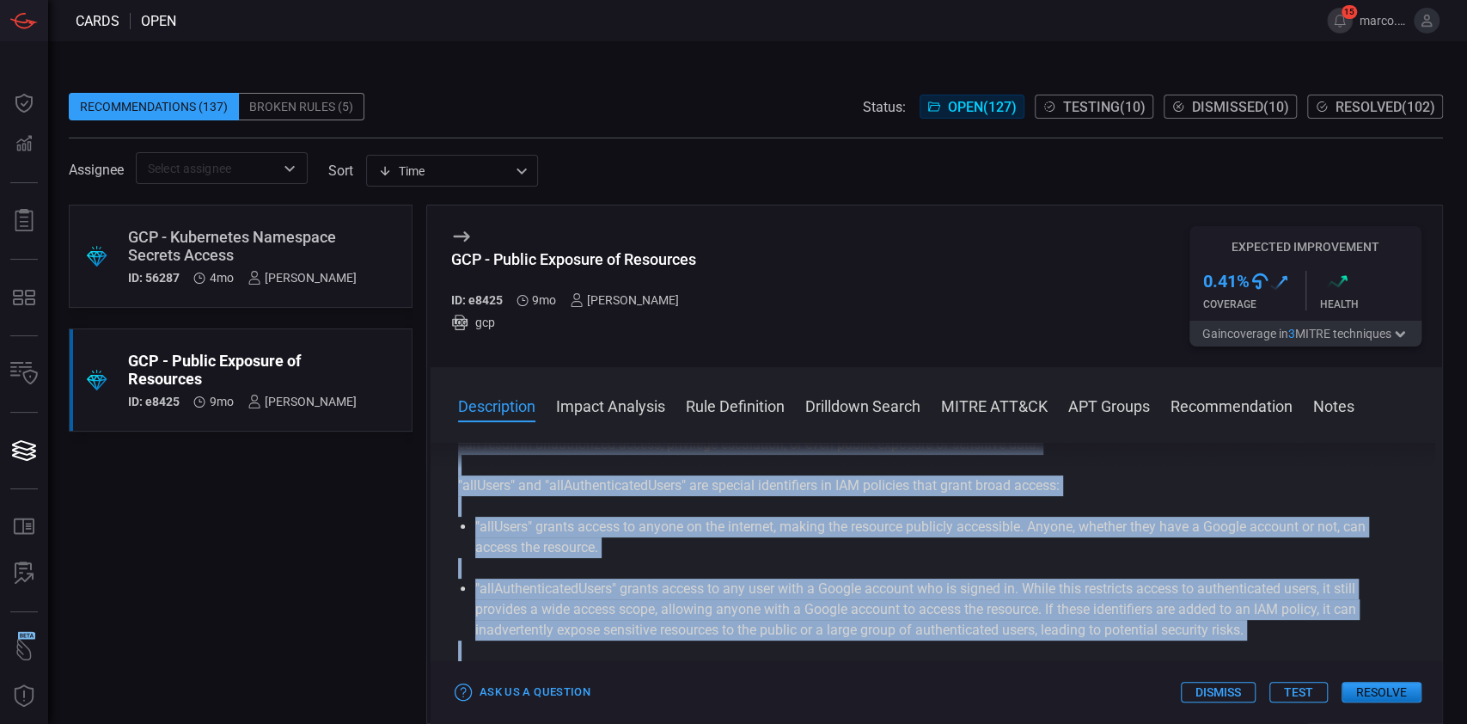
click at [920, 558] on div "Google Cloud Platform (GCP) is a cloud computing service by Google, offering a …" at bounding box center [936, 495] width 957 height 495
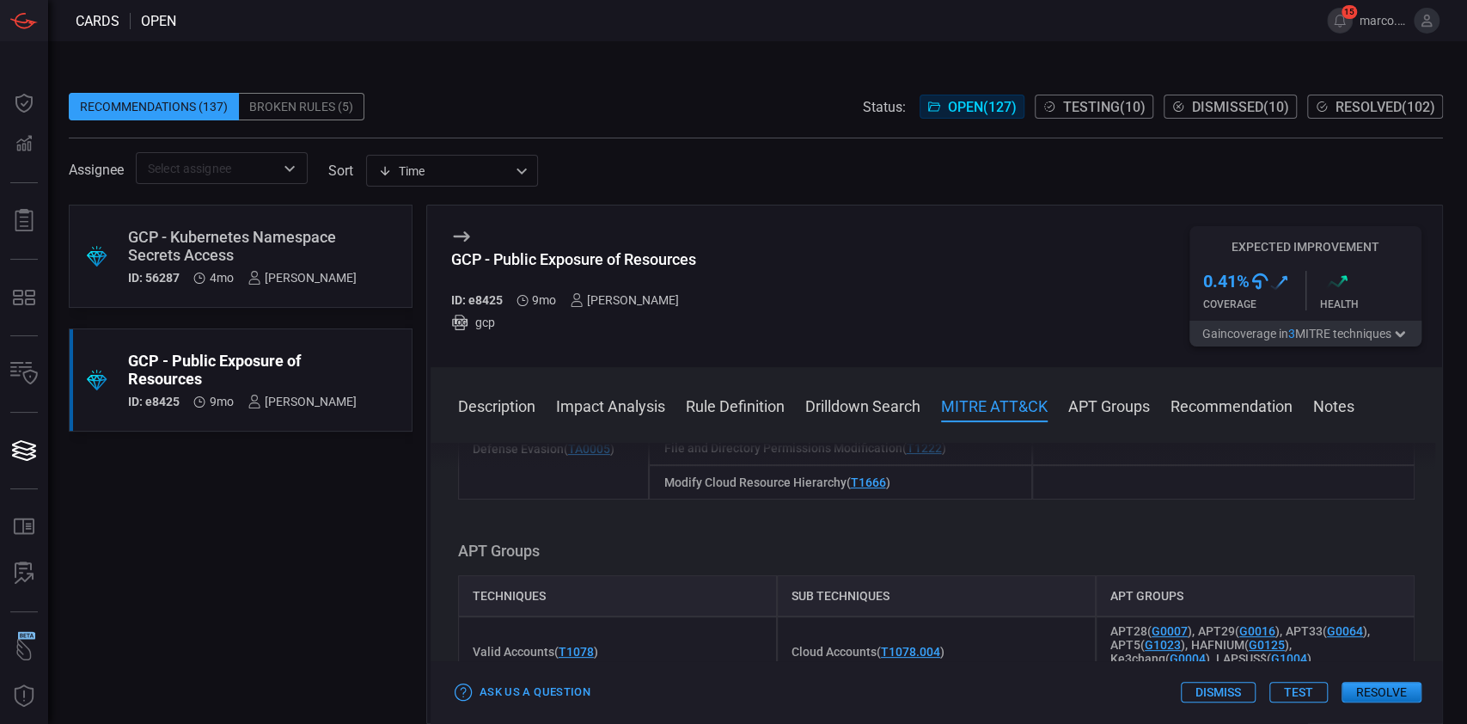
scroll to position [1375, 0]
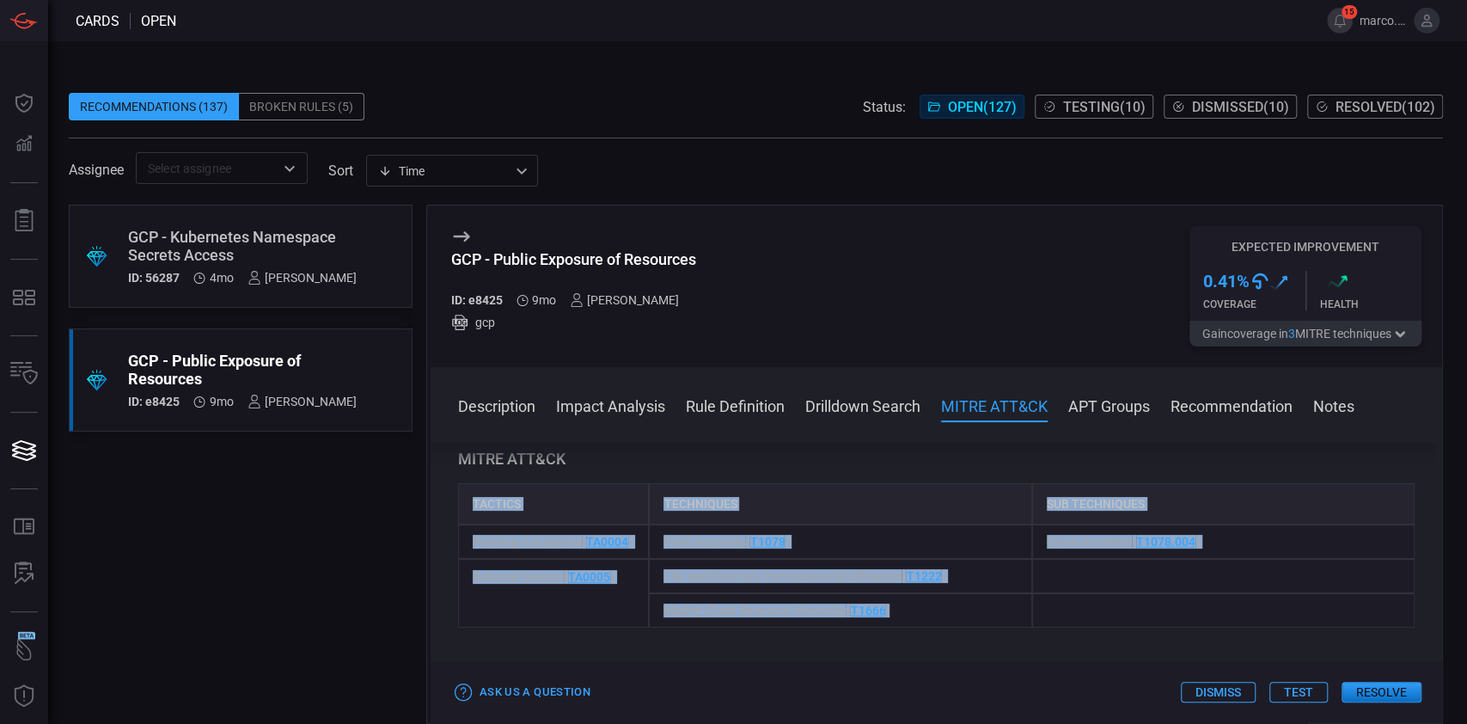
drag, startPoint x: 1103, startPoint y: 591, endPoint x: 470, endPoint y: 483, distance: 641.7
click at [470, 483] on div "Tactics Techniques Sub Techniques Privilege Escalation ( TA0004 ) Valid Account…" at bounding box center [936, 555] width 957 height 144
copy div "Tactics Techniques Sub Techniques Privilege Escalation ( TA0004 ) Valid Account…"
click at [591, 483] on div "Tactics" at bounding box center [554, 503] width 192 height 41
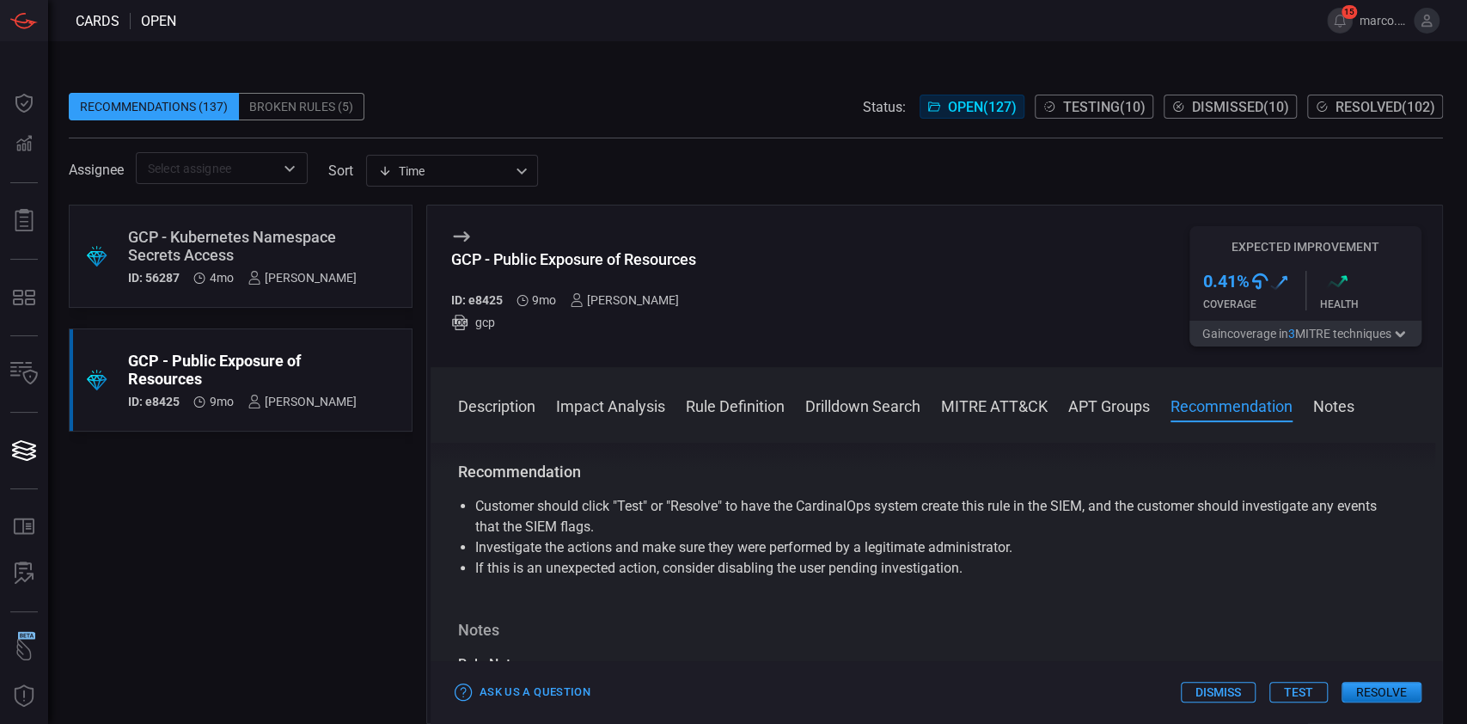
scroll to position [1719, 0]
